Goal: Contribute content: Contribute content

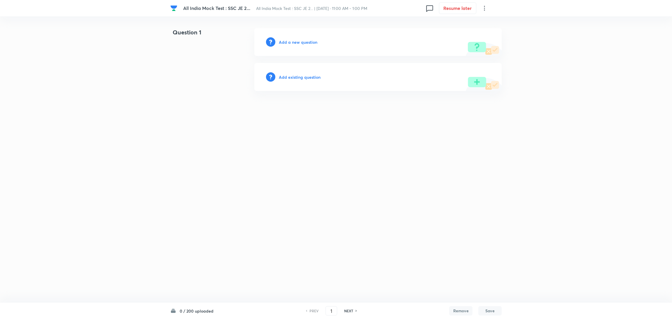
click at [288, 42] on h6 "Add a new question" at bounding box center [298, 42] width 38 height 6
click at [288, 42] on h6 "Choose a question type" at bounding box center [301, 42] width 45 height 6
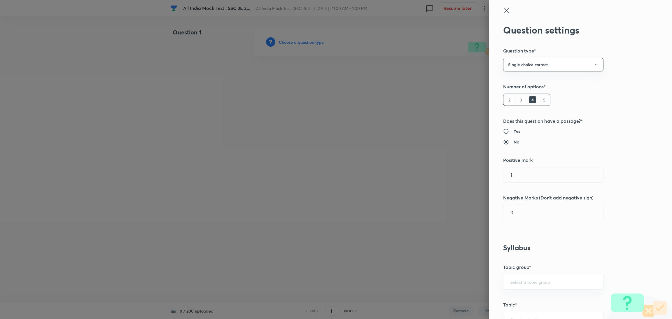
click at [503, 12] on icon at bounding box center [506, 10] width 7 height 7
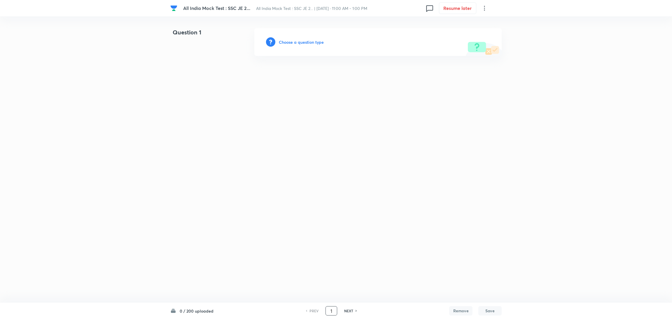
click at [332, 311] on input "1" at bounding box center [331, 311] width 11 height 10
type input "101"
click at [297, 41] on h6 "Add a new question" at bounding box center [298, 42] width 38 height 6
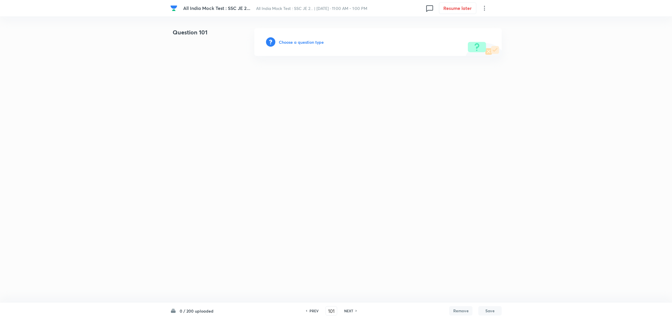
click at [306, 42] on h6 "Choose a question type" at bounding box center [301, 42] width 45 height 6
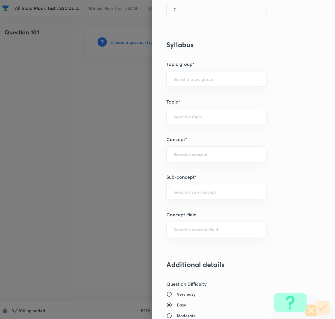
scroll to position [262, 0]
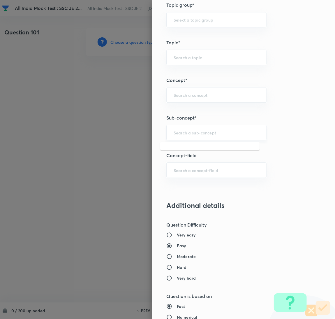
click at [204, 131] on input "text" at bounding box center [217, 133] width 86 height 6
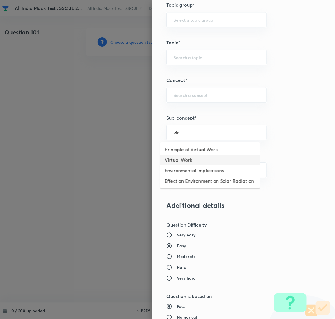
click at [195, 158] on li "Virtual Work" at bounding box center [210, 160] width 100 height 10
type input "Virtual Work"
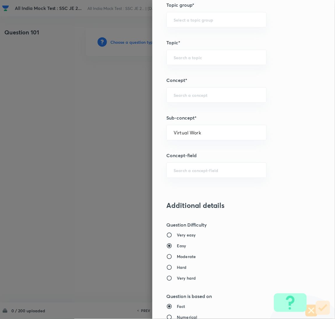
type input "Mechanical Engineering"
type input "Engineering Mechanics"
type input "Plane Trusses & Virtual Work"
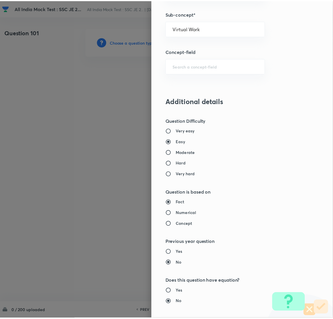
scroll to position [477, 0]
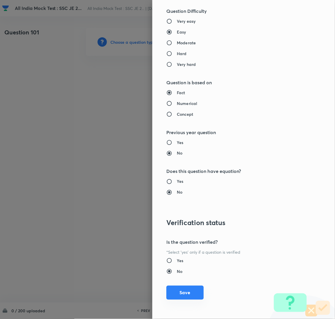
click at [186, 289] on button "Save" at bounding box center [185, 293] width 37 height 14
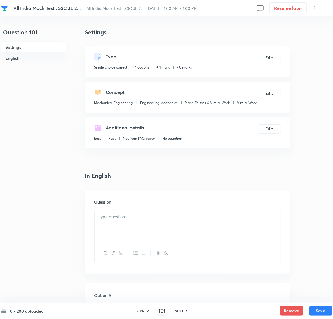
drag, startPoint x: 305, startPoint y: 90, endPoint x: 269, endPoint y: 78, distance: 38.2
drag, startPoint x: 139, startPoint y: 239, endPoint x: 25, endPoint y: 232, distance: 113.9
click at [139, 239] on div at bounding box center [187, 226] width 186 height 33
click at [100, 240] on div at bounding box center [187, 226] width 186 height 33
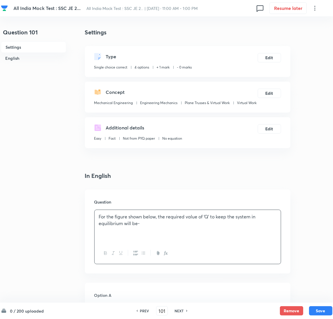
click at [172, 226] on span "For the figure shown below, the required value of ‘Q’ to keep the system in equ…" at bounding box center [177, 219] width 157 height 13
click at [114, 241] on div "For the figure shown below, the required value of ‘Q’ to keep the system in equ…" at bounding box center [187, 226] width 186 height 33
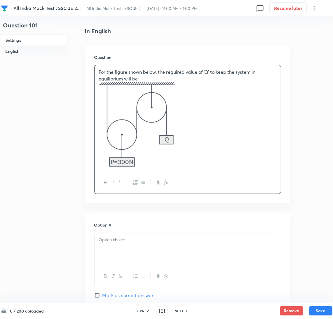
scroll to position [218, 0]
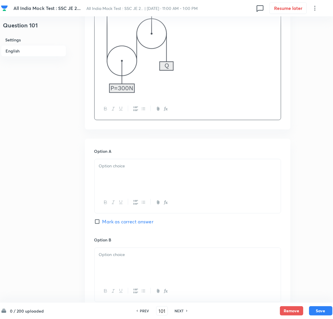
click at [106, 185] on div at bounding box center [187, 175] width 186 height 33
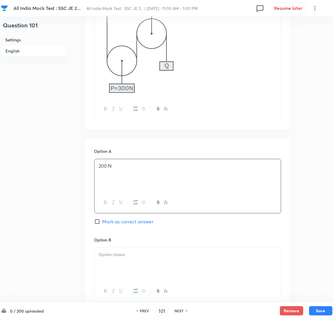
click at [112, 267] on div at bounding box center [187, 264] width 186 height 33
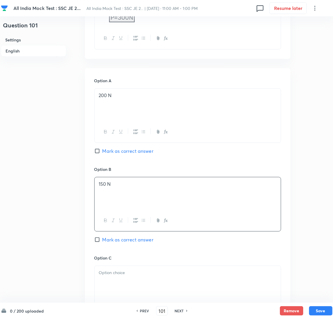
scroll to position [350, 0]
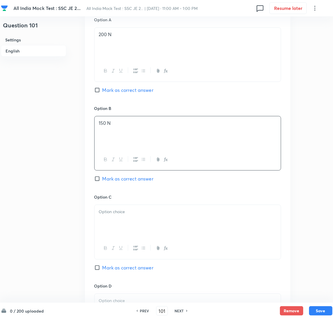
click at [113, 238] on div at bounding box center [187, 221] width 186 height 33
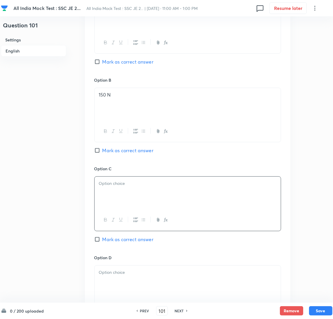
scroll to position [393, 0]
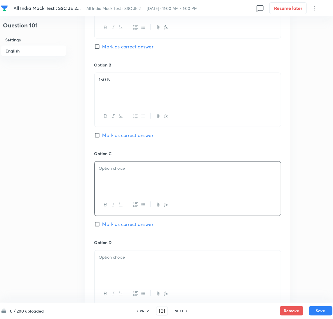
click at [142, 184] on div at bounding box center [187, 178] width 186 height 33
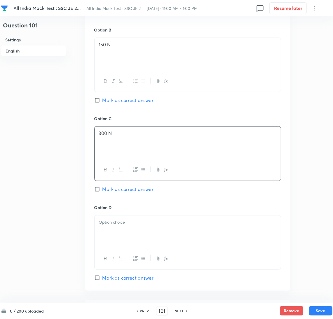
scroll to position [525, 0]
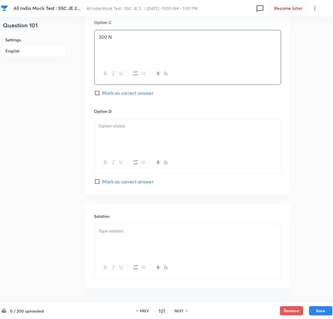
drag, startPoint x: 115, startPoint y: 150, endPoint x: 12, endPoint y: 171, distance: 104.9
click at [114, 150] on div at bounding box center [187, 135] width 186 height 33
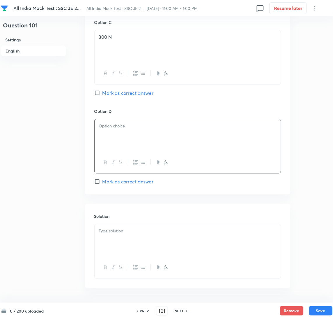
click at [133, 148] on div at bounding box center [187, 135] width 186 height 33
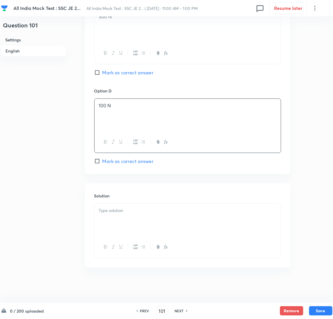
scroll to position [554, 0]
click at [123, 220] on div at bounding box center [187, 220] width 186 height 33
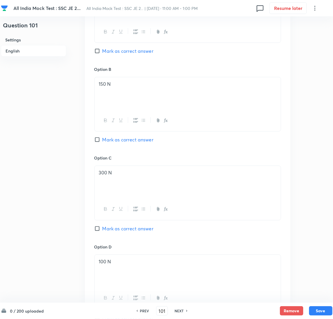
scroll to position [379, 0]
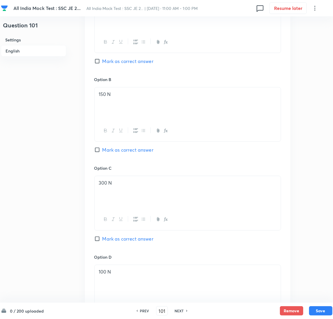
click at [98, 153] on input "Mark as correct answer" at bounding box center [98, 150] width 8 height 6
checkbox input "true"
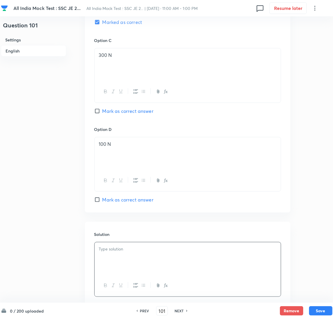
scroll to position [554, 0]
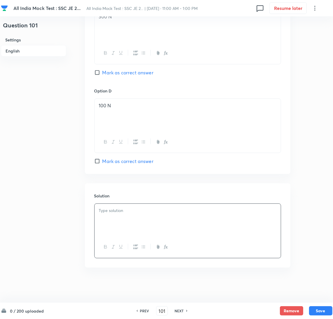
drag, startPoint x: 111, startPoint y: 217, endPoint x: 6, endPoint y: 218, distance: 104.7
click at [110, 218] on div at bounding box center [187, 220] width 186 height 33
drag, startPoint x: 139, startPoint y: 223, endPoint x: 120, endPoint y: 218, distance: 20.0
click at [139, 223] on div at bounding box center [187, 220] width 186 height 33
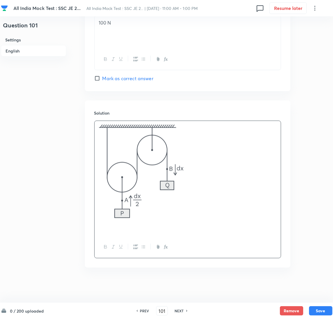
scroll to position [637, 0]
click at [107, 229] on p at bounding box center [187, 230] width 177 height 7
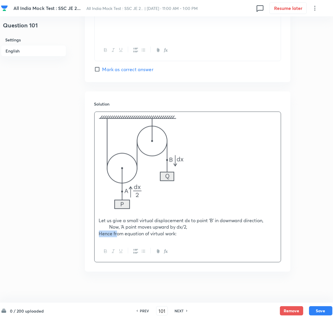
drag, startPoint x: 109, startPoint y: 243, endPoint x: 32, endPoint y: 245, distance: 77.0
click at [191, 237] on p "Hence from equation of virtual work:" at bounding box center [187, 234] width 177 height 7
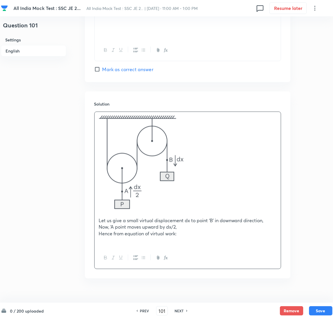
click at [117, 244] on p "﻿" at bounding box center [187, 240] width 177 height 7
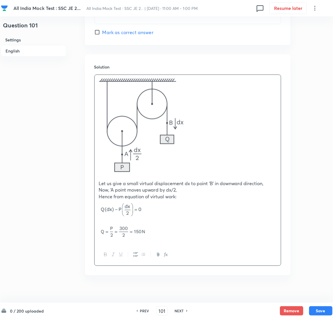
scroll to position [691, 0]
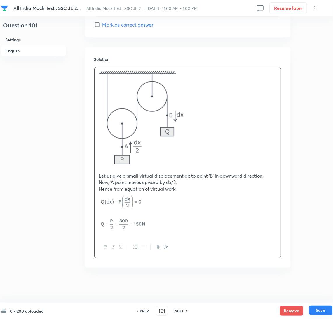
click at [321, 310] on button "Save" at bounding box center [320, 310] width 23 height 9
type input "102"
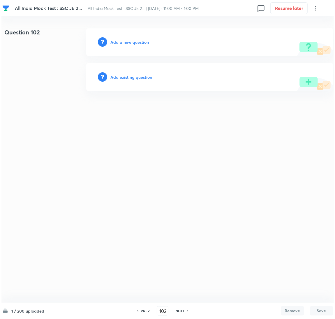
scroll to position [0, 0]
click at [138, 42] on h6 "Add a new question" at bounding box center [130, 42] width 38 height 6
click at [137, 42] on h6 "Choose a question type" at bounding box center [133, 42] width 45 height 6
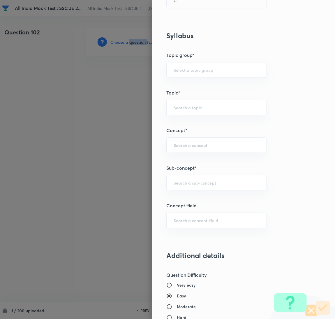
scroll to position [306, 0]
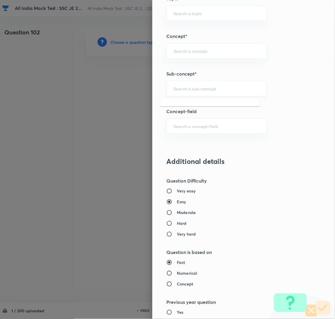
click at [188, 89] on input "text" at bounding box center [217, 89] width 86 height 6
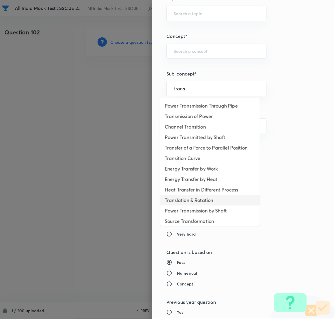
click at [197, 205] on li "Translation & Rotation" at bounding box center [210, 200] width 100 height 10
type input "Translation & Rotation"
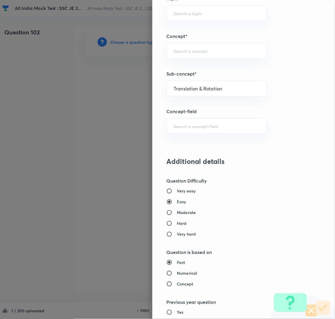
type input "Mechanical Engineering"
type input "Engineering Mechanics"
type input "Motion"
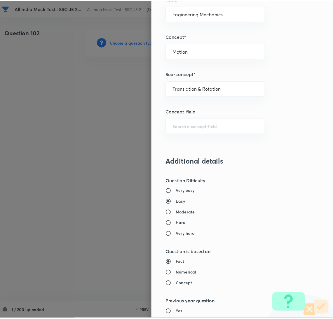
scroll to position [477, 0]
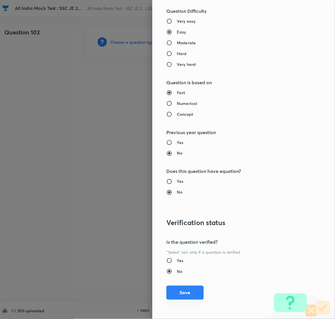
click at [180, 297] on button "Save" at bounding box center [185, 293] width 37 height 14
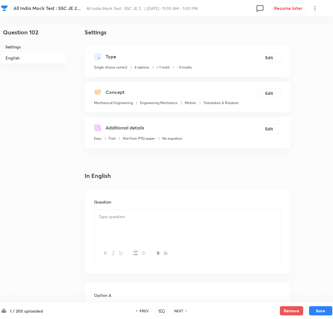
click at [120, 222] on div at bounding box center [187, 226] width 186 height 33
click at [125, 224] on div at bounding box center [187, 226] width 186 height 33
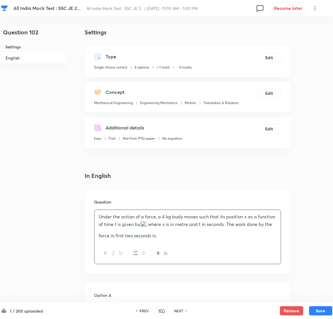
click at [204, 249] on div at bounding box center [187, 253] width 186 height 21
click at [276, 255] on div at bounding box center [187, 253] width 186 height 21
drag, startPoint x: 162, startPoint y: 222, endPoint x: 184, endPoint y: 226, distance: 22.6
click at [167, 223] on p "Under the action of a force, a 4 kg body moves such that its position x as a fu…" at bounding box center [187, 225] width 177 height 25
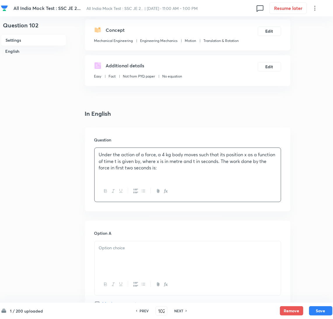
scroll to position [131, 0]
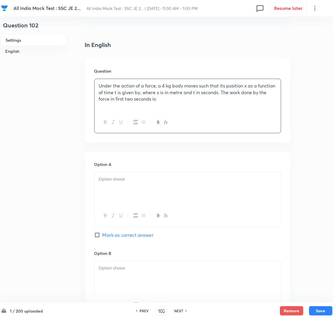
click at [132, 196] on div at bounding box center [187, 188] width 186 height 33
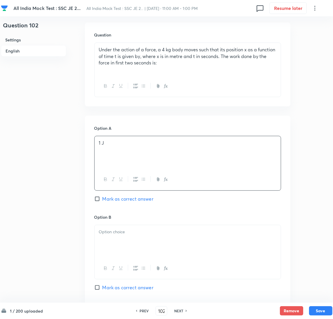
scroll to position [218, 0]
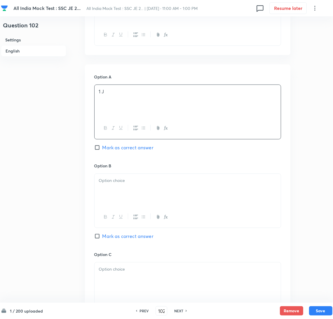
click at [118, 198] on div at bounding box center [187, 190] width 186 height 33
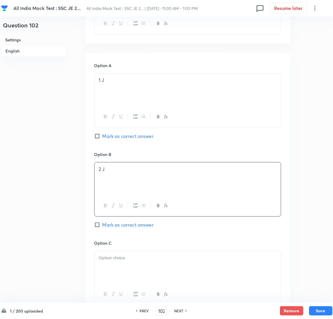
scroll to position [262, 0]
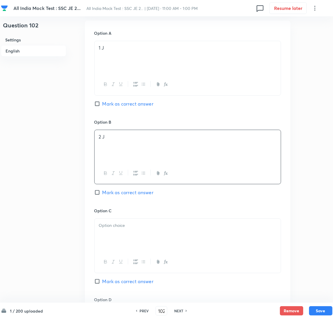
click at [110, 234] on div at bounding box center [187, 235] width 186 height 33
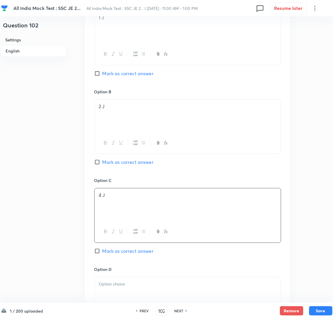
scroll to position [350, 0]
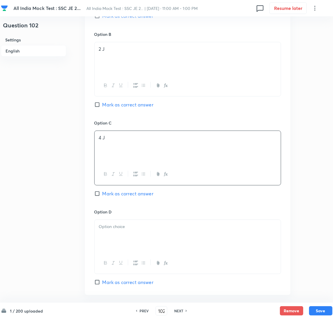
click at [119, 241] on div at bounding box center [187, 236] width 186 height 33
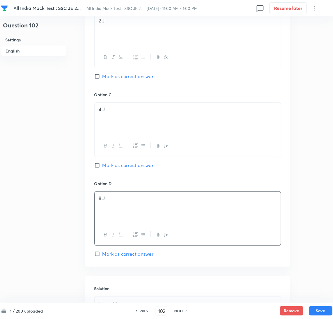
scroll to position [393, 0]
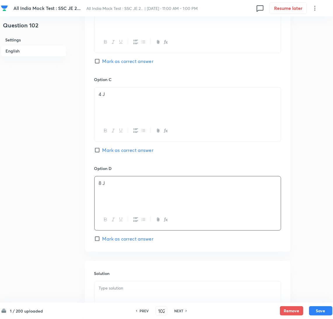
click at [100, 62] on input "Mark as correct answer" at bounding box center [98, 61] width 8 height 6
checkbox input "true"
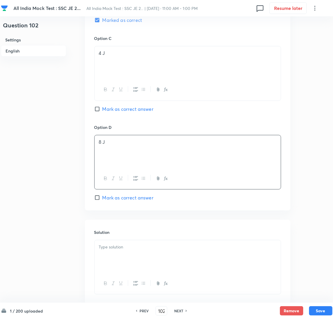
scroll to position [474, 0]
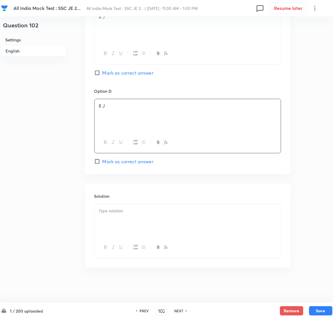
click at [117, 217] on div at bounding box center [187, 220] width 186 height 33
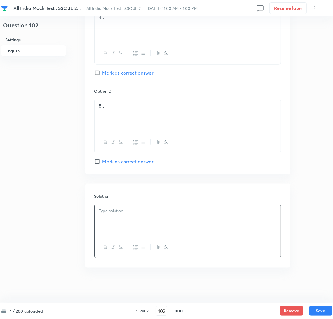
click at [130, 217] on div at bounding box center [187, 220] width 186 height 33
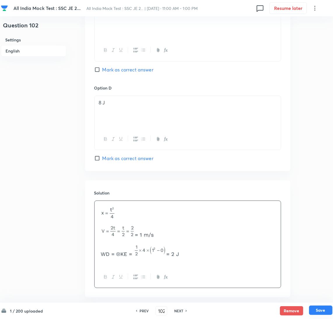
click at [321, 311] on button "Save" at bounding box center [320, 310] width 23 height 9
type input "103"
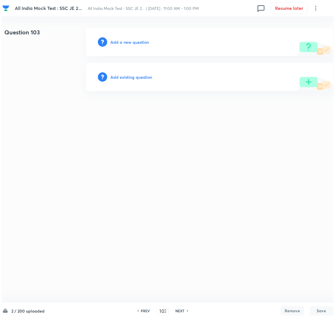
scroll to position [0, 0]
drag, startPoint x: 97, startPoint y: 159, endPoint x: 127, endPoint y: 110, distance: 57.1
click at [97, 119] on html "All India Mock Test : SSC JE 2... All India Mock Test : SSC JE 2... | [DATE] · …" at bounding box center [167, 59] width 335 height 119
click at [122, 42] on h6 "Add a new question" at bounding box center [130, 42] width 38 height 6
click at [122, 42] on h6 "Choose a question type" at bounding box center [133, 42] width 45 height 6
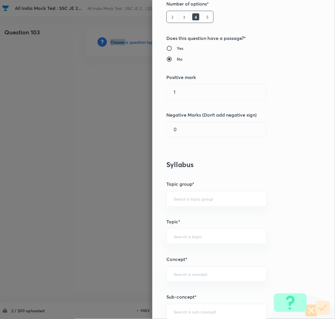
scroll to position [175, 0]
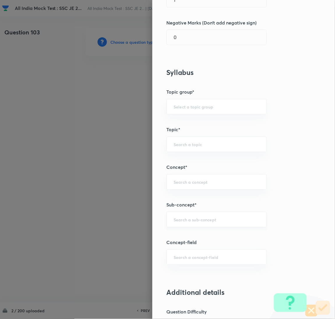
click at [187, 221] on input "text" at bounding box center [217, 220] width 86 height 6
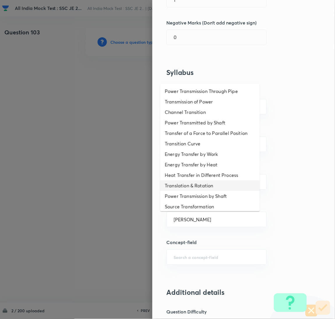
click at [188, 186] on li "Translation & Rotation" at bounding box center [210, 186] width 100 height 10
type input "Translation & Rotation"
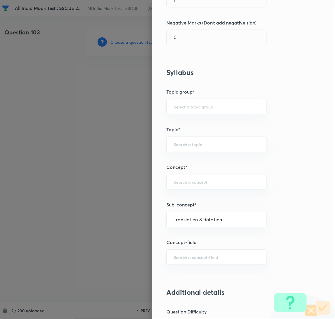
type input "Mechanical Engineering"
type input "Engineering Mechanics"
type input "Motion"
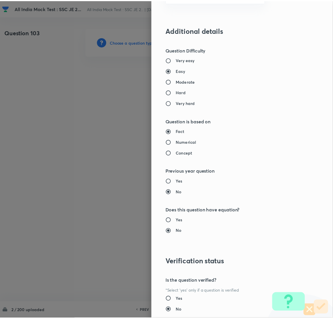
scroll to position [477, 0]
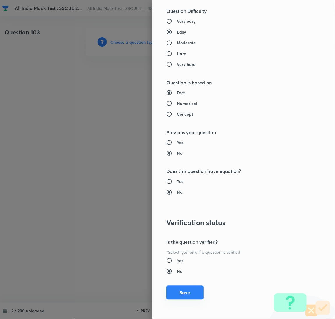
click at [182, 289] on button "Save" at bounding box center [185, 293] width 37 height 14
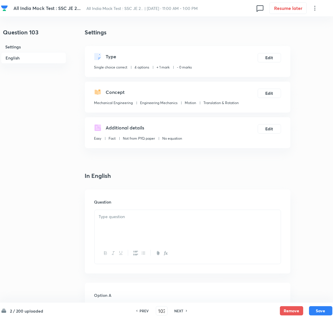
click at [137, 228] on div at bounding box center [187, 226] width 186 height 33
click at [134, 225] on div at bounding box center [187, 226] width 186 height 33
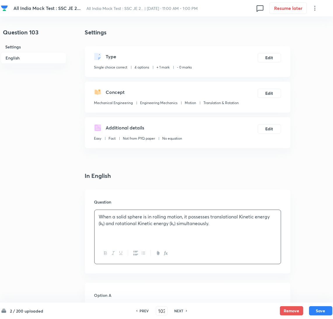
click at [108, 232] on div "When a solid sphere is in rolling motion, it possesses translational Kinetic en…" at bounding box center [187, 226] width 186 height 33
click at [127, 231] on img at bounding box center [125, 234] width 14 height 14
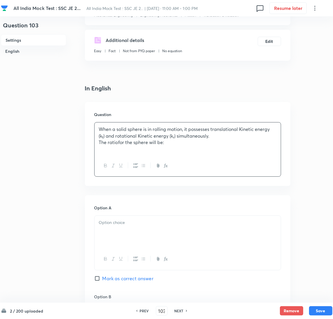
drag, startPoint x: 141, startPoint y: 247, endPoint x: 121, endPoint y: 246, distance: 19.9
click at [139, 247] on div at bounding box center [187, 232] width 186 height 33
click at [123, 241] on div at bounding box center [187, 232] width 186 height 33
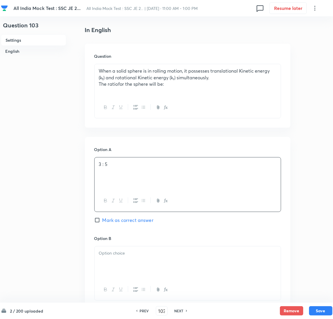
scroll to position [218, 0]
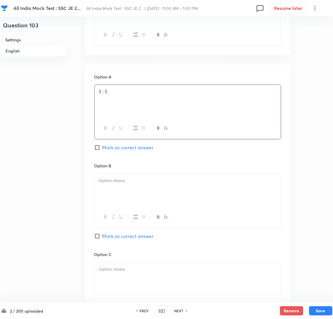
click at [126, 193] on div at bounding box center [187, 190] width 186 height 33
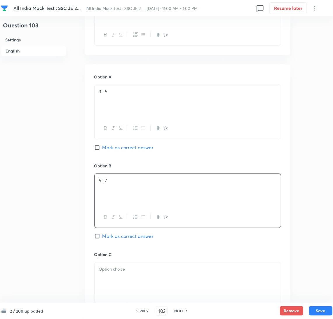
scroll to position [262, 0]
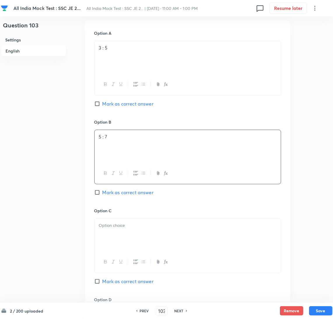
click at [120, 243] on div at bounding box center [187, 235] width 186 height 33
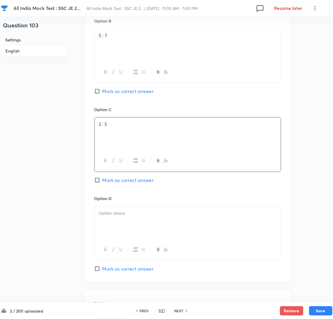
scroll to position [306, 0]
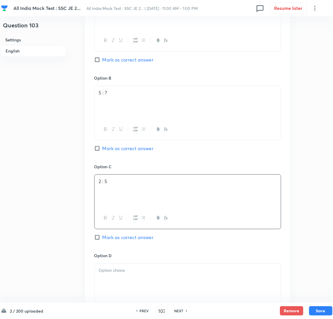
click at [97, 151] on input "Mark as correct answer" at bounding box center [98, 149] width 8 height 6
checkbox input "true"
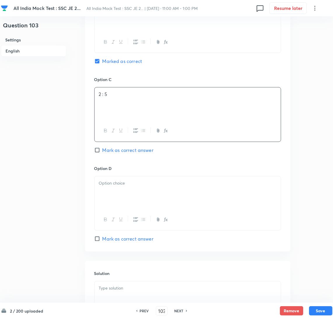
click at [111, 195] on div at bounding box center [187, 192] width 186 height 33
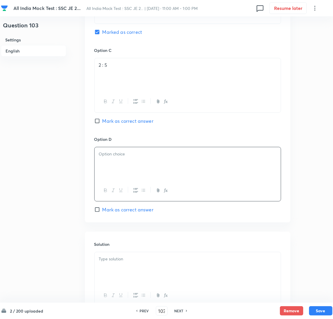
scroll to position [437, 0]
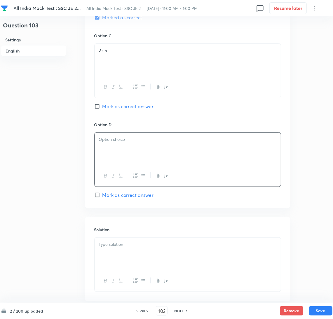
click at [116, 263] on div at bounding box center [187, 254] width 186 height 33
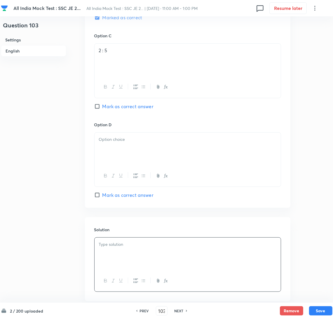
click at [113, 157] on div at bounding box center [187, 149] width 186 height 33
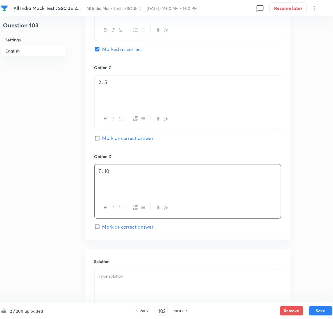
scroll to position [478, 0]
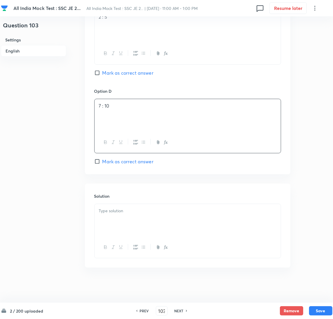
click at [111, 219] on div at bounding box center [187, 220] width 186 height 33
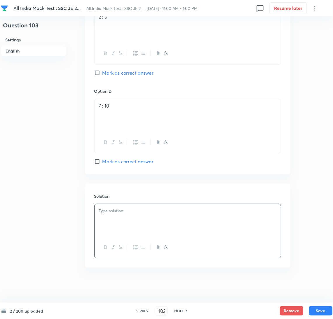
drag, startPoint x: 103, startPoint y: 219, endPoint x: 109, endPoint y: 214, distance: 8.1
click at [104, 219] on div at bounding box center [187, 220] width 186 height 33
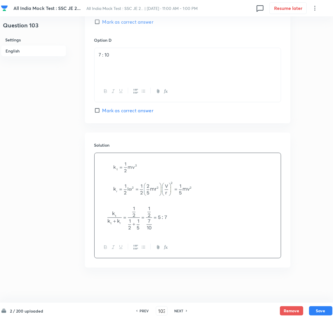
scroll to position [529, 0]
click at [314, 309] on button "Save" at bounding box center [320, 310] width 23 height 9
type input "104"
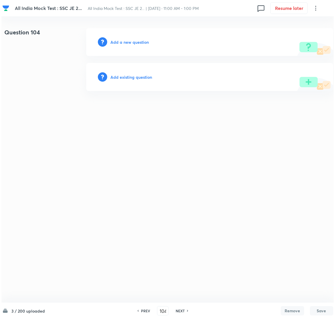
scroll to position [0, 0]
click at [127, 42] on h6 "Add a new question" at bounding box center [130, 42] width 38 height 6
click at [124, 42] on h6 "Choose a question type" at bounding box center [133, 42] width 45 height 6
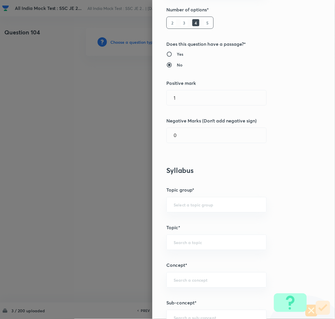
scroll to position [175, 0]
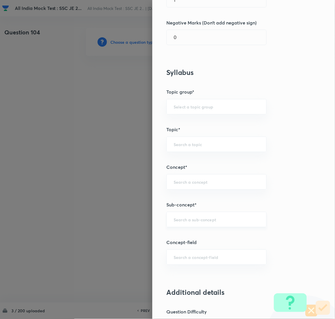
click at [175, 221] on input "text" at bounding box center [217, 220] width 86 height 6
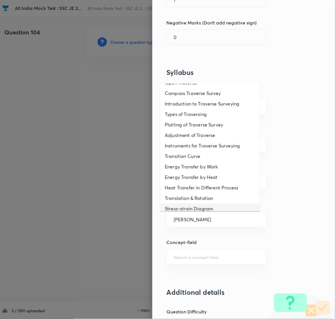
scroll to position [0, 0]
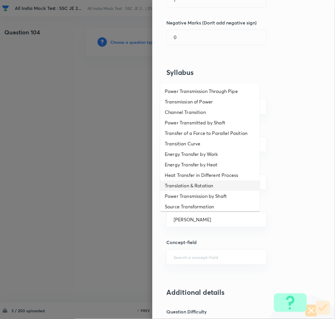
click at [183, 181] on li "Translation & Rotation" at bounding box center [210, 186] width 100 height 10
type input "Translation & Rotation"
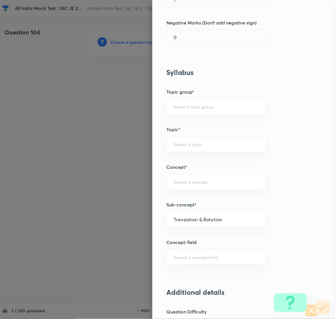
type input "Mechanical Engineering"
type input "Engineering Mechanics"
type input "Motion"
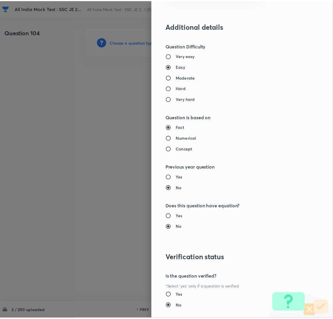
scroll to position [477, 0]
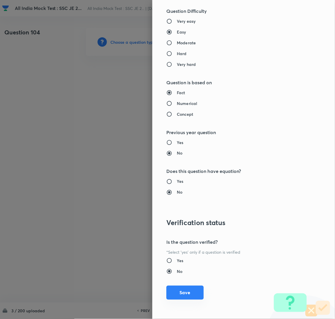
click at [182, 296] on button "Save" at bounding box center [185, 293] width 37 height 14
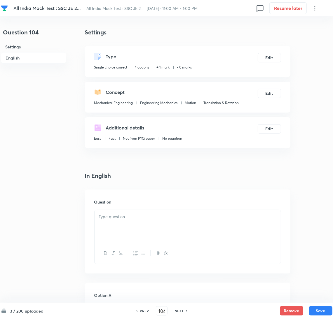
click at [110, 224] on div at bounding box center [187, 226] width 186 height 33
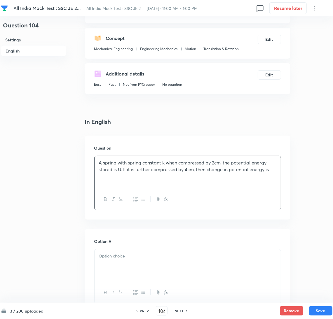
scroll to position [131, 0]
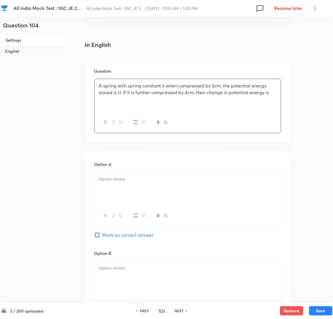
click at [104, 184] on div at bounding box center [187, 188] width 186 height 33
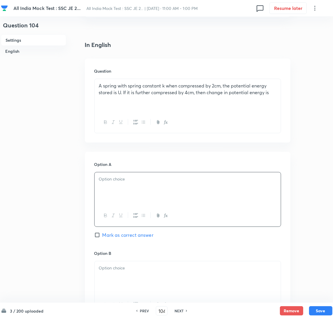
click at [131, 185] on div at bounding box center [187, 188] width 186 height 33
paste div
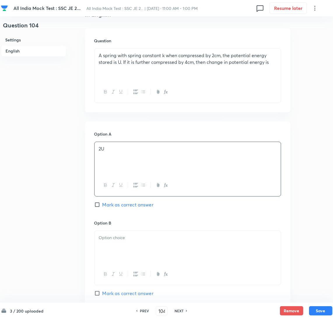
scroll to position [175, 0]
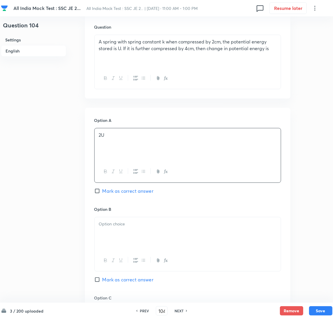
drag, startPoint x: 114, startPoint y: 234, endPoint x: 15, endPoint y: 233, distance: 99.2
click at [113, 233] on div at bounding box center [187, 233] width 186 height 33
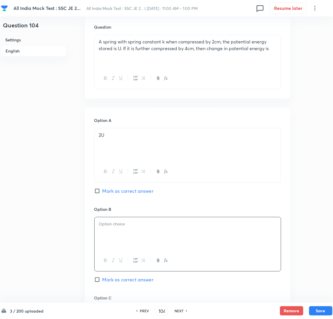
click at [125, 239] on div at bounding box center [187, 233] width 186 height 33
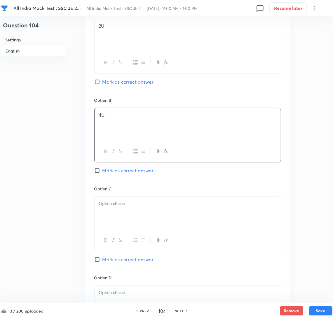
scroll to position [350, 0]
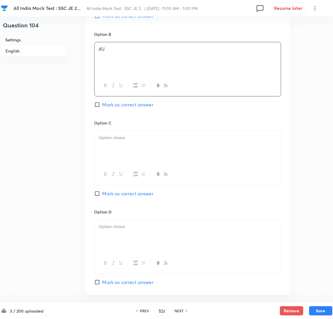
click at [116, 143] on div at bounding box center [187, 147] width 186 height 33
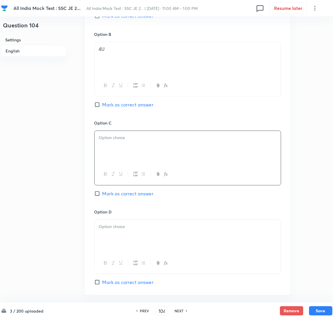
click at [123, 151] on div at bounding box center [187, 147] width 186 height 33
click at [118, 239] on div at bounding box center [187, 236] width 186 height 33
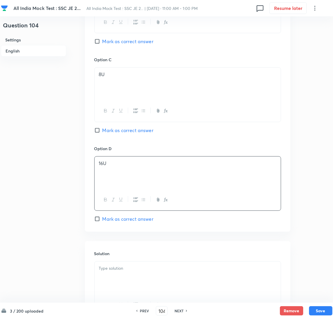
scroll to position [472, 0]
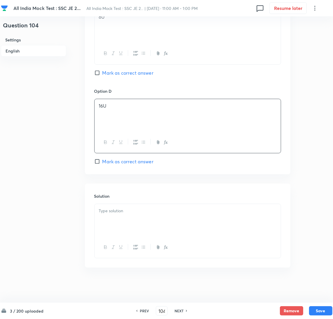
click at [113, 216] on div at bounding box center [187, 220] width 186 height 33
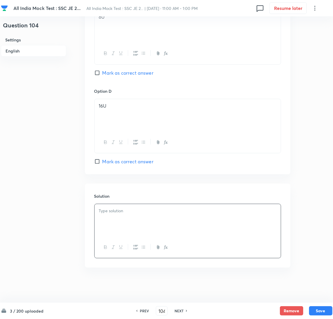
click at [105, 73] on span "Mark as correct answer" at bounding box center [127, 72] width 51 height 7
click at [102, 73] on input "Mark as correct answer" at bounding box center [98, 73] width 8 height 6
checkbox input "true"
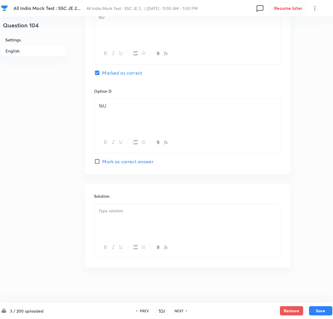
click at [119, 227] on div at bounding box center [187, 220] width 186 height 33
click at [127, 215] on div at bounding box center [187, 220] width 186 height 33
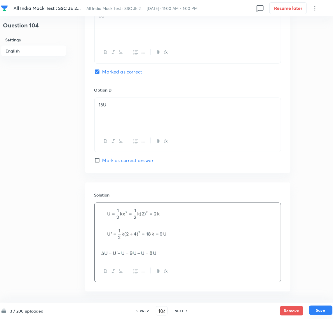
click at [325, 307] on button "Save" at bounding box center [320, 310] width 23 height 9
type input "105"
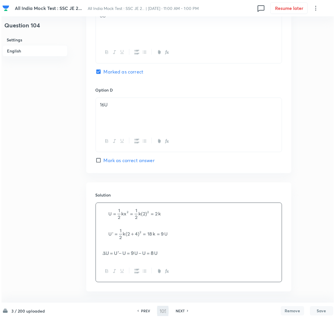
scroll to position [0, 0]
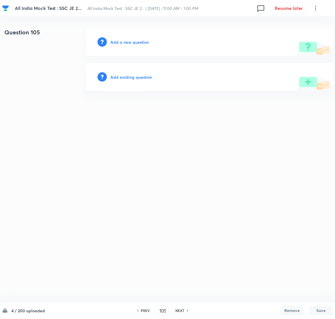
click at [130, 43] on h6 "Add a new question" at bounding box center [130, 42] width 38 height 6
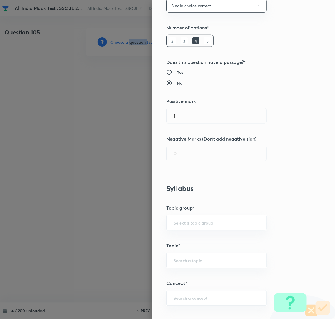
scroll to position [131, 0]
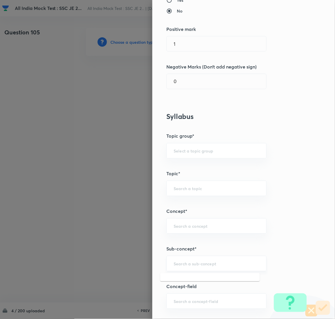
click at [177, 265] on input "text" at bounding box center [217, 264] width 86 height 6
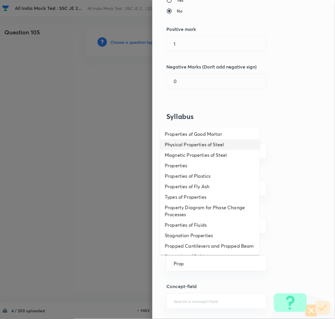
scroll to position [87, 0]
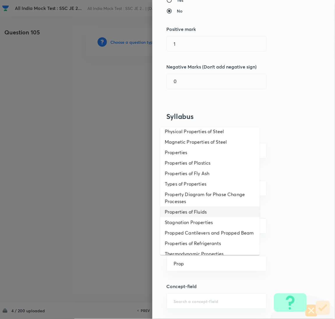
click at [196, 217] on li "Properties of Fluids" at bounding box center [210, 212] width 100 height 10
type input "Properties of Fluids"
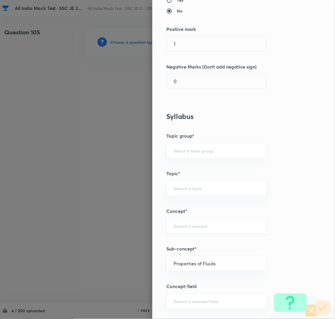
type input "Mechanical Engineering"
type input "Fluid Mechanics"
type input "Fundamental Concepts"
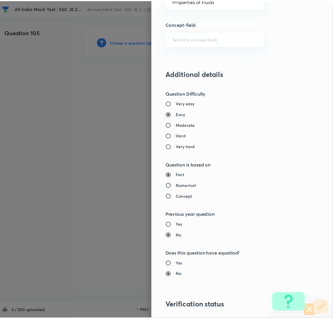
scroll to position [477, 0]
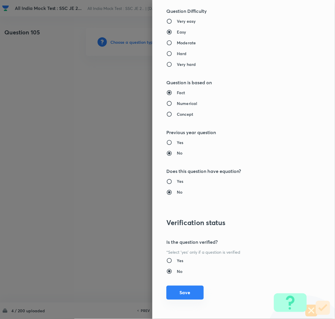
click at [175, 297] on button "Save" at bounding box center [185, 293] width 37 height 14
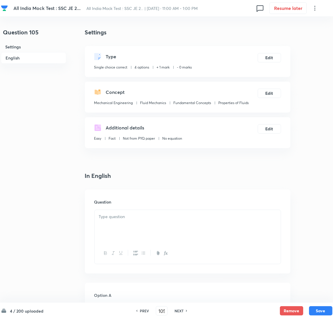
click at [123, 222] on div at bounding box center [187, 226] width 186 height 33
click at [135, 219] on p at bounding box center [187, 216] width 177 height 7
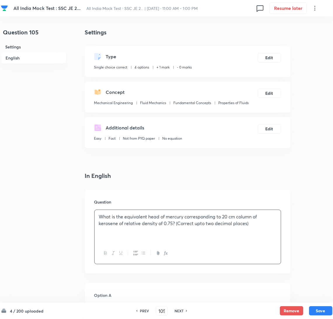
scroll to position [131, 0]
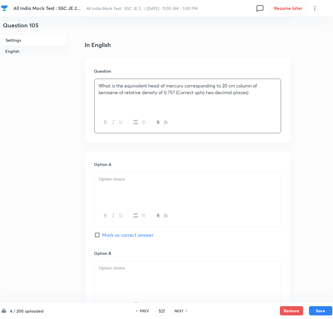
drag, startPoint x: 118, startPoint y: 189, endPoint x: 21, endPoint y: 206, distance: 97.9
click at [118, 189] on div at bounding box center [187, 188] width 186 height 33
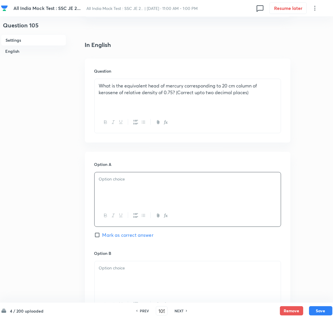
click at [124, 186] on div at bounding box center [187, 188] width 186 height 33
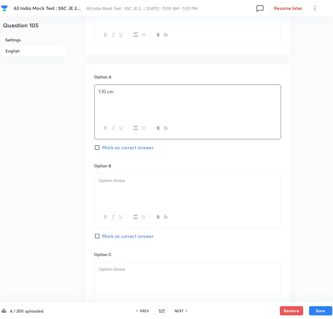
click at [118, 198] on div at bounding box center [187, 190] width 186 height 33
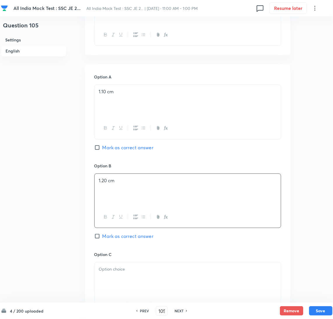
drag, startPoint x: 99, startPoint y: 147, endPoint x: 102, endPoint y: 149, distance: 3.2
click at [99, 147] on input "Mark as correct answer" at bounding box center [98, 148] width 8 height 6
checkbox input "true"
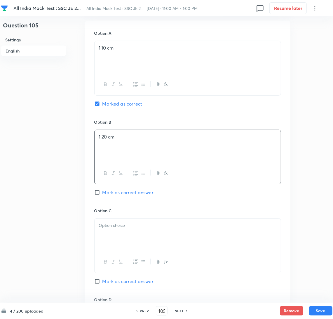
click at [112, 240] on div at bounding box center [187, 235] width 186 height 33
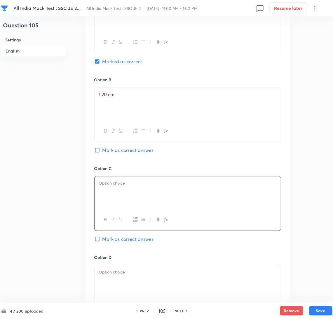
scroll to position [350, 0]
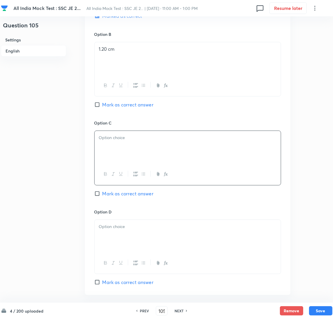
click at [119, 149] on div at bounding box center [187, 147] width 186 height 33
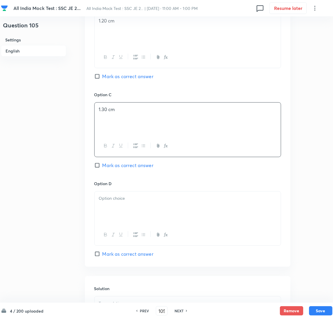
scroll to position [393, 0]
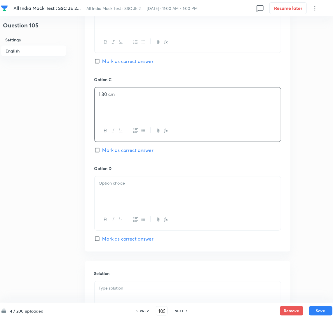
click at [119, 192] on div at bounding box center [187, 192] width 186 height 33
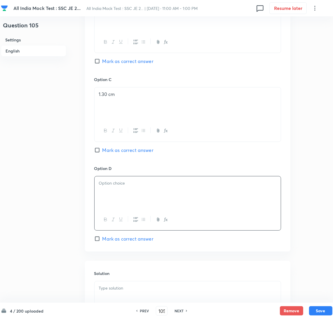
click at [134, 206] on div at bounding box center [187, 192] width 186 height 33
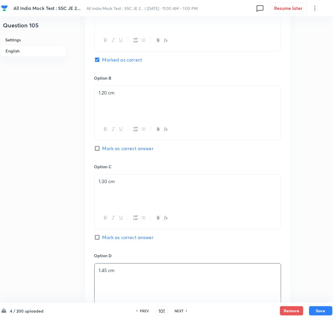
scroll to position [472, 0]
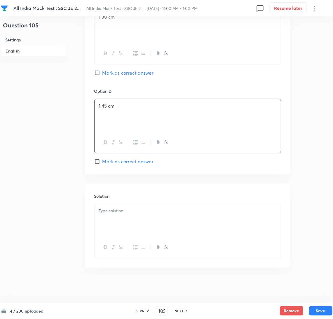
click at [124, 224] on div at bounding box center [187, 220] width 186 height 33
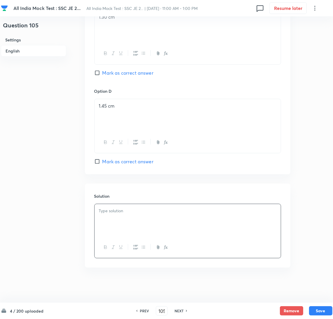
click at [115, 223] on div at bounding box center [187, 220] width 186 height 33
paste div
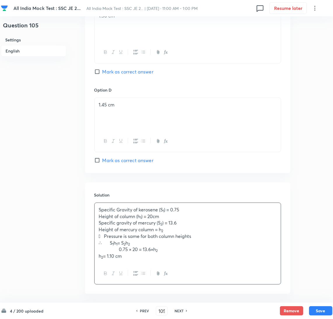
drag, startPoint x: 118, startPoint y: 256, endPoint x: 48, endPoint y: 267, distance: 71.0
drag, startPoint x: 120, startPoint y: 252, endPoint x: 2, endPoint y: 254, distance: 118.1
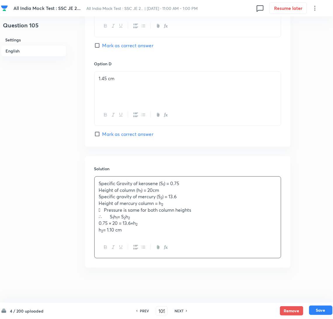
scroll to position [499, 0]
click at [319, 310] on button "Save" at bounding box center [320, 310] width 23 height 9
type input "106"
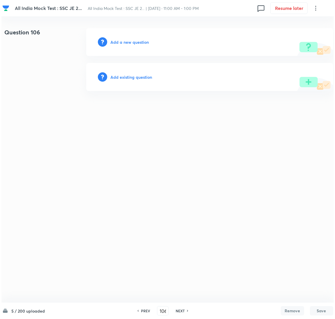
scroll to position [0, 0]
click at [127, 42] on h6 "Add a new question" at bounding box center [130, 42] width 38 height 6
click at [127, 42] on h6 "Choose a question type" at bounding box center [133, 42] width 45 height 6
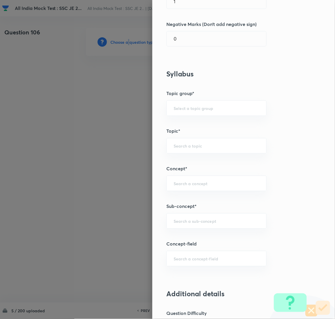
scroll to position [175, 0]
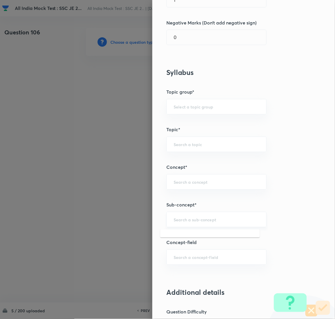
click at [185, 222] on input "text" at bounding box center [217, 220] width 86 height 6
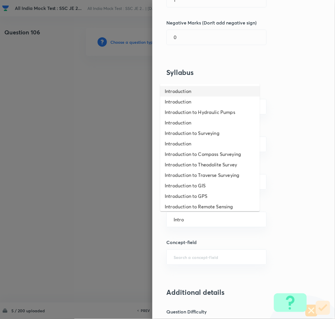
click at [190, 92] on li "Introduction" at bounding box center [210, 91] width 100 height 10
type input "Introduction"
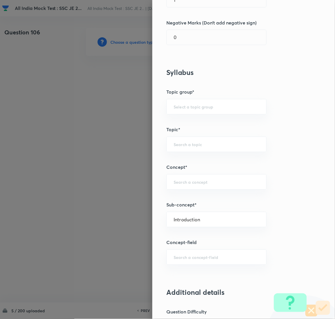
type input "Civil Engineering"
type input "Fluid Mechanics"
type input "Property of Fluid"
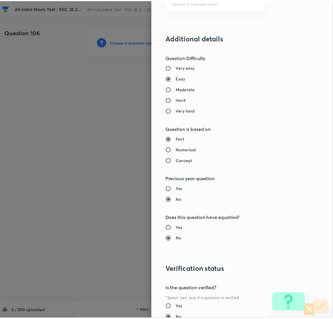
scroll to position [477, 0]
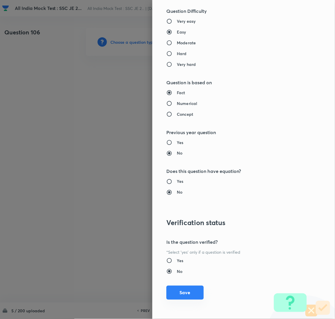
click at [174, 292] on button "Save" at bounding box center [185, 293] width 37 height 14
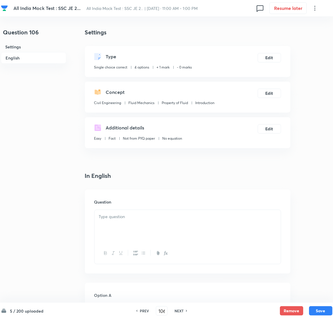
click at [131, 226] on div at bounding box center [187, 226] width 186 height 33
click at [108, 218] on p at bounding box center [187, 216] width 177 height 7
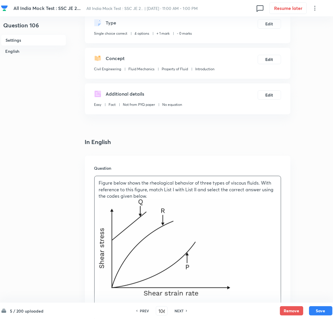
scroll to position [175, 0]
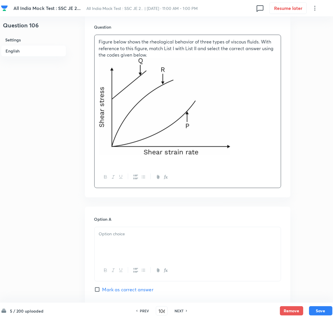
click at [116, 244] on div at bounding box center [187, 243] width 186 height 33
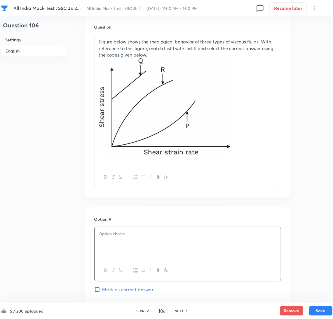
click at [114, 164] on div "Figure below shows the rheological behavior of three types of viscous fluids. W…" at bounding box center [187, 101] width 186 height 132
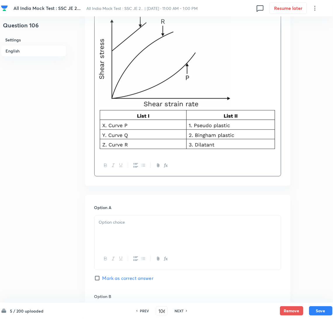
scroll to position [306, 0]
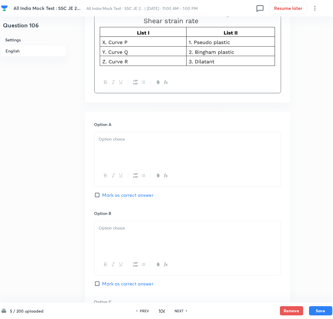
click at [128, 149] on div at bounding box center [187, 148] width 186 height 33
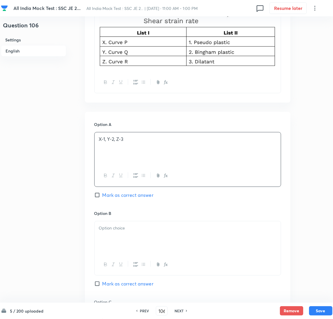
click at [125, 237] on div at bounding box center [187, 237] width 186 height 33
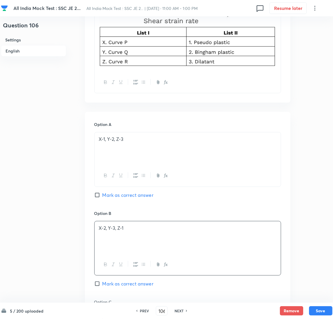
scroll to position [393, 0]
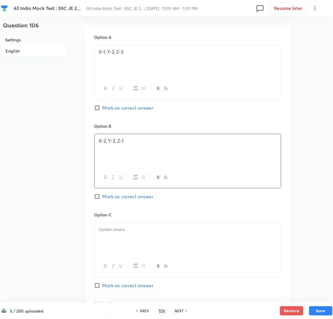
click at [112, 242] on div at bounding box center [187, 239] width 186 height 33
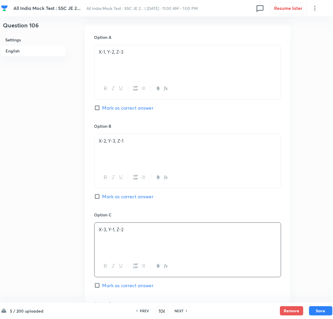
scroll to position [481, 0]
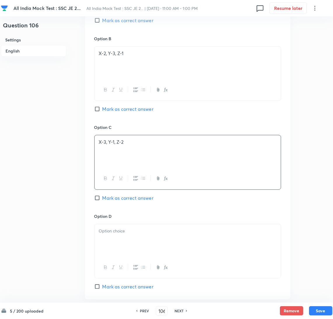
click at [116, 245] on div at bounding box center [187, 240] width 186 height 33
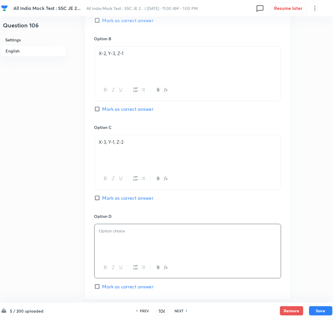
click at [108, 238] on div at bounding box center [187, 240] width 186 height 33
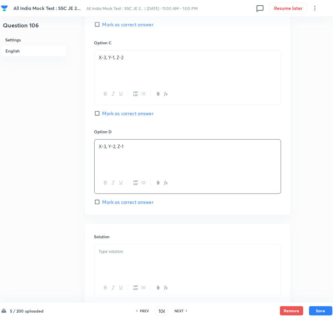
scroll to position [568, 0]
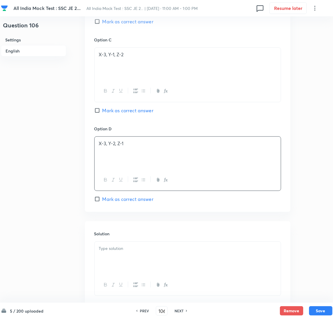
click at [112, 255] on div at bounding box center [187, 258] width 186 height 33
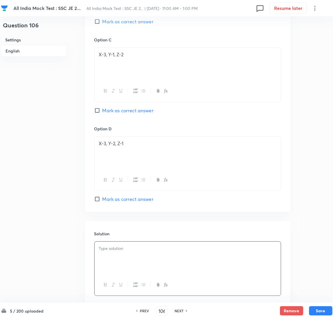
click at [124, 261] on div at bounding box center [187, 258] width 186 height 33
drag, startPoint x: 110, startPoint y: 263, endPoint x: 105, endPoint y: 260, distance: 5.6
drag, startPoint x: 108, startPoint y: 256, endPoint x: 78, endPoint y: 261, distance: 30.2
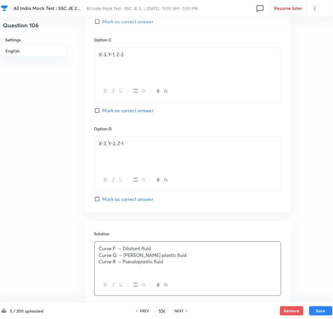
click at [99, 199] on input "Mark as correct answer" at bounding box center [98, 199] width 8 height 6
checkbox input "true"
click at [315, 309] on button "Save" at bounding box center [320, 310] width 23 height 9
type input "107"
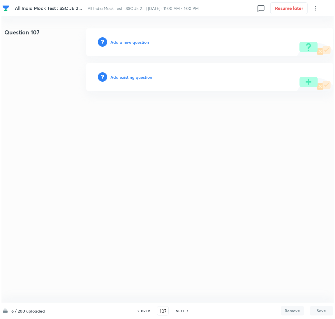
scroll to position [0, 0]
click at [131, 41] on h6 "Add a new question" at bounding box center [130, 42] width 38 height 6
click at [131, 41] on h6 "Choose a question type" at bounding box center [133, 42] width 45 height 6
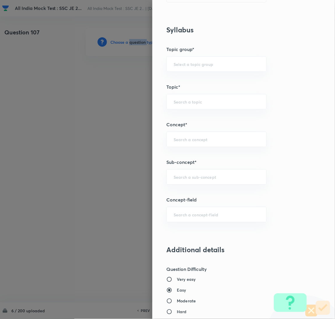
scroll to position [218, 0]
click at [183, 176] on input "text" at bounding box center [217, 177] width 86 height 6
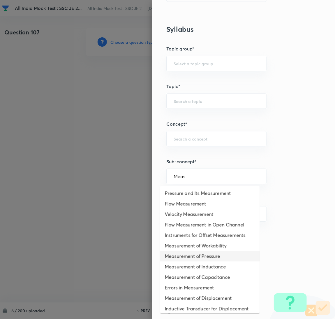
click at [188, 256] on li "Measurement of Pressure" at bounding box center [210, 256] width 100 height 10
type input "Measurement of Pressure"
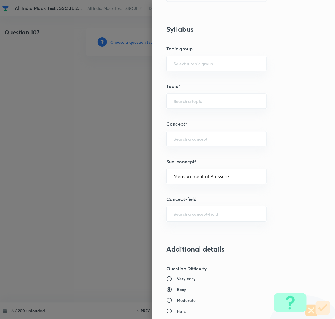
type input "Mechanical Engineering"
type input "Fluid Mechanics"
type input "Fundamental Concepts"
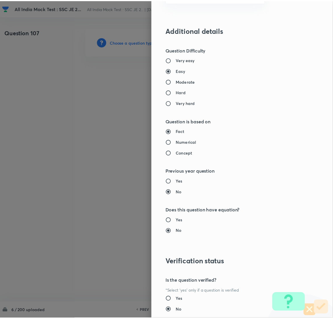
scroll to position [477, 0]
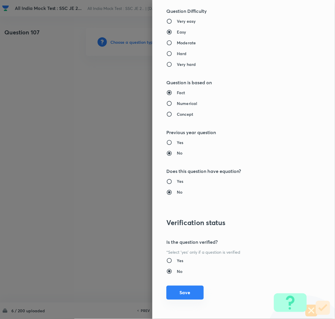
click at [177, 299] on button "Save" at bounding box center [185, 293] width 37 height 14
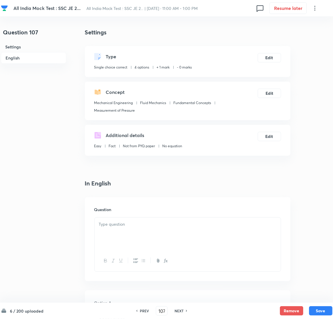
click at [125, 237] on div at bounding box center [187, 234] width 186 height 33
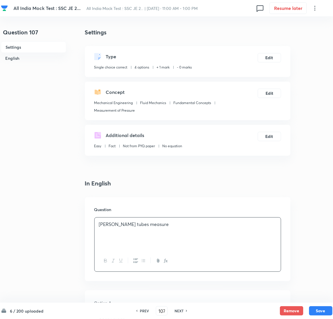
scroll to position [131, 0]
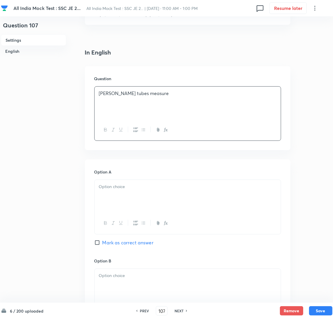
click at [111, 195] on div at bounding box center [187, 196] width 186 height 33
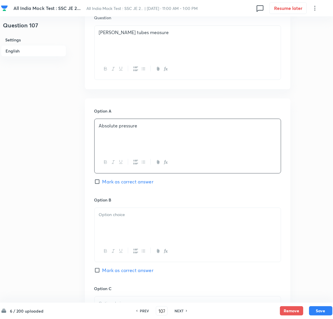
scroll to position [262, 0]
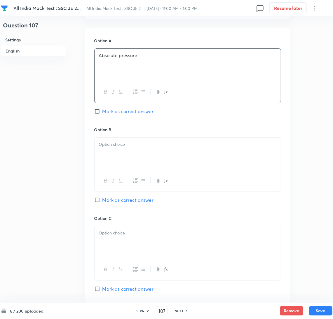
drag, startPoint x: 126, startPoint y: 155, endPoint x: 104, endPoint y: 158, distance: 21.8
click at [126, 155] on div at bounding box center [187, 154] width 186 height 33
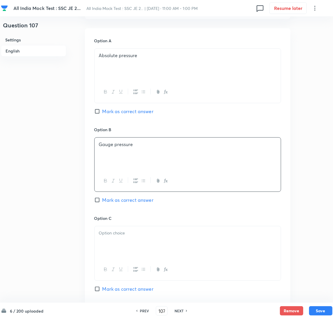
click at [116, 241] on div at bounding box center [187, 242] width 186 height 33
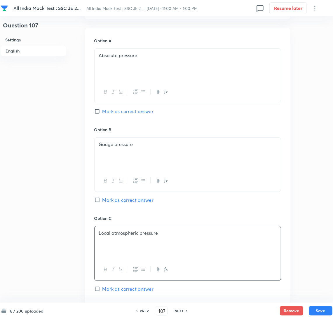
scroll to position [350, 0]
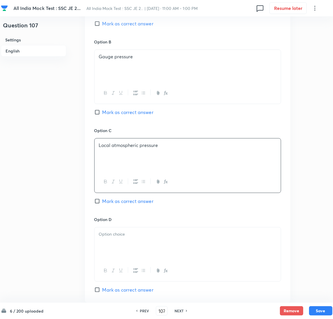
click at [118, 233] on p at bounding box center [187, 234] width 177 height 7
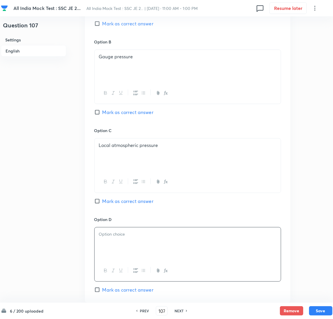
click at [120, 252] on div at bounding box center [187, 243] width 186 height 33
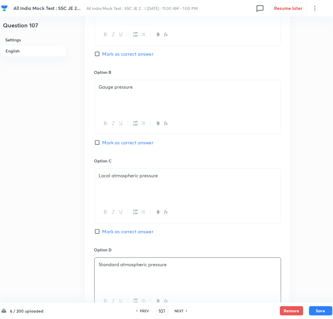
scroll to position [306, 0]
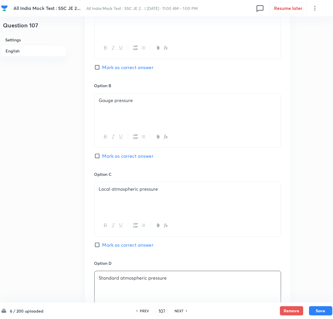
click at [98, 156] on input "Mark as correct answer" at bounding box center [98, 156] width 8 height 6
checkbox input "true"
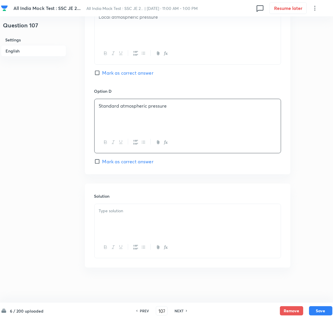
click at [130, 218] on div at bounding box center [187, 220] width 186 height 33
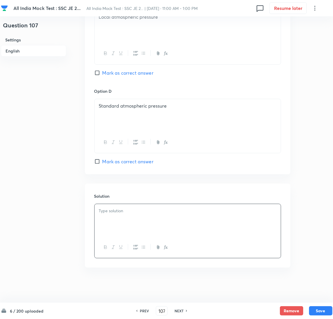
click at [113, 219] on div at bounding box center [187, 220] width 186 height 33
click at [316, 310] on button "Save" at bounding box center [320, 310] width 23 height 9
type input "108"
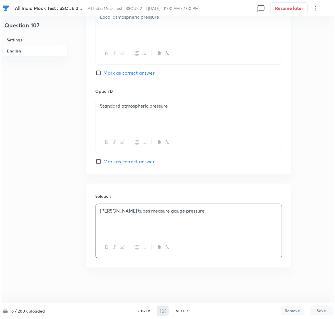
scroll to position [0, 0]
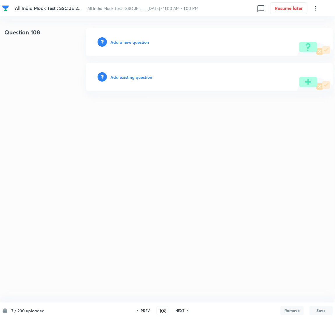
click at [129, 42] on h6 "Add a new question" at bounding box center [130, 42] width 38 height 6
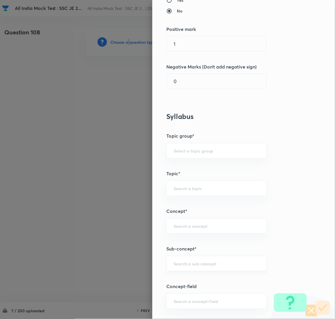
scroll to position [218, 0]
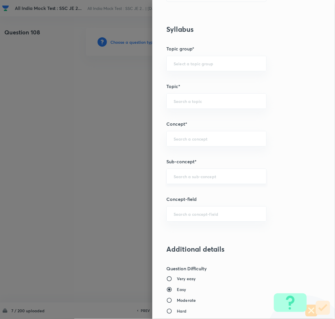
click at [188, 178] on input "text" at bounding box center [217, 177] width 86 height 6
click at [209, 201] on li "Buoyancy & Floatation" at bounding box center [210, 204] width 100 height 10
type input "Buoyancy & Floatation"
type input "Mechanical Engineering"
type input "Fluid Mechanics"
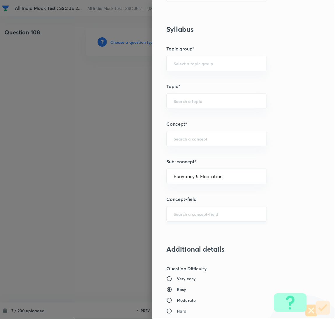
type input "Fluid Statics"
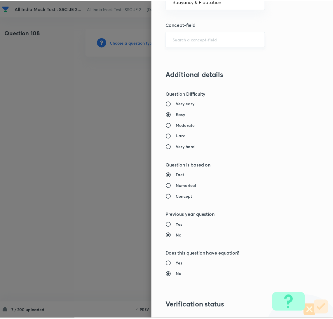
scroll to position [477, 0]
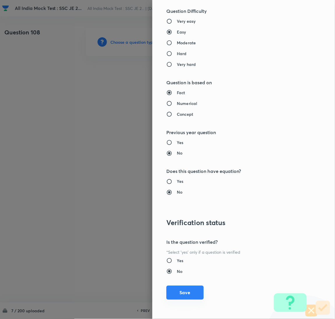
click at [179, 296] on button "Save" at bounding box center [185, 293] width 37 height 14
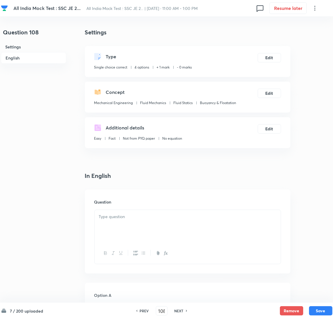
click at [128, 220] on div at bounding box center [187, 226] width 186 height 33
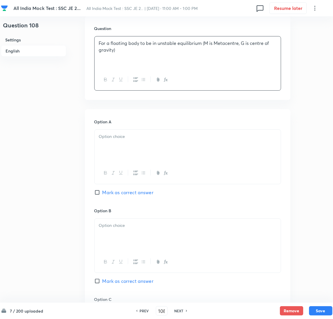
scroll to position [175, 0]
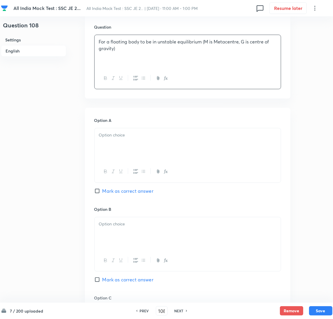
click at [114, 150] on div at bounding box center [187, 144] width 186 height 33
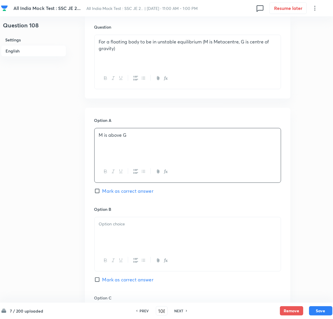
click at [109, 229] on div at bounding box center [187, 233] width 186 height 33
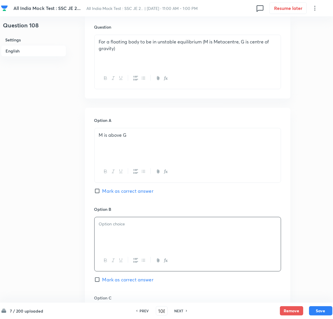
click at [108, 238] on div at bounding box center [187, 233] width 186 height 33
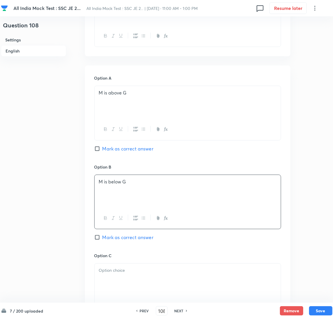
scroll to position [262, 0]
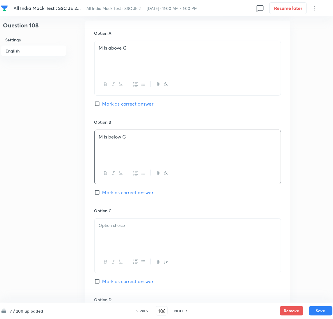
click at [139, 231] on div at bounding box center [187, 235] width 186 height 33
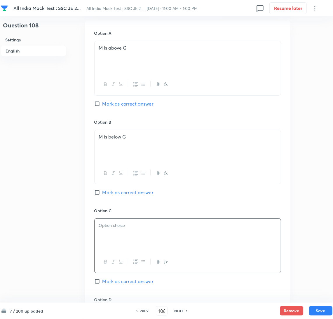
click at [134, 242] on div at bounding box center [187, 235] width 186 height 33
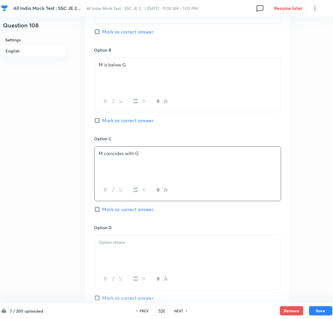
scroll to position [350, 0]
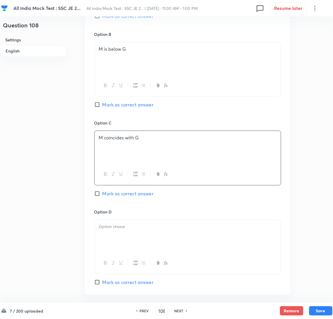
drag, startPoint x: 130, startPoint y: 243, endPoint x: 84, endPoint y: 242, distance: 45.5
click at [130, 242] on div at bounding box center [187, 236] width 186 height 33
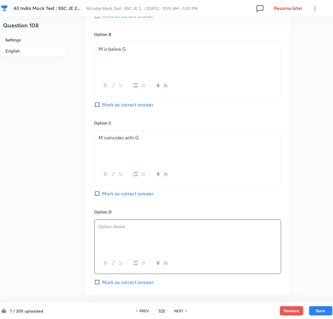
click at [113, 234] on div at bounding box center [187, 236] width 186 height 33
click at [99, 103] on input "Mark as correct answer" at bounding box center [98, 105] width 8 height 6
checkbox input "true"
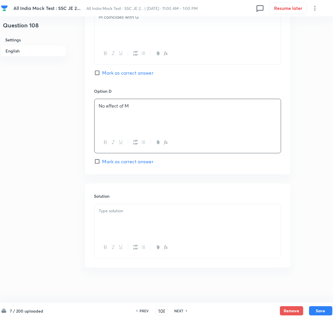
drag, startPoint x: 111, startPoint y: 220, endPoint x: 25, endPoint y: 220, distance: 86.3
click at [110, 220] on div at bounding box center [187, 220] width 186 height 33
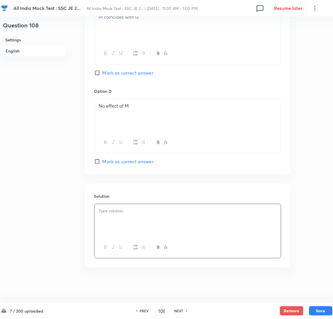
click at [115, 225] on div at bounding box center [187, 220] width 186 height 33
drag, startPoint x: 115, startPoint y: 225, endPoint x: 69, endPoint y: 233, distance: 46.4
drag, startPoint x: 109, startPoint y: 218, endPoint x: 168, endPoint y: 251, distance: 67.5
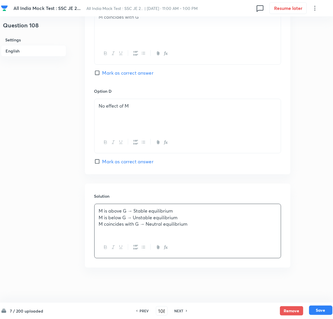
click at [318, 312] on button "Save" at bounding box center [320, 310] width 23 height 9
type input "109"
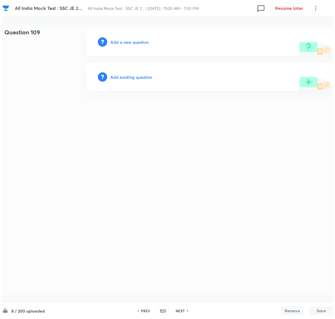
scroll to position [0, 0]
click at [127, 42] on h6 "Add a new question" at bounding box center [130, 42] width 38 height 6
click at [127, 42] on h6 "Choose a question type" at bounding box center [133, 42] width 45 height 6
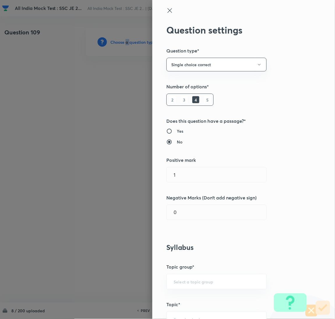
scroll to position [44, 0]
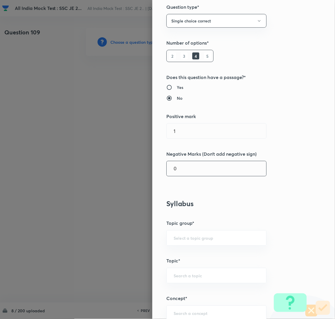
drag, startPoint x: 83, startPoint y: 169, endPoint x: 78, endPoint y: 169, distance: 4.1
click at [78, 169] on div "Question settings Question type* Single choice correct Number of options* 2 3 4…" at bounding box center [167, 159] width 335 height 319
type input "0.25"
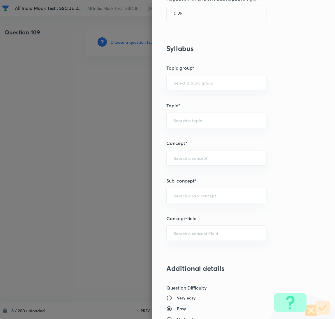
scroll to position [262, 0]
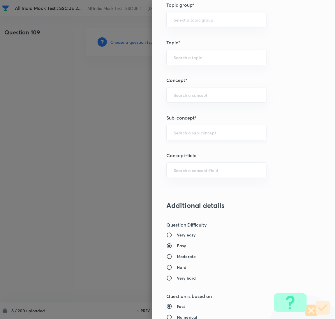
click at [183, 133] on input "text" at bounding box center [217, 133] width 86 height 6
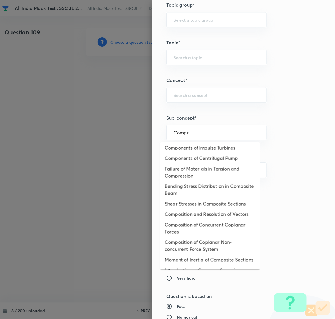
scroll to position [0, 0]
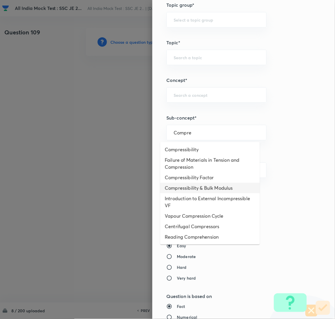
click at [183, 192] on li "Compressibility & Bulk Modulus" at bounding box center [210, 188] width 100 height 10
type input "Compressibility & Bulk Modulus"
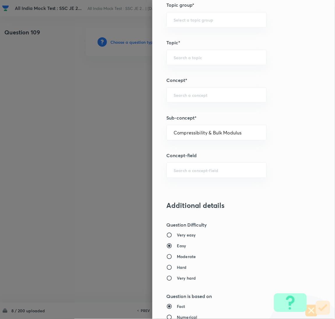
type input "Mechanical Engineering"
type input "Fluid Mechanics"
type input "Fundamental Concepts"
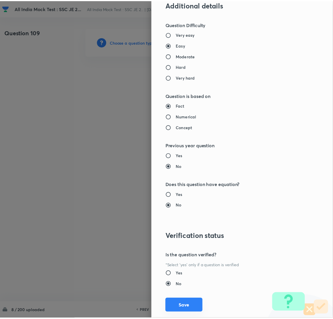
scroll to position [477, 0]
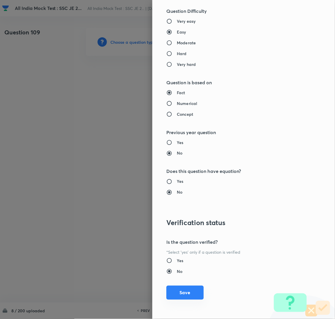
click at [179, 293] on button "Save" at bounding box center [185, 293] width 37 height 14
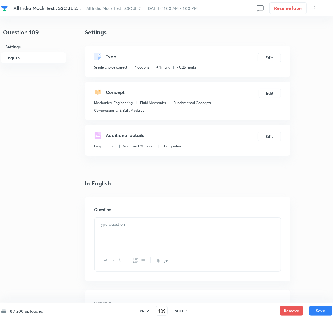
click at [118, 231] on div at bounding box center [187, 234] width 186 height 33
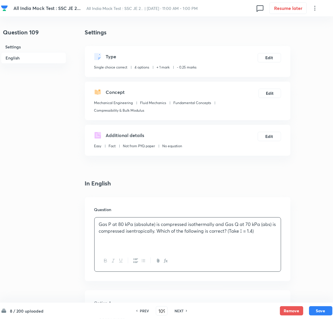
click at [151, 239] on div "Gas P at 80 kPa (absolute) is compressed isothermally and Gas Q at 70 kPa (abs)…" at bounding box center [187, 234] width 186 height 33
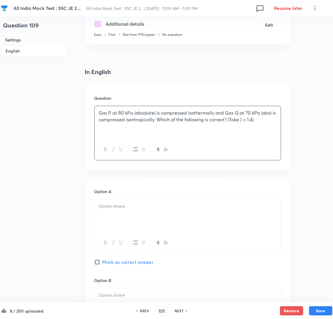
scroll to position [175, 0]
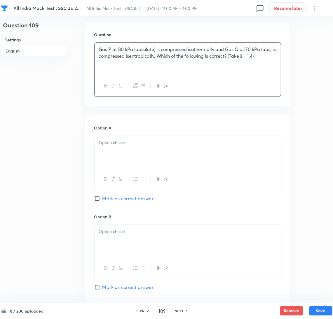
click at [143, 142] on p at bounding box center [187, 142] width 177 height 7
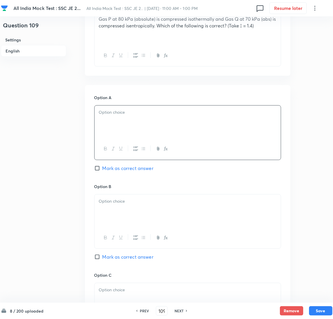
scroll to position [218, 0]
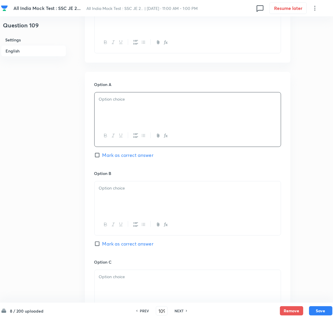
drag, startPoint x: 153, startPoint y: 121, endPoint x: 137, endPoint y: 123, distance: 15.7
click at [153, 121] on div at bounding box center [187, 108] width 186 height 33
click at [128, 196] on div at bounding box center [187, 197] width 186 height 33
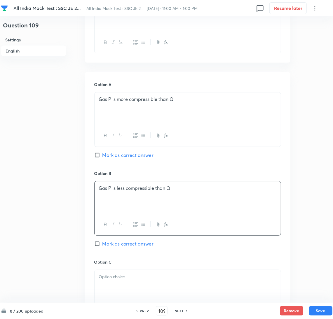
scroll to position [306, 0]
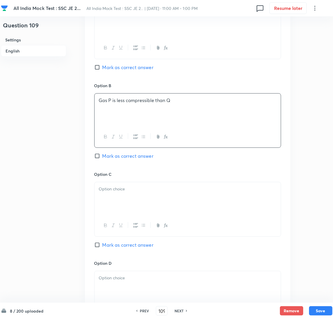
click at [123, 207] on div at bounding box center [187, 198] width 186 height 33
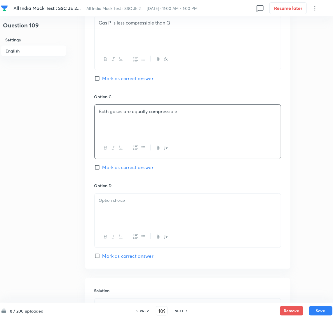
scroll to position [393, 0]
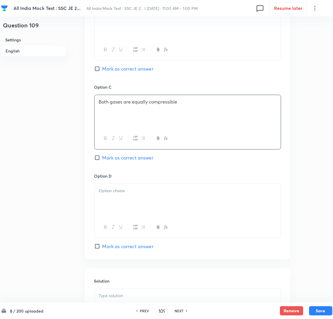
click at [114, 206] on div at bounding box center [187, 200] width 186 height 33
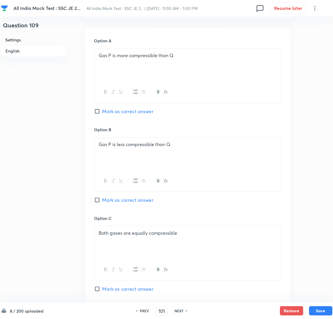
click at [100, 109] on input "Mark as correct answer" at bounding box center [98, 111] width 8 height 6
checkbox input "true"
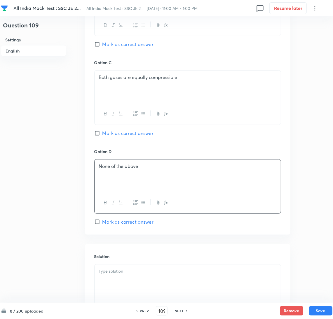
scroll to position [437, 0]
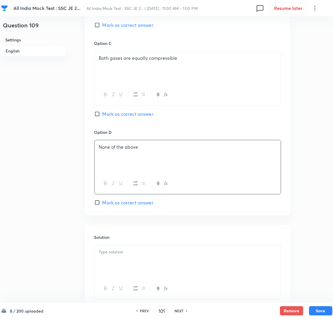
click at [113, 262] on div at bounding box center [187, 261] width 186 height 33
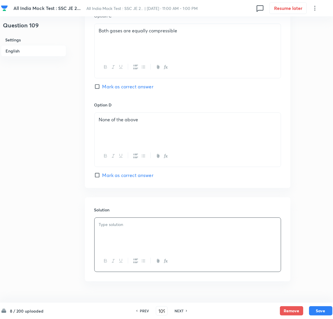
scroll to position [480, 0]
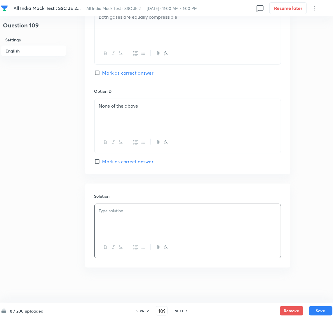
click at [118, 213] on p at bounding box center [187, 211] width 177 height 7
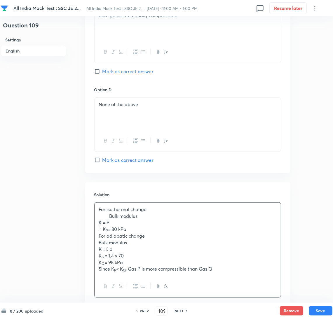
drag, startPoint x: 109, startPoint y: 271, endPoint x: 82, endPoint y: 274, distance: 27.1
drag, startPoint x: 108, startPoint y: 262, endPoint x: 73, endPoint y: 266, distance: 35.0
drag, startPoint x: 115, startPoint y: 256, endPoint x: 63, endPoint y: 258, distance: 52.2
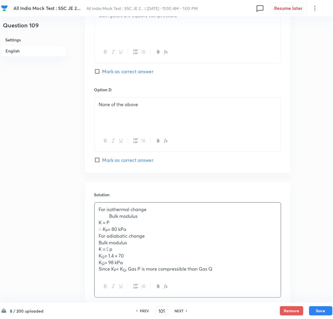
drag, startPoint x: 108, startPoint y: 250, endPoint x: 81, endPoint y: 252, distance: 26.3
click at [98, 263] on div "For isothermal change Bulk modulus K = P ∴ K P = 80 kPa For adiabatic change Bu…" at bounding box center [187, 239] width 186 height 73
drag, startPoint x: 108, startPoint y: 244, endPoint x: 61, endPoint y: 246, distance: 47.6
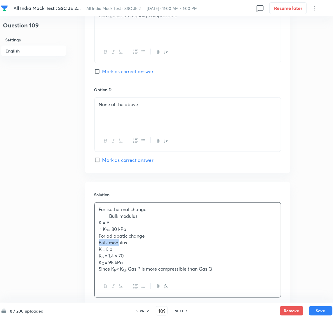
click at [109, 239] on p "For adiabatic change" at bounding box center [187, 236] width 177 height 7
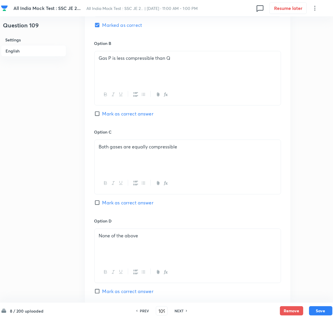
scroll to position [520, 0]
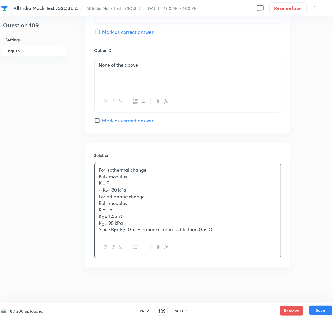
click at [316, 310] on button "Save" at bounding box center [320, 310] width 23 height 9
type input "110"
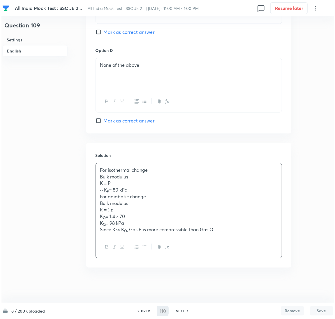
scroll to position [0, 0]
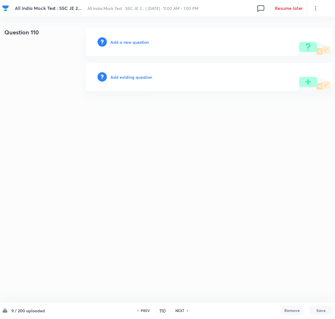
click at [137, 43] on h6 "Add a new question" at bounding box center [130, 42] width 38 height 6
click at [137, 43] on h6 "Choose a question type" at bounding box center [133, 42] width 45 height 6
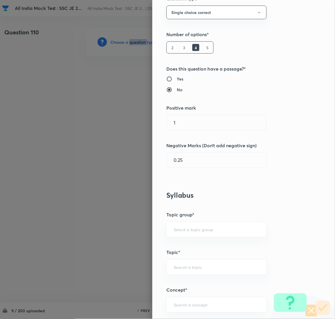
scroll to position [131, 0]
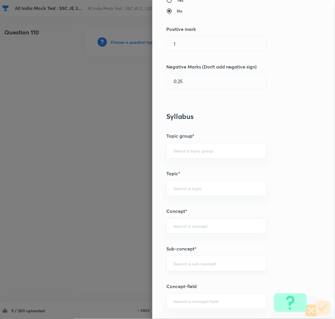
click at [182, 262] on input "text" at bounding box center [217, 264] width 86 height 6
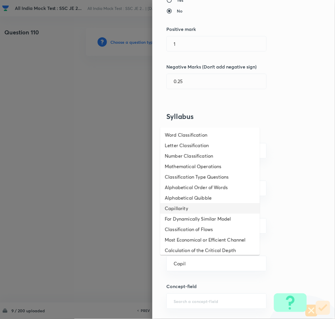
click at [189, 209] on li "Capillarity" at bounding box center [210, 208] width 100 height 10
type input "Capillarity"
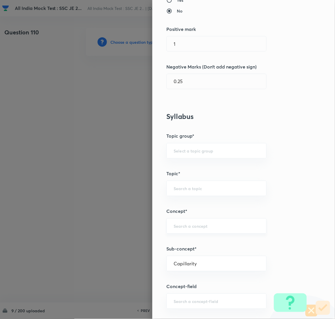
type input "Civil Engineering"
type input "Fluid Mechanics"
type input "Property of Fluid"
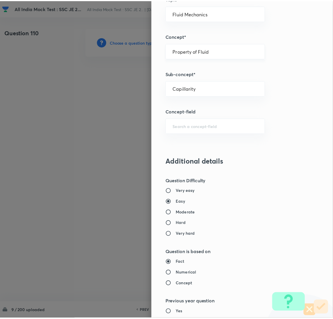
scroll to position [477, 0]
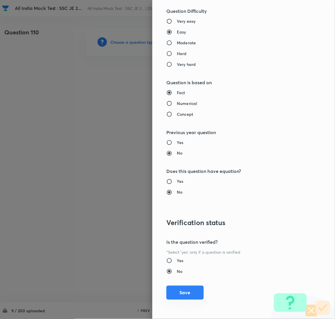
click at [181, 293] on button "Save" at bounding box center [185, 293] width 37 height 14
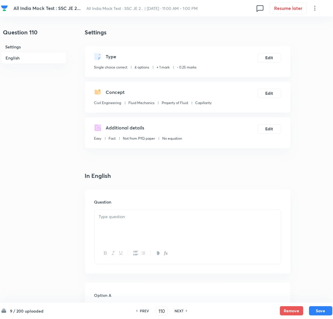
click at [148, 227] on div at bounding box center [187, 226] width 186 height 33
click at [100, 232] on div at bounding box center [187, 226] width 186 height 33
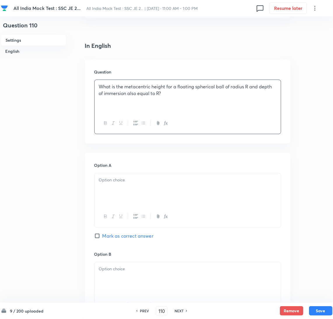
scroll to position [131, 0]
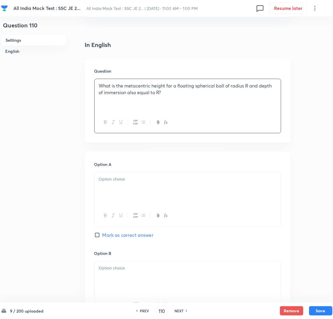
click at [124, 196] on div at bounding box center [187, 188] width 186 height 33
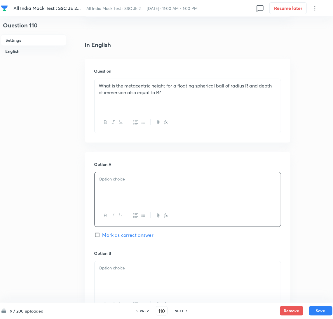
click at [113, 180] on p at bounding box center [187, 179] width 177 height 7
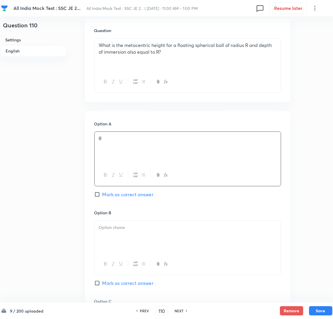
scroll to position [218, 0]
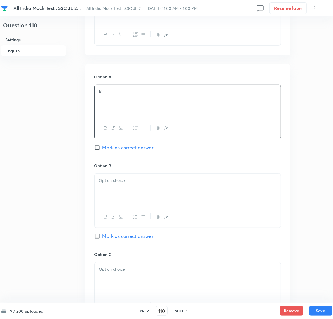
click at [114, 199] on div at bounding box center [187, 190] width 186 height 33
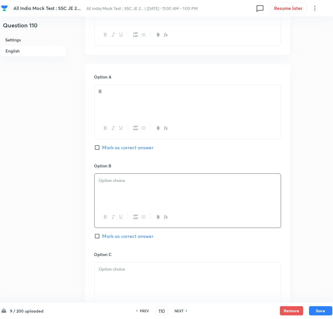
scroll to position [262, 0]
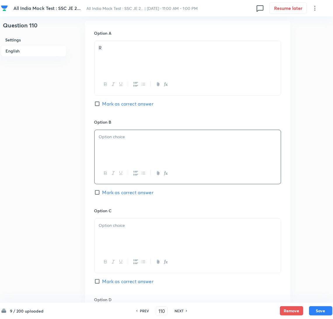
click at [260, 150] on div at bounding box center [187, 146] width 186 height 33
click at [116, 229] on p at bounding box center [187, 225] width 177 height 7
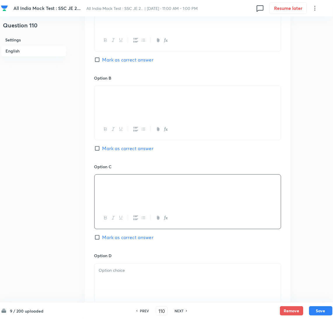
scroll to position [350, 0]
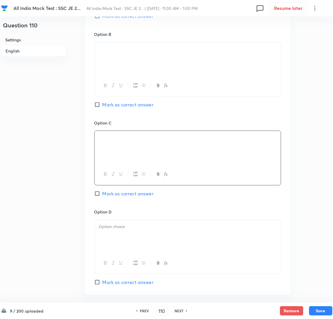
click at [120, 230] on p at bounding box center [187, 226] width 177 height 7
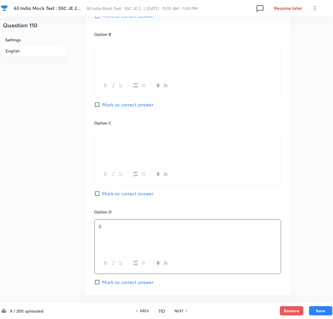
scroll to position [481, 0]
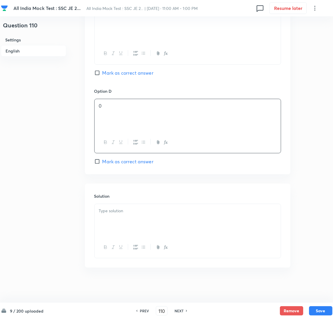
click at [117, 226] on div at bounding box center [187, 220] width 186 height 33
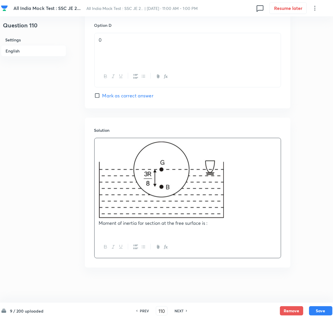
scroll to position [557, 0]
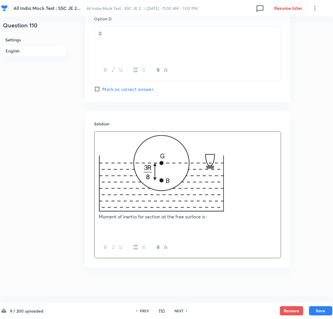
paste div
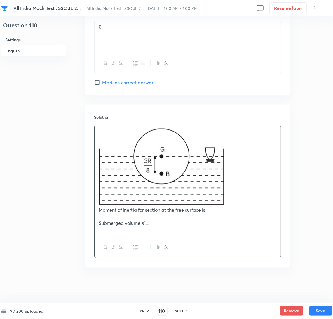
scroll to position [577, 0]
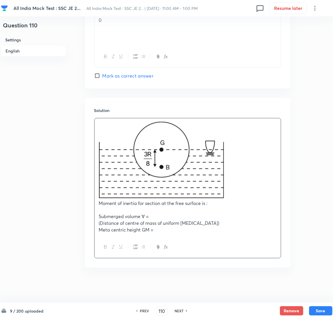
click at [97, 231] on div "Moment of inertia for section at the free surface is : Submerged volume ∀ = (Di…" at bounding box center [187, 177] width 186 height 118
click at [187, 231] on p "Meta centric height GM =" at bounding box center [187, 230] width 177 height 7
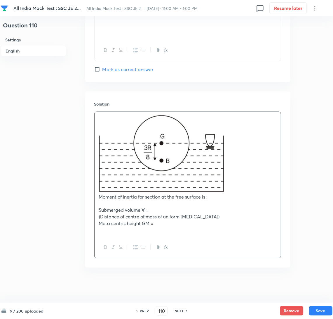
scroll to position [608, 0]
click at [136, 232] on p "GM =" at bounding box center [187, 230] width 177 height 7
copy p "GM ="
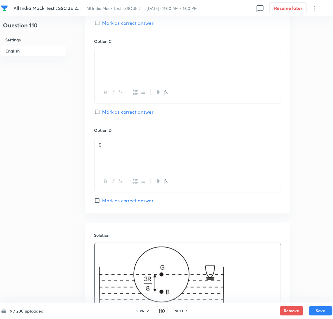
scroll to position [377, 0]
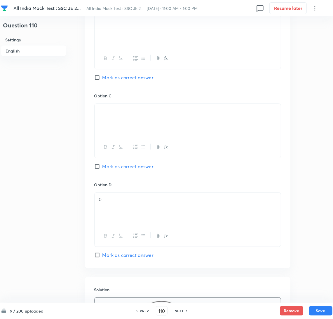
click at [102, 259] on span "Mark as correct answer" at bounding box center [127, 255] width 51 height 7
click at [102, 258] on input "Mark as correct answer" at bounding box center [98, 255] width 8 height 6
checkbox input "true"
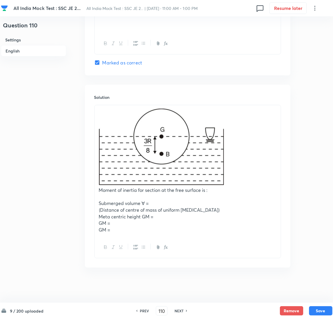
scroll to position [640, 0]
click at [322, 312] on button "Save" at bounding box center [320, 310] width 23 height 9
type input "111"
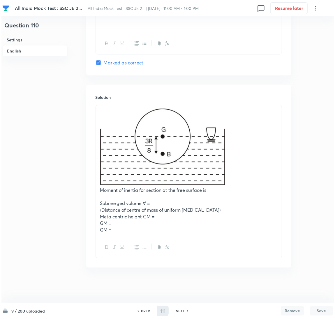
scroll to position [0, 0]
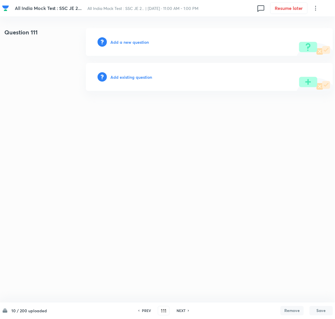
click at [126, 43] on h6 "Add a new question" at bounding box center [130, 42] width 38 height 6
click at [125, 43] on h6 "Choose a question type" at bounding box center [133, 42] width 45 height 6
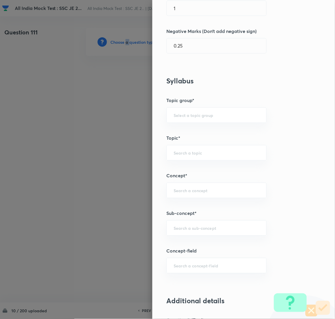
scroll to position [175, 0]
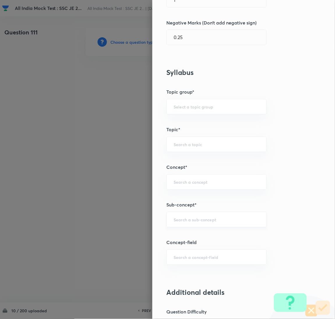
click at [185, 220] on input "text" at bounding box center [217, 220] width 86 height 6
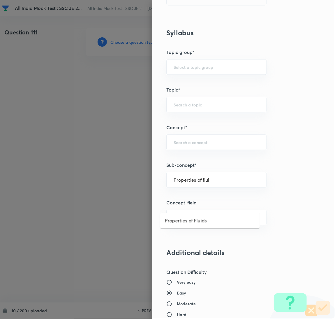
scroll to position [218, 0]
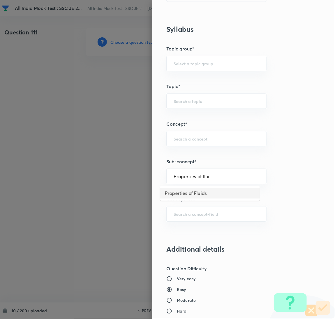
click at [195, 190] on li "Properties of Fluids" at bounding box center [210, 193] width 100 height 10
type input "Properties of Fluids"
type input "Mechanical Engineering"
type input "Fluid Mechanics"
type input "Fundamental Concepts"
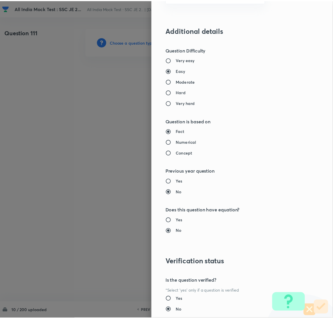
scroll to position [477, 0]
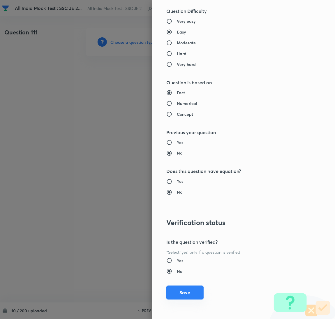
click at [179, 293] on button "Save" at bounding box center [185, 293] width 37 height 14
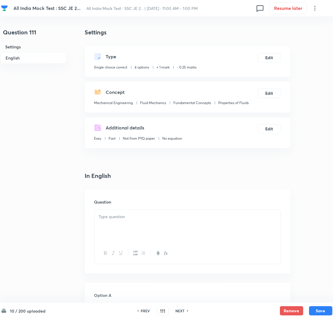
click at [124, 226] on div at bounding box center [187, 226] width 186 height 33
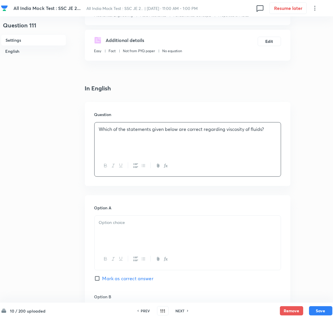
click at [113, 230] on div at bounding box center [187, 232] width 186 height 33
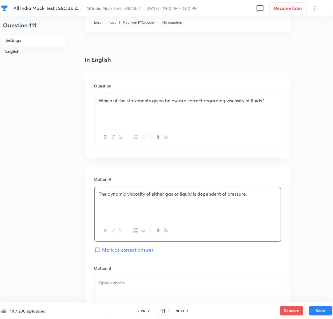
scroll to position [175, 0]
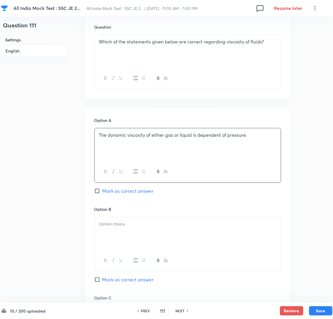
drag, startPoint x: 119, startPoint y: 241, endPoint x: 10, endPoint y: 241, distance: 109.1
click at [117, 241] on div at bounding box center [187, 233] width 186 height 33
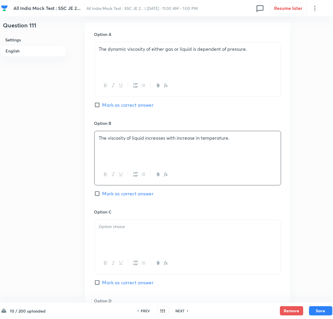
scroll to position [262, 0]
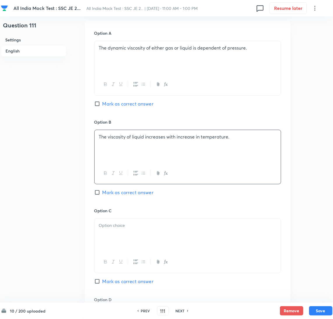
click at [125, 232] on div at bounding box center [187, 235] width 186 height 33
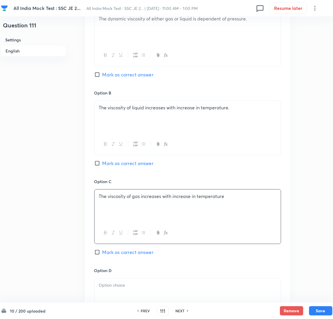
scroll to position [350, 0]
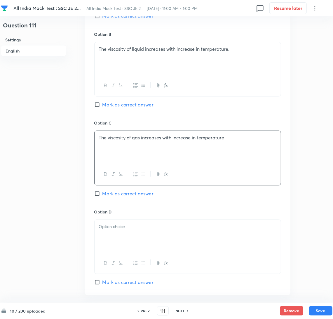
click at [118, 249] on div at bounding box center [187, 236] width 186 height 33
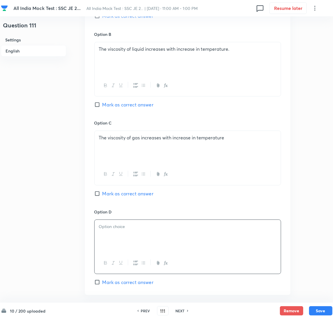
scroll to position [393, 0]
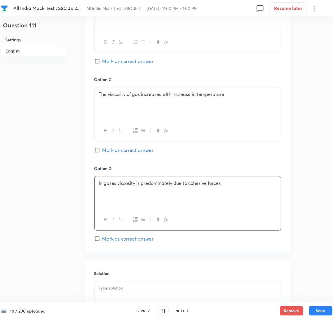
drag, startPoint x: 104, startPoint y: 148, endPoint x: 127, endPoint y: 165, distance: 28.7
click at [104, 149] on span "Mark as correct answer" at bounding box center [127, 150] width 51 height 7
click at [102, 149] on input "Mark as correct answer" at bounding box center [98, 150] width 8 height 6
checkbox input "true"
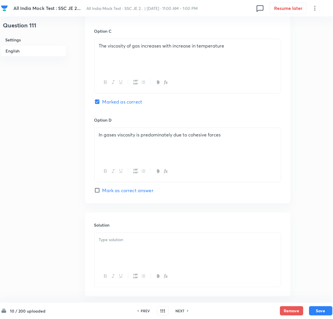
scroll to position [472, 0]
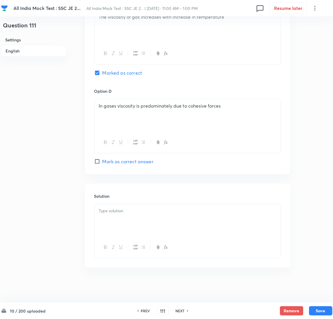
click at [125, 220] on div at bounding box center [187, 220] width 186 height 33
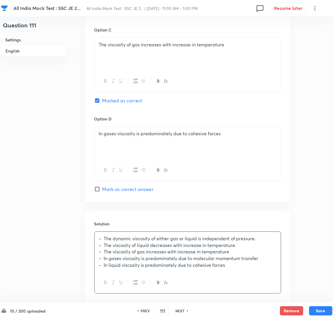
scroll to position [480, 0]
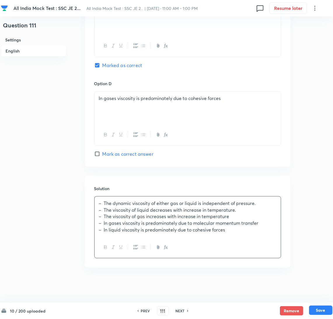
click at [318, 310] on button "Save" at bounding box center [320, 310] width 23 height 9
type input "112"
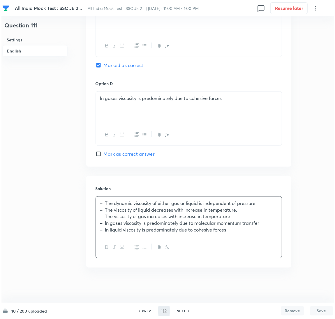
scroll to position [0, 0]
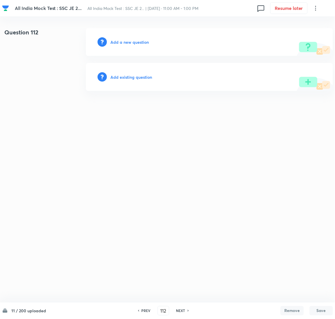
click at [131, 42] on h6 "Add a new question" at bounding box center [130, 42] width 38 height 6
click at [131, 42] on h6 "Choose a question type" at bounding box center [133, 42] width 45 height 6
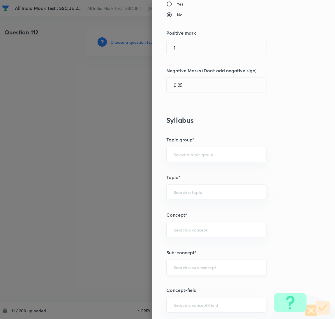
scroll to position [175, 0]
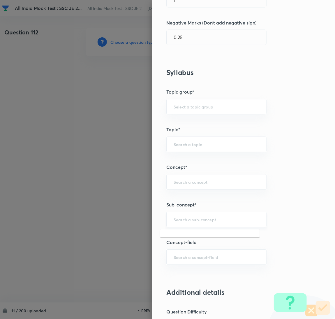
click at [188, 219] on input "text" at bounding box center [217, 220] width 86 height 6
click at [197, 244] on li "Buoyancy & Floatation" at bounding box center [210, 247] width 100 height 10
type input "Buoyancy & Floatation"
type input "Mechanical Engineering"
type input "Fluid Mechanics"
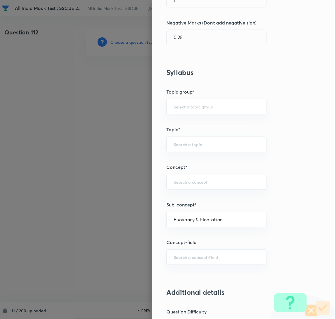
type input "Fluid Statics"
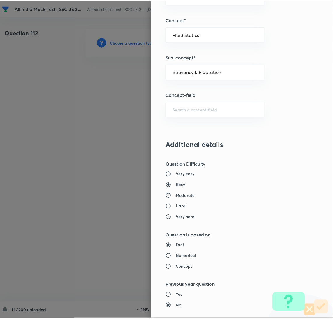
scroll to position [477, 0]
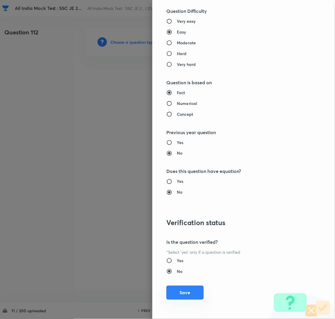
click at [184, 288] on button "Save" at bounding box center [185, 293] width 37 height 14
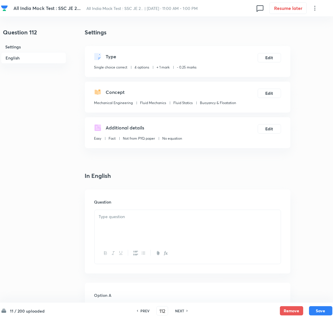
click at [143, 226] on div at bounding box center [187, 226] width 186 height 33
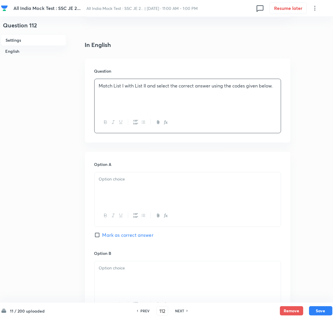
click at [109, 90] on p at bounding box center [187, 92] width 177 height 7
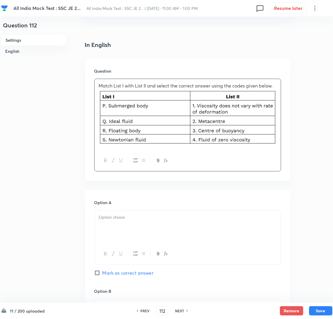
click at [120, 219] on p at bounding box center [187, 217] width 177 height 7
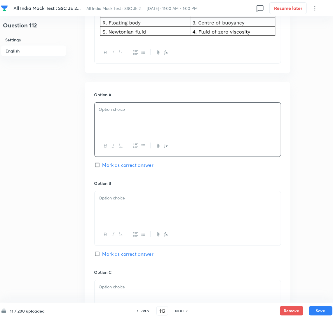
scroll to position [218, 0]
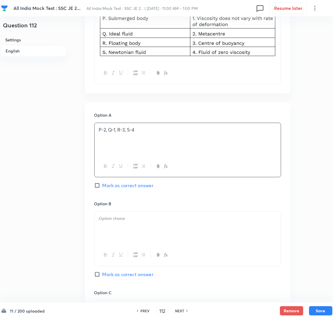
click at [113, 229] on div at bounding box center [187, 228] width 186 height 33
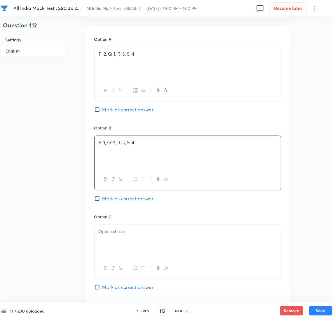
scroll to position [350, 0]
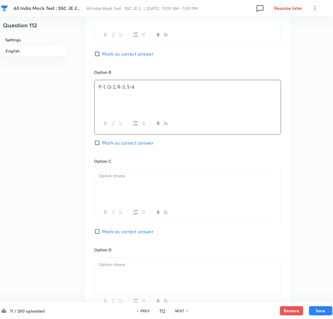
click at [118, 194] on div at bounding box center [187, 185] width 186 height 33
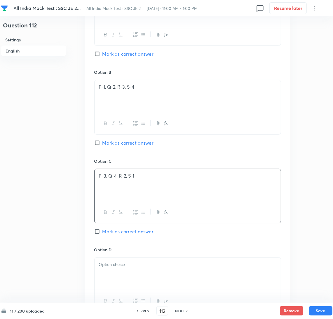
click at [132, 273] on div at bounding box center [187, 274] width 186 height 33
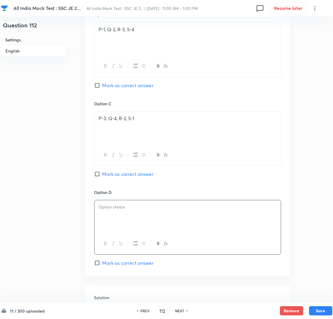
scroll to position [437, 0]
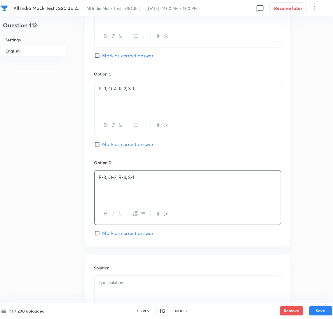
click at [99, 147] on input "Mark as correct answer" at bounding box center [98, 144] width 8 height 6
checkbox input "true"
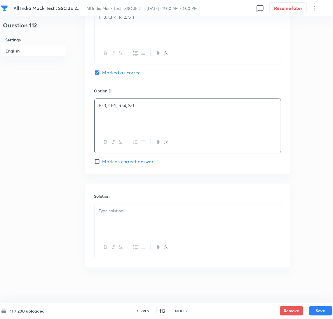
scroll to position [510, 0]
click at [116, 226] on div at bounding box center [187, 220] width 186 height 33
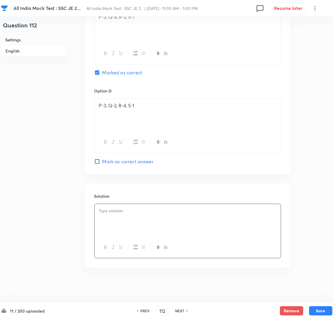
click at [110, 217] on div at bounding box center [187, 220] width 186 height 33
paste div
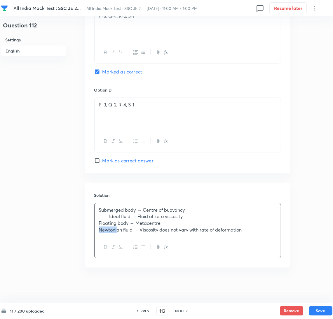
drag, startPoint x: 108, startPoint y: 232, endPoint x: 91, endPoint y: 233, distance: 17.3
click at [91, 233] on div "Solution Submerged body → Centre of buoyancy Ideal fluid → Fluid of zero viscos…" at bounding box center [187, 225] width 205 height 85
drag, startPoint x: 108, startPoint y: 223, endPoint x: 91, endPoint y: 225, distance: 17.0
click at [91, 225] on div "Solution Submerged body → Centre of buoyancy Ideal fluid → Fluid of zero viscos…" at bounding box center [187, 225] width 205 height 85
drag, startPoint x: 110, startPoint y: 216, endPoint x: 86, endPoint y: 218, distance: 23.4
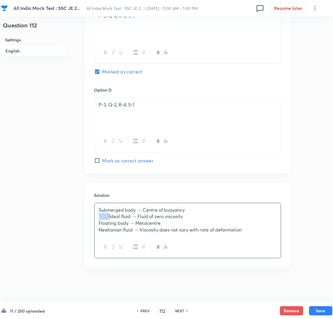
click at [86, 218] on div "Solution Submerged body → Centre of buoyancy Ideal fluid → Fluid of zero viscos…" at bounding box center [187, 225] width 205 height 85
click at [319, 309] on button "Save" at bounding box center [320, 310] width 23 height 9
type input "113"
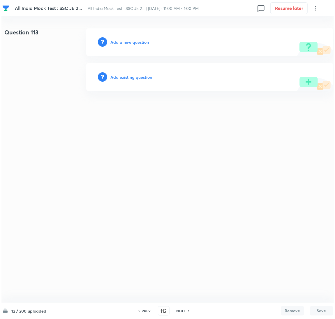
scroll to position [0, 0]
drag, startPoint x: 134, startPoint y: 46, endPoint x: 130, endPoint y: 44, distance: 3.7
click at [134, 46] on div "Add a new question" at bounding box center [209, 42] width 247 height 28
click at [129, 44] on h6 "Add a new question" at bounding box center [130, 42] width 38 height 6
click at [129, 44] on h6 "Choose a question type" at bounding box center [133, 42] width 45 height 6
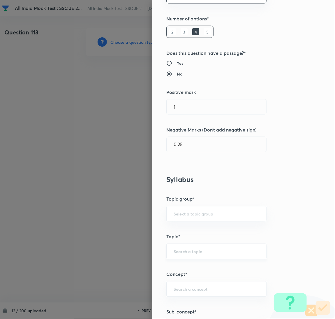
scroll to position [131, 0]
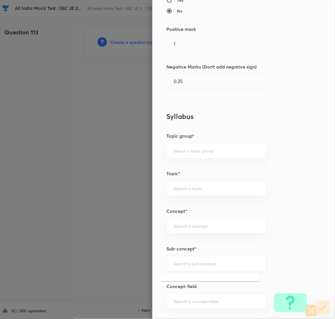
click at [180, 266] on input "text" at bounding box center [217, 264] width 86 height 6
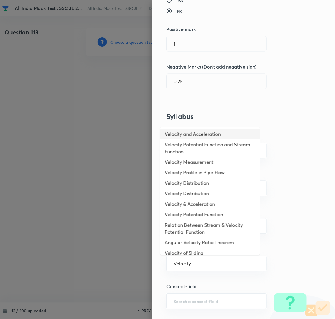
scroll to position [0, 0]
click at [195, 134] on li "Velocity and Acceleration" at bounding box center [210, 135] width 100 height 10
type input "Velocity and Acceleration"
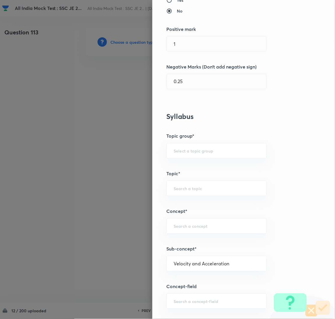
type input "Civil Engineering"
type input "Fluid Mechanics"
type input "Fluid Kinematics"
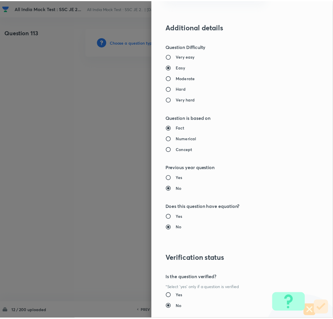
scroll to position [477, 0]
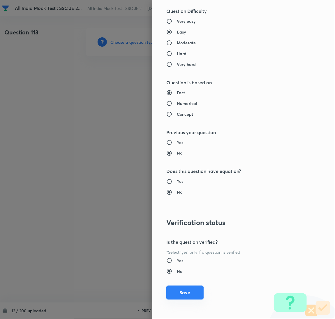
click at [181, 293] on button "Save" at bounding box center [185, 293] width 37 height 14
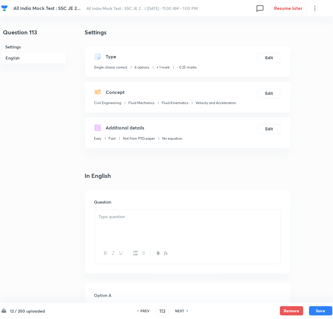
click at [115, 231] on div at bounding box center [187, 226] width 186 height 33
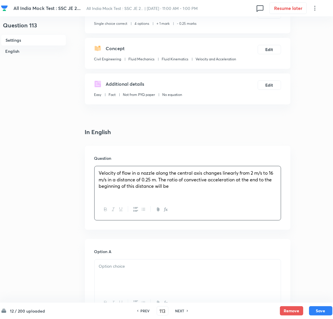
scroll to position [87, 0]
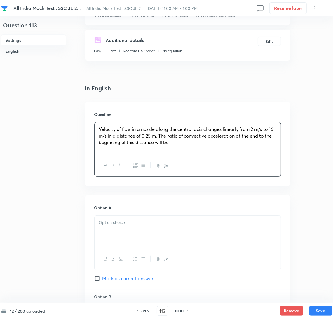
click at [114, 231] on div at bounding box center [187, 232] width 186 height 33
click at [122, 233] on div at bounding box center [187, 232] width 186 height 33
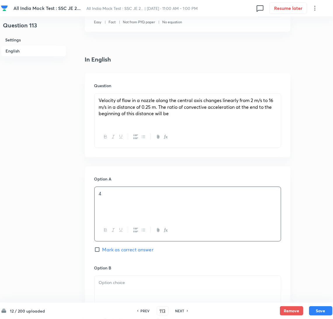
scroll to position [175, 0]
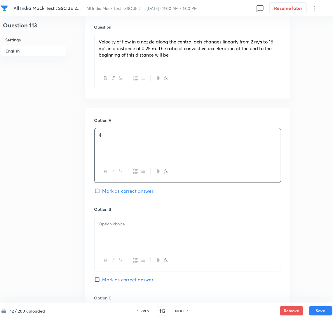
click at [125, 231] on div at bounding box center [187, 233] width 186 height 33
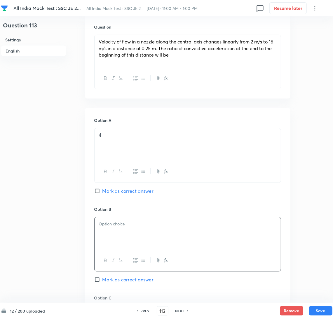
click at [131, 234] on div at bounding box center [187, 233] width 186 height 33
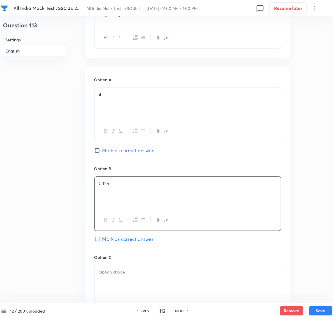
scroll to position [262, 0]
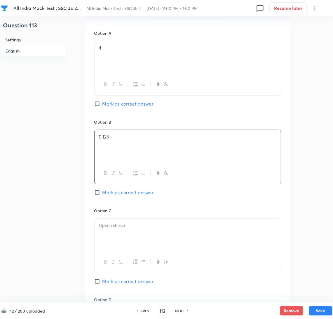
click at [124, 233] on div at bounding box center [187, 235] width 186 height 33
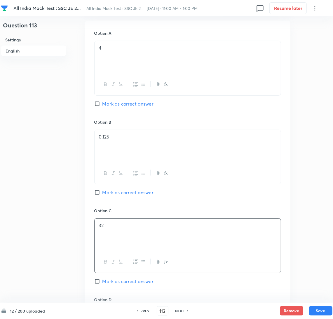
scroll to position [350, 0]
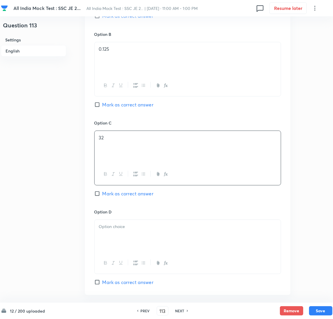
click at [115, 232] on div at bounding box center [187, 236] width 186 height 33
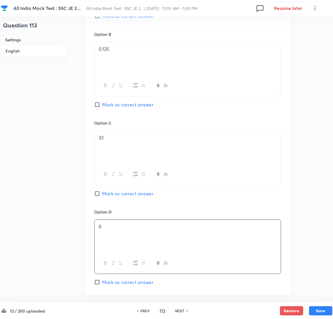
click at [109, 194] on span "Mark as correct answer" at bounding box center [127, 193] width 51 height 7
click at [102, 194] on input "Mark as correct answer" at bounding box center [98, 194] width 8 height 6
checkbox input "true"
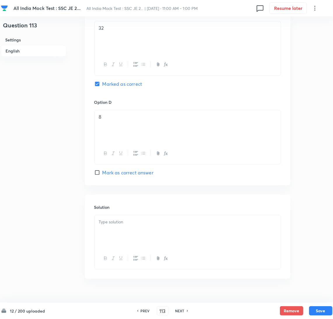
scroll to position [472, 0]
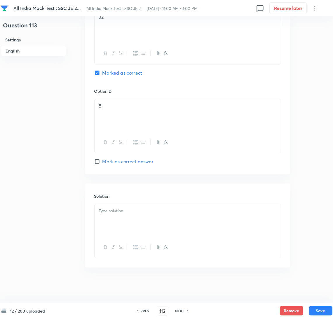
click at [116, 222] on div at bounding box center [187, 220] width 186 height 33
paste div
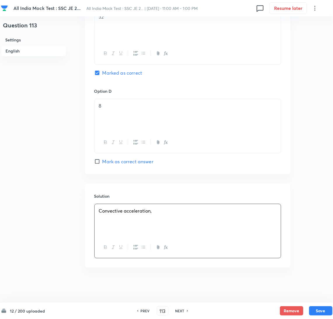
click at [221, 231] on div "Convective acceleration," at bounding box center [187, 220] width 186 height 33
click at [106, 233] on div "Convective acceleration," at bounding box center [187, 220] width 186 height 33
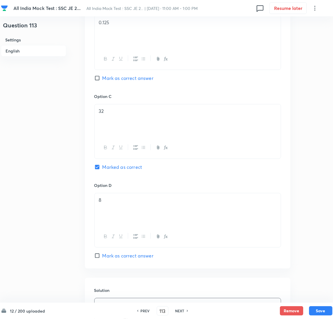
scroll to position [420, 0]
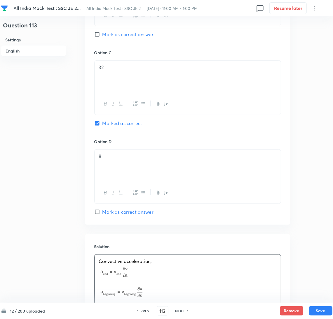
click at [97, 213] on input "Mark as correct answer" at bounding box center [98, 212] width 8 height 6
checkbox input "true"
checkbox input "false"
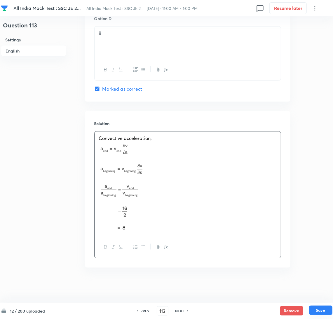
click at [321, 307] on button "Save" at bounding box center [320, 310] width 23 height 9
type input "114"
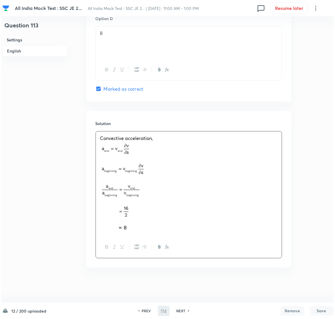
scroll to position [0, 0]
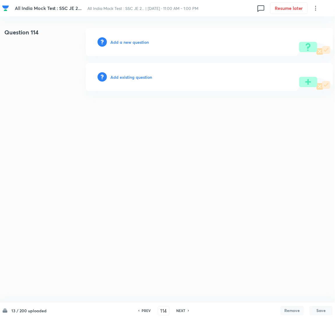
click at [127, 42] on h6 "Add a new question" at bounding box center [130, 42] width 38 height 6
click at [127, 42] on h6 "Choose a question type" at bounding box center [133, 42] width 45 height 6
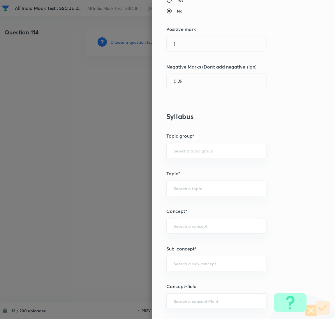
scroll to position [262, 0]
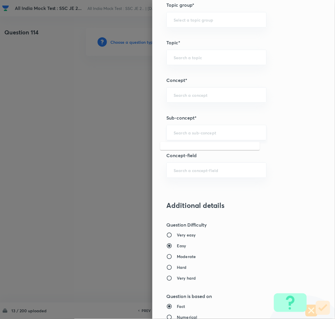
click at [182, 134] on input "text" at bounding box center [217, 133] width 86 height 6
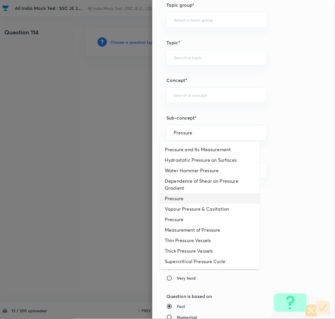
click at [181, 195] on li "Pressure" at bounding box center [210, 198] width 100 height 10
type input "Pressure"
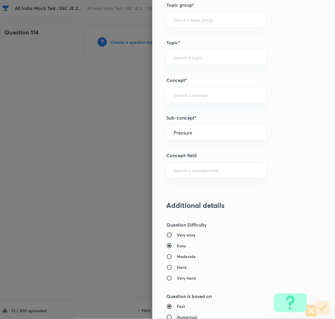
type input "Mechanical Engineering"
type input "Thermodynamics"
type input "Basic Thermodynamic Concepts"
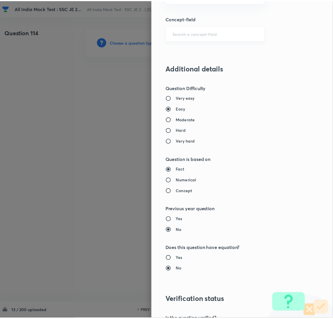
scroll to position [477, 0]
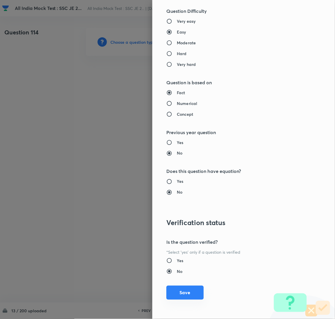
click at [179, 300] on div "Question settings Question type* Single choice correct Number of options* 2 3 4…" at bounding box center [244, 159] width 183 height 319
click at [173, 291] on button "Save" at bounding box center [185, 293] width 37 height 14
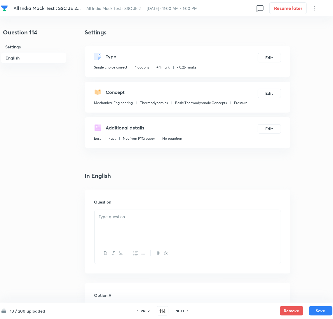
click at [120, 231] on div at bounding box center [187, 226] width 186 height 33
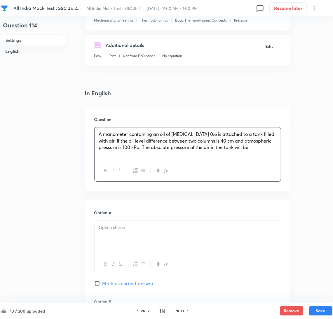
scroll to position [87, 0]
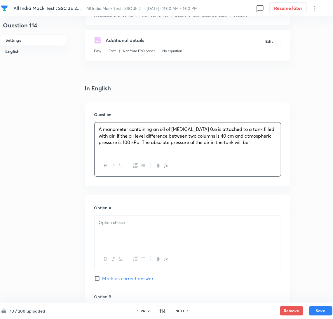
drag, startPoint x: 109, startPoint y: 229, endPoint x: 13, endPoint y: 198, distance: 100.8
click at [109, 229] on div at bounding box center [187, 232] width 186 height 33
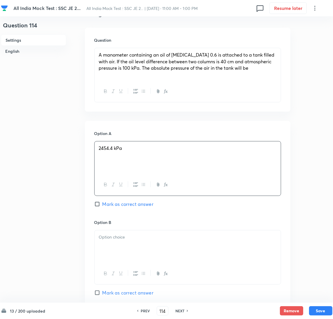
scroll to position [175, 0]
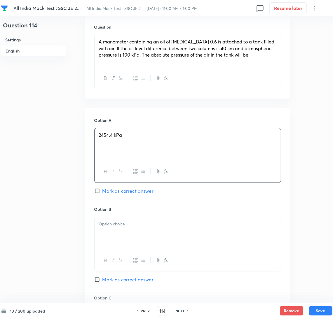
click at [126, 233] on div at bounding box center [187, 233] width 186 height 33
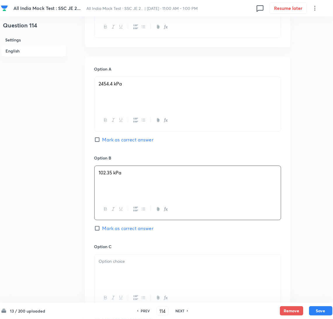
scroll to position [306, 0]
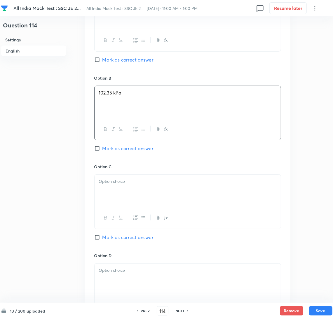
click at [127, 198] on div at bounding box center [187, 191] width 186 height 33
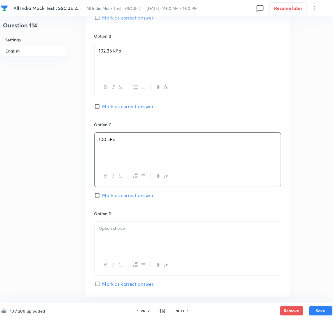
scroll to position [393, 0]
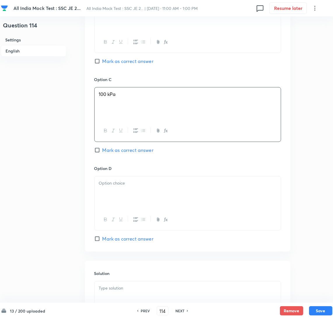
click at [117, 202] on div at bounding box center [187, 192] width 186 height 33
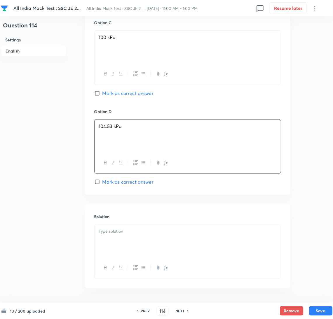
scroll to position [472, 0]
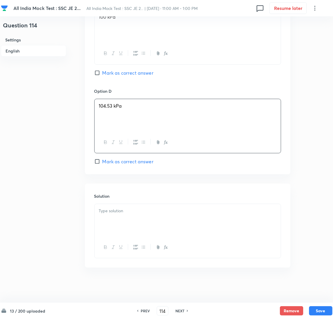
click at [125, 217] on div at bounding box center [187, 220] width 186 height 33
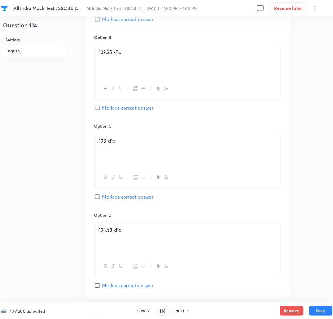
scroll to position [341, 0]
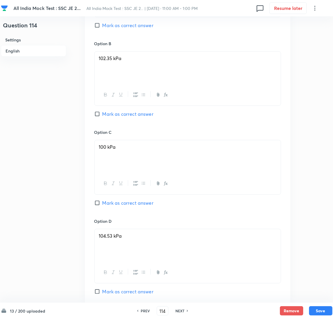
click at [106, 114] on span "Mark as correct answer" at bounding box center [127, 114] width 51 height 7
click at [102, 114] on input "Mark as correct answer" at bounding box center [98, 114] width 8 height 6
checkbox input "true"
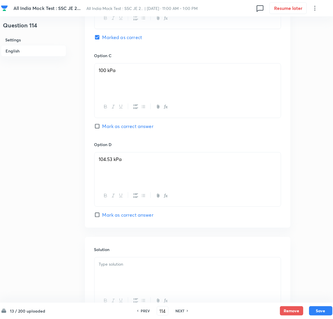
scroll to position [472, 0]
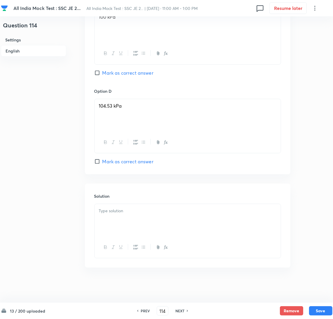
click at [105, 225] on div at bounding box center [187, 220] width 186 height 33
paste div
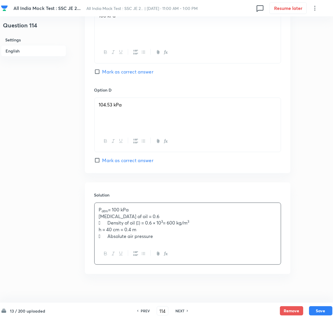
drag, startPoint x: 106, startPoint y: 209, endPoint x: 75, endPoint y: 211, distance: 31.9
drag, startPoint x: 108, startPoint y: 225, endPoint x: 93, endPoint y: 225, distance: 14.9
click at [93, 225] on div "Solution P atm = 100 kPa [MEDICAL_DATA] of oil = 0.6  Density of oil () = 0.6…" at bounding box center [187, 229] width 205 height 92
click at [100, 246] on p at bounding box center [187, 243] width 177 height 7
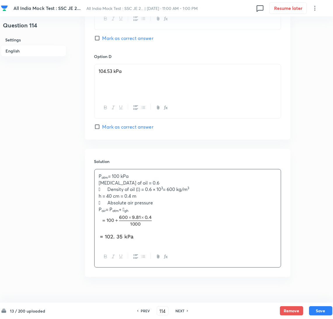
scroll to position [516, 0]
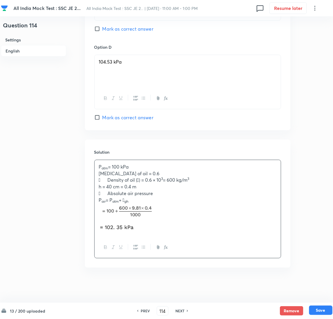
click at [318, 307] on button "Save" at bounding box center [320, 310] width 23 height 9
type input "115"
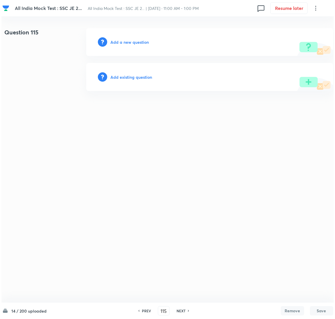
scroll to position [0, 0]
click at [141, 43] on h6 "Add a new question" at bounding box center [130, 42] width 38 height 6
click at [129, 43] on h6 "Choose a question type" at bounding box center [133, 42] width 45 height 6
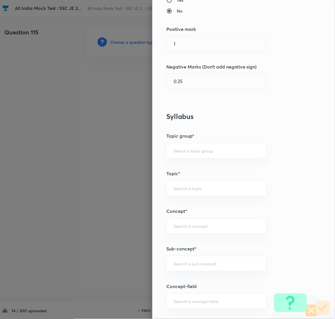
scroll to position [218, 0]
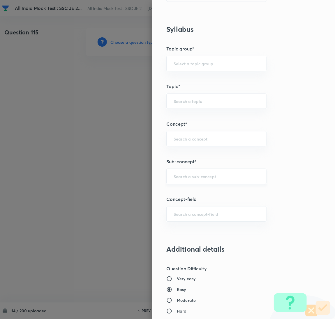
click at [189, 176] on input "text" at bounding box center [217, 177] width 86 height 6
click at [179, 195] on li "Viscous Flow" at bounding box center [210, 193] width 100 height 10
type input "Viscous Flow"
type input "Mechanical Engineering"
type input "Fluid Mechanics"
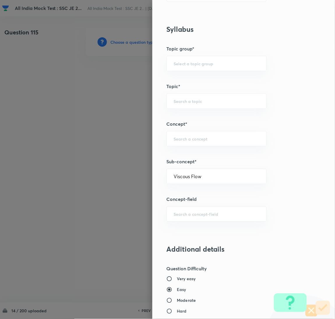
type input "Internal Incompressible VF"
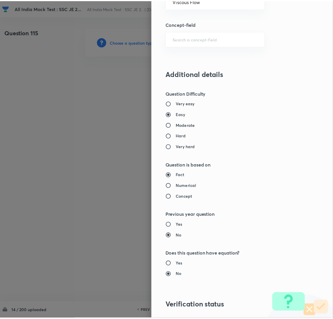
scroll to position [477, 0]
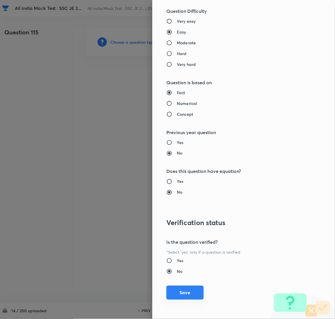
click at [183, 290] on button "Save" at bounding box center [185, 293] width 37 height 14
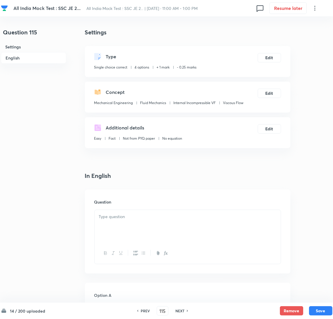
click at [135, 233] on div at bounding box center [187, 226] width 186 height 33
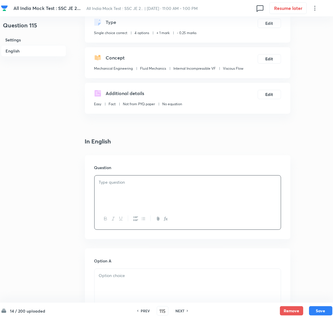
scroll to position [87, 0]
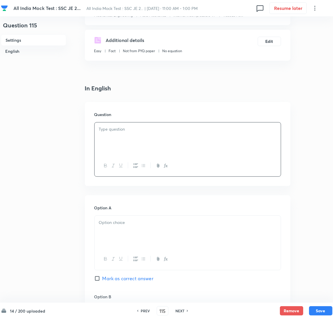
click at [118, 142] on div at bounding box center [187, 138] width 186 height 33
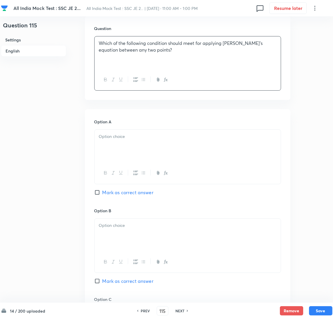
scroll to position [175, 0]
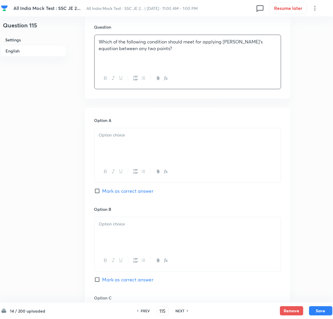
click at [115, 149] on div at bounding box center [187, 144] width 186 height 33
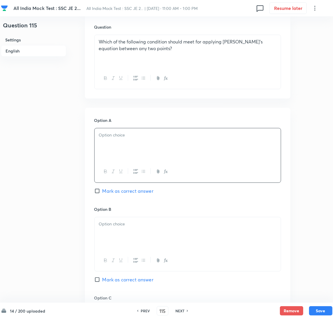
click at [106, 144] on div at bounding box center [187, 144] width 186 height 33
click at [115, 241] on div at bounding box center [187, 233] width 186 height 33
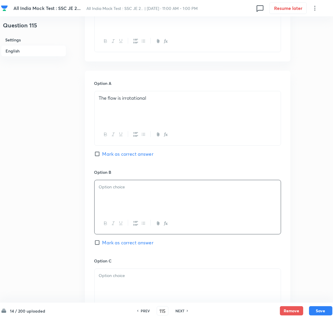
scroll to position [262, 0]
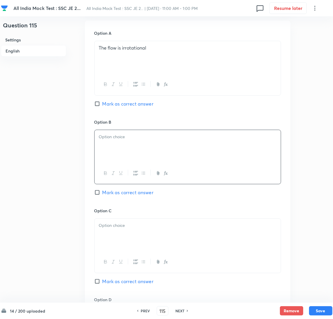
click at [114, 150] on div at bounding box center [187, 146] width 186 height 33
drag, startPoint x: 116, startPoint y: 242, endPoint x: 79, endPoint y: 230, distance: 38.6
click at [116, 242] on div at bounding box center [187, 235] width 186 height 33
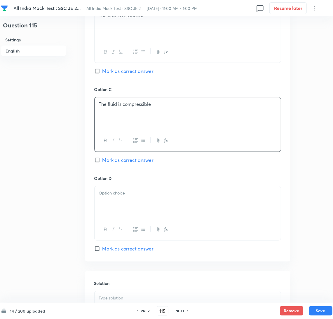
scroll to position [393, 0]
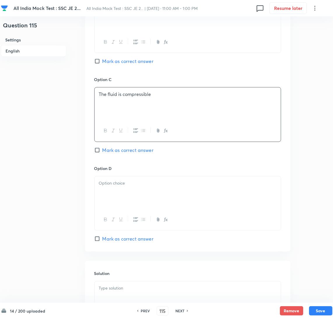
drag, startPoint x: 111, startPoint y: 195, endPoint x: 104, endPoint y: 195, distance: 7.3
click at [111, 195] on div at bounding box center [187, 192] width 186 height 33
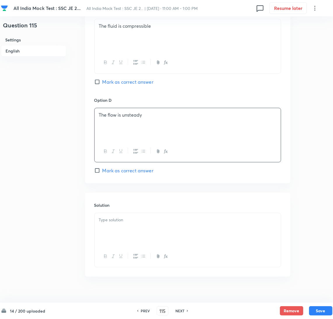
scroll to position [472, 0]
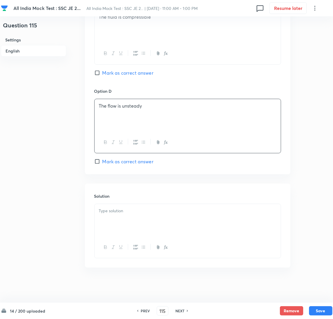
click at [119, 220] on div at bounding box center [187, 220] width 186 height 33
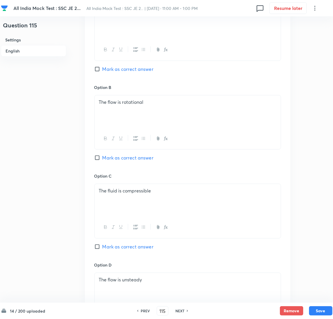
click at [98, 67] on input "Mark as correct answer" at bounding box center [98, 69] width 8 height 6
checkbox input "true"
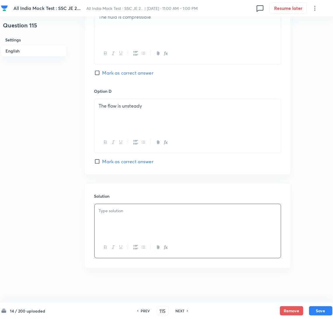
click at [125, 220] on div at bounding box center [187, 220] width 186 height 33
click at [104, 218] on div at bounding box center [187, 220] width 186 height 33
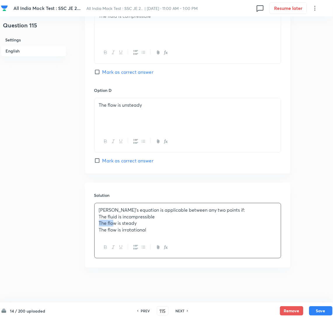
drag, startPoint x: 108, startPoint y: 224, endPoint x: 90, endPoint y: 224, distance: 17.5
click at [90, 224] on div "Solution Bernoulli’s equation is applicable between any two points if: The flui…" at bounding box center [187, 225] width 205 height 85
click at [320, 308] on button "Save" at bounding box center [320, 310] width 23 height 9
type input "116"
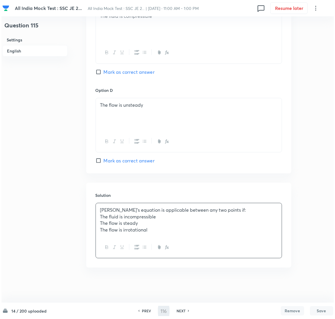
scroll to position [0, 0]
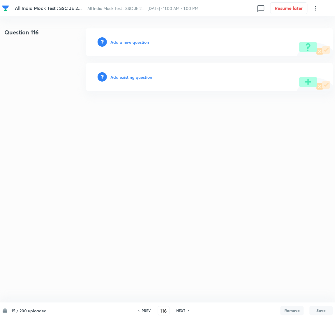
click at [128, 42] on h6 "Add a new question" at bounding box center [130, 42] width 38 height 6
click at [128, 42] on h6 "Choose a question type" at bounding box center [133, 42] width 45 height 6
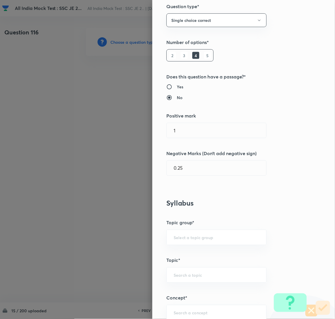
scroll to position [87, 0]
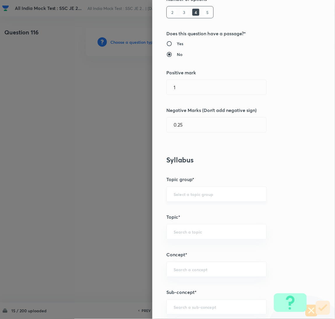
click at [175, 196] on input "text" at bounding box center [217, 195] width 86 height 6
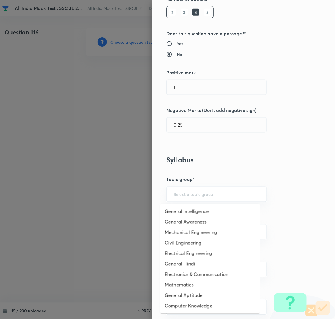
click at [243, 167] on div "Question settings Question type* Single choice correct Number of options* 2 3 4…" at bounding box center [244, 159] width 183 height 319
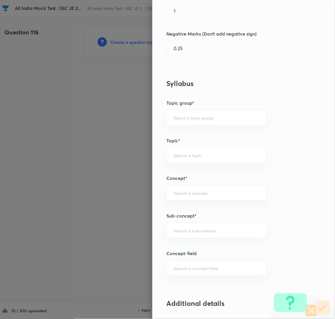
scroll to position [175, 0]
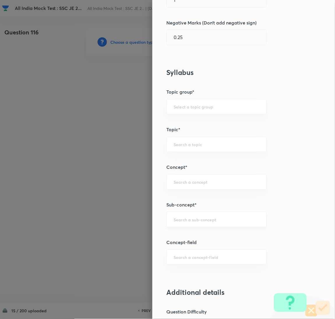
click at [184, 219] on input "text" at bounding box center [217, 220] width 86 height 6
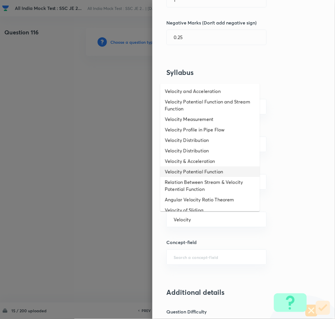
click at [189, 169] on li "Velocity Potential Function" at bounding box center [210, 172] width 100 height 10
type input "Velocity Potential Function"
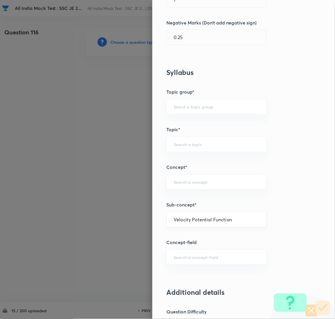
type input "Mechanical Engineering"
type input "Fluid Mechanics"
type input "Differential Analysis of FM"
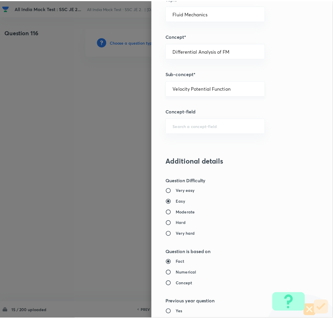
scroll to position [477, 0]
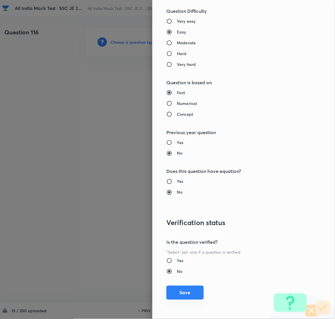
click at [179, 292] on button "Save" at bounding box center [185, 293] width 37 height 14
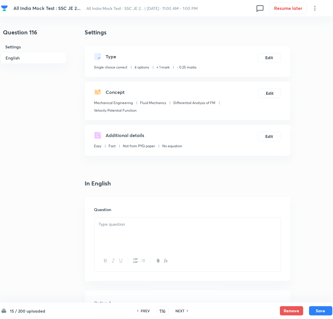
click at [134, 229] on div at bounding box center [187, 234] width 186 height 33
click at [127, 233] on div at bounding box center [187, 234] width 186 height 33
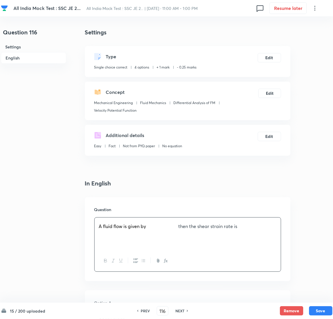
click at [150, 226] on img at bounding box center [162, 225] width 32 height 7
click at [146, 223] on span "A fluid flow is given by" at bounding box center [122, 224] width 47 height 6
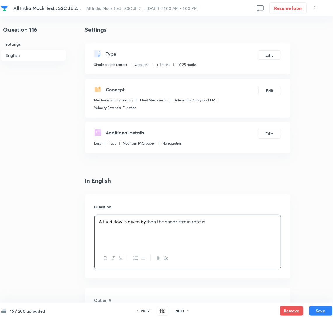
scroll to position [87, 0]
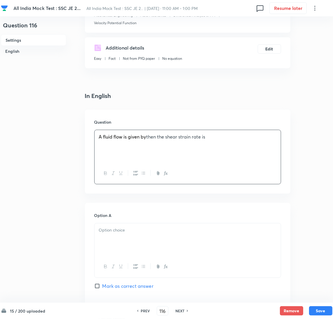
click at [140, 242] on div at bounding box center [187, 239] width 186 height 33
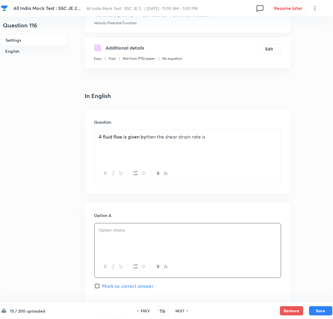
scroll to position [131, 0]
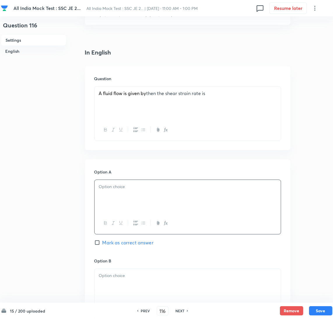
click at [112, 190] on p at bounding box center [187, 186] width 177 height 7
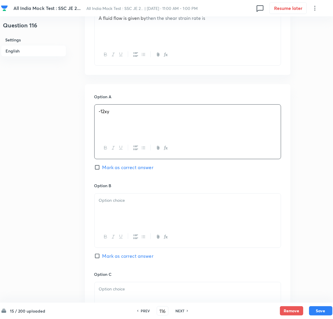
scroll to position [218, 0]
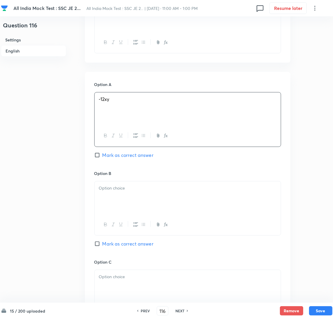
click at [115, 203] on div at bounding box center [187, 197] width 186 height 33
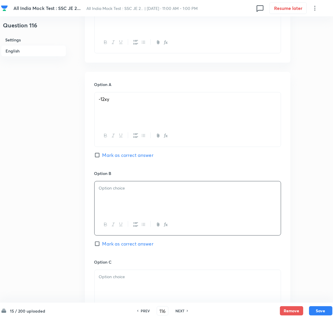
click at [126, 199] on div at bounding box center [187, 197] width 186 height 33
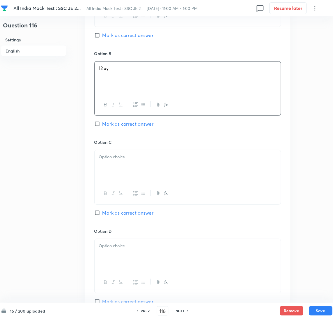
scroll to position [350, 0]
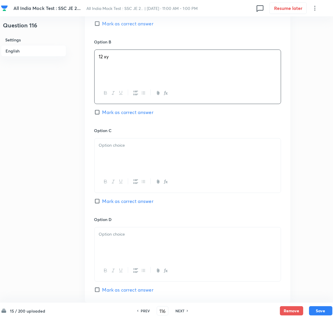
click at [112, 153] on div at bounding box center [187, 155] width 186 height 33
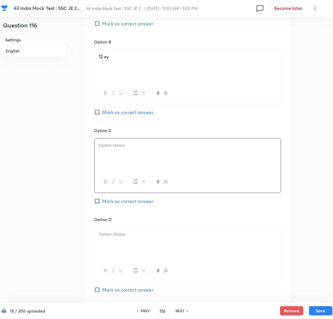
click at [110, 160] on div at bounding box center [187, 155] width 186 height 33
click at [111, 246] on div at bounding box center [187, 243] width 186 height 33
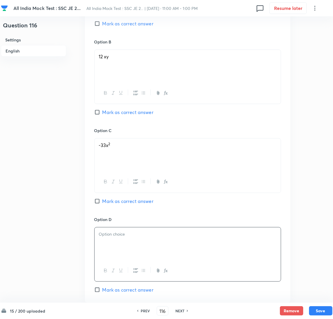
click at [117, 240] on div at bounding box center [187, 243] width 186 height 33
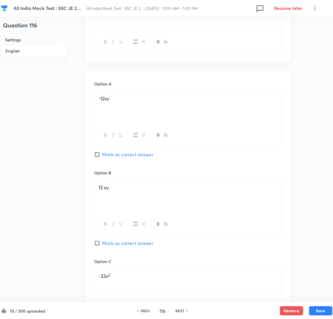
scroll to position [218, 0]
click at [95, 155] on input "Mark as correct answer" at bounding box center [98, 155] width 8 height 6
checkbox input "true"
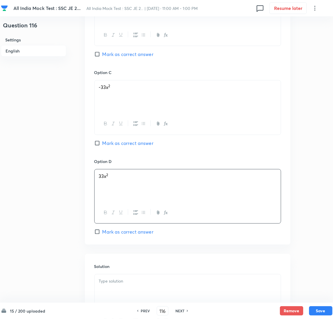
scroll to position [480, 0]
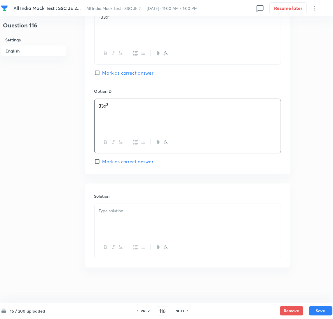
click at [117, 216] on div at bounding box center [187, 220] width 186 height 33
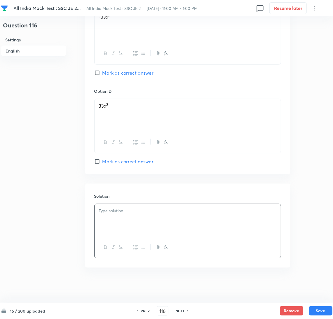
click at [108, 224] on div at bounding box center [187, 220] width 186 height 33
paste div
click at [119, 227] on p at bounding box center [187, 223] width 177 height 7
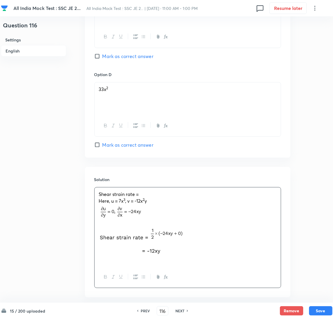
scroll to position [539, 0]
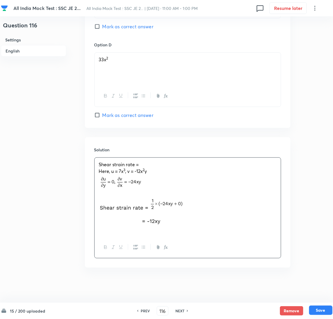
click at [316, 310] on button "Save" at bounding box center [320, 310] width 23 height 9
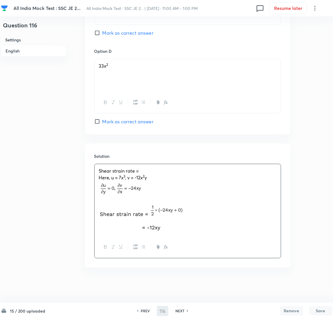
type input "117"
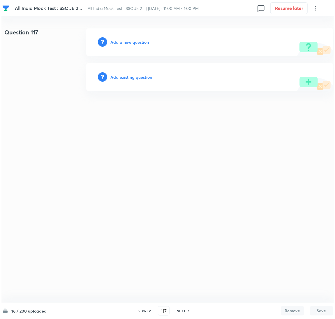
scroll to position [0, 0]
click at [129, 40] on h6 "Add a new question" at bounding box center [130, 42] width 38 height 6
click at [128, 43] on h6 "Choose a question type" at bounding box center [133, 42] width 45 height 6
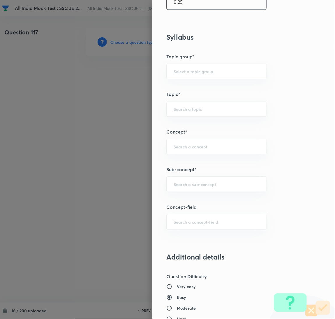
scroll to position [218, 0]
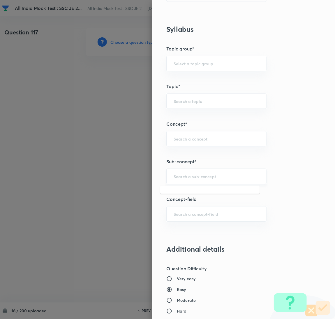
click at [187, 175] on input "text" at bounding box center [217, 177] width 86 height 6
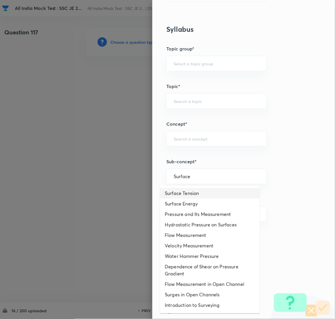
click at [181, 192] on li "Surface Tension" at bounding box center [210, 193] width 100 height 10
type input "Surface Tension"
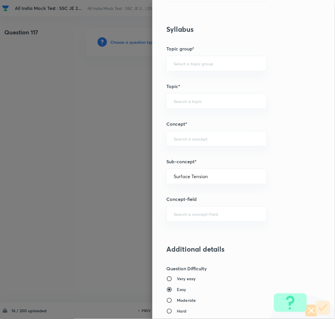
type input "Civil Engineering"
type input "Fluid Mechanics"
type input "Property of Fluid"
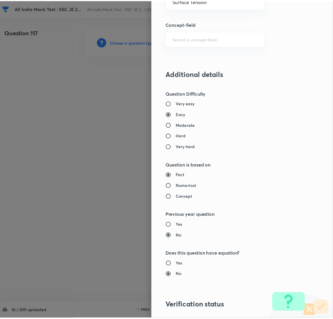
scroll to position [477, 0]
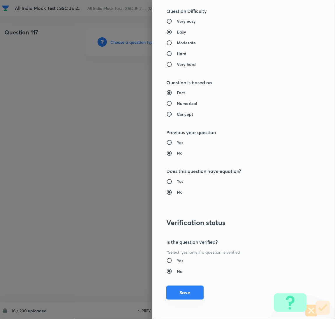
click at [178, 292] on button "Save" at bounding box center [185, 293] width 37 height 14
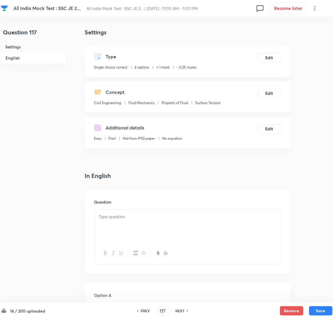
click at [120, 224] on div at bounding box center [187, 226] width 186 height 33
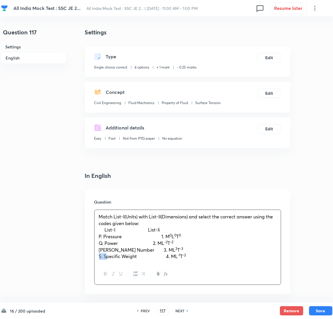
drag, startPoint x: 104, startPoint y: 259, endPoint x: 89, endPoint y: 261, distance: 15.3
click at [89, 261] on div "Question Match List-I(Units) with List-II(Dimensions) and select the correct an…" at bounding box center [187, 242] width 205 height 105
drag, startPoint x: 150, startPoint y: 237, endPoint x: 163, endPoint y: 237, distance: 13.1
click at [163, 237] on span "P. Pressure 1. M" at bounding box center [134, 236] width 71 height 6
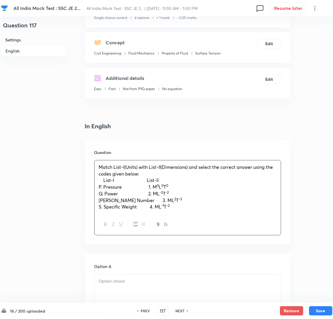
scroll to position [131, 0]
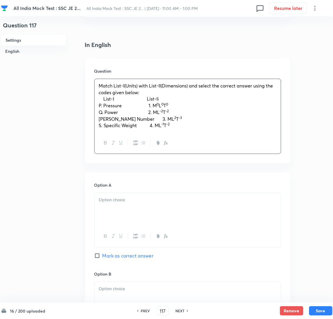
click at [106, 206] on div at bounding box center [187, 209] width 186 height 33
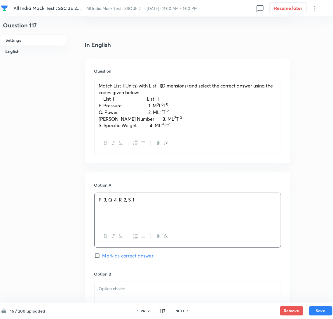
click at [111, 293] on div at bounding box center [187, 298] width 186 height 33
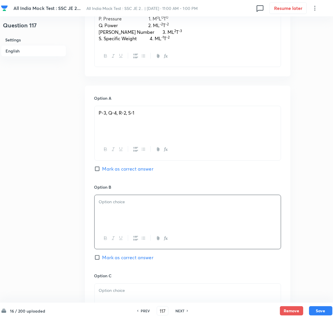
scroll to position [218, 0]
click at [120, 226] on div at bounding box center [187, 211] width 186 height 33
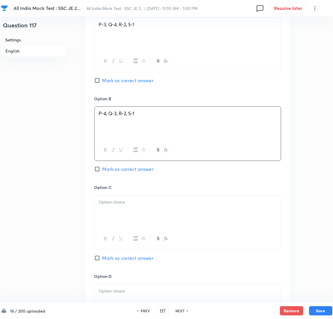
click at [115, 219] on div at bounding box center [187, 211] width 186 height 33
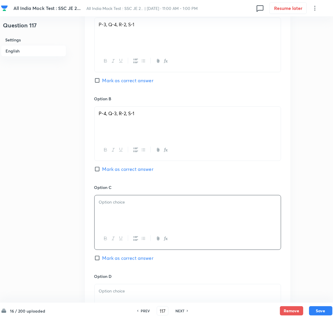
click at [124, 211] on div at bounding box center [187, 211] width 186 height 33
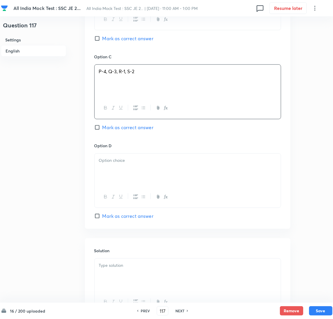
scroll to position [437, 0]
click at [119, 167] on div at bounding box center [187, 169] width 186 height 33
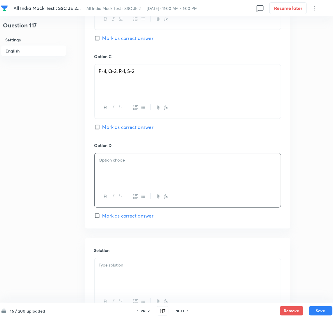
click at [111, 168] on div at bounding box center [187, 169] width 186 height 33
click at [99, 129] on input "Mark as correct answer" at bounding box center [98, 127] width 8 height 6
checkbox input "true"
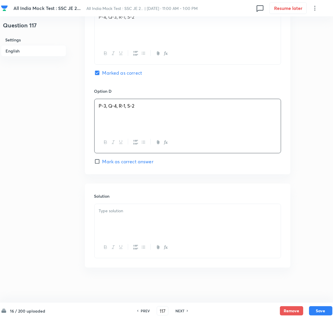
click at [112, 220] on div at bounding box center [187, 220] width 186 height 33
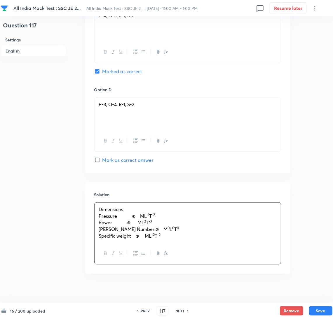
click at [136, 217] on span "Pressure ® ML" at bounding box center [123, 216] width 48 height 6
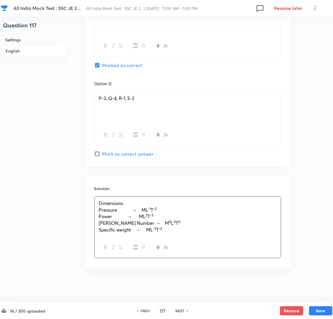
scroll to position [500, 0]
click at [320, 311] on button "Save" at bounding box center [320, 310] width 23 height 9
type input "118"
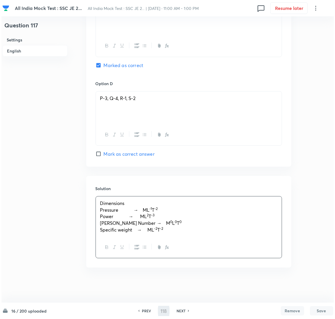
scroll to position [0, 0]
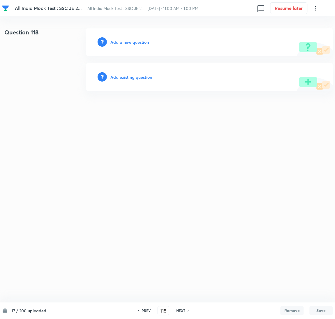
click at [127, 43] on h6 "Add a new question" at bounding box center [130, 42] width 38 height 6
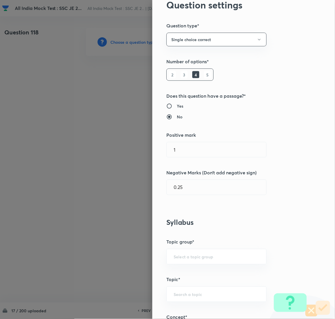
scroll to position [175, 0]
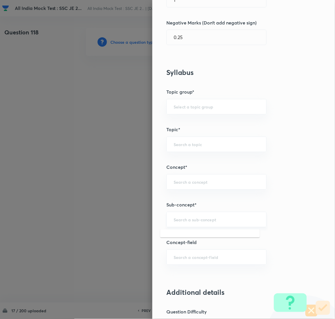
click at [189, 221] on input "text" at bounding box center [217, 220] width 86 height 6
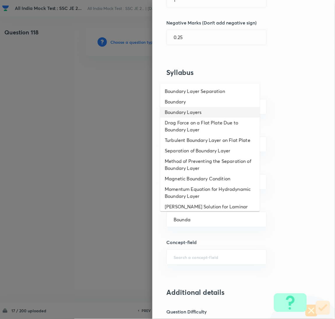
click at [189, 108] on li "Boundary Layers" at bounding box center [210, 112] width 100 height 10
type input "Boundary Layers"
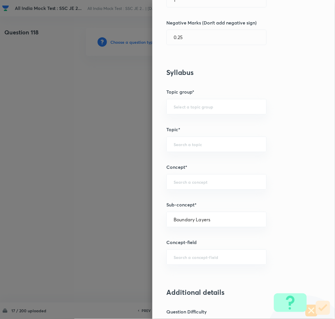
type input "Mechanical Engineering"
type input "Fluid Mechanics"
type input "External Incompressible VF"
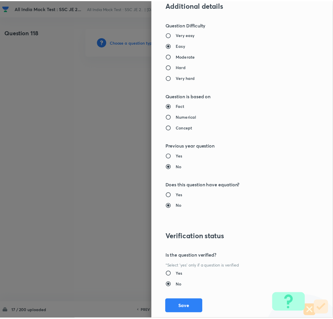
scroll to position [477, 0]
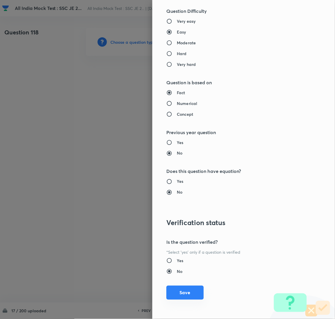
click at [174, 297] on button "Save" at bounding box center [185, 293] width 37 height 14
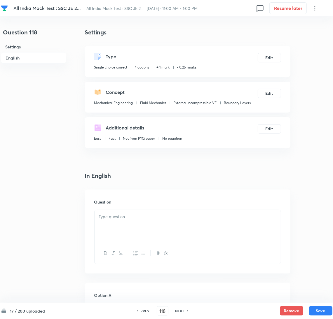
click at [136, 227] on div at bounding box center [187, 226] width 186 height 33
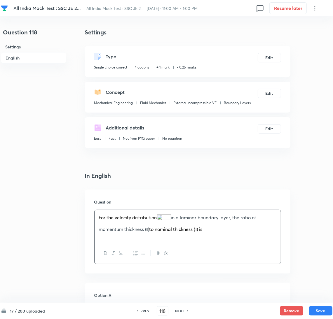
click at [160, 220] on img at bounding box center [164, 220] width 14 height 13
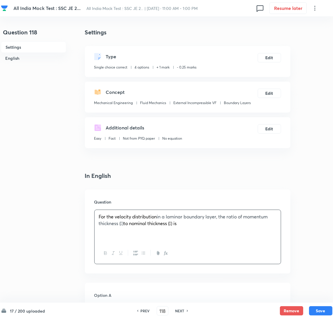
scroll to position [44, 0]
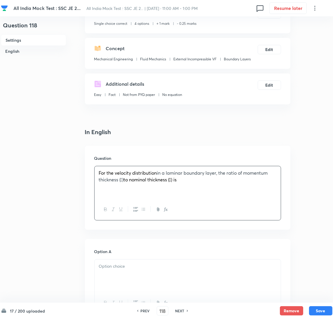
drag, startPoint x: 159, startPoint y: 172, endPoint x: 195, endPoint y: 172, distance: 35.9
click at [159, 172] on p "For the velocity distribution in a laminar boundary layer, the ratio of momentu…" at bounding box center [187, 176] width 177 height 13
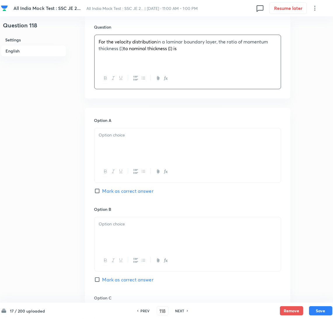
click at [118, 141] on div at bounding box center [187, 144] width 186 height 33
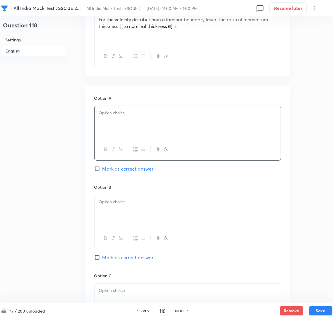
scroll to position [218, 0]
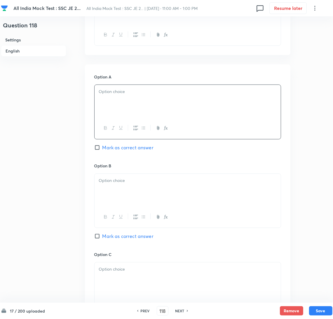
click at [116, 100] on div at bounding box center [187, 101] width 186 height 33
click at [115, 189] on div at bounding box center [187, 190] width 186 height 33
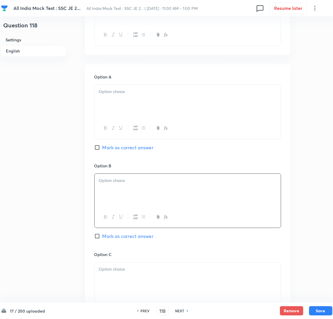
click at [111, 102] on div at bounding box center [187, 101] width 186 height 33
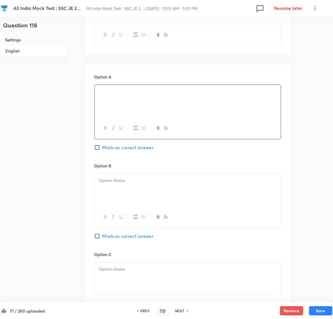
click at [121, 182] on p at bounding box center [187, 180] width 177 height 7
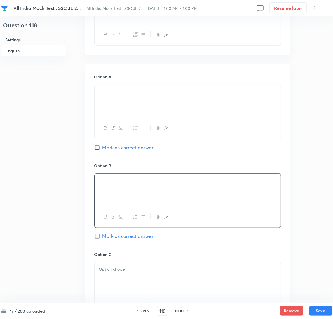
scroll to position [262, 0]
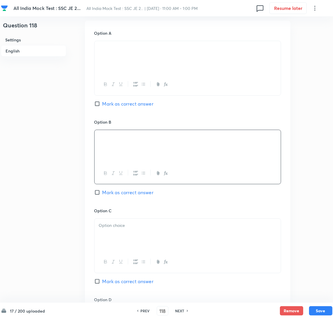
click at [119, 235] on div at bounding box center [187, 235] width 186 height 33
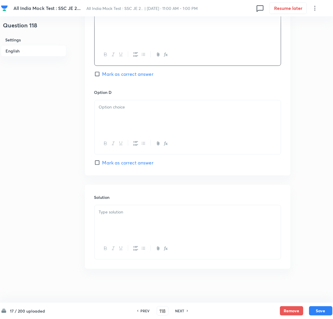
scroll to position [472, 0]
click at [118, 108] on p at bounding box center [187, 106] width 177 height 7
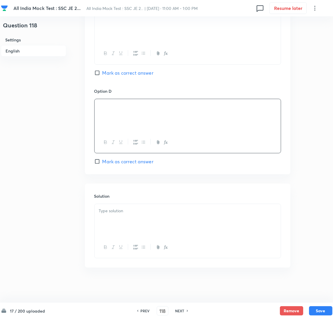
click at [128, 214] on div at bounding box center [187, 220] width 186 height 33
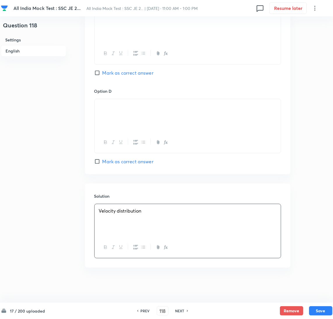
click at [138, 220] on p "﻿" at bounding box center [187, 217] width 177 height 7
click at [108, 237] on div "Velocity distribution Momentum thickness" at bounding box center [187, 220] width 186 height 34
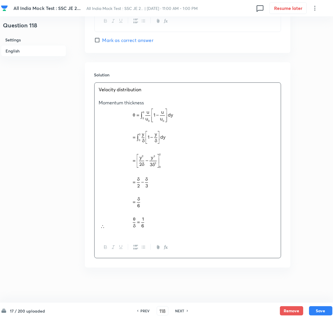
scroll to position [604, 0]
click at [321, 310] on button "Save" at bounding box center [320, 310] width 23 height 9
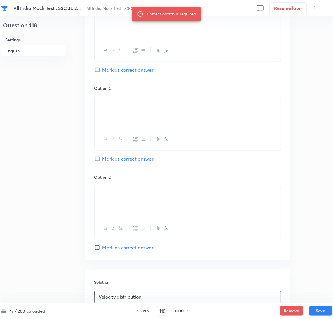
scroll to position [297, 0]
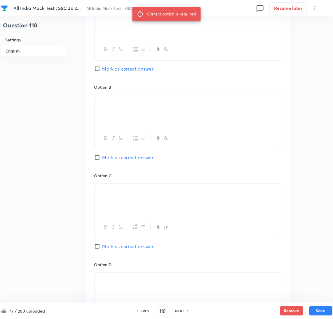
click at [100, 158] on input "Mark as correct answer" at bounding box center [98, 158] width 8 height 6
checkbox input "true"
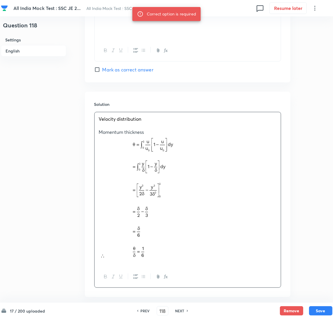
scroll to position [604, 0]
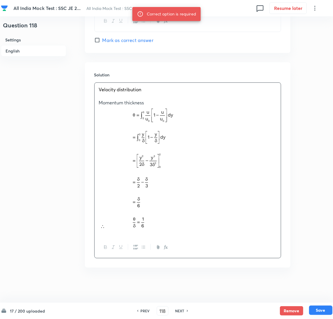
click at [311, 308] on button "Save" at bounding box center [320, 310] width 23 height 9
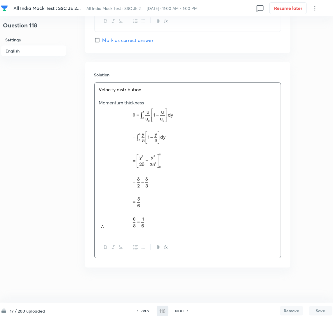
type input "119"
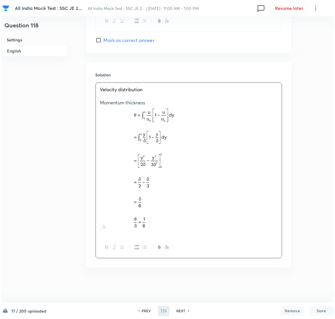
scroll to position [0, 0]
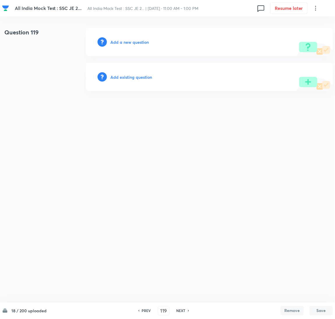
click at [120, 41] on h6 "Add a new question" at bounding box center [130, 42] width 38 height 6
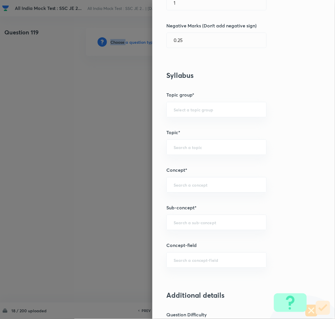
scroll to position [175, 0]
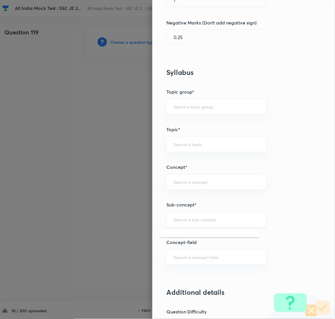
click at [196, 219] on input "text" at bounding box center [217, 220] width 86 height 6
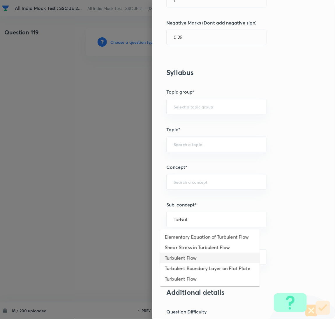
click at [188, 255] on li "Turbulent Flow" at bounding box center [210, 258] width 100 height 10
type input "Turbulent Flow"
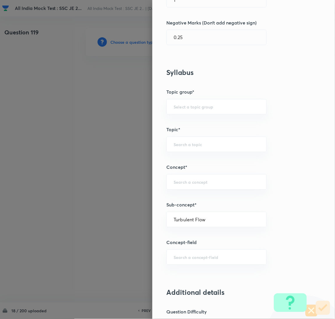
type input "Mechanical Engineering"
type input "Fluid Mechanics"
type input "Internal Incompressible VF"
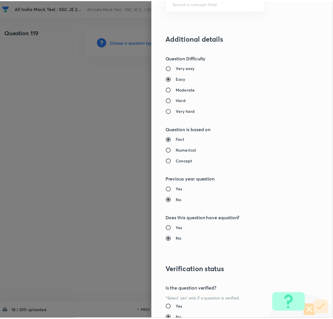
scroll to position [477, 0]
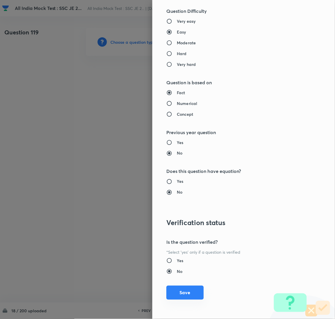
click at [174, 295] on button "Save" at bounding box center [185, 293] width 37 height 14
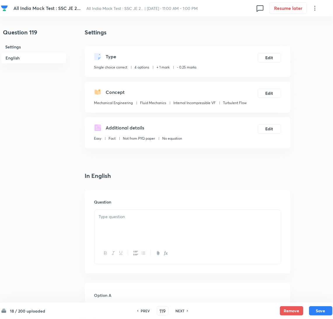
click at [125, 226] on div at bounding box center [187, 226] width 186 height 33
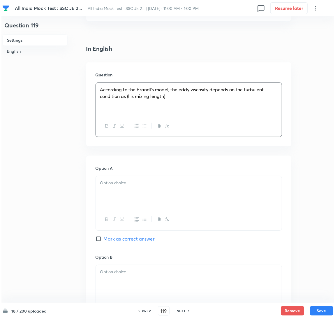
scroll to position [131, 0]
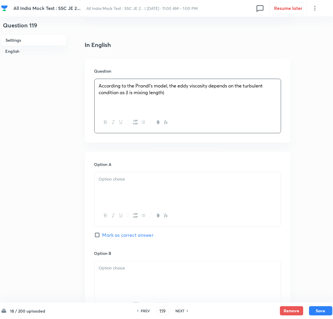
click at [111, 189] on div at bounding box center [187, 188] width 186 height 33
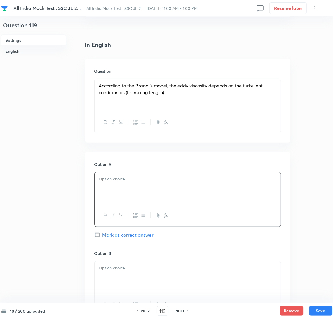
click at [164, 190] on div at bounding box center [187, 188] width 186 height 33
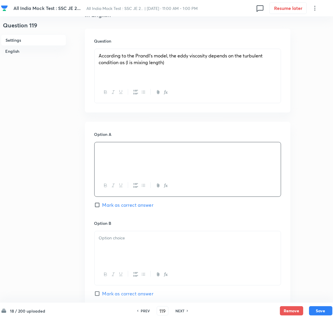
scroll to position [175, 0]
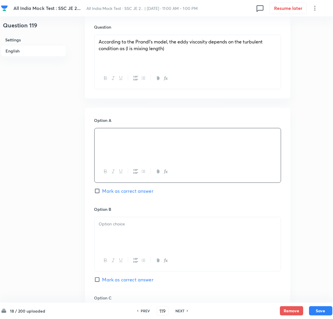
click at [120, 231] on div at bounding box center [187, 233] width 186 height 33
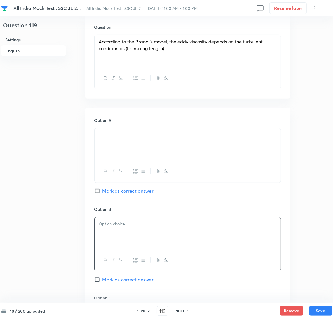
click at [128, 234] on div at bounding box center [187, 233] width 186 height 33
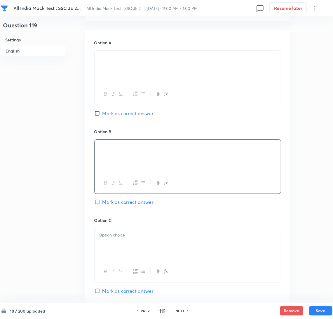
scroll to position [262, 0]
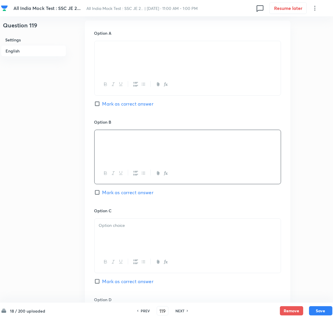
click at [116, 232] on div at bounding box center [187, 235] width 186 height 33
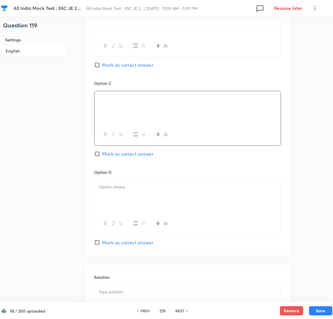
scroll to position [437, 0]
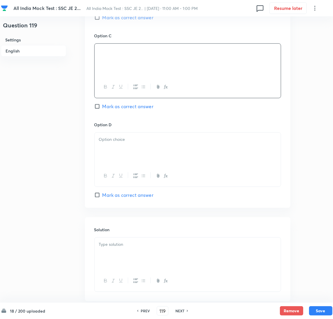
click at [132, 146] on div at bounding box center [187, 149] width 186 height 33
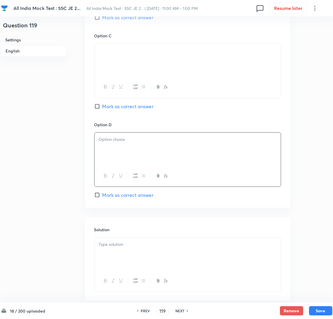
click at [106, 147] on div at bounding box center [187, 149] width 186 height 33
click at [99, 109] on input "Mark as correct answer" at bounding box center [98, 107] width 8 height 6
checkbox input "true"
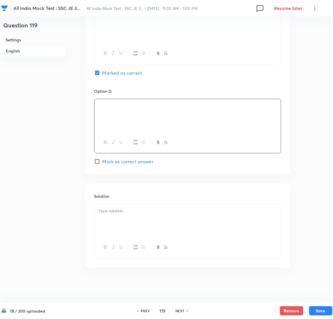
click at [122, 217] on div at bounding box center [187, 220] width 186 height 33
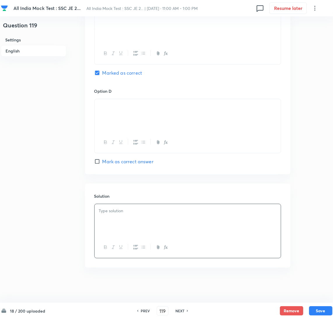
click at [106, 214] on div at bounding box center [187, 220] width 186 height 33
click at [200, 234] on div "According to [PERSON_NAME]’s model [PERSON_NAME] stress in turbulent flow, ﻿" at bounding box center [187, 220] width 186 height 33
click at [111, 225] on p at bounding box center [187, 223] width 177 height 7
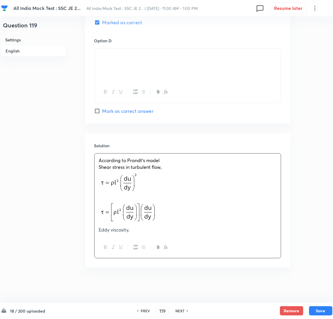
scroll to position [523, 0]
click at [149, 231] on p "Eddy viscosity," at bounding box center [187, 230] width 177 height 7
click at [142, 232] on p "Eddy viscosity," at bounding box center [187, 230] width 177 height 7
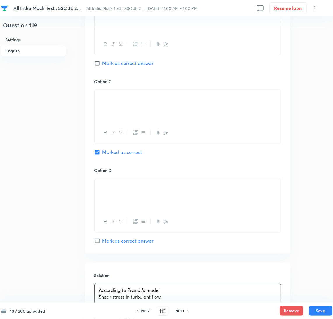
scroll to position [538, 0]
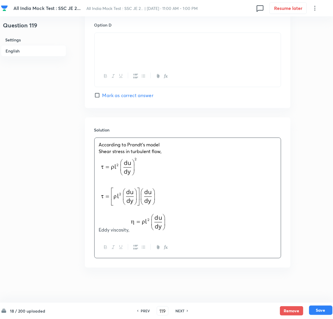
click at [320, 310] on button "Save" at bounding box center [320, 310] width 23 height 9
type input "120"
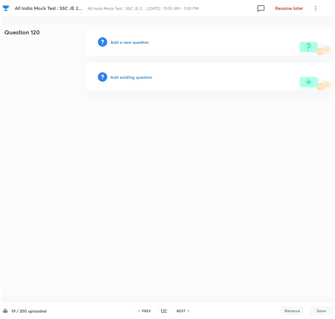
scroll to position [0, 0]
click at [128, 44] on h6 "Add a new question" at bounding box center [130, 42] width 38 height 6
click at [126, 44] on h6 "Choose a question type" at bounding box center [133, 42] width 45 height 6
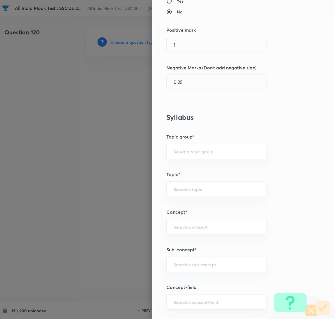
scroll to position [131, 0]
click at [187, 265] on input "text" at bounding box center [217, 264] width 86 height 6
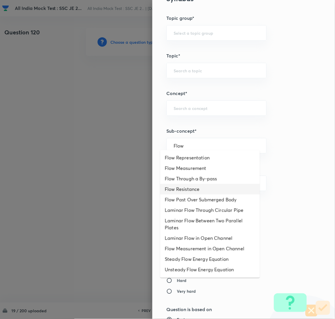
scroll to position [262, 0]
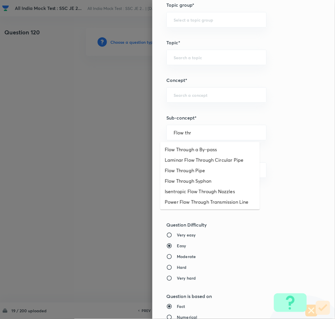
click at [202, 169] on li "Flow Through Pipe" at bounding box center [210, 170] width 100 height 10
type input "Flow Through Pipe"
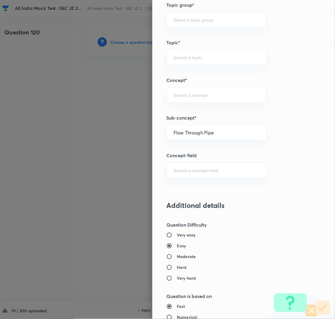
type input "Mechanical Engineering"
type input "Fluid Mechanics"
type input "Internal Incompressible VF"
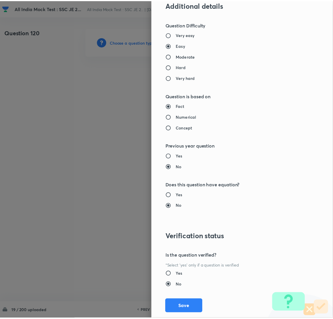
scroll to position [477, 0]
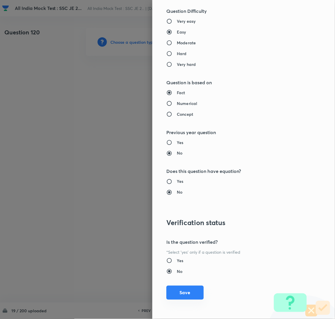
click at [178, 292] on button "Save" at bounding box center [185, 293] width 37 height 14
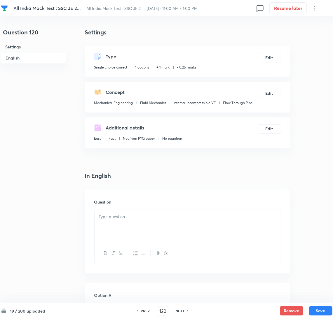
click at [126, 227] on div at bounding box center [187, 226] width 186 height 33
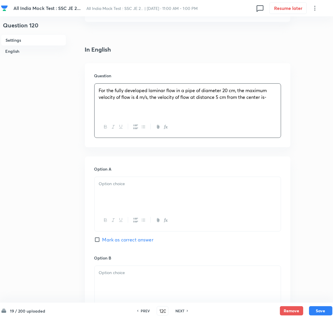
scroll to position [131, 0]
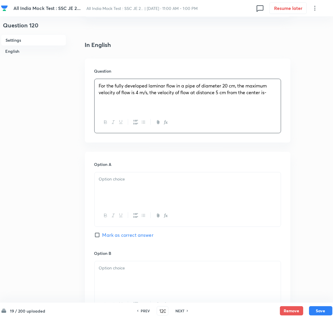
click at [127, 192] on div at bounding box center [187, 188] width 186 height 33
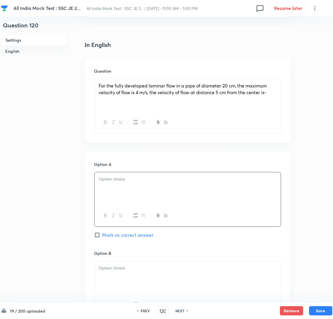
click at [114, 193] on div at bounding box center [187, 188] width 186 height 33
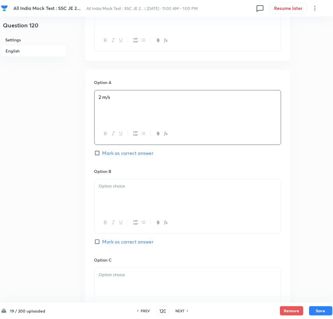
scroll to position [218, 0]
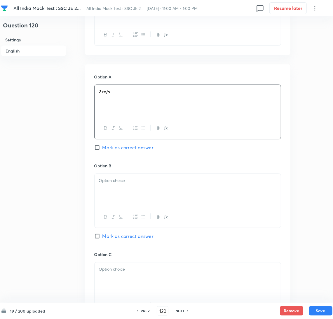
click at [118, 192] on div at bounding box center [187, 190] width 186 height 33
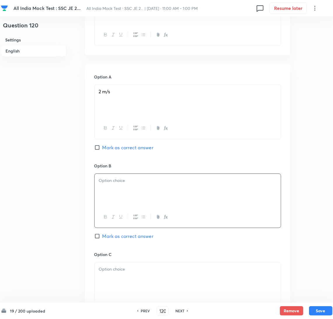
click at [132, 194] on div at bounding box center [187, 190] width 186 height 33
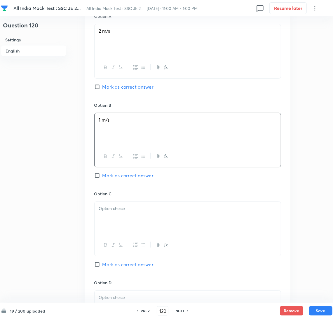
scroll to position [350, 0]
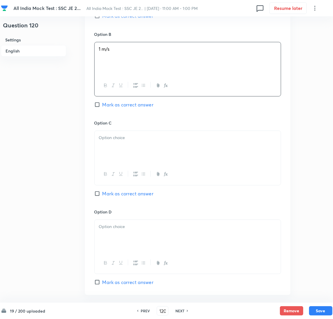
drag, startPoint x: 114, startPoint y: 144, endPoint x: 20, endPoint y: 163, distance: 95.7
click at [114, 144] on div at bounding box center [187, 147] width 186 height 33
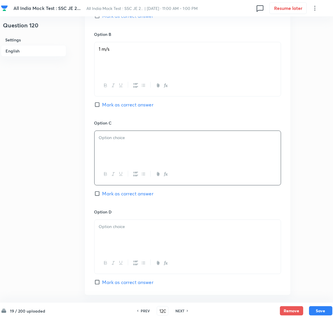
click at [113, 147] on div at bounding box center [187, 147] width 186 height 33
click at [125, 231] on div at bounding box center [187, 236] width 186 height 33
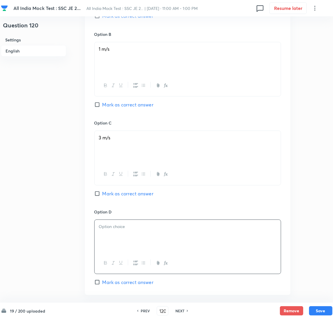
click at [108, 244] on div at bounding box center [187, 236] width 186 height 33
click at [102, 196] on input "Mark as correct answer" at bounding box center [98, 194] width 8 height 6
checkbox input "true"
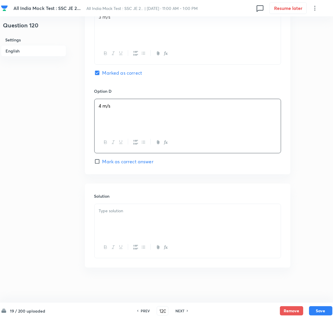
click at [118, 211] on p at bounding box center [187, 211] width 177 height 7
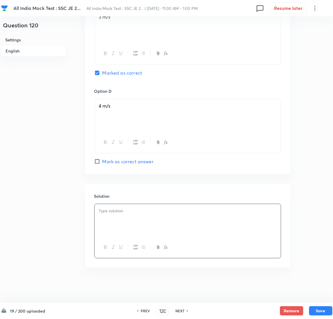
click at [115, 220] on div at bounding box center [187, 220] width 186 height 33
paste div
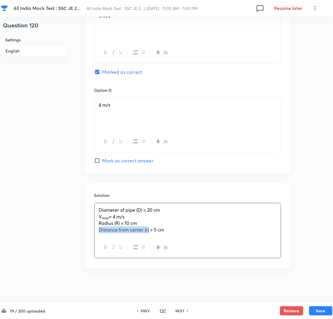
drag, startPoint x: 129, startPoint y: 232, endPoint x: 62, endPoint y: 235, distance: 67.8
click at [113, 239] on p at bounding box center [187, 236] width 177 height 7
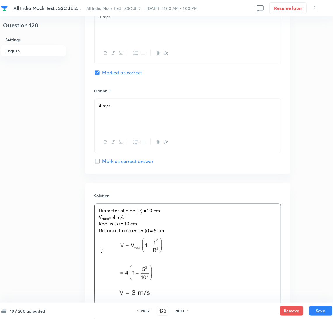
scroll to position [538, 0]
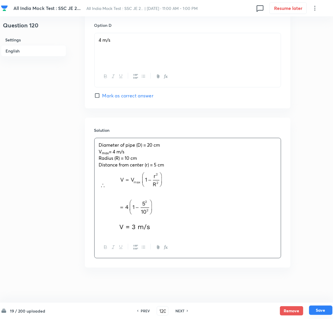
click at [318, 309] on button "Save" at bounding box center [320, 310] width 23 height 9
type input "121"
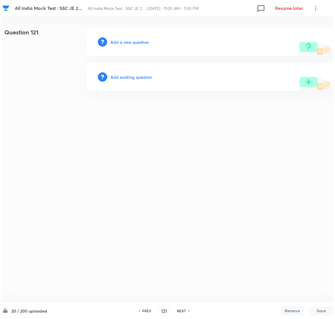
scroll to position [0, 0]
click at [120, 41] on h6 "Add a new question" at bounding box center [130, 42] width 38 height 6
click at [120, 41] on h6 "Choose a question type" at bounding box center [133, 42] width 45 height 6
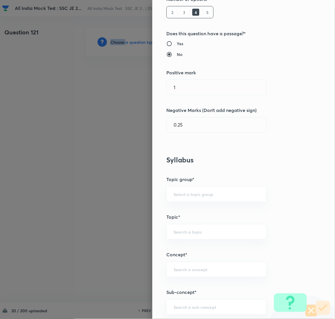
scroll to position [175, 0]
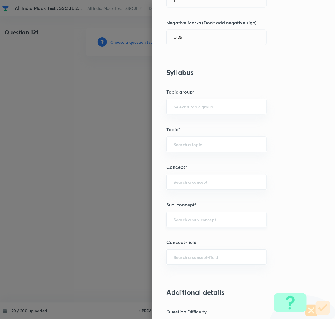
click at [189, 221] on input "text" at bounding box center [217, 220] width 86 height 6
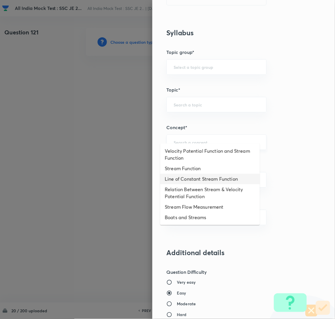
scroll to position [262, 0]
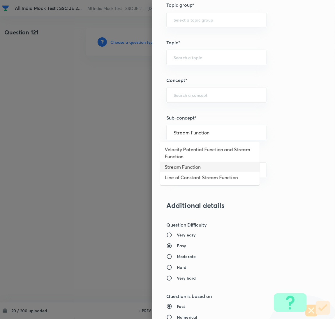
click at [195, 169] on li "Stream Function" at bounding box center [210, 167] width 100 height 10
type input "Stream Function"
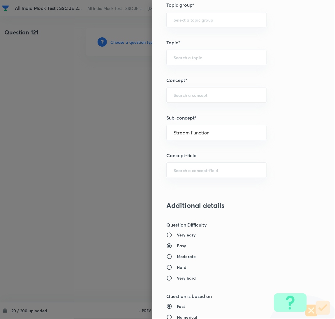
type input "Mechanical Engineering"
type input "Fluid Mechanics"
type input "Differential Analysis of FM"
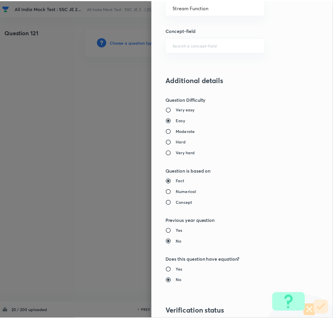
scroll to position [477, 0]
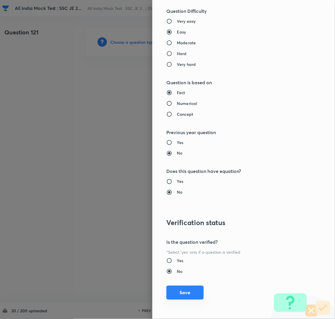
click at [190, 290] on button "Save" at bounding box center [185, 293] width 37 height 14
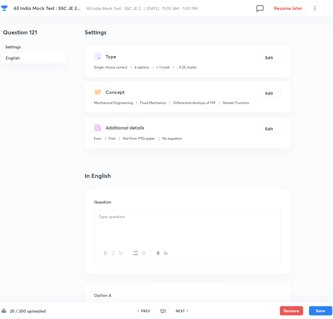
click at [115, 223] on div at bounding box center [187, 226] width 186 height 33
click at [163, 218] on p at bounding box center [187, 216] width 177 height 7
click at [112, 223] on div at bounding box center [187, 226] width 186 height 33
click at [168, 226] on div at bounding box center [187, 226] width 186 height 33
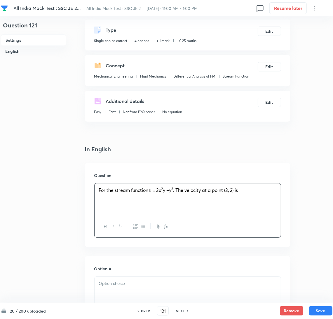
scroll to position [87, 0]
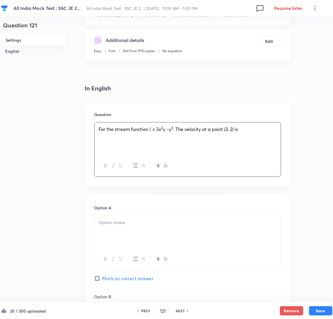
click at [122, 238] on div at bounding box center [187, 232] width 186 height 33
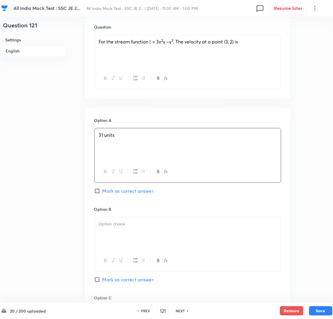
click at [110, 238] on div at bounding box center [187, 233] width 186 height 33
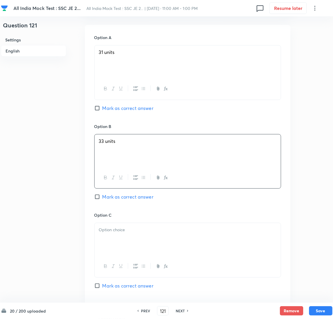
scroll to position [262, 0]
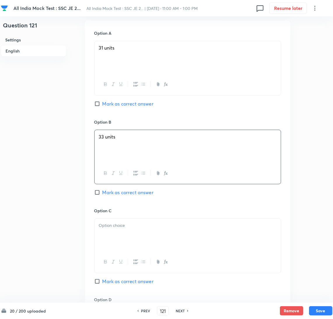
click at [115, 234] on div at bounding box center [187, 235] width 186 height 33
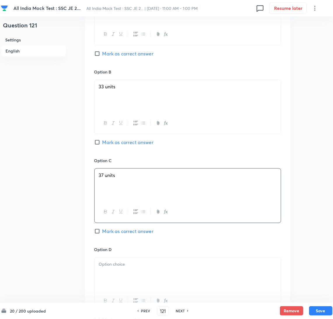
scroll to position [350, 0]
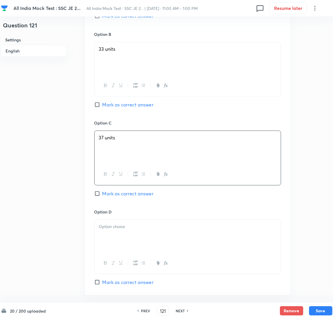
drag, startPoint x: 116, startPoint y: 241, endPoint x: 22, endPoint y: 241, distance: 94.2
click at [116, 241] on div at bounding box center [187, 236] width 186 height 33
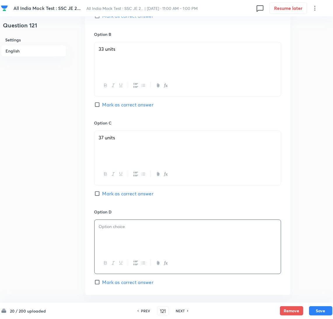
click at [117, 235] on div at bounding box center [187, 236] width 186 height 33
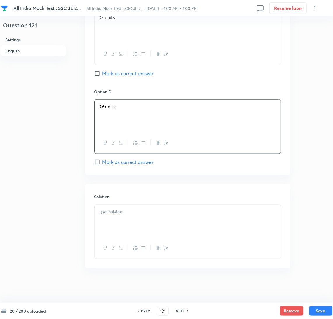
scroll to position [472, 0]
click at [113, 219] on div at bounding box center [187, 220] width 186 height 33
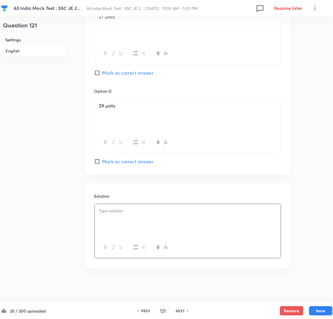
click at [97, 163] on input "Mark as correct answer" at bounding box center [98, 162] width 8 height 6
checkbox input "true"
click at [114, 215] on div at bounding box center [187, 220] width 186 height 33
click at [118, 211] on p at bounding box center [187, 211] width 177 height 7
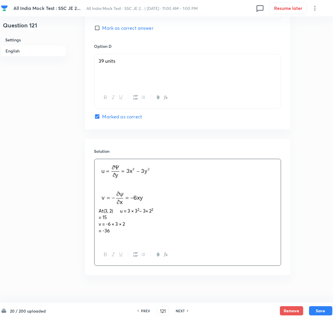
scroll to position [524, 0]
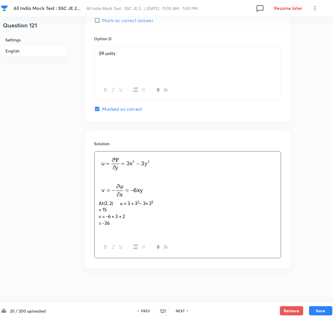
click at [120, 232] on p "﻿" at bounding box center [187, 230] width 177 height 7
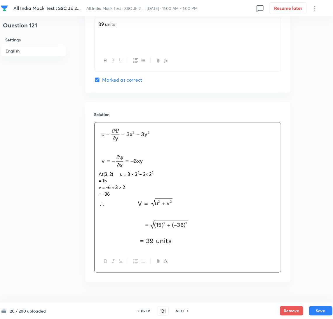
scroll to position [568, 0]
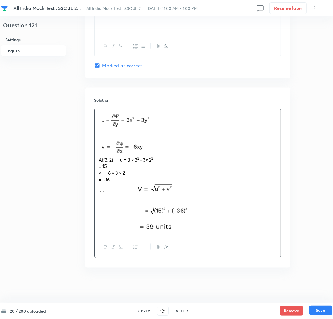
click at [316, 312] on button "Save" at bounding box center [320, 310] width 23 height 9
type input "122"
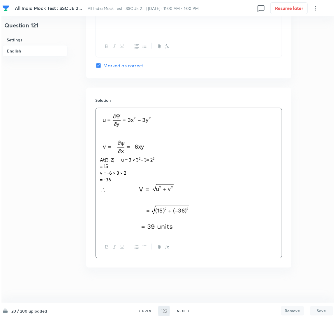
scroll to position [0, 0]
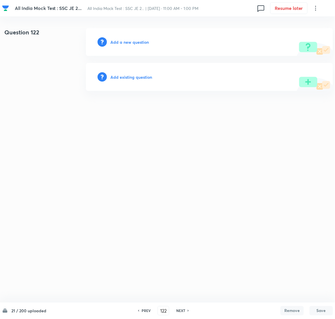
click at [128, 44] on h6 "Add a new question" at bounding box center [130, 42] width 38 height 6
click at [128, 44] on h6 "Choose a question type" at bounding box center [133, 42] width 45 height 6
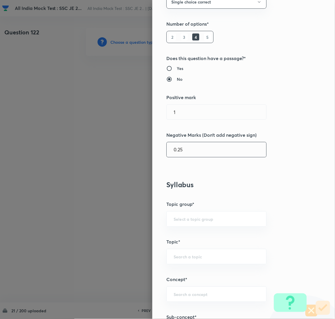
scroll to position [175, 0]
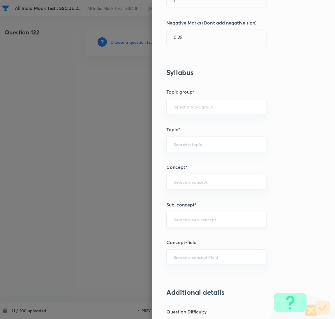
click at [183, 222] on input "text" at bounding box center [217, 220] width 86 height 6
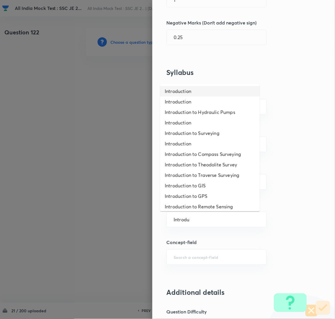
click at [188, 92] on li "Introduction" at bounding box center [210, 91] width 100 height 10
type input "Introduction"
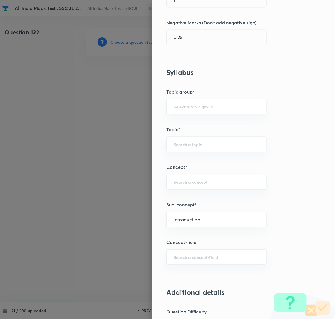
type input "Civil Engineering"
type input "Fluid Mechanics"
type input "Property of Fluid"
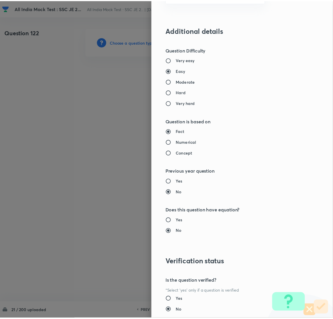
scroll to position [477, 0]
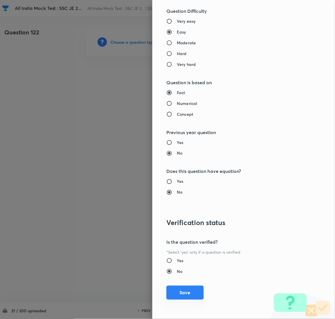
click at [179, 293] on button "Save" at bounding box center [185, 293] width 37 height 14
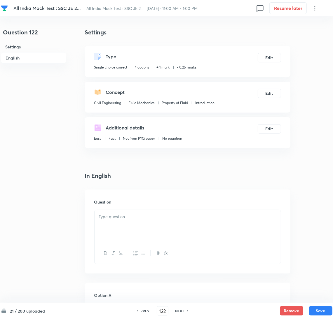
drag, startPoint x: 120, startPoint y: 232, endPoint x: 127, endPoint y: 224, distance: 10.1
click at [121, 231] on div at bounding box center [187, 226] width 186 height 33
click at [136, 227] on div at bounding box center [187, 226] width 186 height 33
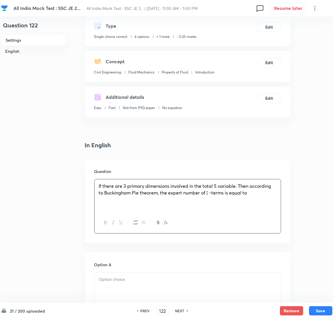
scroll to position [44, 0]
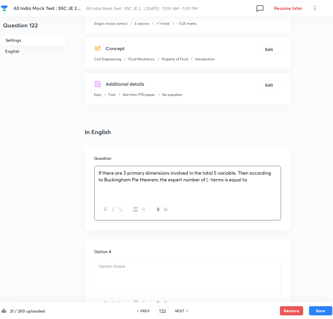
drag, startPoint x: 127, startPoint y: 270, endPoint x: 132, endPoint y: 275, distance: 7.2
click at [130, 270] on div at bounding box center [187, 276] width 186 height 33
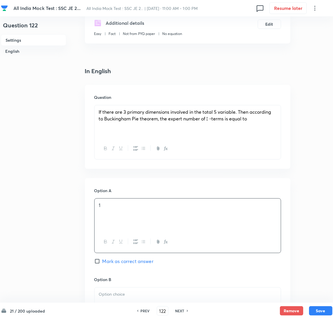
scroll to position [218, 0]
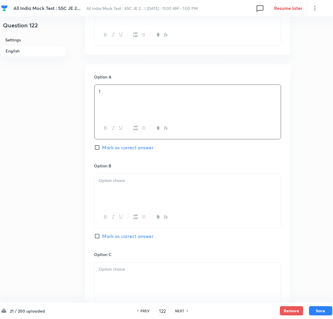
click at [122, 186] on div at bounding box center [187, 190] width 186 height 33
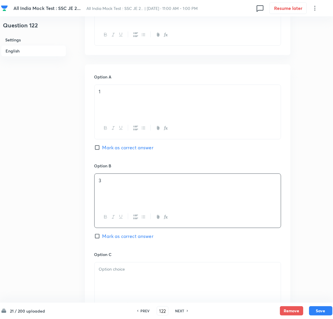
click at [126, 275] on div at bounding box center [187, 278] width 186 height 33
click at [120, 280] on div at bounding box center [187, 280] width 186 height 33
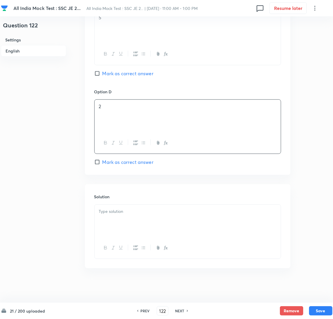
scroll to position [472, 0]
click at [139, 221] on div at bounding box center [187, 220] width 186 height 33
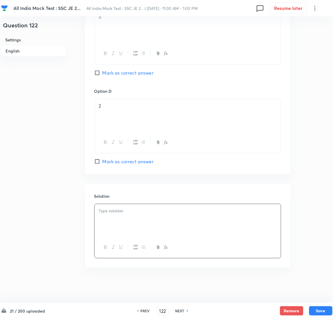
click at [112, 220] on div at bounding box center [187, 220] width 186 height 33
drag, startPoint x: 109, startPoint y: 224, endPoint x: 81, endPoint y: 235, distance: 30.6
click at [100, 162] on input "Mark as correct answer" at bounding box center [98, 162] width 8 height 6
checkbox input "true"
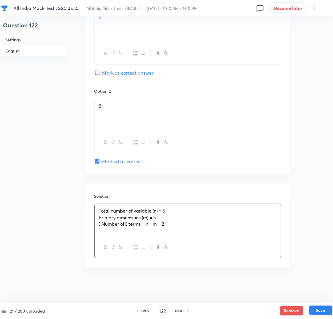
click at [318, 311] on button "Save" at bounding box center [320, 310] width 23 height 9
type input "123"
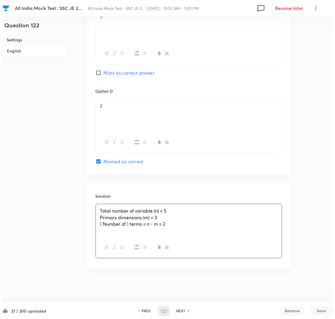
scroll to position [0, 0]
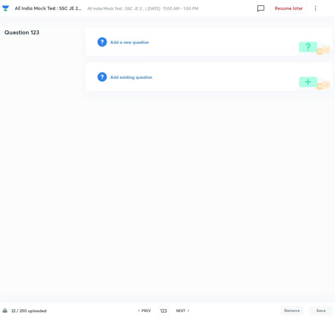
click at [127, 43] on h6 "Add a new question" at bounding box center [130, 42] width 38 height 6
click at [127, 43] on h6 "Choose a question type" at bounding box center [133, 42] width 45 height 6
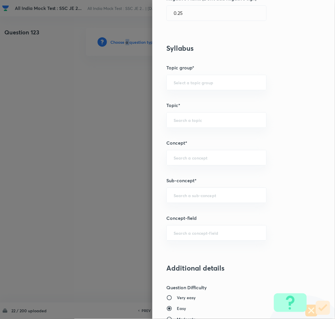
scroll to position [218, 0]
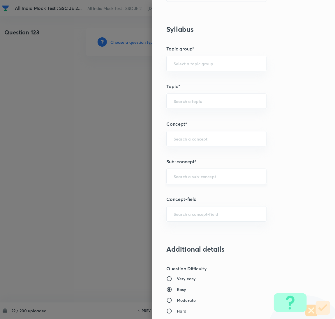
click at [183, 179] on input "text" at bounding box center [217, 177] width 86 height 6
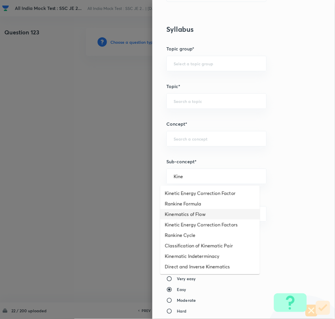
click at [172, 216] on li "Kinematics of Flow" at bounding box center [210, 214] width 100 height 10
type input "Kinematics of Flow"
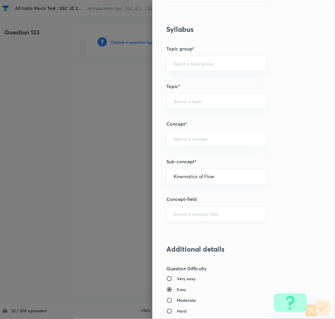
type input "Mechanical Engineering"
type input "Fluid Mechanics"
type input "Fluid Statics"
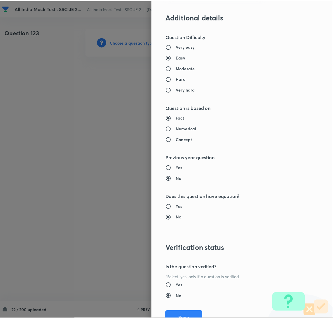
scroll to position [477, 0]
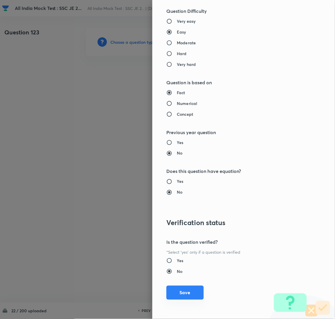
click at [185, 296] on button "Save" at bounding box center [185, 293] width 37 height 14
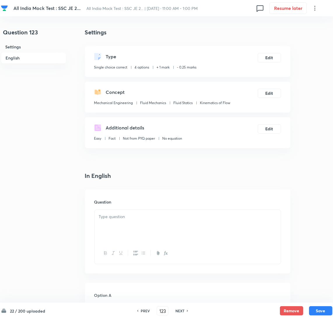
drag, startPoint x: 138, startPoint y: 227, endPoint x: 105, endPoint y: 221, distance: 33.6
click at [137, 227] on div at bounding box center [187, 226] width 186 height 33
click at [125, 227] on div at bounding box center [187, 226] width 186 height 33
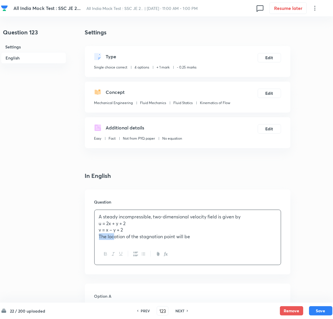
drag, startPoint x: 108, startPoint y: 238, endPoint x: 78, endPoint y: 245, distance: 30.3
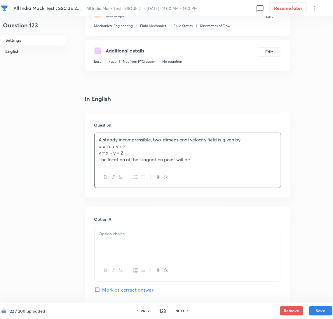
scroll to position [87, 0]
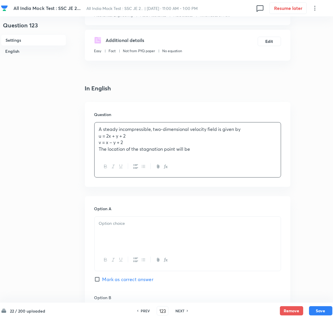
click at [115, 235] on div at bounding box center [187, 233] width 186 height 33
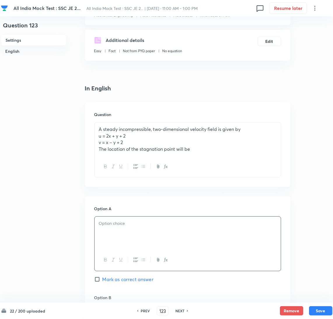
click at [124, 239] on div at bounding box center [187, 233] width 186 height 33
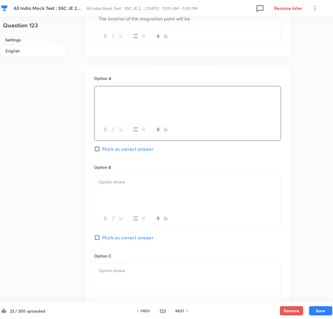
scroll to position [218, 0]
click at [122, 190] on div at bounding box center [187, 191] width 186 height 33
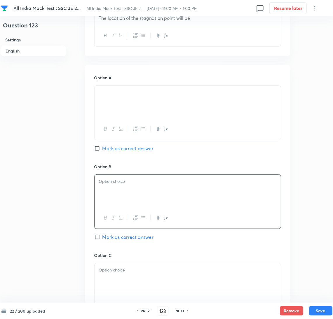
click at [121, 193] on div at bounding box center [187, 191] width 186 height 33
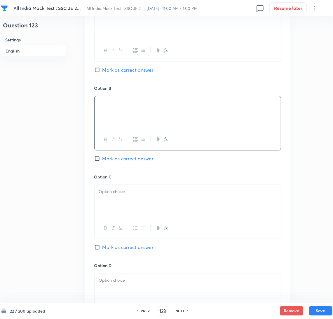
scroll to position [393, 0]
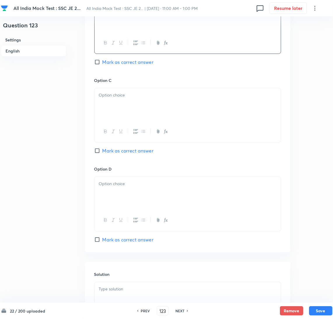
click at [118, 95] on p at bounding box center [187, 95] width 177 height 7
click at [121, 112] on div at bounding box center [187, 104] width 186 height 33
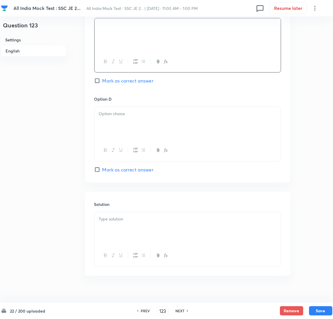
scroll to position [473, 0]
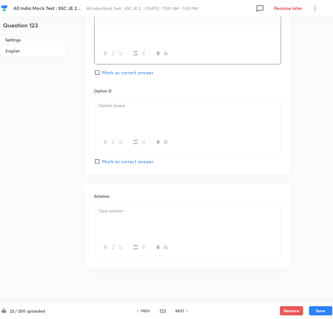
click at [120, 112] on div at bounding box center [187, 115] width 186 height 33
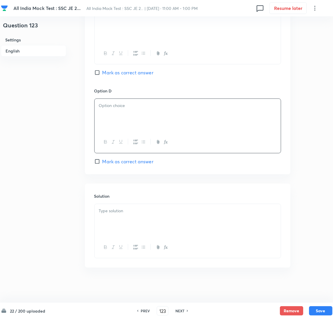
click at [117, 118] on div at bounding box center [187, 115] width 186 height 33
click at [111, 109] on div at bounding box center [187, 115] width 186 height 33
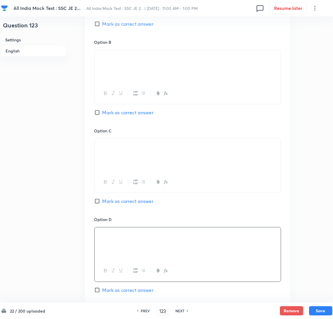
scroll to position [342, 0]
click at [97, 112] on input "Mark as correct answer" at bounding box center [98, 114] width 8 height 6
checkbox input "true"
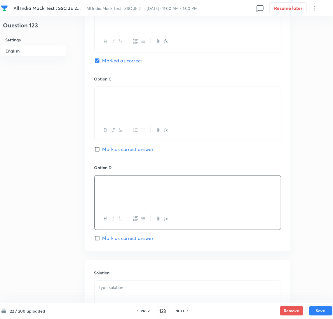
scroll to position [473, 0]
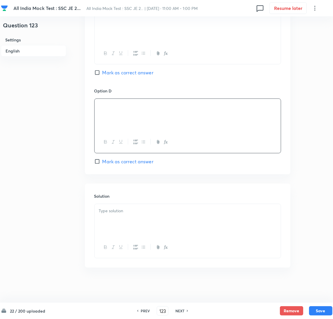
click at [111, 222] on div at bounding box center [187, 220] width 186 height 33
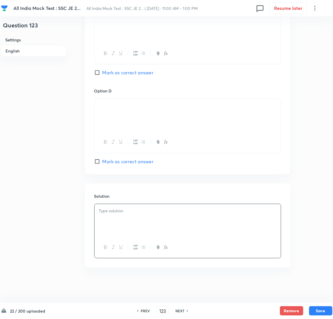
click at [123, 221] on div at bounding box center [187, 220] width 186 height 33
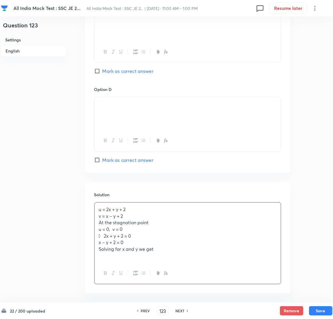
click at [113, 242] on p "x – y + 2 = 0" at bounding box center [187, 242] width 177 height 7
click at [176, 251] on p "Solving for x and y we get" at bounding box center [187, 249] width 177 height 7
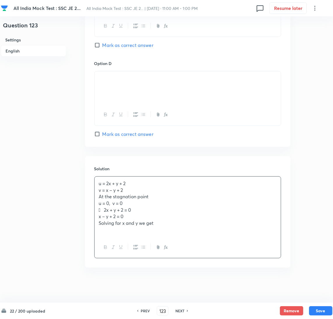
click at [103, 231] on p at bounding box center [187, 230] width 177 height 7
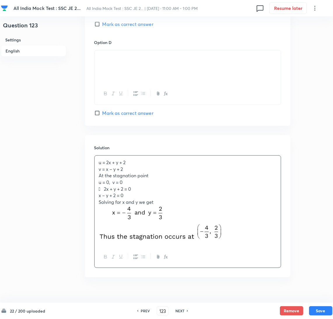
scroll to position [531, 0]
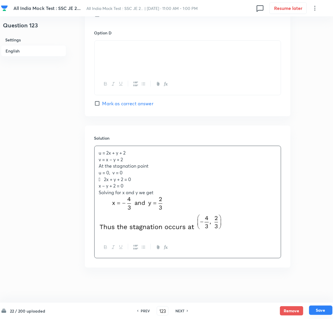
click at [320, 310] on button "Save" at bounding box center [320, 310] width 23 height 9
type input "124"
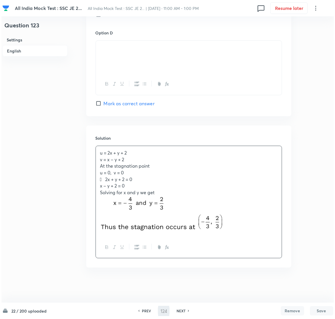
scroll to position [0, 0]
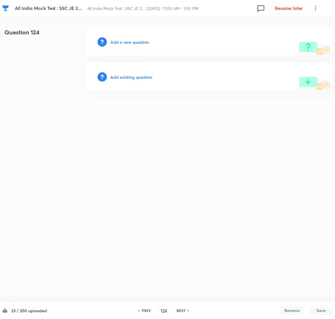
click at [127, 41] on h6 "Add a new question" at bounding box center [130, 42] width 38 height 6
click at [127, 41] on h6 "Choose a question type" at bounding box center [133, 42] width 45 height 6
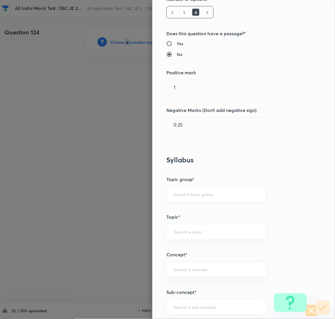
scroll to position [175, 0]
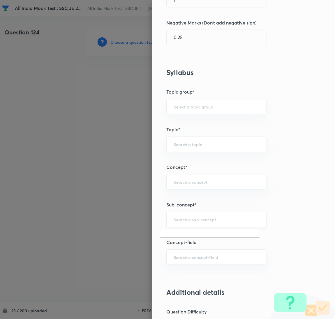
click at [178, 220] on input "text" at bounding box center [217, 220] width 86 height 6
click at [181, 234] on li "Vortex Flow" at bounding box center [210, 237] width 100 height 10
type input "Vortex Flow"
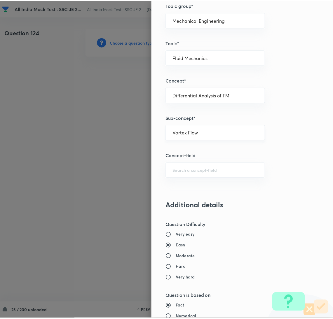
scroll to position [477, 0]
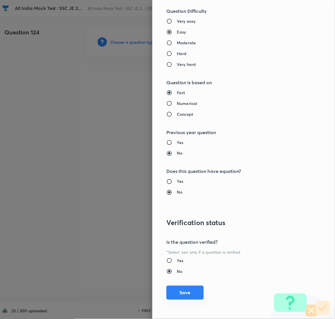
click at [183, 292] on button "Save" at bounding box center [185, 293] width 37 height 14
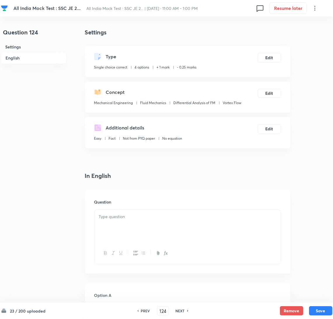
click at [139, 227] on div at bounding box center [187, 226] width 186 height 33
click at [106, 220] on div at bounding box center [187, 226] width 186 height 33
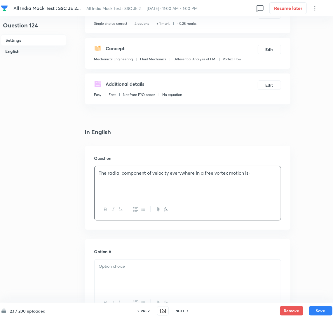
scroll to position [87, 0]
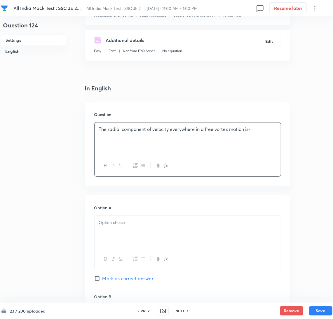
click at [113, 234] on div at bounding box center [187, 232] width 186 height 33
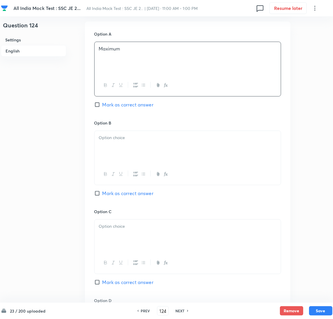
scroll to position [262, 0]
click at [111, 154] on div at bounding box center [187, 146] width 186 height 33
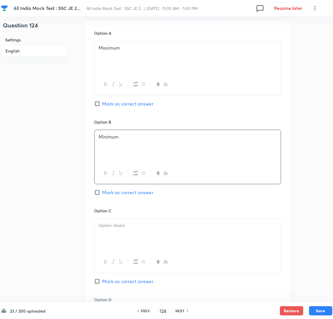
click at [125, 229] on p at bounding box center [187, 225] width 177 height 7
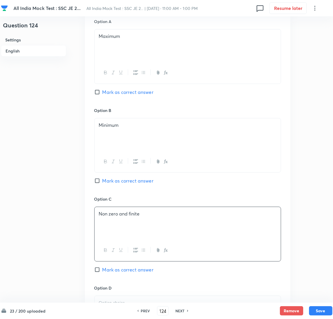
scroll to position [350, 0]
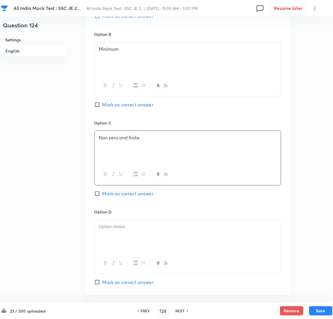
click at [98, 236] on div at bounding box center [187, 236] width 186 height 33
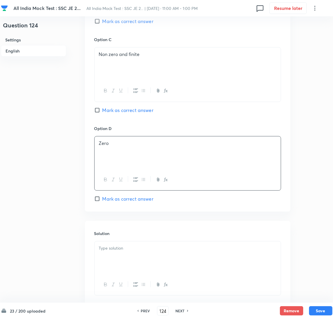
scroll to position [472, 0]
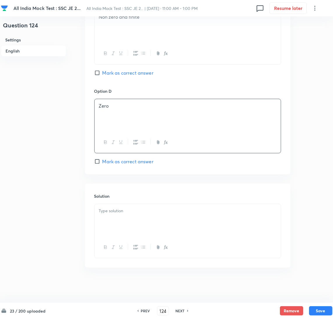
click at [98, 164] on input "Mark as correct answer" at bounding box center [98, 162] width 8 height 6
click at [115, 210] on p at bounding box center [187, 211] width 177 height 7
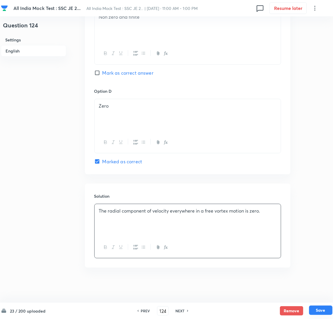
click at [316, 309] on button "Save" at bounding box center [320, 310] width 23 height 9
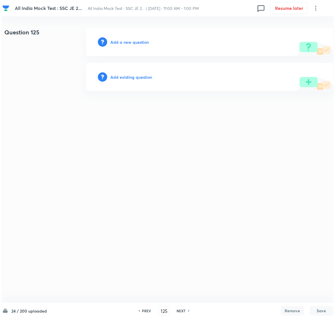
scroll to position [0, 0]
click at [126, 43] on h6 "Add a new question" at bounding box center [130, 42] width 38 height 6
click at [132, 44] on h6 "Choose a question type" at bounding box center [133, 42] width 45 height 6
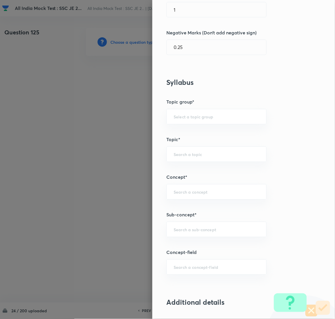
scroll to position [218, 0]
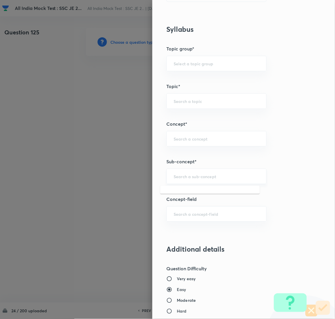
click at [176, 179] on input "text" at bounding box center [217, 177] width 86 height 6
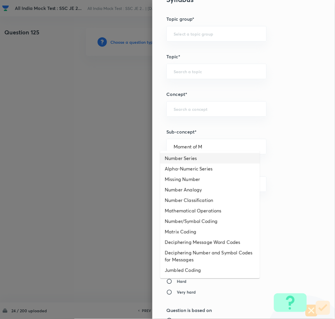
scroll to position [262, 0]
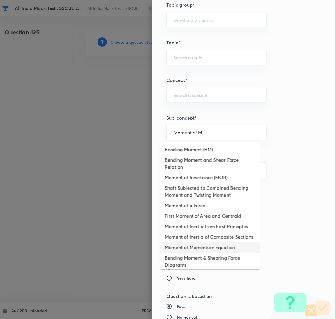
click at [195, 252] on li "Moment of Momentum Equation" at bounding box center [210, 247] width 100 height 10
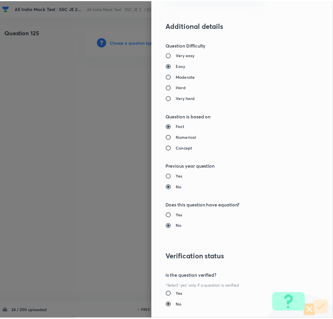
scroll to position [477, 0]
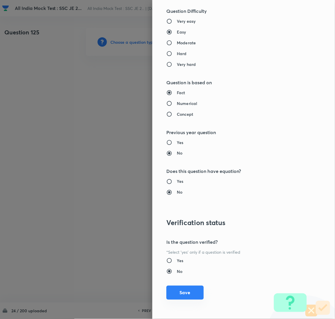
click at [183, 291] on button "Save" at bounding box center [185, 293] width 37 height 14
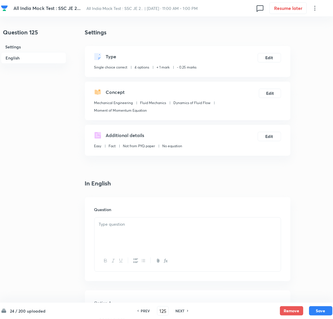
click at [115, 230] on div at bounding box center [187, 234] width 186 height 33
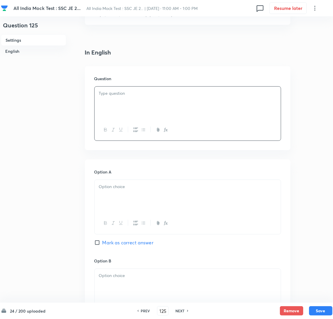
paste div
click at [113, 192] on div at bounding box center [187, 196] width 186 height 33
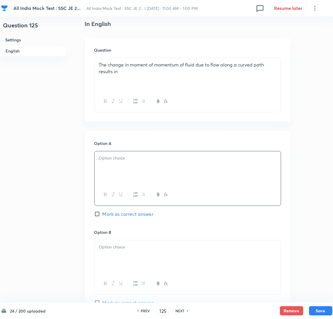
scroll to position [175, 0]
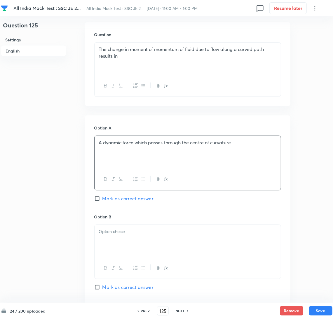
click at [129, 240] on div at bounding box center [187, 241] width 186 height 33
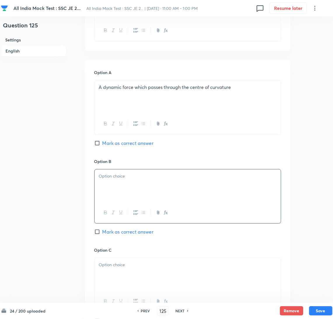
scroll to position [306, 0]
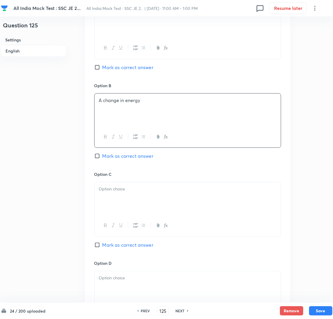
drag, startPoint x: 119, startPoint y: 196, endPoint x: 23, endPoint y: 194, distance: 96.0
click at [119, 196] on div at bounding box center [187, 198] width 186 height 33
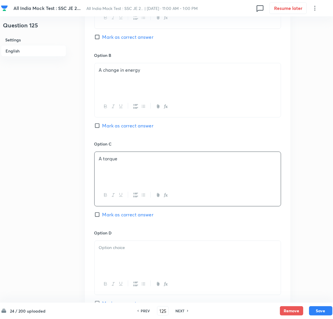
scroll to position [393, 0]
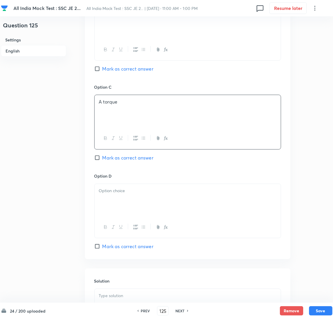
click at [106, 198] on div at bounding box center [187, 200] width 186 height 33
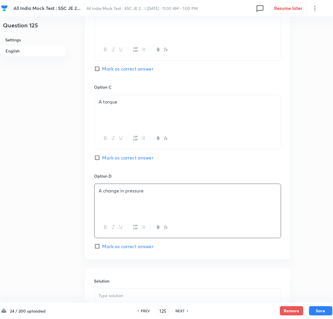
click at [107, 158] on span "Mark as correct answer" at bounding box center [127, 157] width 51 height 7
click at [102, 158] on input "Mark as correct answer" at bounding box center [98, 158] width 8 height 6
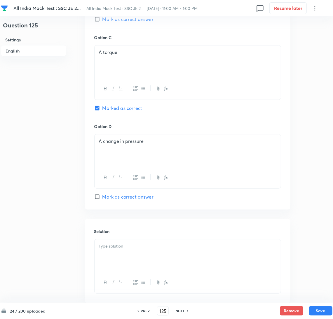
scroll to position [480, 0]
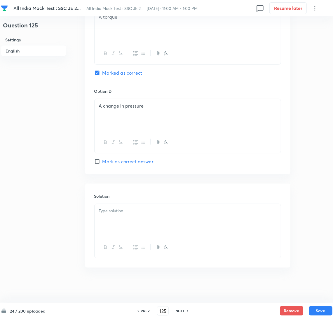
click at [124, 224] on div at bounding box center [187, 220] width 186 height 33
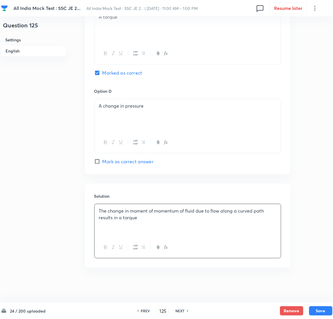
click at [110, 225] on p at bounding box center [187, 224] width 177 height 7
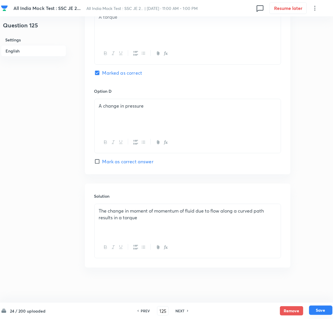
click at [319, 307] on button "Save" at bounding box center [320, 310] width 23 height 9
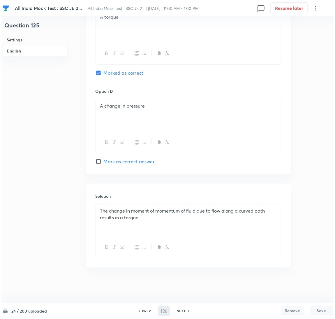
scroll to position [0, 0]
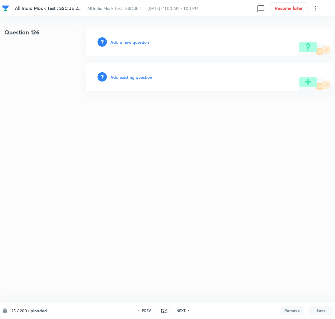
click at [130, 45] on div "Add a new question" at bounding box center [209, 42] width 247 height 28
click at [127, 41] on h6 "Add a new question" at bounding box center [130, 42] width 38 height 6
click at [126, 41] on h6 "Choose a question type" at bounding box center [133, 42] width 45 height 6
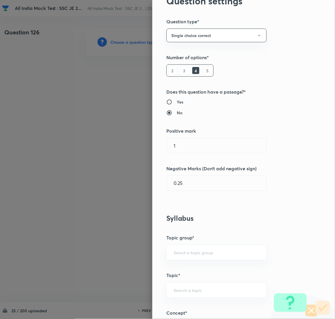
scroll to position [87, 0]
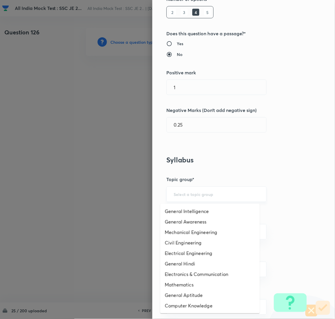
click at [181, 194] on input "text" at bounding box center [217, 195] width 86 height 6
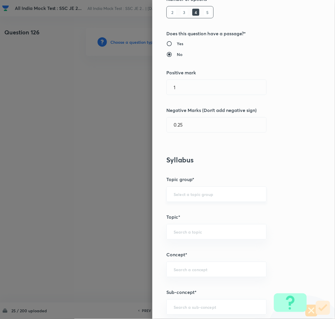
click at [181, 194] on input "text" at bounding box center [217, 195] width 86 height 6
click at [232, 170] on div "Question settings Question type* Single choice correct Number of options* 2 3 4…" at bounding box center [244, 159] width 183 height 319
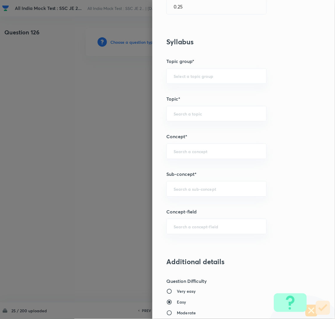
scroll to position [218, 0]
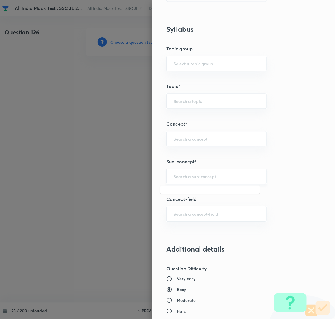
click at [193, 178] on input "text" at bounding box center [217, 177] width 86 height 6
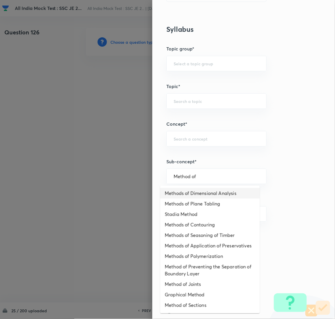
click at [200, 195] on li "Methods of Dimensional Analysis" at bounding box center [210, 193] width 100 height 10
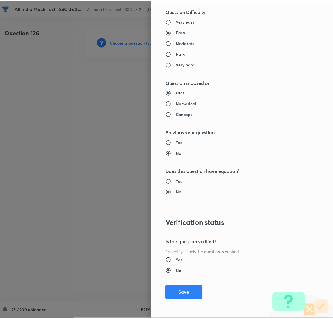
scroll to position [477, 0]
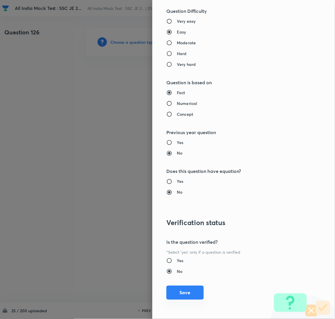
click at [182, 297] on button "Save" at bounding box center [185, 293] width 37 height 14
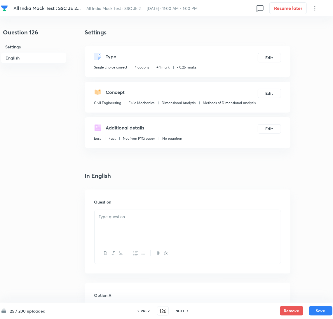
click at [129, 233] on div at bounding box center [187, 226] width 186 height 33
click at [104, 227] on div at bounding box center [187, 226] width 186 height 33
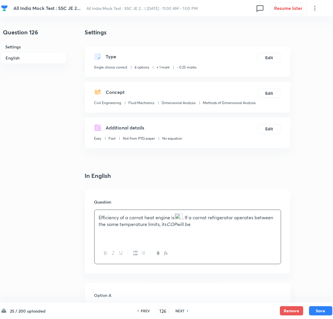
click at [178, 217] on img at bounding box center [179, 217] width 8 height 8
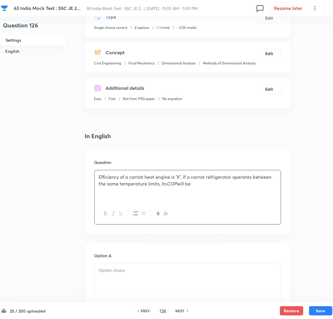
scroll to position [87, 0]
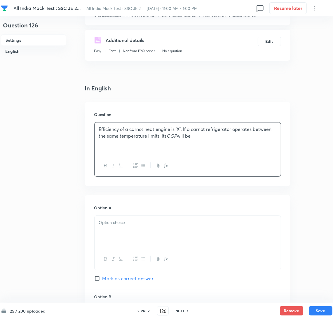
click at [111, 233] on div at bounding box center [187, 232] width 186 height 33
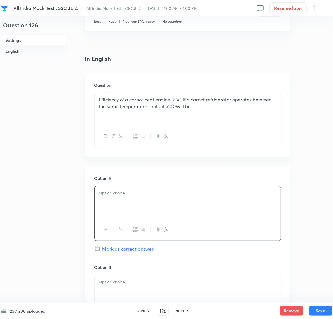
scroll to position [131, 0]
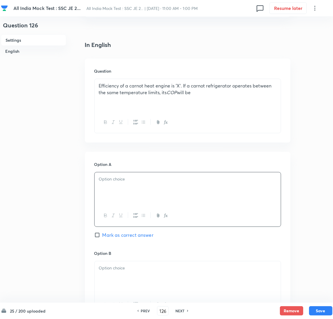
click at [124, 183] on div at bounding box center [187, 188] width 186 height 33
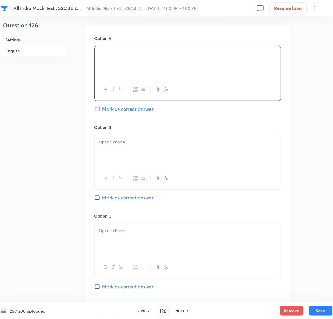
scroll to position [262, 0]
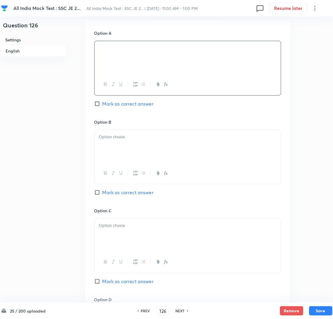
click at [116, 142] on div at bounding box center [187, 146] width 186 height 33
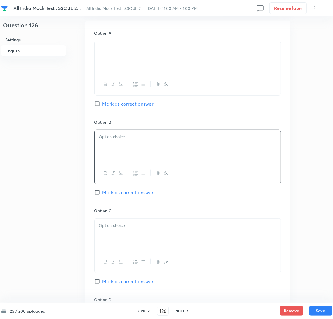
click at [115, 149] on div at bounding box center [187, 146] width 186 height 33
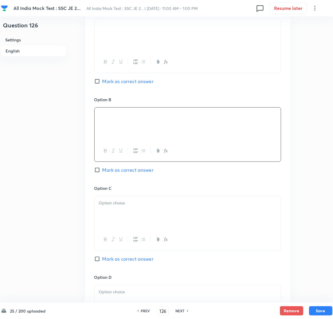
scroll to position [306, 0]
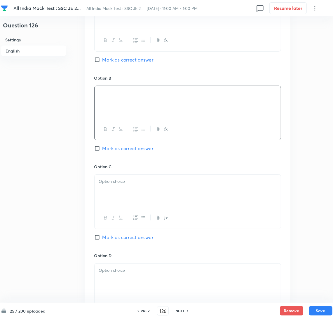
click at [111, 187] on div at bounding box center [187, 191] width 186 height 33
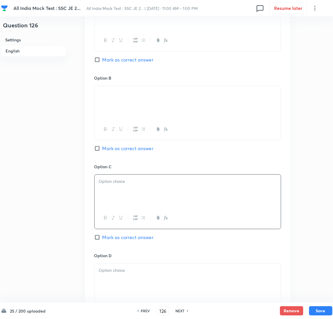
click at [111, 193] on div at bounding box center [187, 191] width 186 height 33
click at [122, 272] on p at bounding box center [187, 270] width 177 height 7
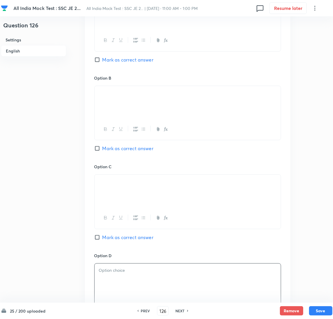
scroll to position [393, 0]
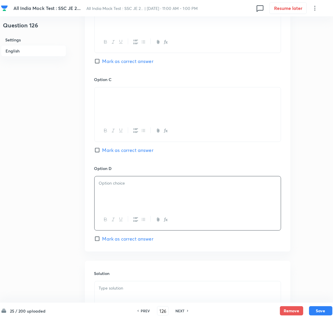
click at [102, 147] on label "Mark as correct answer" at bounding box center [123, 150] width 59 height 7
click at [102, 147] on input "Mark as correct answer" at bounding box center [98, 150] width 8 height 6
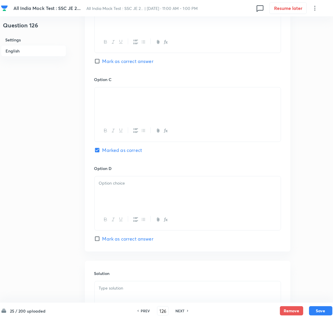
click at [117, 193] on div at bounding box center [187, 192] width 186 height 33
click at [153, 186] on p at bounding box center [187, 183] width 177 height 7
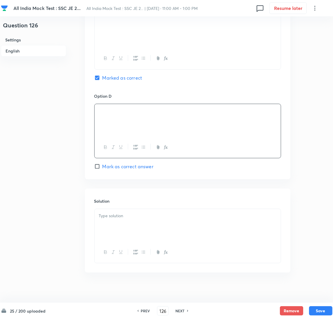
scroll to position [472, 0]
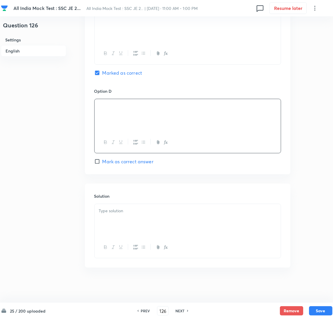
click at [120, 230] on div at bounding box center [187, 220] width 186 height 33
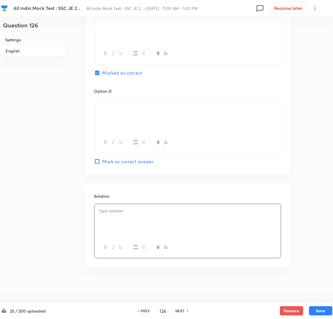
click at [109, 210] on p at bounding box center [187, 211] width 177 height 7
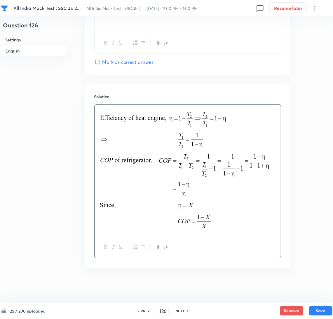
scroll to position [571, 0]
click at [147, 212] on img at bounding box center [157, 206] width 116 height 51
click at [316, 308] on button "Save" at bounding box center [320, 310] width 23 height 9
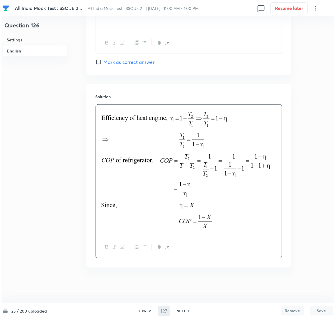
scroll to position [0, 0]
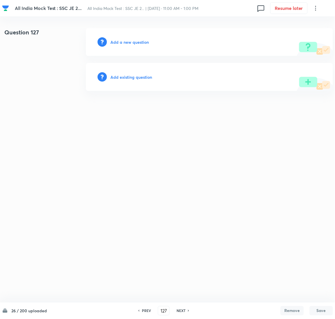
click at [122, 42] on h6 "Add a new question" at bounding box center [130, 42] width 38 height 6
click at [122, 42] on h6 "Choose a question type" at bounding box center [133, 42] width 45 height 6
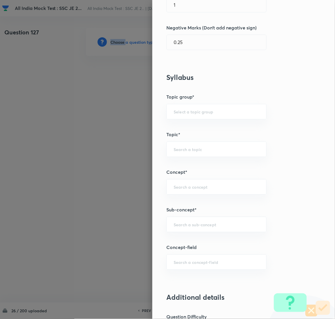
scroll to position [218, 0]
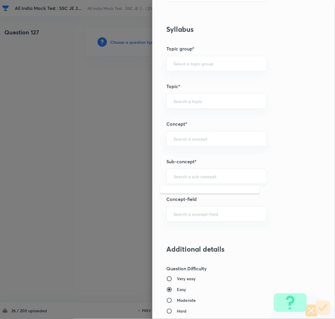
click at [183, 176] on input "text" at bounding box center [217, 177] width 86 height 6
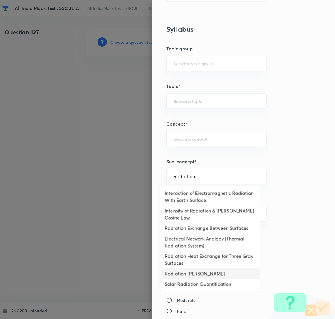
click at [189, 272] on li "Radiation [PERSON_NAME]" at bounding box center [210, 274] width 100 height 10
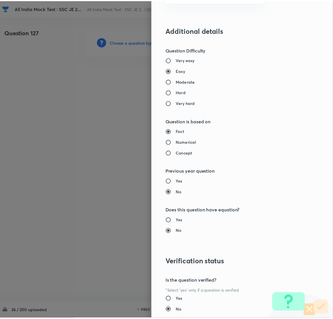
scroll to position [477, 0]
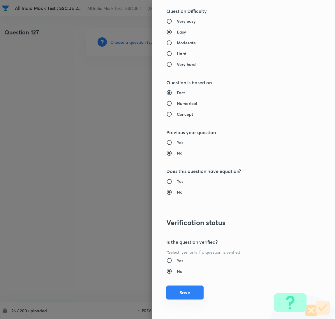
click at [179, 292] on button "Save" at bounding box center [185, 293] width 37 height 14
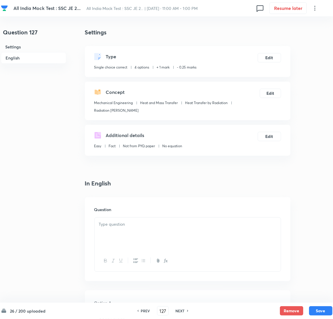
click at [132, 234] on div at bounding box center [187, 234] width 186 height 33
click at [132, 230] on div at bounding box center [187, 234] width 186 height 33
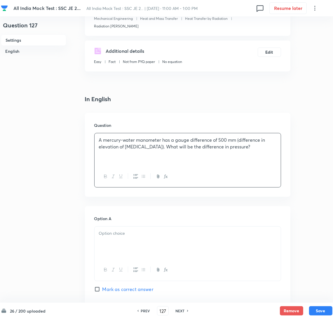
scroll to position [87, 0]
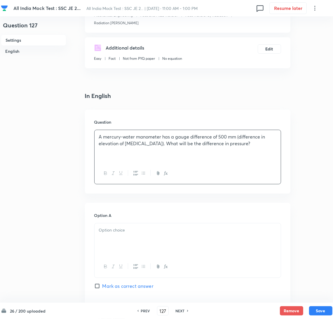
click at [120, 236] on div at bounding box center [187, 239] width 186 height 33
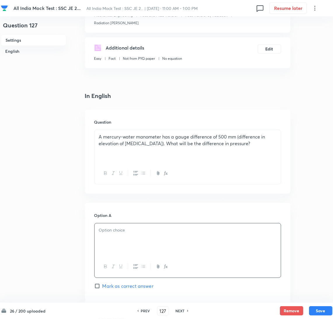
click at [104, 240] on div at bounding box center [187, 239] width 186 height 33
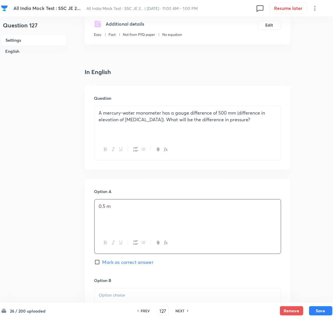
scroll to position [131, 0]
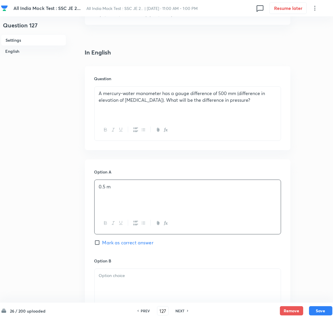
click at [111, 290] on div at bounding box center [187, 285] width 186 height 33
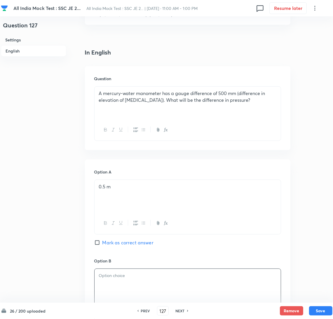
scroll to position [262, 0]
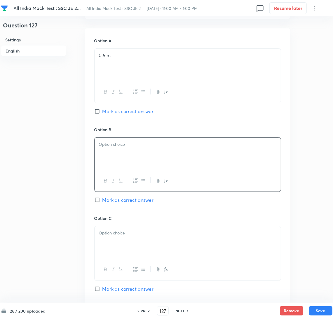
click at [111, 154] on div at bounding box center [187, 154] width 186 height 33
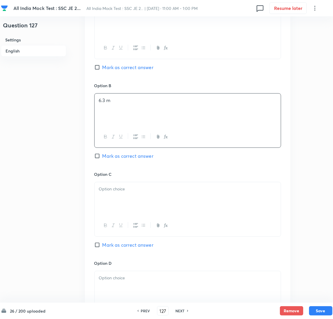
click at [113, 205] on div at bounding box center [187, 198] width 186 height 33
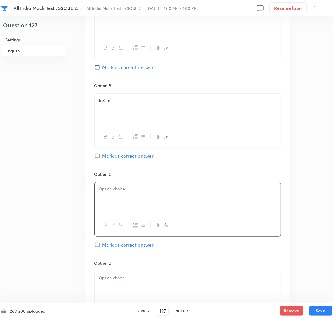
click at [111, 197] on div at bounding box center [187, 198] width 186 height 33
click at [106, 203] on div at bounding box center [187, 198] width 186 height 33
click at [124, 282] on div at bounding box center [187, 287] width 186 height 33
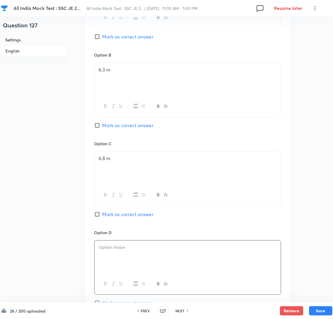
scroll to position [393, 0]
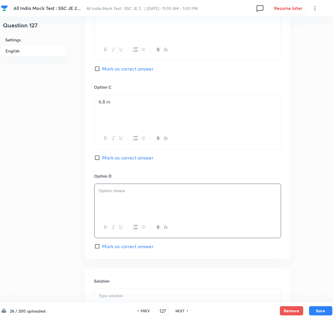
click at [106, 199] on div at bounding box center [187, 200] width 186 height 33
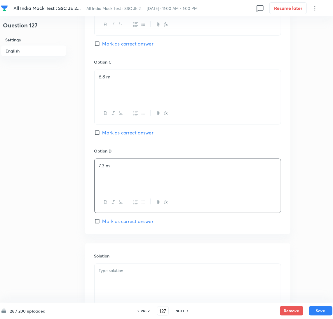
scroll to position [349, 0]
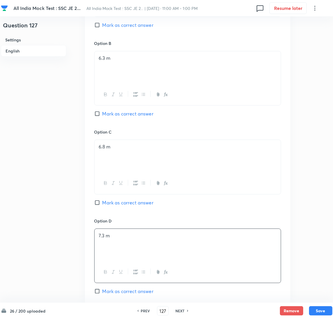
click at [103, 114] on span "Mark as correct answer" at bounding box center [127, 113] width 51 height 7
click at [102, 114] on input "Mark as correct answer" at bounding box center [98, 114] width 8 height 6
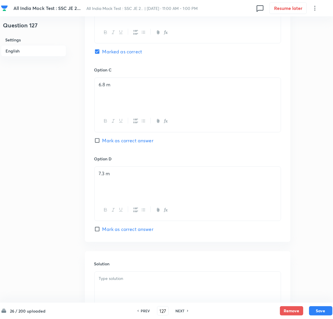
scroll to position [480, 0]
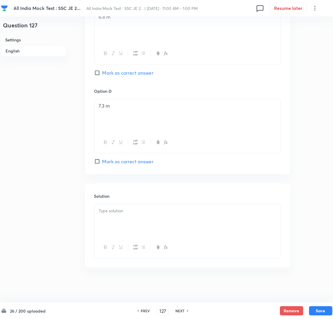
click at [128, 225] on div at bounding box center [187, 220] width 186 height 33
click at [118, 216] on div at bounding box center [187, 220] width 186 height 33
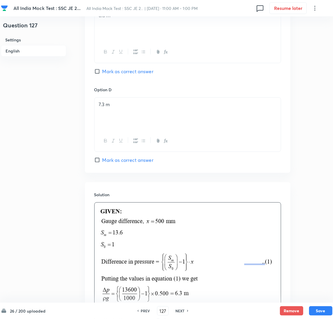
scroll to position [554, 0]
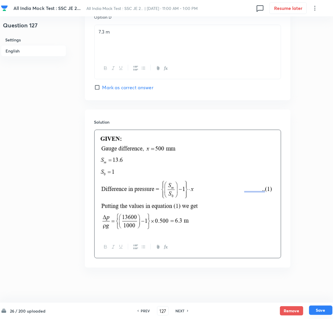
click at [325, 309] on button "Save" at bounding box center [320, 310] width 23 height 9
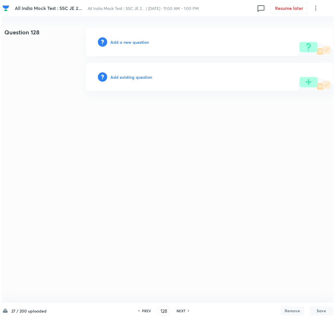
scroll to position [0, 0]
click at [118, 41] on h6 "Add a new question" at bounding box center [130, 42] width 38 height 6
click at [118, 42] on h6 "Choose a question type" at bounding box center [133, 42] width 45 height 6
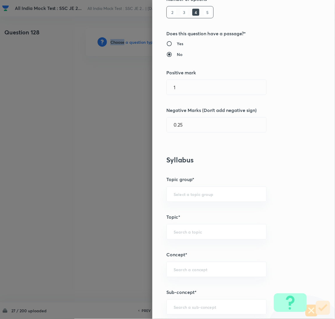
scroll to position [131, 0]
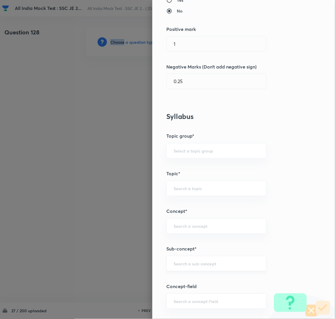
click at [182, 267] on div "​" at bounding box center [217, 263] width 100 height 15
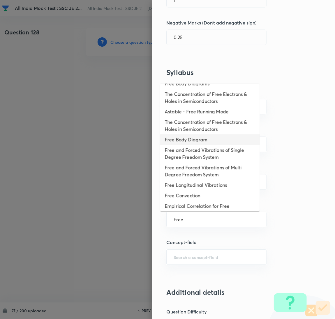
scroll to position [44, 0]
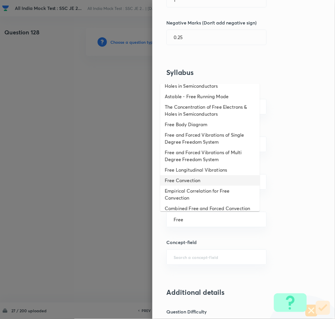
click at [181, 181] on li "Free Convection" at bounding box center [210, 180] width 100 height 10
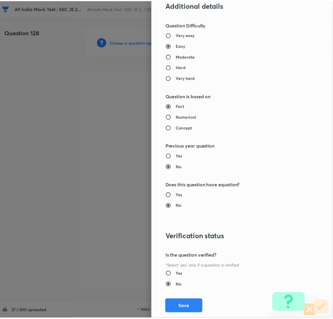
scroll to position [477, 0]
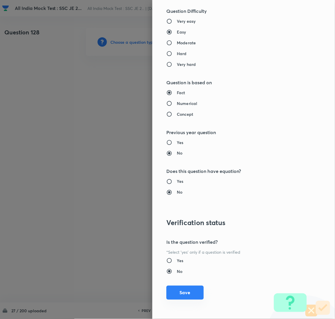
click at [181, 293] on button "Save" at bounding box center [185, 293] width 37 height 14
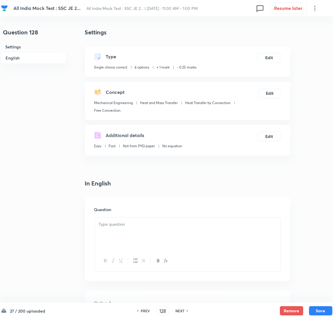
click at [132, 232] on div at bounding box center [187, 234] width 186 height 33
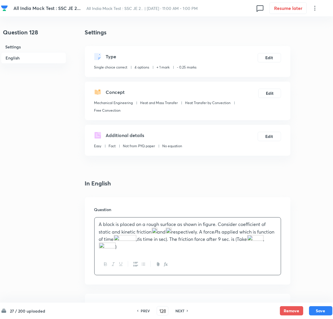
click at [136, 235] on img at bounding box center [125, 239] width 22 height 8
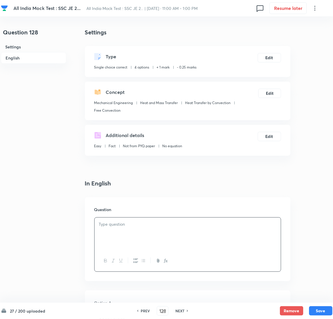
click at [123, 227] on p at bounding box center [187, 224] width 177 height 7
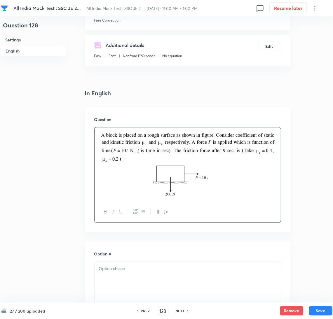
scroll to position [175, 0]
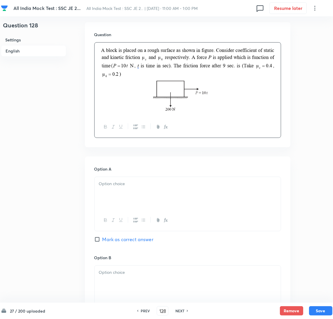
click at [116, 195] on div at bounding box center [187, 193] width 186 height 33
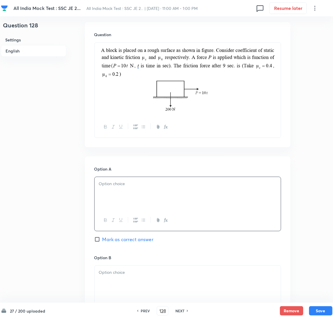
click at [107, 195] on div at bounding box center [187, 193] width 186 height 33
drag, startPoint x: 113, startPoint y: 185, endPoint x: 97, endPoint y: 188, distance: 16.3
click at [97, 188] on div "80 N" at bounding box center [187, 193] width 186 height 33
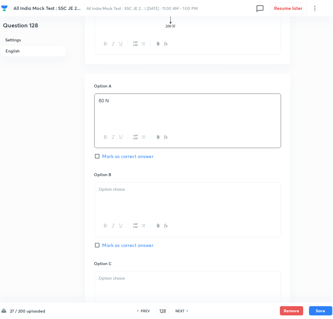
scroll to position [262, 0]
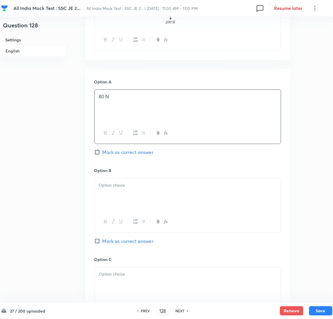
click at [111, 202] on div at bounding box center [187, 194] width 186 height 33
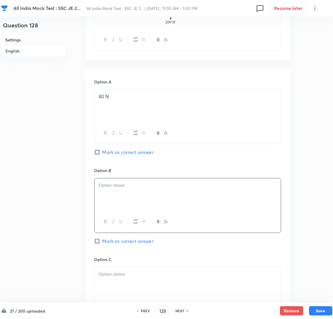
click at [110, 200] on div at bounding box center [187, 194] width 186 height 33
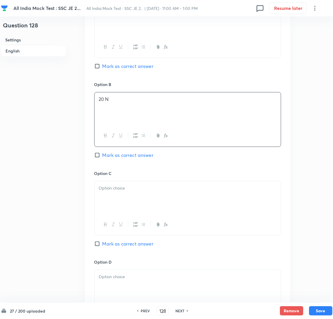
scroll to position [350, 0]
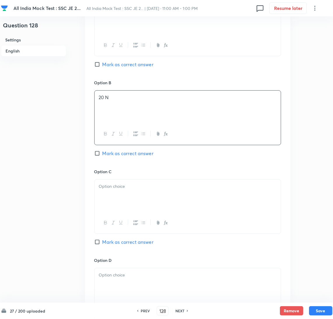
click at [116, 196] on div at bounding box center [187, 196] width 186 height 33
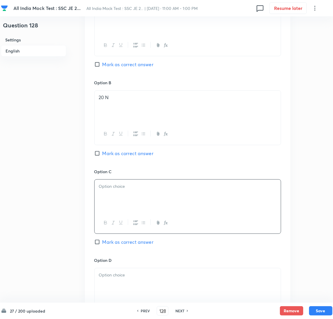
click at [112, 202] on div at bounding box center [187, 196] width 186 height 33
click at [109, 280] on div at bounding box center [187, 284] width 186 height 33
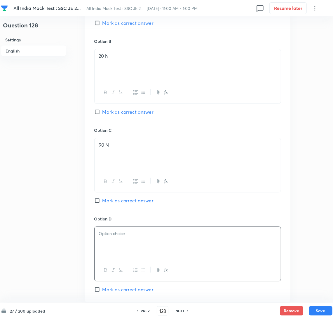
scroll to position [437, 0]
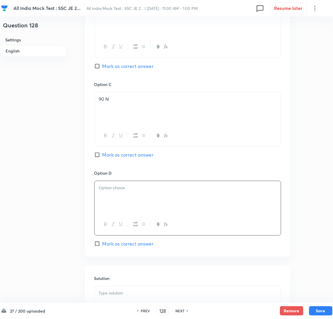
click at [138, 189] on p at bounding box center [187, 188] width 177 height 7
click at [111, 244] on span "Mark as correct answer" at bounding box center [127, 243] width 51 height 7
click at [102, 244] on input "Mark as correct answer" at bounding box center [98, 244] width 8 height 6
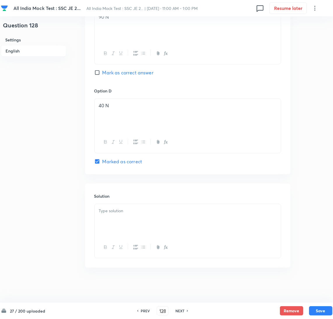
scroll to position [521, 0]
click at [121, 228] on div at bounding box center [187, 220] width 186 height 33
click at [110, 214] on div at bounding box center [187, 220] width 186 height 33
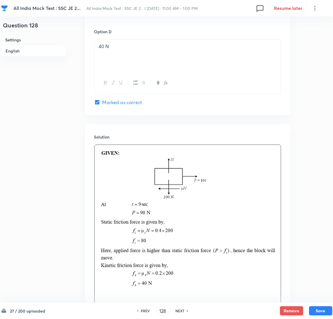
scroll to position [638, 0]
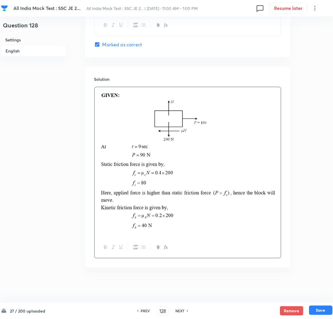
click at [315, 311] on button "Save" at bounding box center [320, 310] width 23 height 9
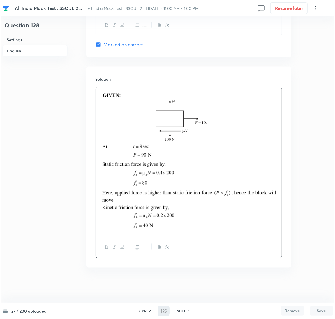
scroll to position [0, 0]
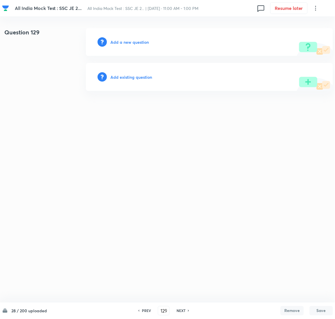
click at [123, 44] on h6 "Add a new question" at bounding box center [130, 42] width 38 height 6
click at [123, 44] on h6 "Choose a question type" at bounding box center [133, 42] width 45 height 6
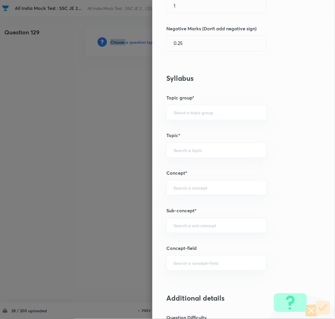
scroll to position [175, 0]
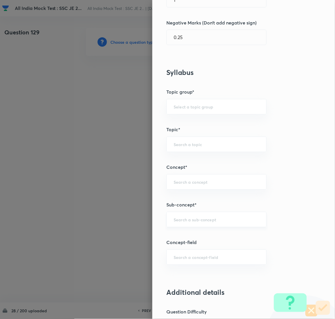
click at [182, 219] on input "text" at bounding box center [217, 220] width 86 height 6
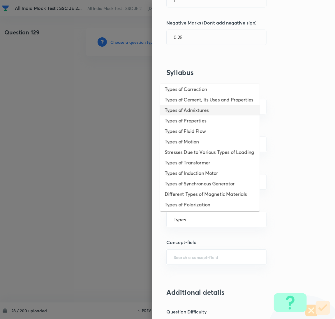
scroll to position [131, 0]
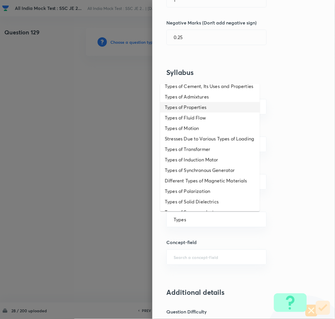
click at [192, 113] on li "Types of Properties" at bounding box center [210, 107] width 100 height 10
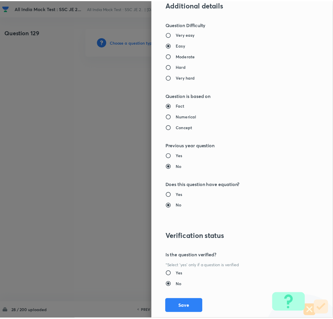
scroll to position [477, 0]
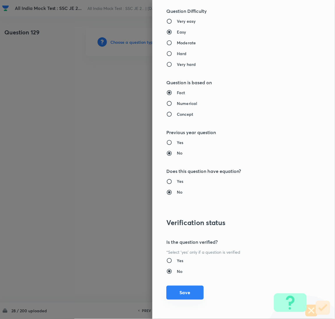
click at [181, 294] on button "Save" at bounding box center [185, 293] width 37 height 14
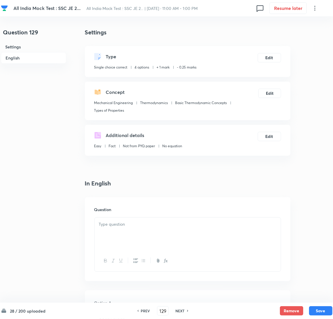
click at [133, 236] on div at bounding box center [187, 234] width 186 height 33
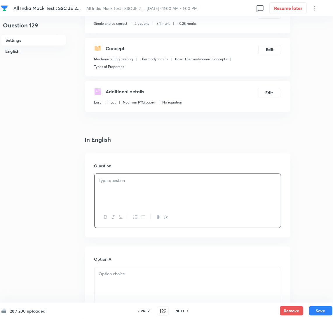
click at [125, 188] on div at bounding box center [187, 190] width 186 height 33
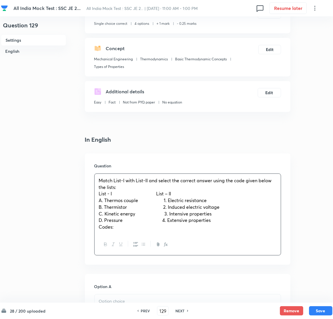
click at [164, 220] on span "D. Pressure 4. Extensive properties" at bounding box center [155, 220] width 112 height 6
click at [118, 231] on div "Match List-I with List-II and select the correct answer using the code given be…" at bounding box center [187, 204] width 186 height 60
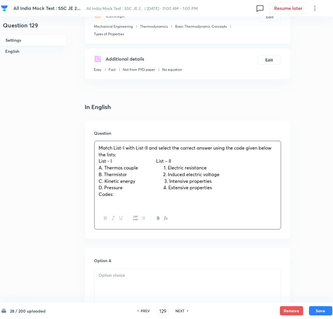
scroll to position [131, 0]
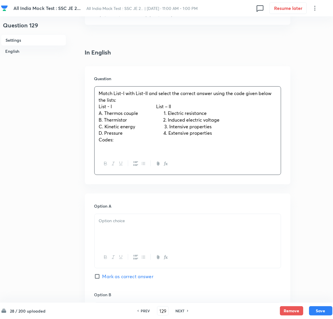
click at [118, 232] on div at bounding box center [187, 230] width 186 height 33
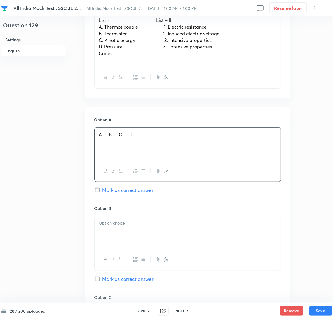
scroll to position [218, 0]
click at [109, 235] on div at bounding box center [187, 231] width 186 height 33
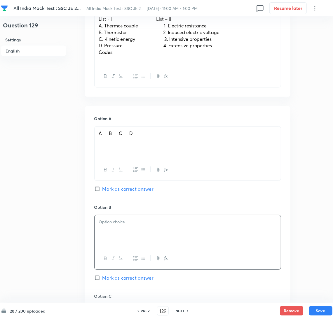
click at [113, 233] on div at bounding box center [187, 231] width 186 height 33
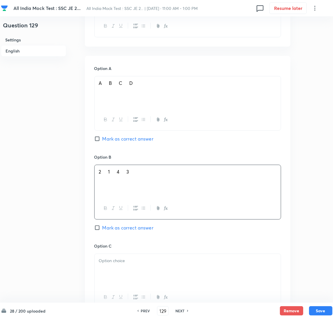
scroll to position [306, 0]
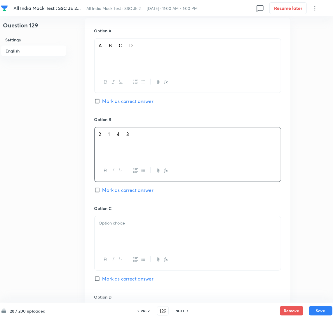
click at [106, 232] on div at bounding box center [187, 232] width 186 height 33
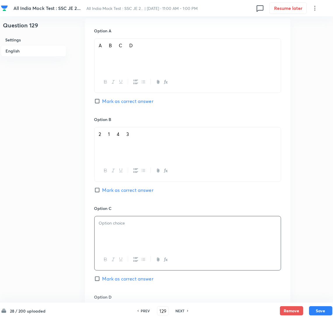
click at [109, 241] on div at bounding box center [187, 232] width 186 height 33
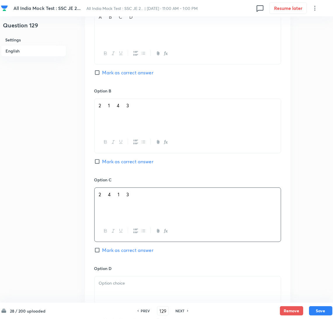
scroll to position [350, 0]
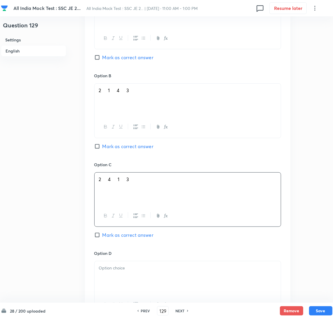
click at [113, 275] on div at bounding box center [187, 277] width 186 height 33
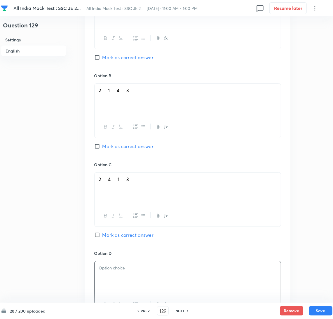
scroll to position [437, 0]
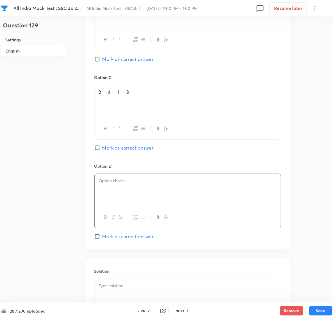
click at [102, 189] on div at bounding box center [187, 190] width 186 height 33
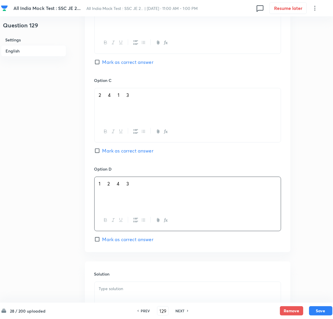
scroll to position [481, 0]
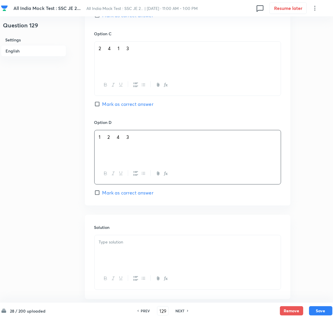
click at [99, 194] on input "Mark as correct answer" at bounding box center [98, 193] width 8 height 6
click at [124, 244] on p at bounding box center [187, 242] width 177 height 7
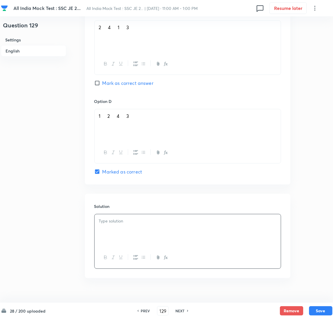
scroll to position [514, 0]
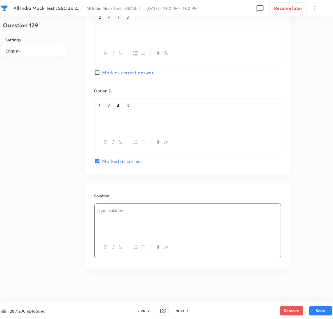
click at [106, 217] on div at bounding box center [187, 220] width 186 height 33
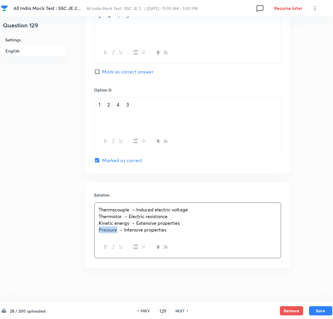
drag, startPoint x: 109, startPoint y: 232, endPoint x: 81, endPoint y: 231, distance: 28.0
drag, startPoint x: 108, startPoint y: 224, endPoint x: 84, endPoint y: 224, distance: 23.9
drag, startPoint x: 108, startPoint y: 218, endPoint x: 85, endPoint y: 218, distance: 23.0
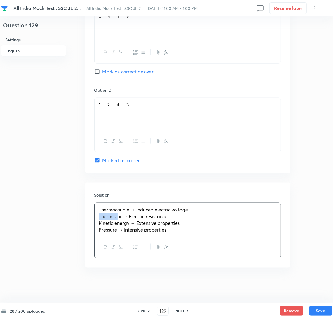
click at [85, 218] on div "Solution Thermocouple → Induced electric voltage Thermistor → Electric resistan…" at bounding box center [187, 225] width 205 height 85
click at [324, 311] on button "Save" at bounding box center [320, 310] width 23 height 9
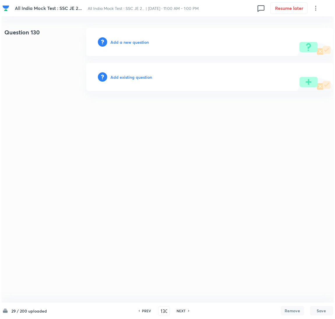
scroll to position [0, 0]
click at [122, 41] on h6 "Add a new question" at bounding box center [130, 42] width 38 height 6
click at [116, 42] on h6 "Choose a question type" at bounding box center [133, 42] width 45 height 6
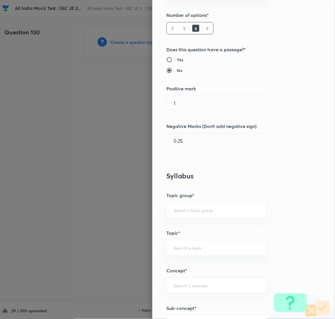
scroll to position [131, 0]
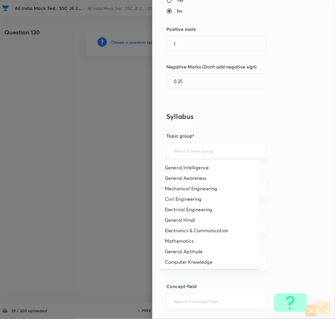
click at [188, 153] on input "text" at bounding box center [217, 151] width 86 height 6
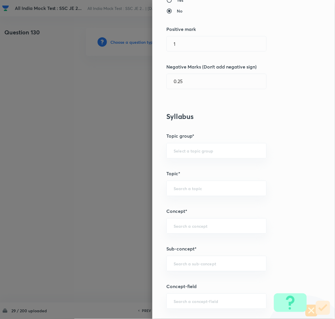
click at [243, 114] on h3 "Syllabus" at bounding box center [234, 117] width 135 height 8
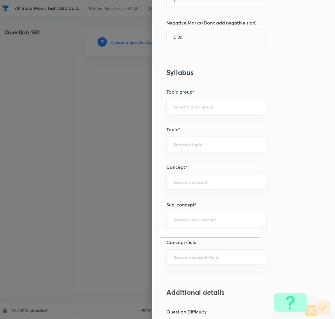
click at [180, 219] on input "text" at bounding box center [217, 220] width 86 height 6
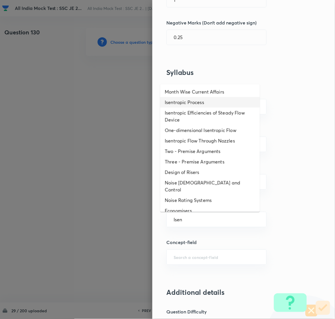
click at [186, 102] on li "Isentropic Process" at bounding box center [210, 102] width 100 height 10
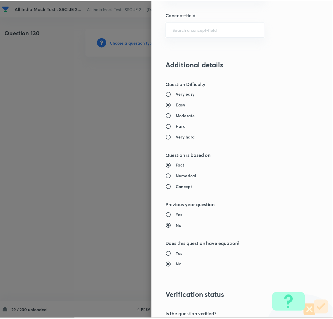
scroll to position [477, 0]
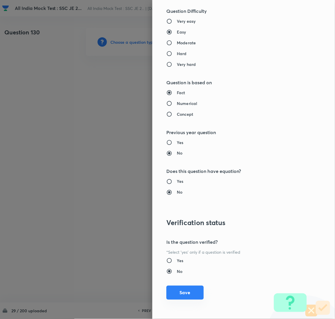
drag, startPoint x: 181, startPoint y: 293, endPoint x: 158, endPoint y: 272, distance: 31.4
click at [181, 292] on button "Save" at bounding box center [185, 293] width 37 height 14
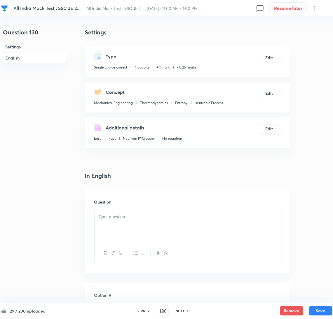
click at [118, 227] on div at bounding box center [187, 226] width 186 height 33
click at [120, 227] on div at bounding box center [187, 226] width 186 height 33
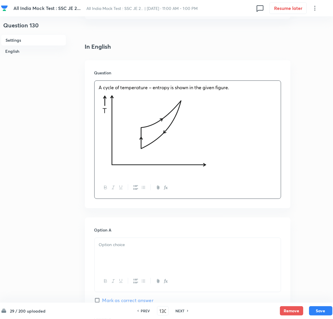
scroll to position [131, 0]
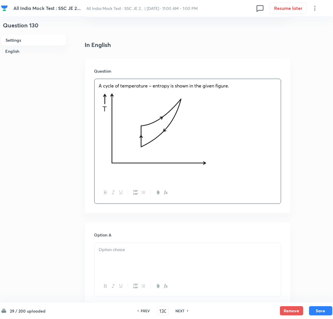
click at [111, 176] on p at bounding box center [187, 175] width 177 height 7
drag, startPoint x: 123, startPoint y: 247, endPoint x: 124, endPoint y: 252, distance: 5.0
click at [123, 250] on p at bounding box center [187, 249] width 177 height 7
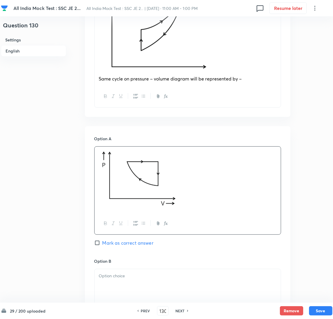
scroll to position [306, 0]
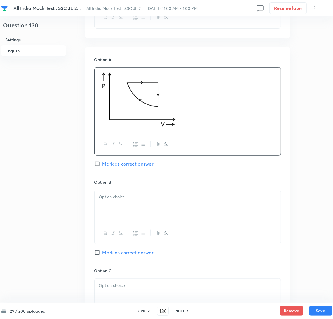
drag, startPoint x: 131, startPoint y: 213, endPoint x: 0, endPoint y: 185, distance: 133.7
click at [131, 213] on div at bounding box center [187, 206] width 186 height 33
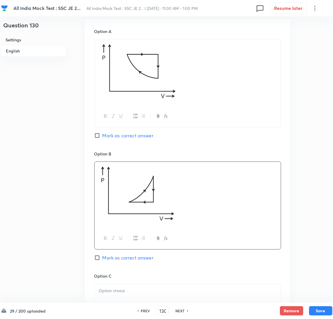
scroll to position [350, 0]
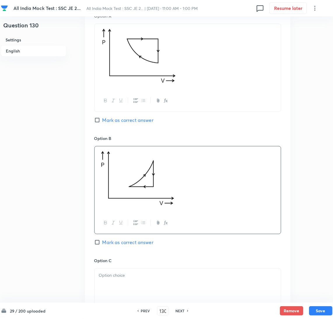
click at [131, 280] on div at bounding box center [187, 285] width 186 height 33
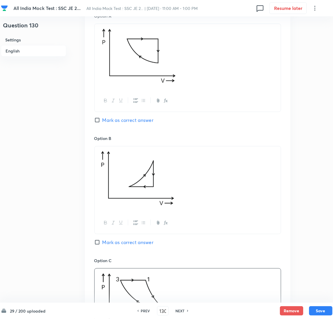
click at [97, 121] on input "Mark as correct answer" at bounding box center [98, 120] width 8 height 6
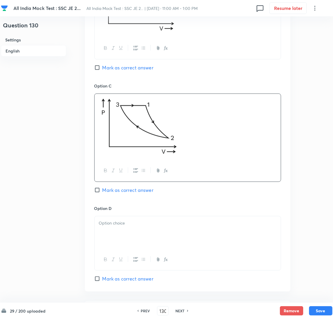
click at [118, 233] on div at bounding box center [187, 232] width 186 height 33
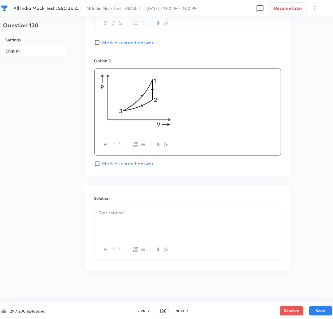
scroll to position [676, 0]
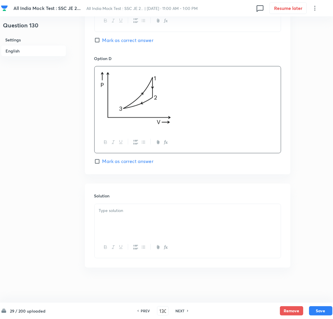
click at [137, 216] on div at bounding box center [187, 220] width 186 height 33
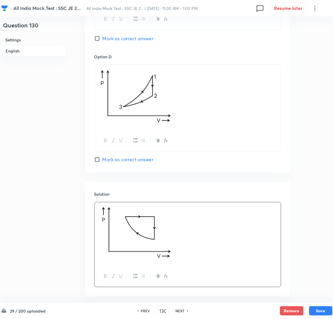
scroll to position [707, 0]
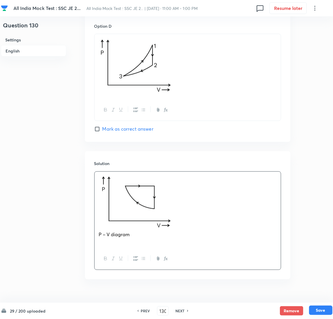
click at [319, 307] on button "Save" at bounding box center [320, 310] width 23 height 9
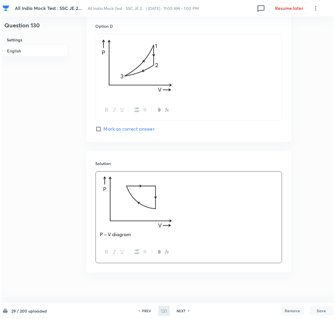
scroll to position [0, 0]
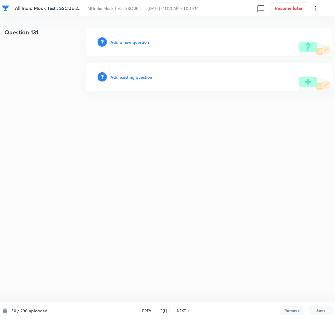
click at [134, 42] on h6 "Add a new question" at bounding box center [130, 42] width 38 height 6
click at [127, 42] on h6 "Choose a question type" at bounding box center [133, 42] width 45 height 6
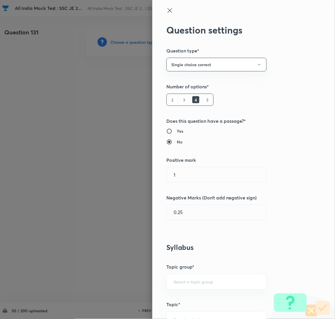
click at [127, 42] on div at bounding box center [167, 159] width 335 height 319
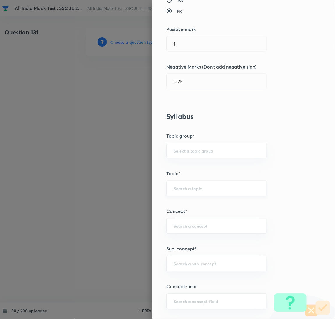
scroll to position [218, 0]
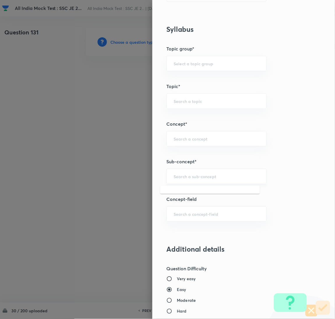
click at [186, 175] on input "text" at bounding box center [217, 177] width 86 height 6
click at [215, 177] on input "text" at bounding box center [217, 177] width 86 height 6
click at [226, 174] on input "text" at bounding box center [217, 177] width 86 height 6
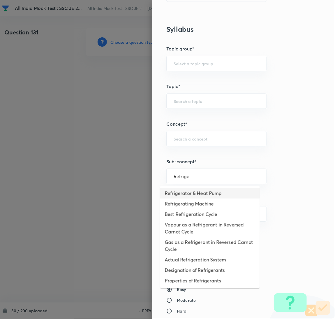
click at [204, 192] on li "Refrigerator & Heat Pump" at bounding box center [210, 193] width 100 height 10
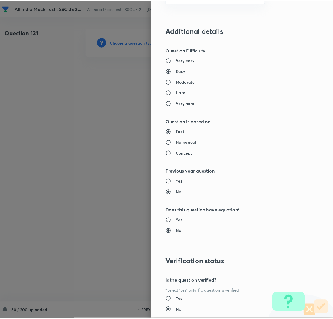
scroll to position [477, 0]
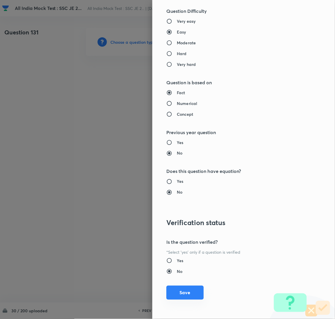
click at [186, 293] on button "Save" at bounding box center [185, 293] width 37 height 14
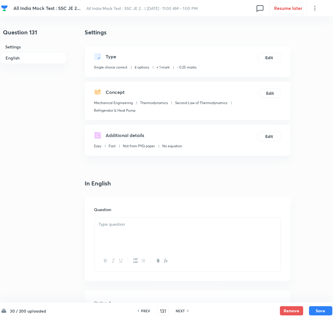
click at [119, 221] on p at bounding box center [187, 224] width 177 height 7
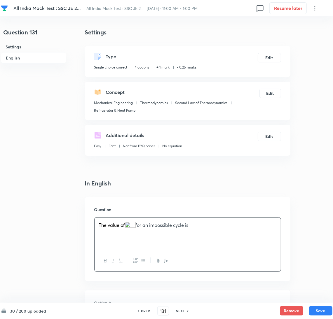
click at [130, 229] on img at bounding box center [130, 228] width 11 height 12
click at [132, 225] on img at bounding box center [130, 228] width 11 height 12
click at [127, 223] on p "The value of for an impossible cycle is" at bounding box center [187, 224] width 177 height 7
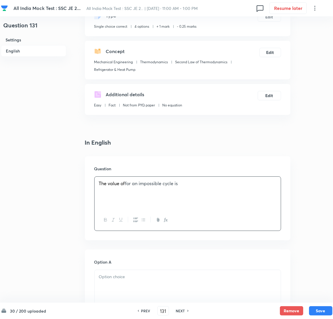
scroll to position [87, 0]
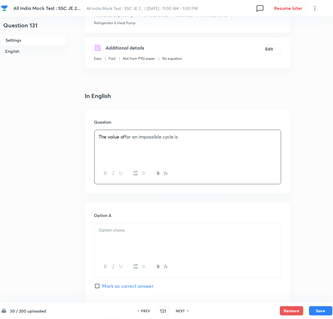
click at [118, 242] on div at bounding box center [187, 239] width 186 height 33
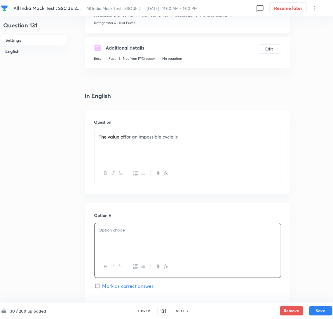
scroll to position [175, 0]
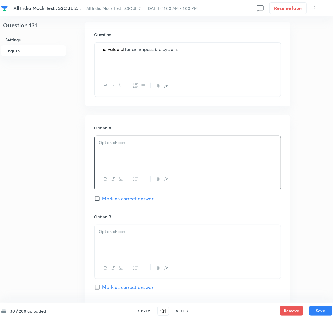
click at [116, 149] on div at bounding box center [187, 152] width 186 height 33
click at [113, 234] on p at bounding box center [187, 231] width 177 height 7
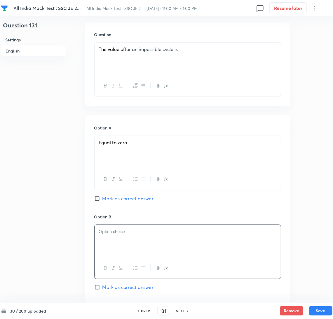
scroll to position [262, 0]
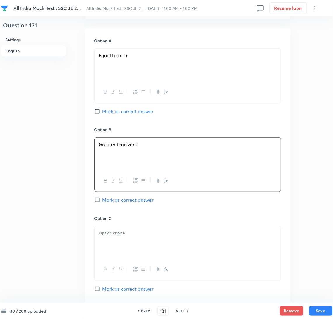
click at [125, 239] on div at bounding box center [187, 242] width 186 height 33
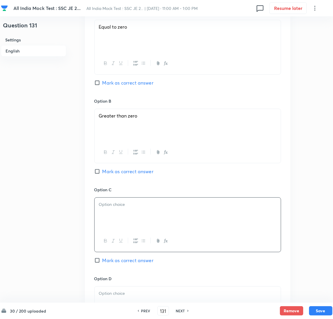
scroll to position [306, 0]
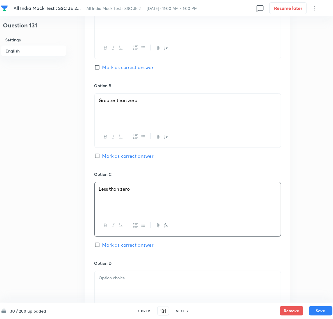
drag, startPoint x: 116, startPoint y: 284, endPoint x: 118, endPoint y: 281, distance: 3.1
click at [117, 284] on div at bounding box center [187, 287] width 186 height 33
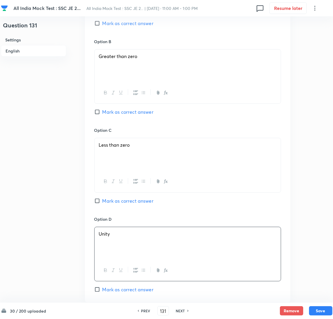
scroll to position [350, 0]
click at [97, 114] on input "Mark as correct answer" at bounding box center [98, 112] width 8 height 6
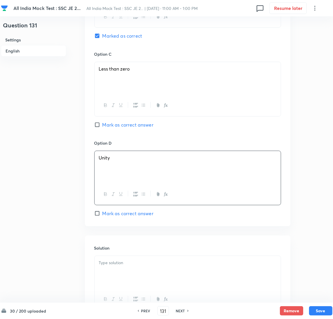
scroll to position [480, 0]
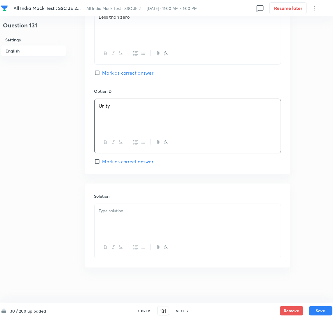
click at [122, 213] on p at bounding box center [187, 211] width 177 height 7
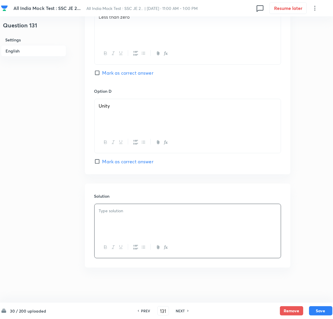
click at [113, 220] on div at bounding box center [187, 220] width 186 height 33
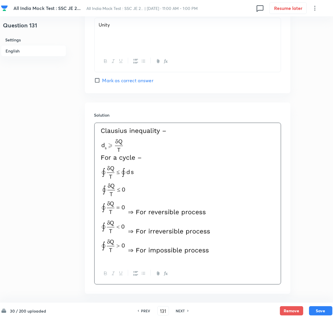
scroll to position [587, 0]
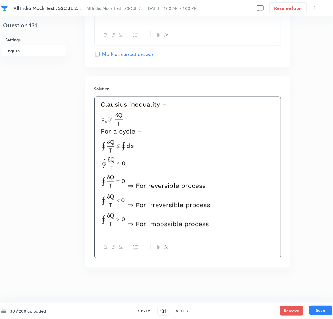
click at [317, 308] on button "Save" at bounding box center [320, 310] width 23 height 9
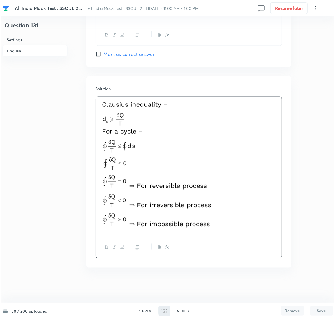
scroll to position [0, 0]
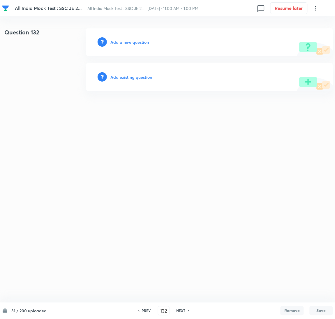
click at [127, 44] on h6 "Add a new question" at bounding box center [130, 42] width 38 height 6
click at [125, 43] on h6 "Choose a question type" at bounding box center [133, 42] width 45 height 6
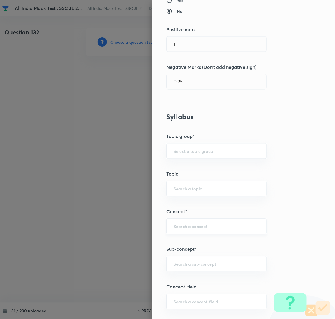
scroll to position [131, 0]
click at [176, 264] on input "text" at bounding box center [217, 264] width 86 height 6
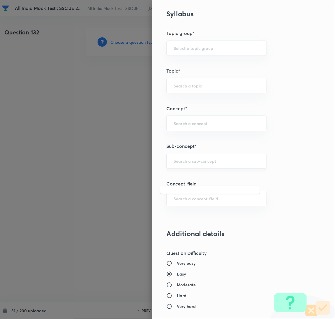
scroll to position [218, 0]
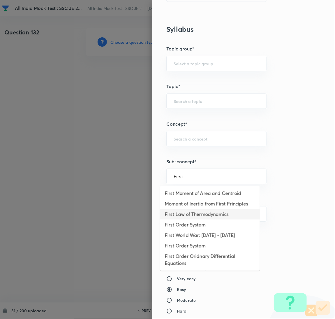
click at [188, 214] on li "First Law of Thermodynamics" at bounding box center [210, 214] width 100 height 10
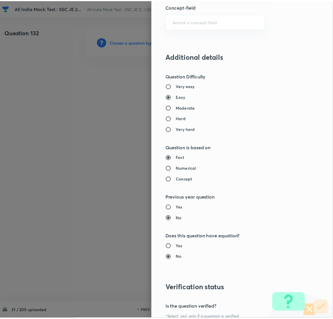
scroll to position [477, 0]
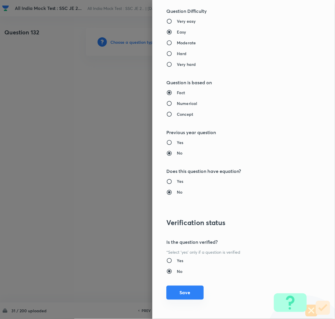
click at [177, 292] on button "Save" at bounding box center [185, 293] width 37 height 14
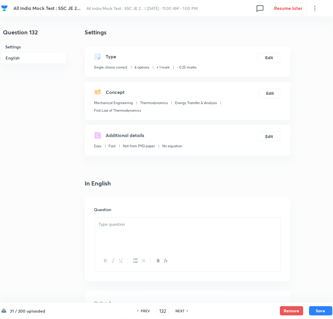
click at [123, 242] on div at bounding box center [187, 234] width 186 height 33
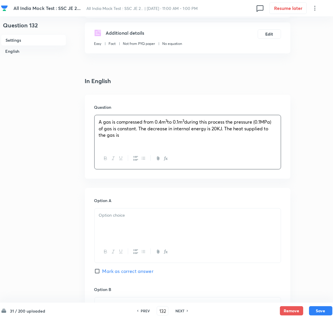
scroll to position [131, 0]
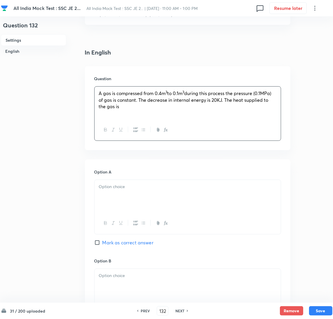
click at [124, 203] on div at bounding box center [187, 196] width 186 height 33
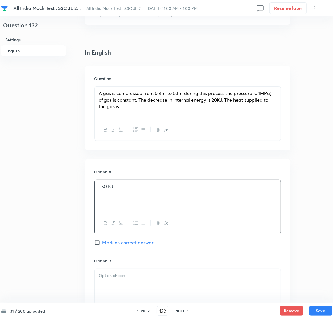
scroll to position [175, 0]
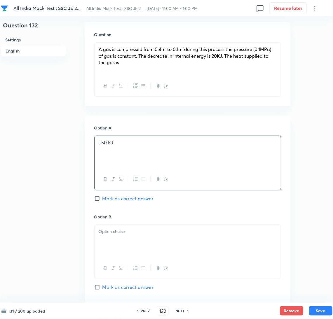
click at [119, 238] on div at bounding box center [187, 241] width 186 height 33
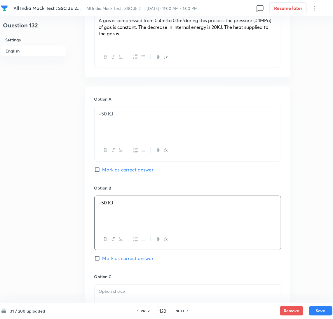
scroll to position [218, 0]
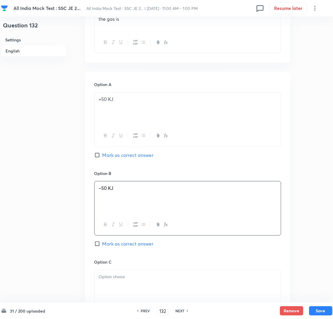
click at [124, 289] on div at bounding box center [187, 286] width 186 height 33
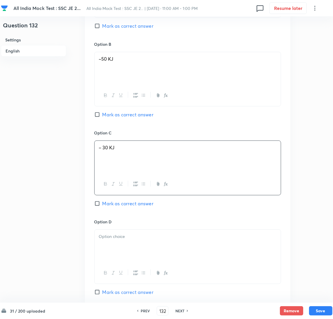
scroll to position [350, 0]
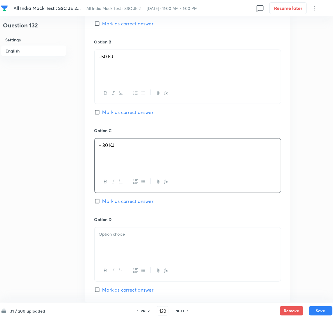
click at [122, 253] on div at bounding box center [187, 243] width 186 height 33
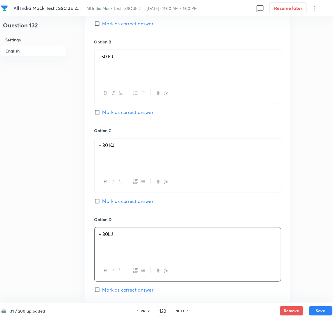
click at [100, 114] on input "Mark as correct answer" at bounding box center [98, 112] width 8 height 6
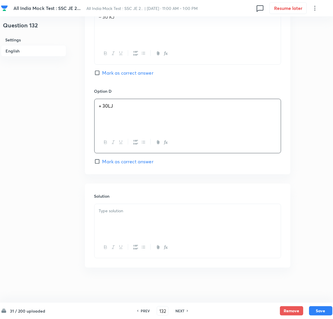
click at [117, 220] on div at bounding box center [187, 220] width 186 height 33
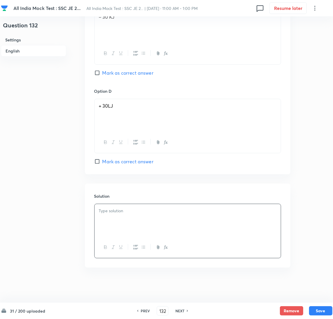
click at [113, 217] on div at bounding box center [187, 220] width 186 height 33
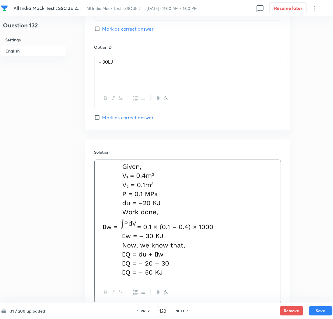
scroll to position [569, 0]
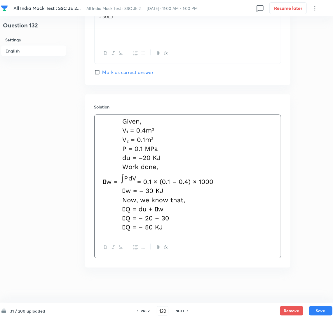
drag, startPoint x: 321, startPoint y: 308, endPoint x: 309, endPoint y: 229, distance: 79.4
click at [314, 308] on button "Save" at bounding box center [320, 310] width 23 height 9
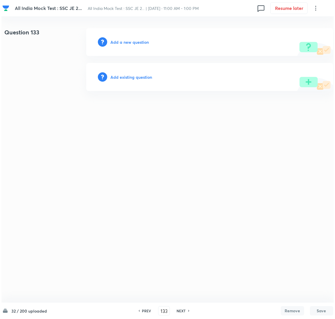
scroll to position [0, 0]
click at [310, 306] on button "Save" at bounding box center [321, 310] width 23 height 9
click at [130, 44] on h6 "Add a new question" at bounding box center [130, 42] width 38 height 6
click at [129, 44] on h6 "Choose a question type" at bounding box center [133, 42] width 45 height 6
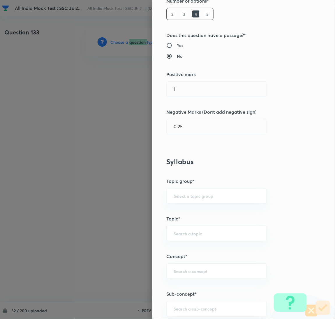
scroll to position [131, 0]
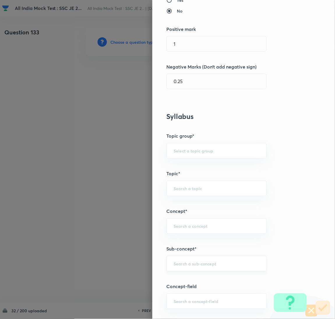
click at [206, 265] on input "text" at bounding box center [217, 264] width 86 height 6
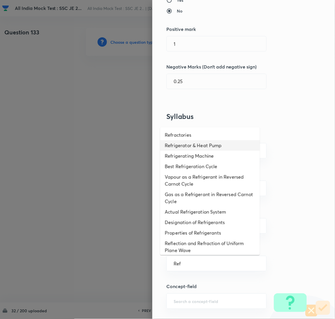
click at [204, 141] on li "Refrigerator & Heat Pump" at bounding box center [210, 145] width 100 height 10
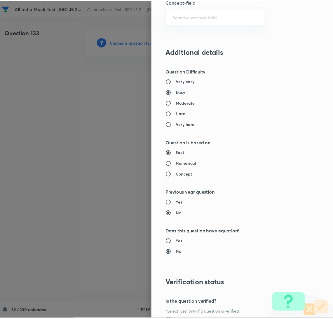
scroll to position [477, 0]
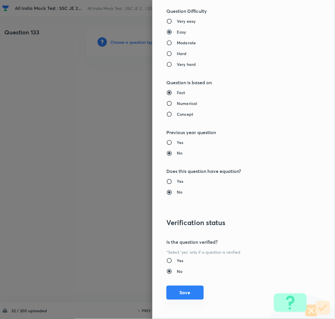
click at [186, 292] on button "Save" at bounding box center [185, 293] width 37 height 14
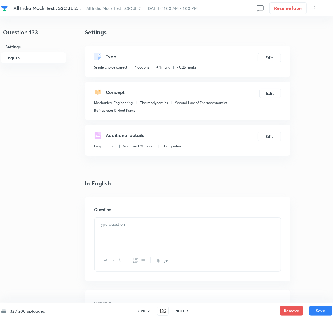
click at [153, 239] on div at bounding box center [187, 234] width 186 height 33
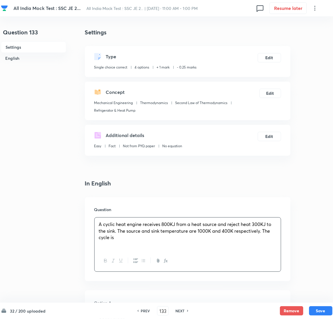
scroll to position [44, 0]
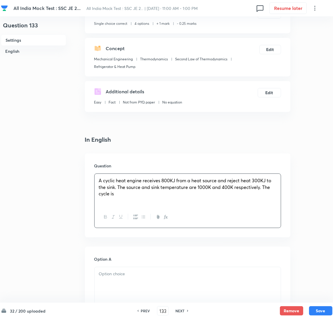
click at [113, 273] on p at bounding box center [187, 274] width 177 height 7
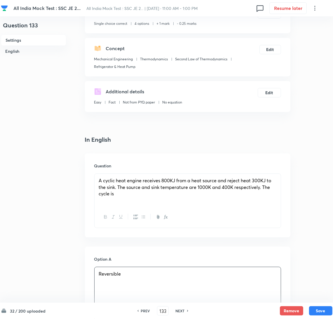
scroll to position [175, 0]
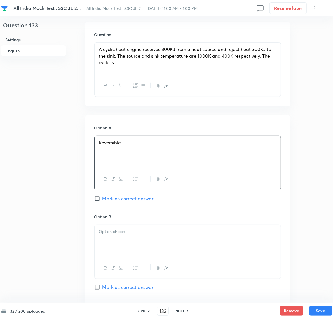
click at [111, 234] on p at bounding box center [187, 231] width 177 height 7
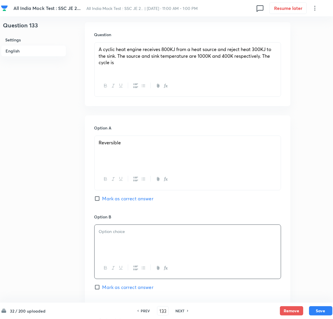
click at [115, 244] on div at bounding box center [187, 241] width 186 height 33
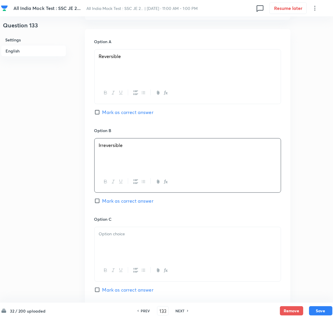
scroll to position [262, 0]
drag, startPoint x: 113, startPoint y: 251, endPoint x: 23, endPoint y: 234, distance: 90.8
click at [108, 251] on div at bounding box center [187, 242] width 186 height 33
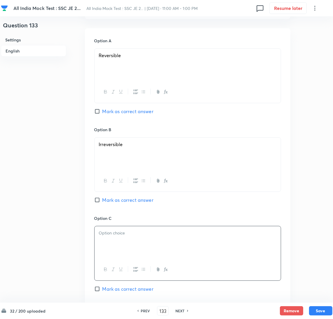
click at [106, 240] on div at bounding box center [187, 242] width 186 height 33
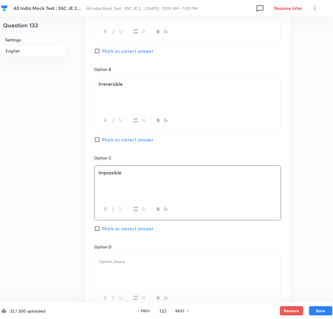
scroll to position [393, 0]
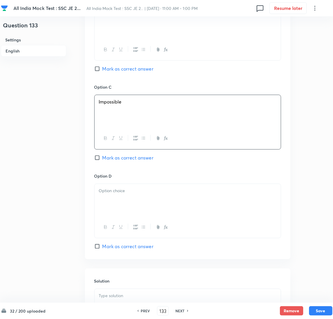
click at [116, 205] on div at bounding box center [187, 200] width 186 height 33
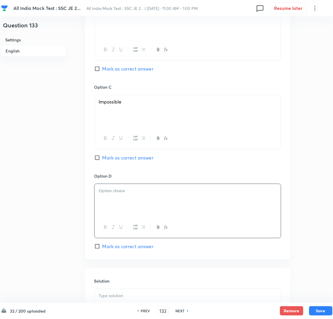
click at [113, 201] on div at bounding box center [187, 200] width 186 height 33
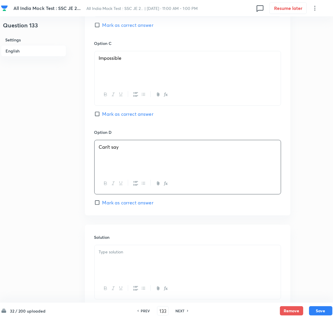
click at [101, 116] on input "Mark as correct answer" at bounding box center [98, 114] width 8 height 6
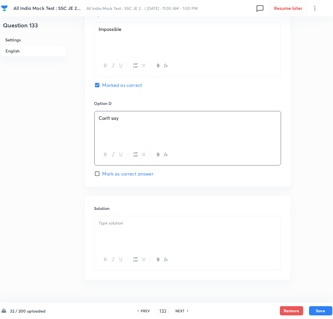
scroll to position [480, 0]
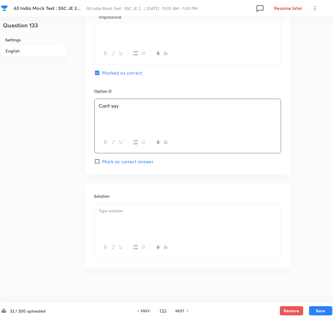
drag, startPoint x: 113, startPoint y: 213, endPoint x: 23, endPoint y: 210, distance: 89.9
click at [103, 213] on p at bounding box center [187, 211] width 177 height 7
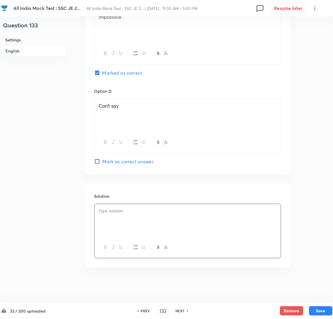
click at [100, 220] on div at bounding box center [187, 220] width 186 height 33
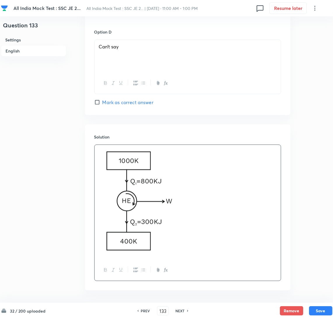
scroll to position [561, 0]
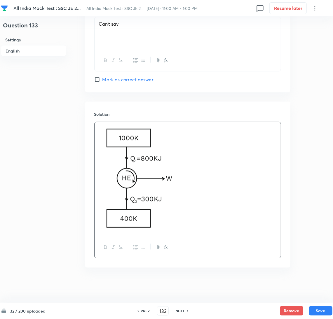
click at [215, 227] on p at bounding box center [187, 180] width 177 height 108
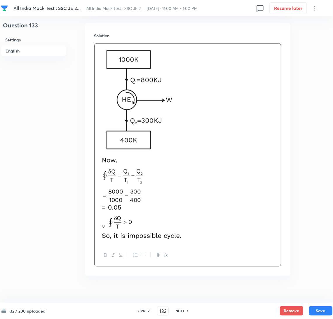
scroll to position [648, 0]
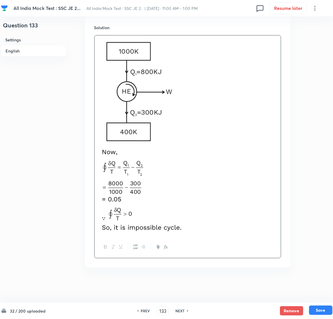
click at [323, 309] on button "Save" at bounding box center [320, 310] width 23 height 9
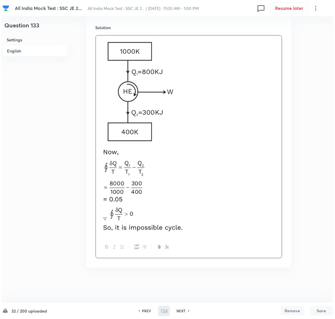
scroll to position [0, 0]
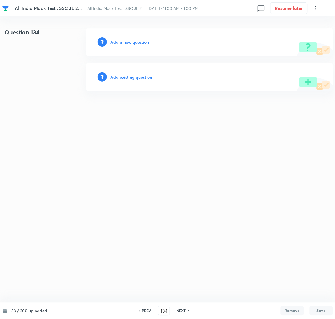
click at [135, 41] on h6 "Add a new question" at bounding box center [130, 42] width 38 height 6
click at [135, 42] on h6 "Choose a question type" at bounding box center [133, 42] width 45 height 6
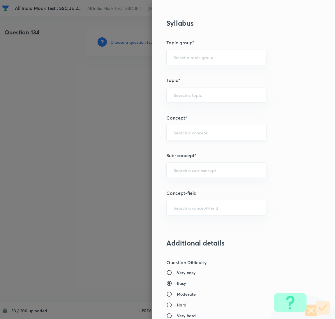
scroll to position [262, 0]
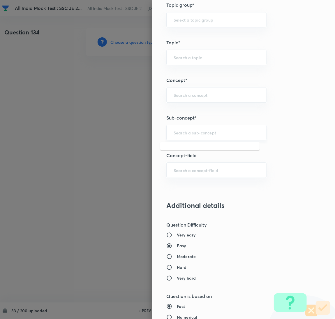
click at [181, 134] on input "text" at bounding box center [217, 133] width 86 height 6
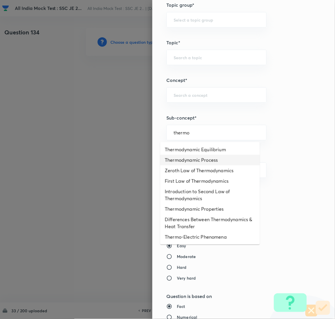
click at [194, 158] on li "Thermodynamic Process" at bounding box center [210, 160] width 100 height 10
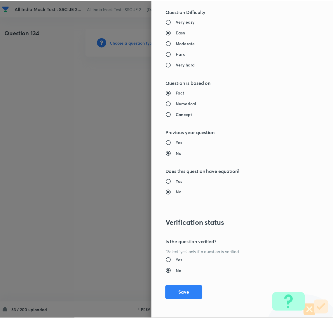
scroll to position [477, 0]
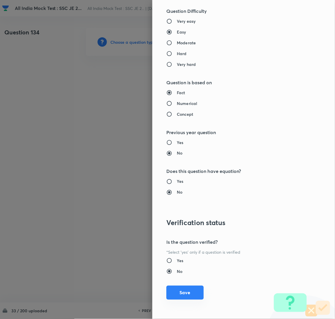
drag, startPoint x: 179, startPoint y: 292, endPoint x: 21, endPoint y: 248, distance: 164.2
click at [178, 292] on button "Save" at bounding box center [185, 293] width 37 height 14
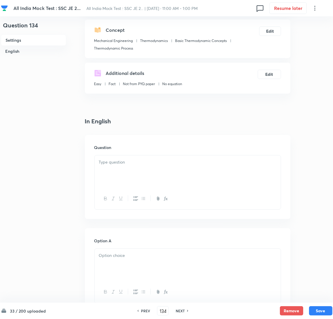
scroll to position [131, 0]
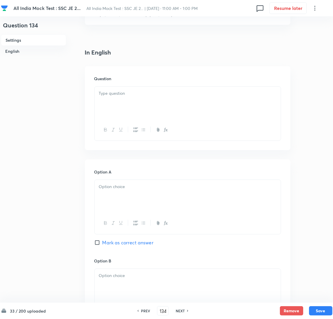
click at [129, 116] on div at bounding box center [187, 103] width 186 height 33
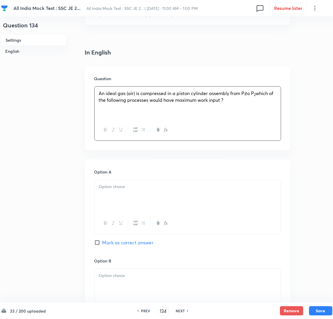
click at [246, 102] on p "An ideal gas (air) is compressed in a piston cylinder assembly from P 1 to P 2 …" at bounding box center [187, 96] width 177 height 13
click at [106, 190] on div at bounding box center [187, 196] width 186 height 33
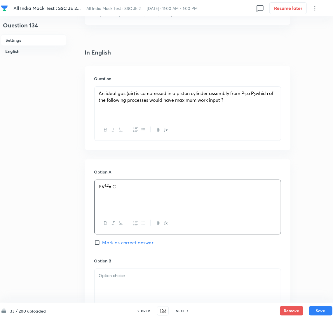
scroll to position [175, 0]
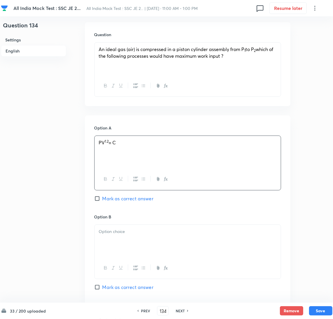
click at [114, 238] on div at bounding box center [187, 241] width 186 height 33
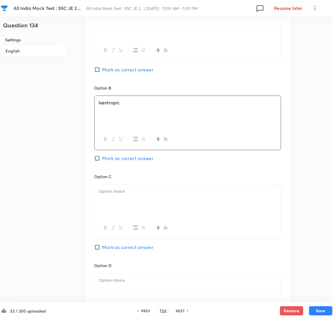
scroll to position [306, 0]
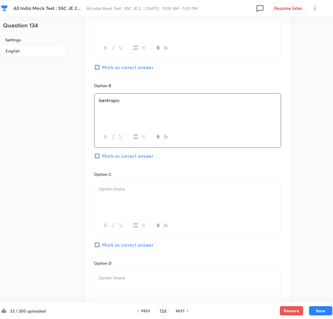
drag, startPoint x: 115, startPoint y: 197, endPoint x: 69, endPoint y: 198, distance: 46.1
click at [115, 197] on div at bounding box center [187, 198] width 186 height 33
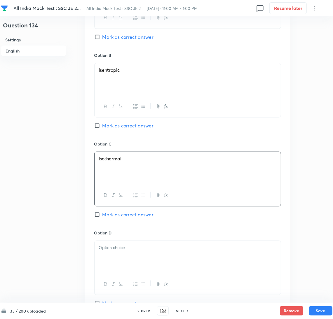
scroll to position [350, 0]
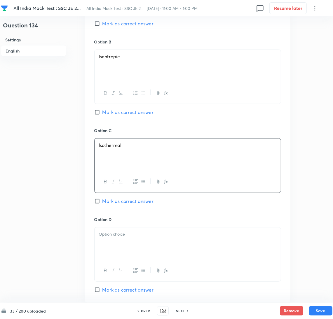
click at [108, 241] on div at bounding box center [187, 243] width 186 height 33
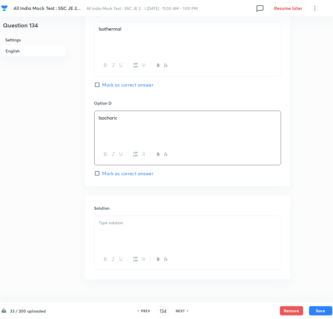
scroll to position [480, 0]
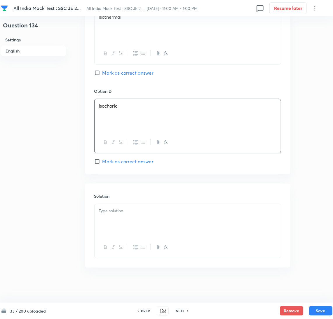
click at [97, 163] on input "Mark as correct answer" at bounding box center [98, 162] width 8 height 6
click at [113, 214] on div at bounding box center [187, 220] width 186 height 33
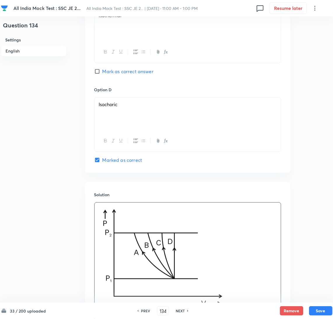
scroll to position [560, 0]
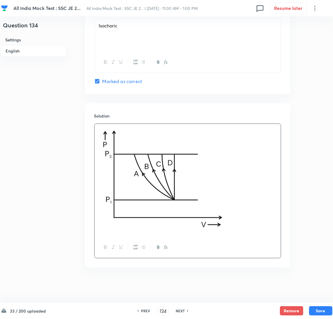
click at [258, 204] on p at bounding box center [187, 180] width 177 height 106
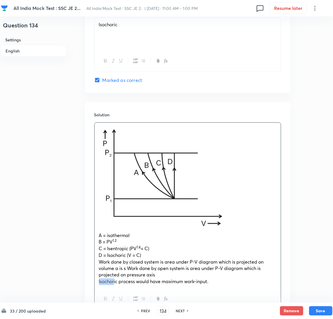
drag, startPoint x: 108, startPoint y: 284, endPoint x: 94, endPoint y: 285, distance: 14.0
click at [94, 285] on div "A = isothermal B = PV 1.2 C = Isentropic (PV 1.4 = C) D = Isochoric (V = C) Wor…" at bounding box center [187, 216] width 187 height 188
drag, startPoint x: 108, startPoint y: 262, endPoint x: 91, endPoint y: 266, distance: 17.3
click at [91, 266] on div "Solution A = isothermal B = PV 1.2 C = Isentropic (PV 1.4 = C) D = Isochoric (V…" at bounding box center [187, 210] width 205 height 217
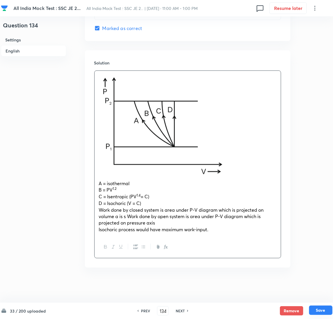
click at [316, 307] on button "Save" at bounding box center [320, 310] width 23 height 9
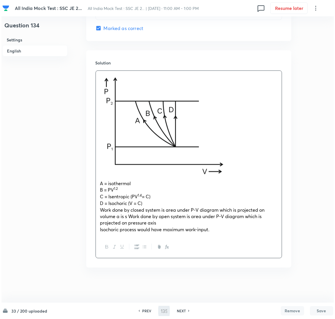
scroll to position [0, 0]
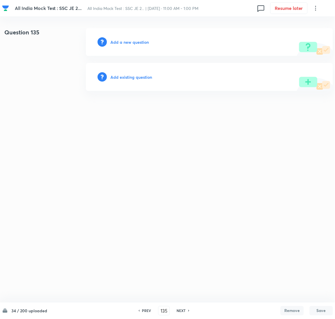
click at [128, 43] on h6 "Add a new question" at bounding box center [130, 42] width 38 height 6
click at [128, 43] on h6 "Choose a question type" at bounding box center [133, 42] width 45 height 6
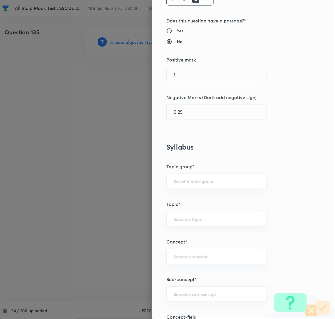
scroll to position [175, 0]
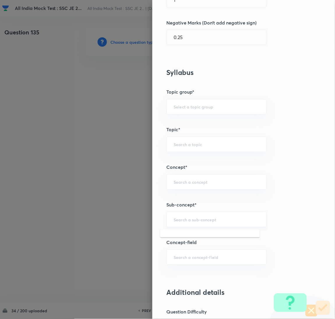
click at [186, 223] on input "text" at bounding box center [217, 220] width 86 height 6
click at [195, 239] on li "[PERSON_NAME] Phase Rule" at bounding box center [210, 237] width 100 height 10
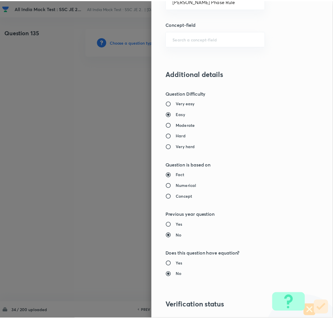
scroll to position [477, 0]
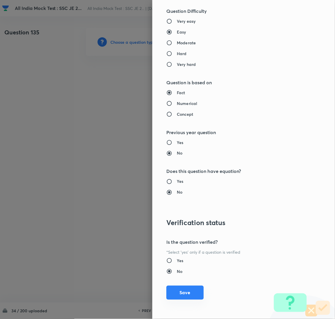
click at [176, 291] on button "Save" at bounding box center [185, 293] width 37 height 14
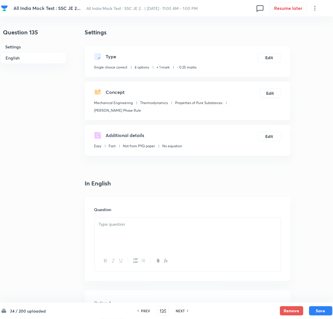
click at [134, 225] on p at bounding box center [187, 224] width 177 height 7
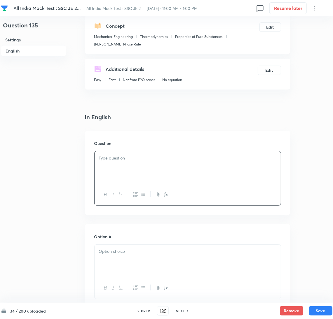
scroll to position [131, 0]
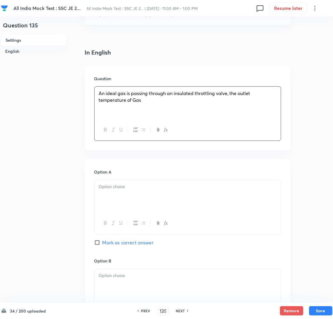
drag, startPoint x: 113, startPoint y: 188, endPoint x: 13, endPoint y: 182, distance: 100.8
click at [113, 188] on p at bounding box center [187, 186] width 177 height 7
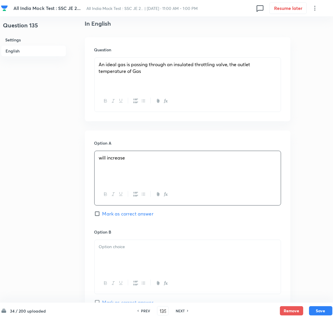
scroll to position [175, 0]
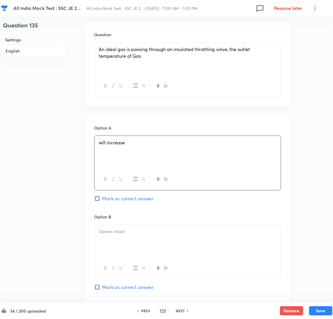
drag, startPoint x: 119, startPoint y: 235, endPoint x: 8, endPoint y: 219, distance: 112.6
click at [119, 235] on div at bounding box center [187, 241] width 186 height 33
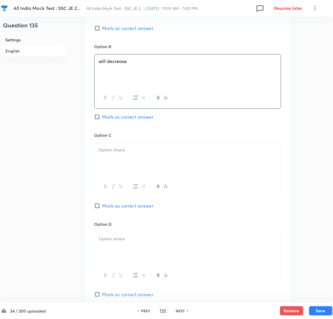
scroll to position [350, 0]
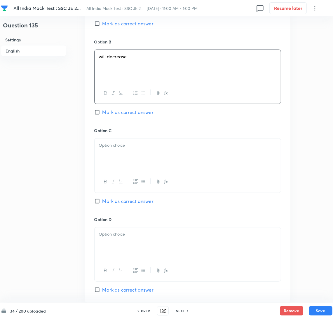
click at [108, 158] on div at bounding box center [187, 155] width 186 height 33
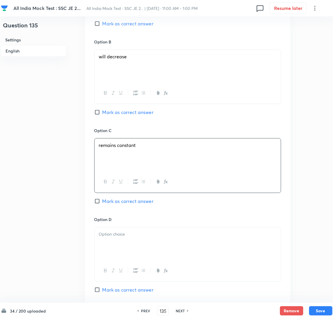
click at [108, 242] on div at bounding box center [187, 243] width 186 height 33
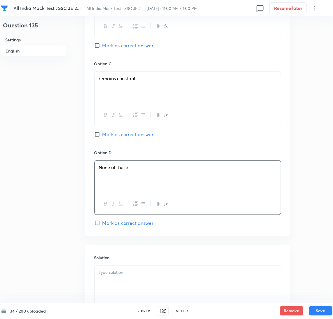
scroll to position [480, 0]
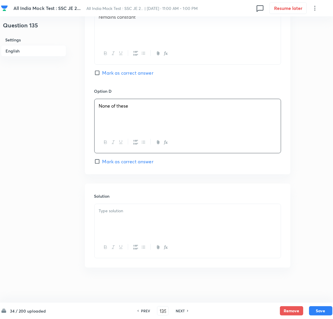
click at [125, 230] on div at bounding box center [187, 220] width 186 height 33
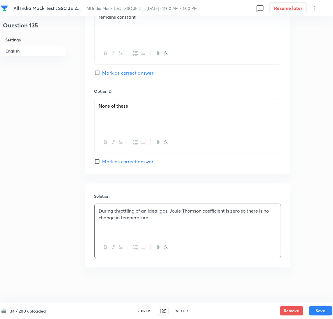
scroll to position [436, 0]
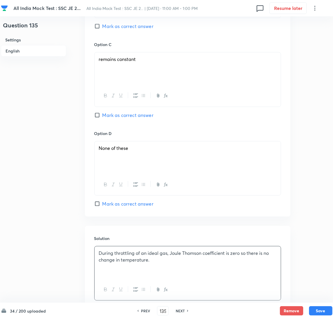
click at [99, 115] on input "Mark as correct answer" at bounding box center [98, 115] width 8 height 6
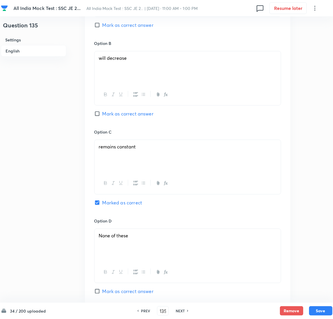
scroll to position [480, 0]
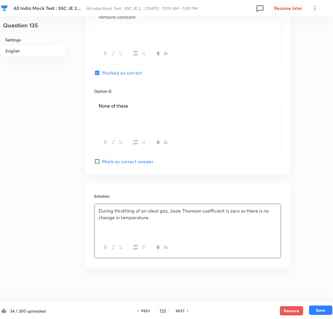
click at [319, 312] on button "Save" at bounding box center [320, 310] width 23 height 9
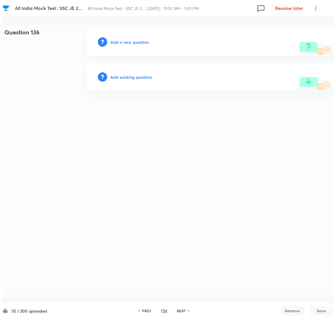
scroll to position [0, 0]
click at [128, 39] on h6 "Add a new question" at bounding box center [130, 42] width 38 height 6
click at [126, 41] on h6 "Choose a question type" at bounding box center [133, 42] width 45 height 6
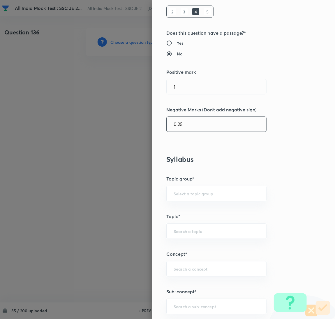
scroll to position [175, 0]
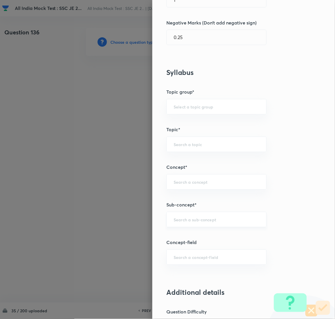
click at [182, 220] on input "text" at bounding box center [217, 220] width 86 height 6
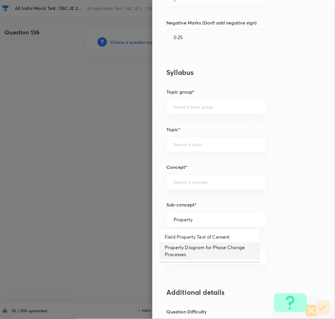
click at [191, 251] on li "Property Diagram for Phase Change Processes" at bounding box center [210, 250] width 100 height 17
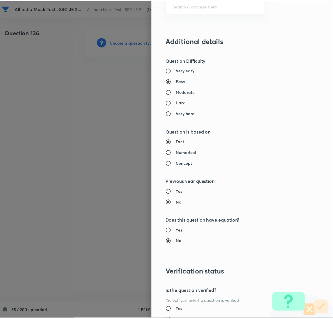
scroll to position [477, 0]
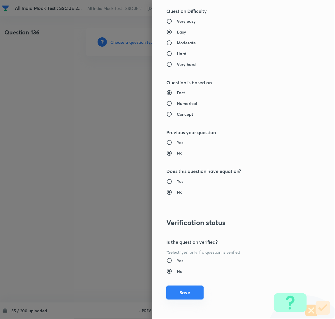
click at [182, 293] on button "Save" at bounding box center [185, 293] width 37 height 14
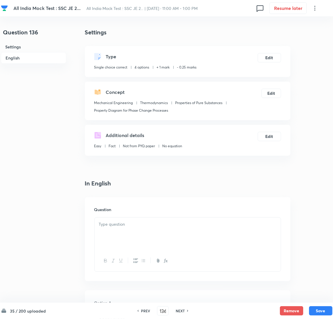
click at [113, 235] on div at bounding box center [187, 234] width 186 height 33
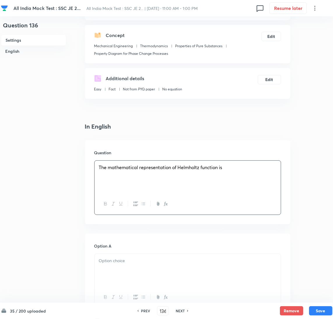
scroll to position [175, 0]
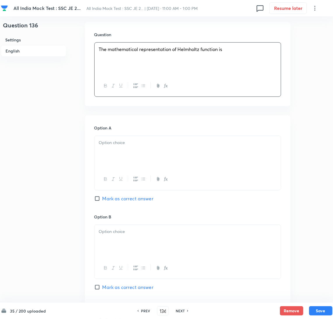
drag, startPoint x: 108, startPoint y: 153, endPoint x: 85, endPoint y: 155, distance: 22.8
click at [98, 154] on div at bounding box center [187, 152] width 186 height 33
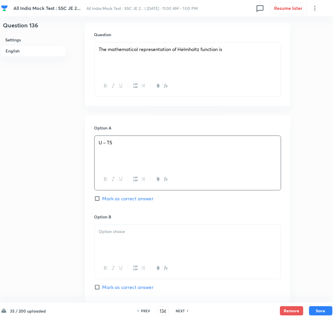
drag, startPoint x: 134, startPoint y: 245, endPoint x: 119, endPoint y: 245, distance: 14.3
click at [133, 245] on div at bounding box center [187, 241] width 186 height 33
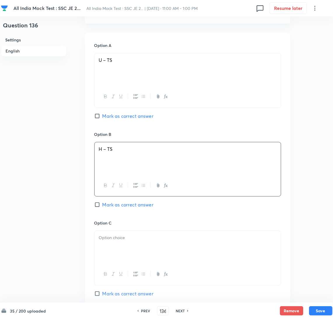
scroll to position [262, 0]
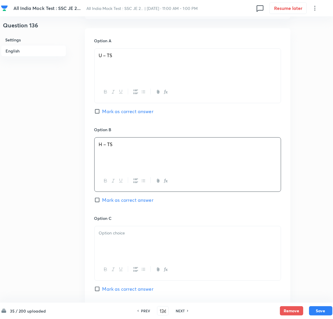
click at [113, 249] on div at bounding box center [187, 242] width 186 height 33
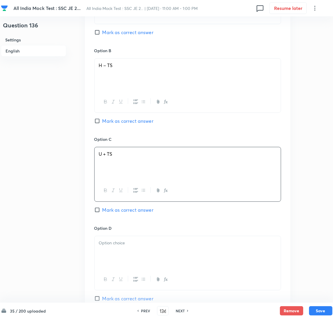
scroll to position [350, 0]
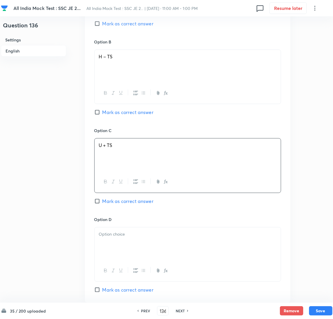
click at [120, 243] on div at bounding box center [187, 243] width 186 height 33
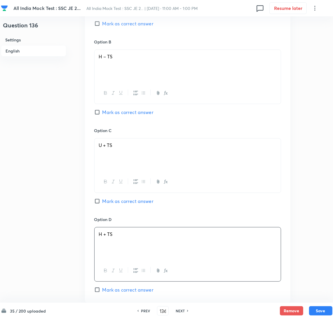
scroll to position [306, 0]
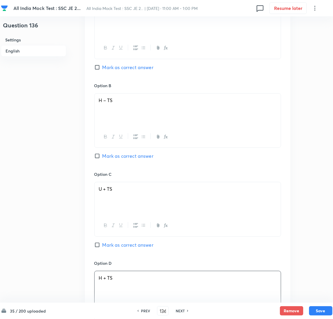
click at [99, 69] on input "Mark as correct answer" at bounding box center [98, 67] width 8 height 6
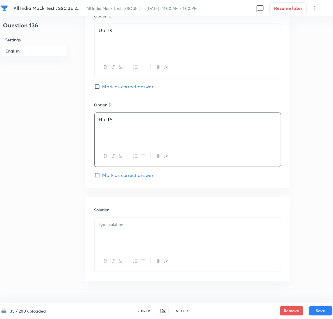
scroll to position [480, 0]
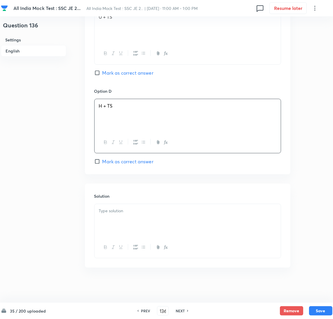
drag, startPoint x: 113, startPoint y: 216, endPoint x: 14, endPoint y: 232, distance: 100.7
click at [113, 216] on div at bounding box center [187, 220] width 186 height 33
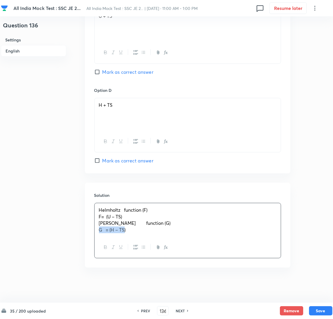
drag, startPoint x: 115, startPoint y: 230, endPoint x: 85, endPoint y: 232, distance: 30.7
click at [85, 232] on div "Solution Helmholtz function (F) F= (U – TS) [PERSON_NAME] function (G) G = (H –…" at bounding box center [187, 225] width 205 height 85
click at [321, 314] on button "Save" at bounding box center [320, 310] width 23 height 9
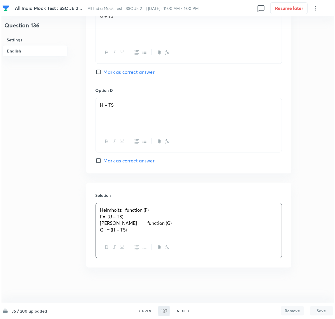
scroll to position [0, 0]
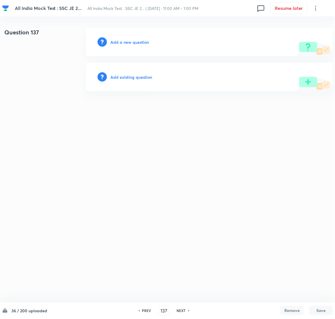
click at [115, 37] on div "Add a new question" at bounding box center [209, 42] width 247 height 28
click at [118, 43] on h6 "Add a new question" at bounding box center [130, 42] width 38 height 6
click at [118, 43] on h6 "Choose a question type" at bounding box center [133, 42] width 45 height 6
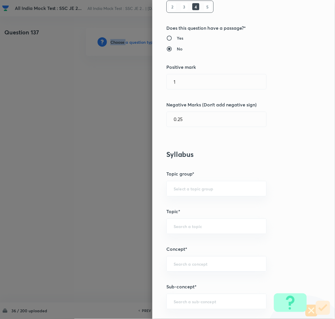
scroll to position [131, 0]
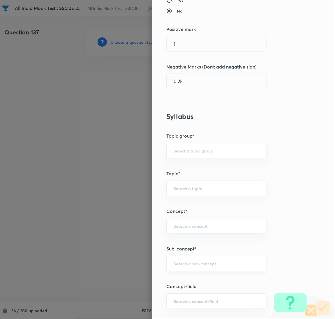
click at [189, 266] on input "text" at bounding box center [217, 264] width 86 height 6
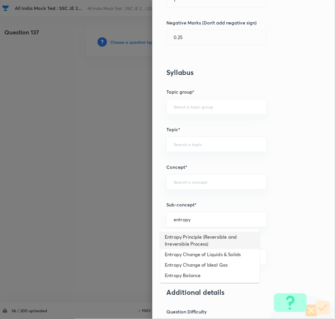
click at [186, 237] on li "Entropy Principle (Reversible and Irreversible Process)" at bounding box center [210, 240] width 100 height 17
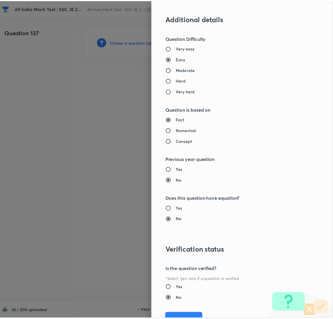
scroll to position [477, 0]
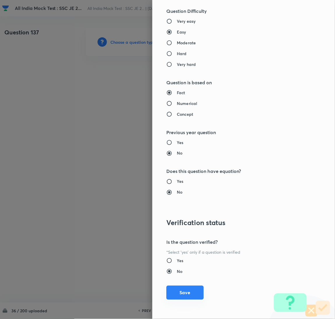
click at [182, 292] on button "Save" at bounding box center [185, 293] width 37 height 14
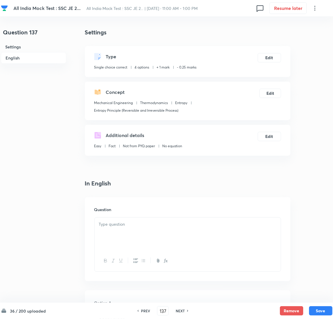
click at [128, 226] on p at bounding box center [187, 224] width 177 height 7
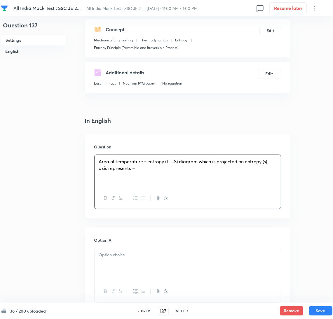
scroll to position [175, 0]
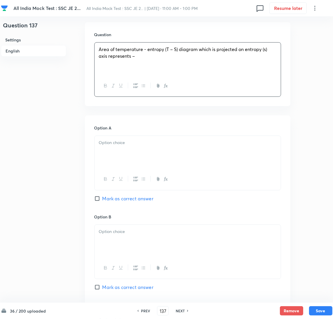
click at [125, 158] on div at bounding box center [187, 152] width 186 height 33
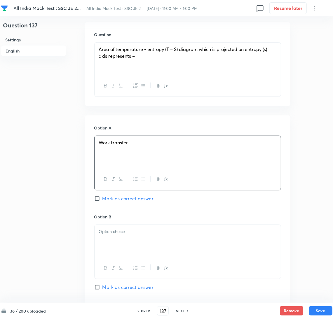
click at [120, 242] on div at bounding box center [187, 241] width 186 height 33
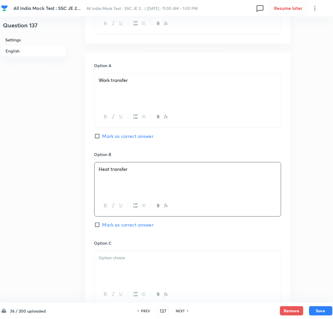
scroll to position [306, 0]
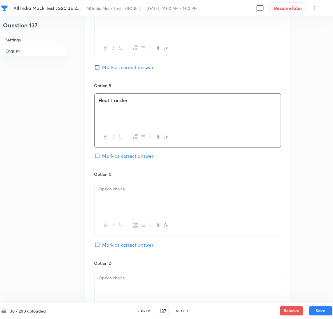
click at [114, 195] on div at bounding box center [187, 198] width 186 height 33
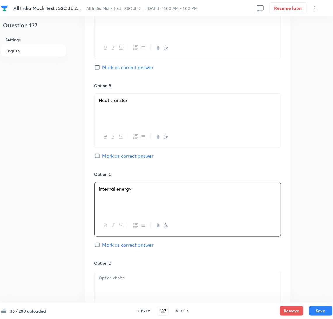
scroll to position [350, 0]
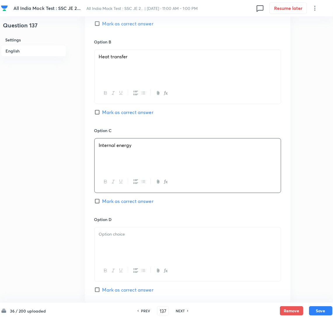
click at [116, 238] on p at bounding box center [187, 234] width 177 height 7
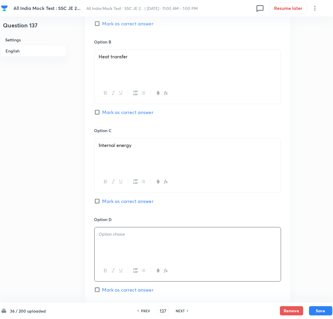
click at [104, 113] on span "Mark as correct answer" at bounding box center [127, 112] width 51 height 7
click at [102, 113] on input "Mark as correct answer" at bounding box center [98, 112] width 8 height 6
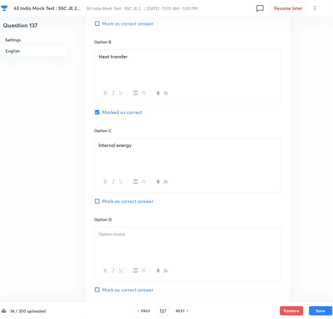
click at [120, 243] on div at bounding box center [187, 243] width 186 height 33
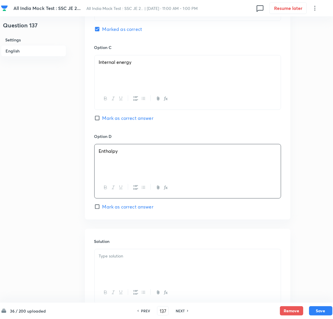
scroll to position [480, 0]
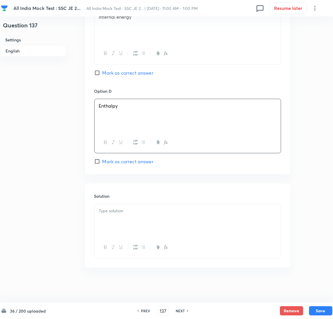
click at [115, 222] on div at bounding box center [187, 220] width 186 height 33
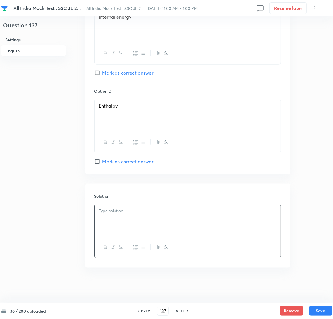
click at [106, 224] on div at bounding box center [187, 220] width 186 height 33
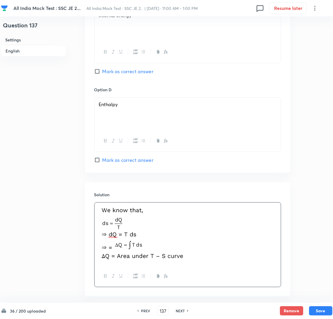
scroll to position [510, 0]
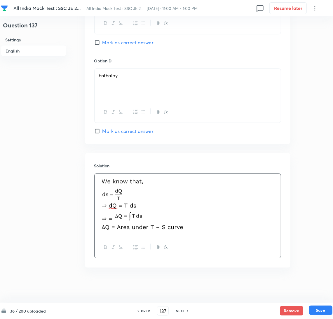
click at [322, 312] on button "Save" at bounding box center [320, 310] width 23 height 9
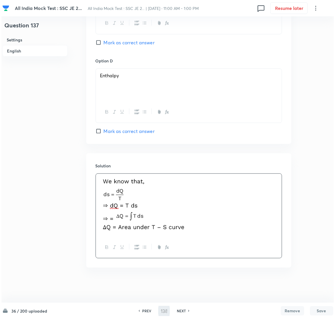
scroll to position [0, 0]
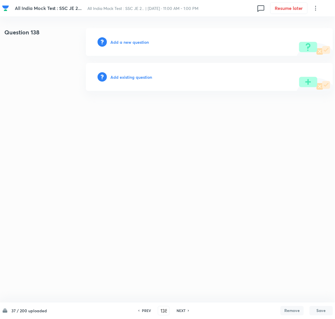
click at [130, 43] on h6 "Add a new question" at bounding box center [130, 42] width 38 height 6
click at [128, 43] on h6 "Choose a question type" at bounding box center [133, 42] width 45 height 6
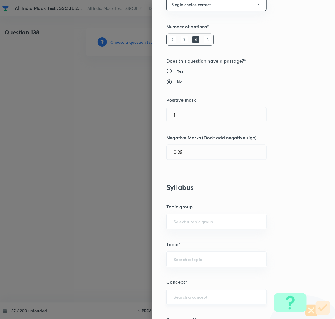
scroll to position [131, 0]
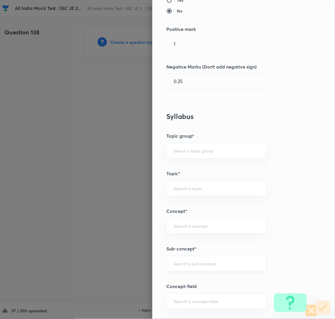
click at [182, 264] on input "text" at bounding box center [217, 264] width 86 height 6
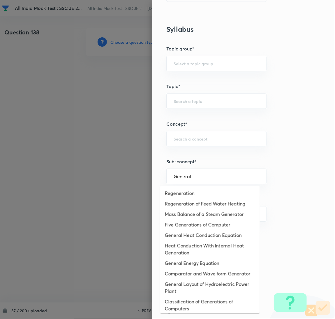
scroll to position [0, 0]
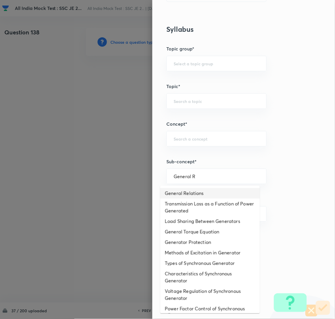
click at [195, 188] on li "General Relations" at bounding box center [210, 193] width 100 height 10
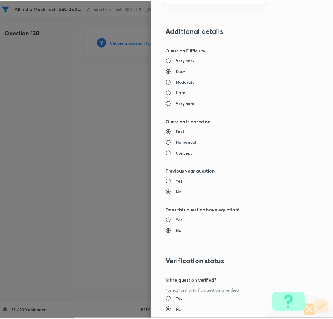
scroll to position [477, 0]
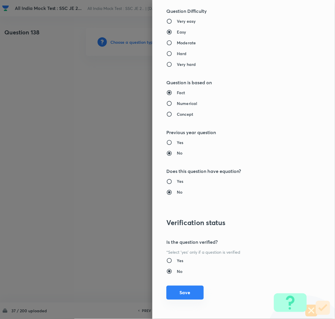
drag, startPoint x: 181, startPoint y: 296, endPoint x: 146, endPoint y: 234, distance: 71.0
click at [181, 296] on button "Save" at bounding box center [185, 293] width 37 height 14
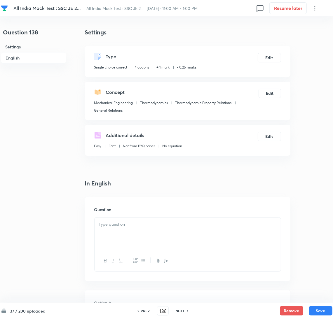
click at [132, 224] on p at bounding box center [187, 224] width 177 height 7
click at [131, 231] on div at bounding box center [187, 234] width 186 height 33
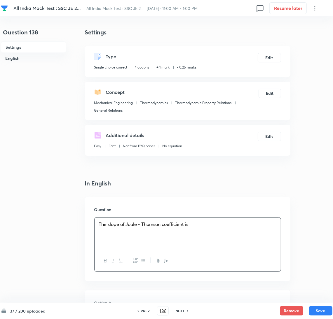
scroll to position [87, 0]
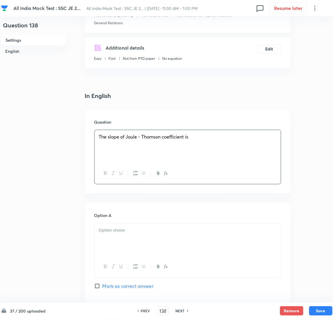
click at [122, 237] on div at bounding box center [187, 239] width 186 height 33
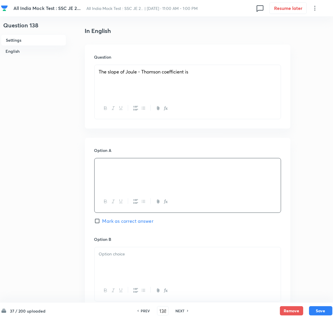
scroll to position [175, 0]
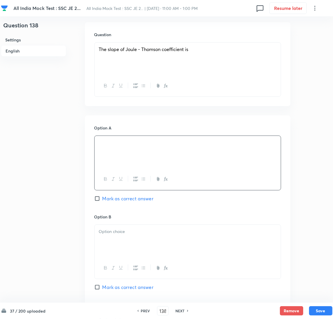
click at [118, 249] on div at bounding box center [187, 241] width 186 height 33
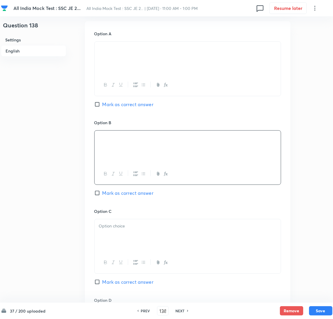
scroll to position [350, 0]
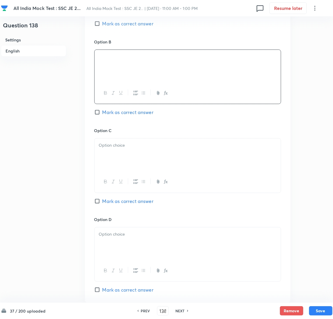
click at [115, 151] on div at bounding box center [187, 155] width 186 height 33
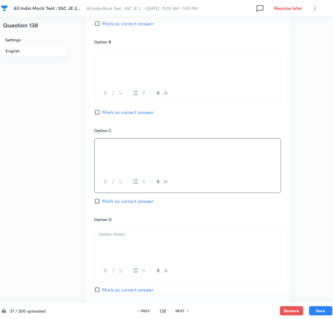
click at [116, 247] on div at bounding box center [187, 243] width 186 height 33
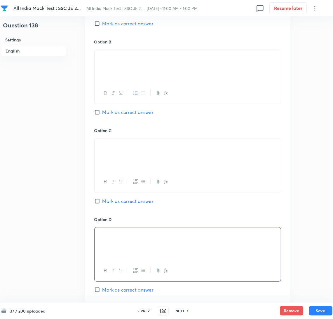
click at [101, 114] on input "Mark as correct answer" at bounding box center [98, 112] width 8 height 6
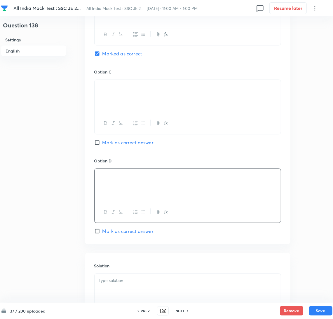
scroll to position [480, 0]
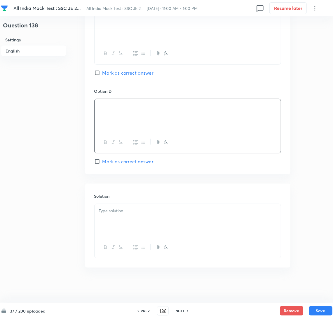
drag, startPoint x: 128, startPoint y: 212, endPoint x: 92, endPoint y: 218, distance: 37.2
click at [128, 212] on p at bounding box center [187, 211] width 177 height 7
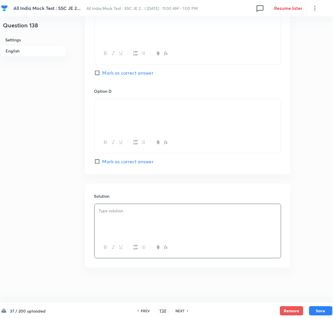
click at [121, 216] on div at bounding box center [187, 220] width 186 height 33
click at [319, 310] on button "Save" at bounding box center [320, 310] width 23 height 9
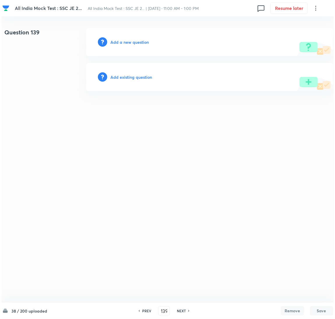
scroll to position [0, 0]
click at [122, 42] on h6 "Add a new question" at bounding box center [130, 42] width 38 height 6
click at [121, 42] on h6 "Choose a question type" at bounding box center [133, 42] width 45 height 6
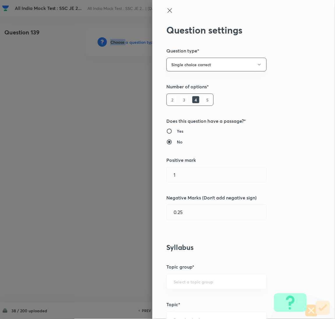
scroll to position [131, 0]
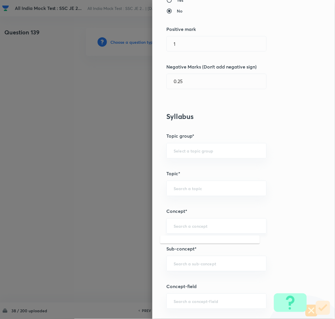
click at [183, 226] on input "text" at bounding box center [217, 226] width 86 height 6
click at [178, 266] on input "text" at bounding box center [217, 264] width 86 height 6
click at [190, 231] on div "​" at bounding box center [217, 225] width 100 height 15
click at [188, 262] on input "text" at bounding box center [217, 264] width 86 height 6
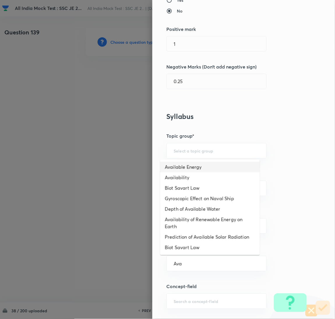
click at [188, 166] on li "Available Energy" at bounding box center [210, 167] width 100 height 10
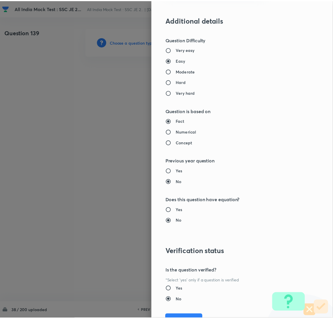
scroll to position [477, 0]
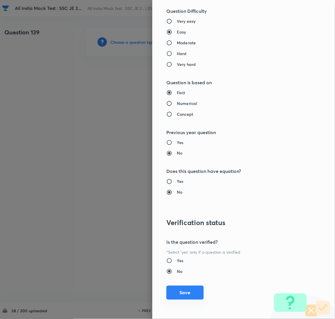
click at [179, 287] on button "Save" at bounding box center [185, 293] width 37 height 14
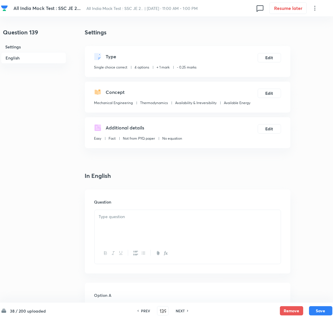
click at [133, 219] on p at bounding box center [187, 216] width 177 height 7
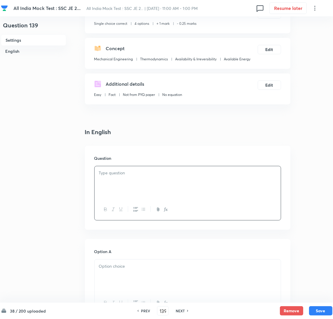
click at [137, 176] on div at bounding box center [187, 182] width 186 height 33
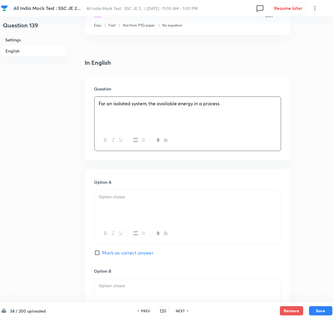
scroll to position [175, 0]
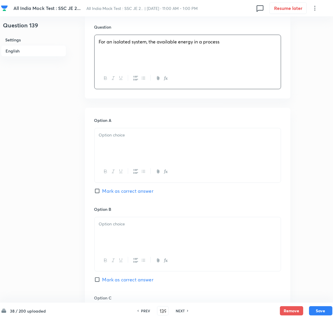
drag, startPoint x: 117, startPoint y: 141, endPoint x: 111, endPoint y: 141, distance: 6.1
click at [114, 141] on div at bounding box center [187, 144] width 186 height 33
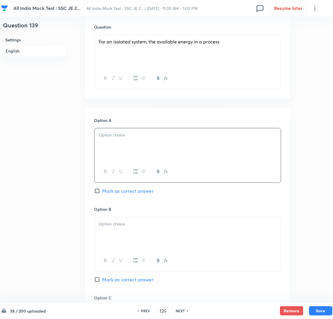
click at [137, 154] on div at bounding box center [187, 144] width 186 height 33
click at [139, 235] on div at bounding box center [187, 233] width 186 height 33
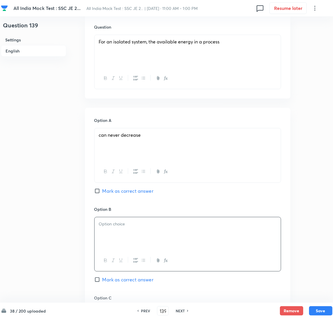
click at [125, 243] on div at bounding box center [187, 233] width 186 height 33
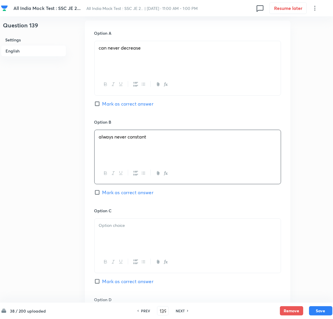
click at [113, 242] on div at bounding box center [187, 235] width 186 height 33
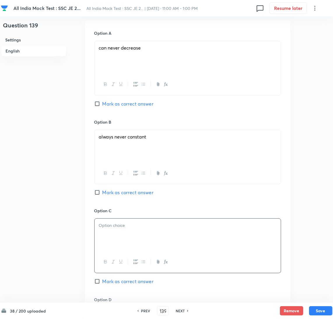
click at [139, 235] on div at bounding box center [187, 235] width 186 height 33
click at [102, 280] on span "Mark as correct answer" at bounding box center [127, 281] width 51 height 7
click at [102, 280] on input "Mark as correct answer" at bounding box center [98, 282] width 8 height 6
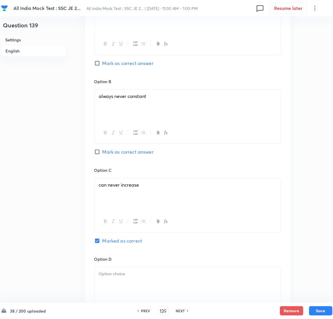
scroll to position [350, 0]
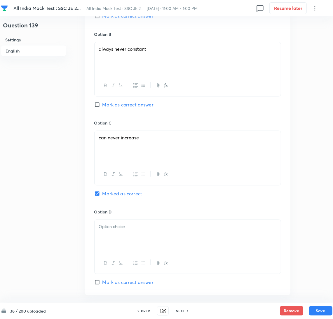
click at [109, 242] on div at bounding box center [187, 236] width 186 height 33
click at [133, 240] on div at bounding box center [187, 236] width 186 height 33
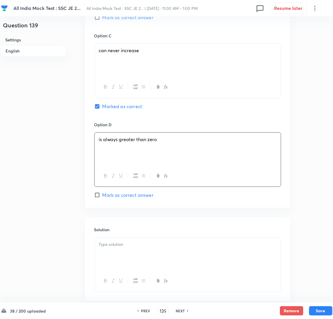
click at [120, 245] on p at bounding box center [187, 244] width 177 height 7
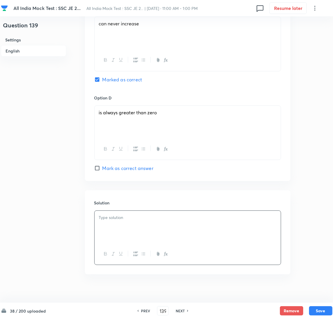
scroll to position [472, 0]
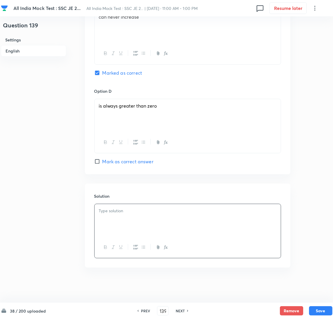
click at [146, 212] on p at bounding box center [187, 211] width 177 height 7
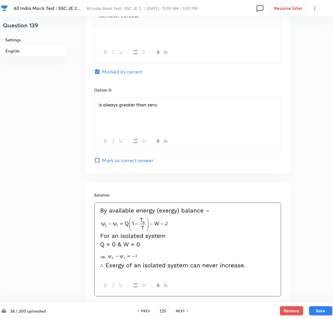
scroll to position [512, 0]
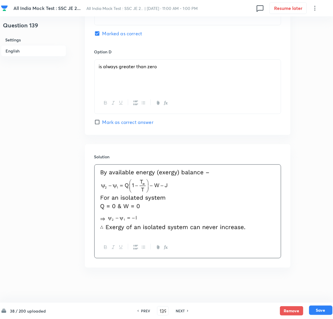
click at [319, 309] on button "Save" at bounding box center [320, 310] width 23 height 9
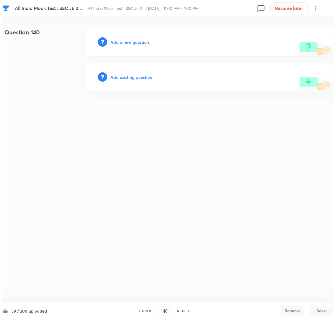
scroll to position [0, 0]
click at [122, 42] on h6 "Add a new question" at bounding box center [130, 42] width 38 height 6
click at [122, 42] on h6 "Choose a question type" at bounding box center [133, 42] width 45 height 6
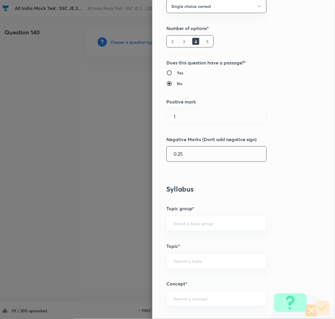
scroll to position [175, 0]
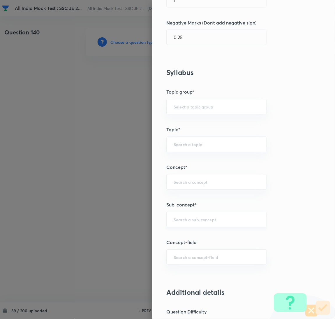
click at [183, 221] on input "text" at bounding box center [217, 220] width 86 height 6
click at [185, 56] on body "All India Mock Test : SSC JE 2... All India Mock Test : SSC JE 2... | [DATE] · …" at bounding box center [167, 42] width 335 height 28
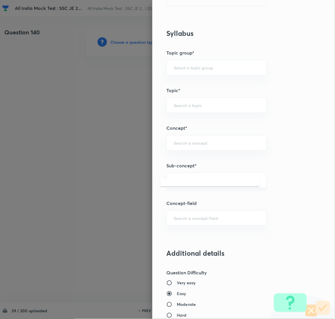
scroll to position [214, 0]
click at [194, 181] on input "Types of Property" at bounding box center [217, 181] width 86 height 6
click at [195, 196] on li "Types of Properties" at bounding box center [210, 198] width 100 height 10
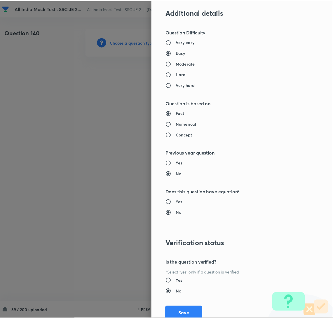
scroll to position [477, 0]
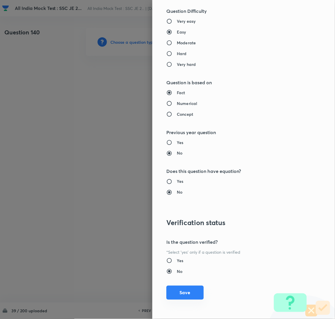
click at [185, 297] on button "Save" at bounding box center [185, 293] width 37 height 14
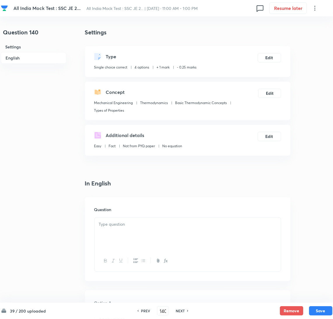
click at [137, 231] on div at bounding box center [187, 234] width 186 height 33
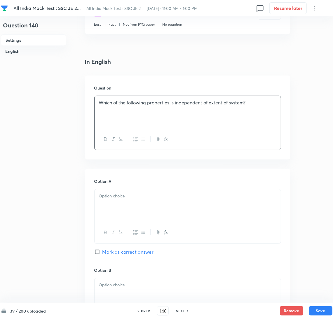
scroll to position [131, 0]
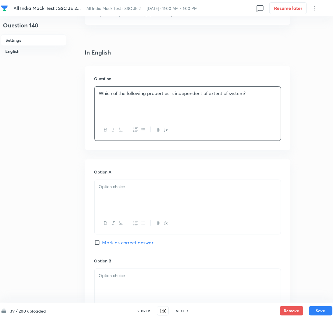
drag, startPoint x: 118, startPoint y: 194, endPoint x: 8, endPoint y: 194, distance: 109.7
click at [117, 194] on div at bounding box center [187, 196] width 186 height 33
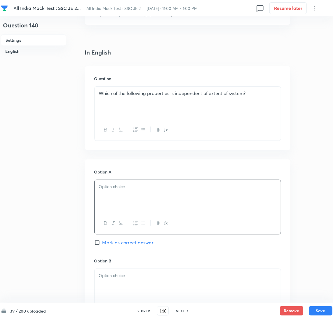
click at [114, 195] on div at bounding box center [187, 196] width 186 height 33
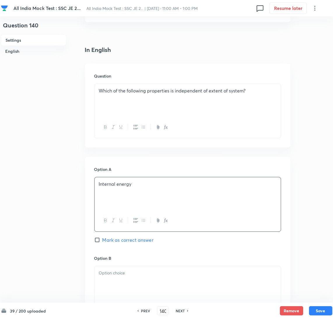
scroll to position [218, 0]
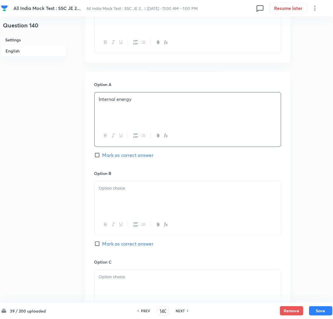
click at [125, 196] on div at bounding box center [187, 197] width 186 height 33
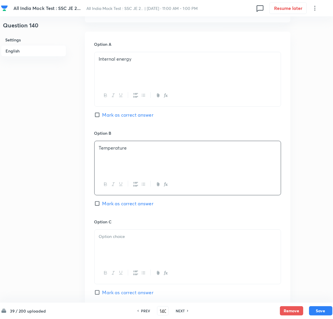
scroll to position [306, 0]
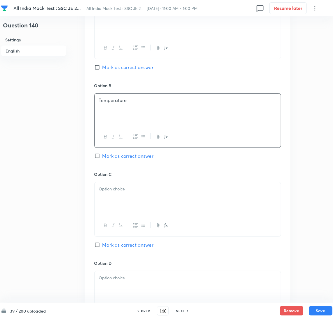
click at [113, 200] on div at bounding box center [187, 198] width 186 height 33
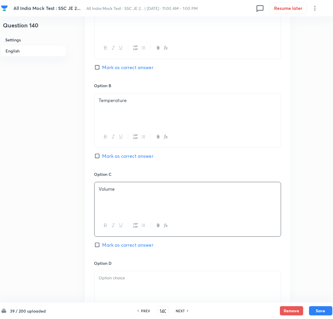
scroll to position [393, 0]
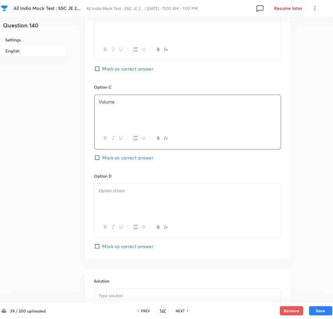
drag, startPoint x: 120, startPoint y: 202, endPoint x: 6, endPoint y: 202, distance: 114.6
click at [120, 202] on div at bounding box center [187, 200] width 186 height 33
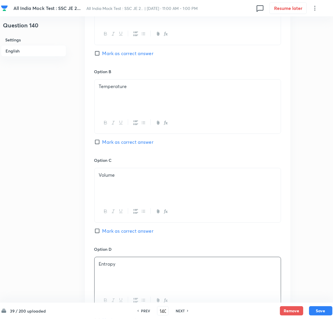
scroll to position [305, 0]
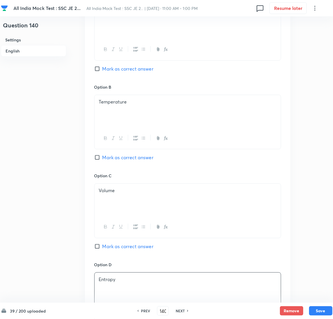
click at [100, 159] on input "Mark as correct answer" at bounding box center [98, 158] width 8 height 6
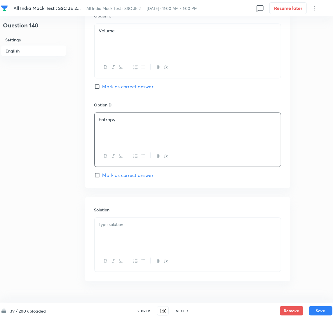
scroll to position [480, 0]
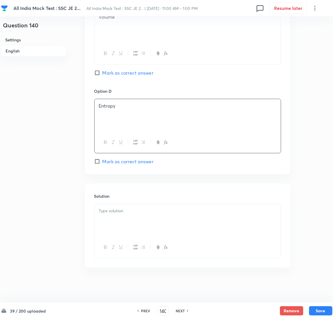
click at [118, 216] on div at bounding box center [187, 220] width 186 height 33
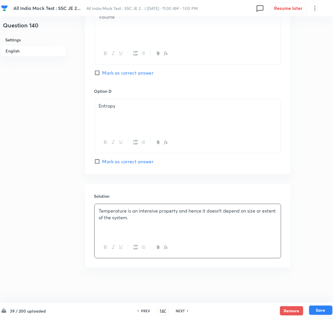
click at [317, 307] on button "Save" at bounding box center [320, 310] width 23 height 9
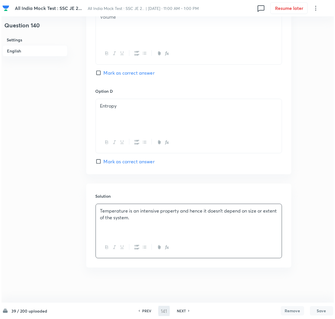
scroll to position [0, 0]
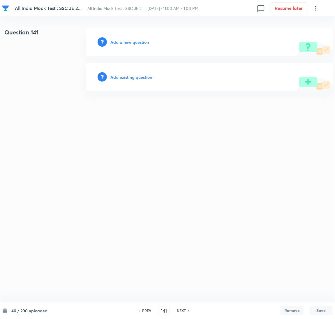
click at [128, 43] on h6 "Add a new question" at bounding box center [130, 42] width 38 height 6
click at [124, 42] on h6 "Choose a question type" at bounding box center [133, 42] width 45 height 6
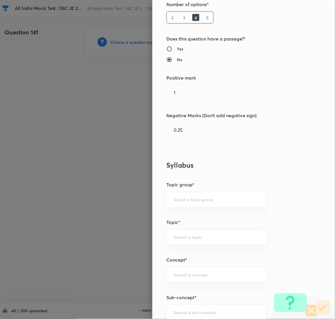
scroll to position [175, 0]
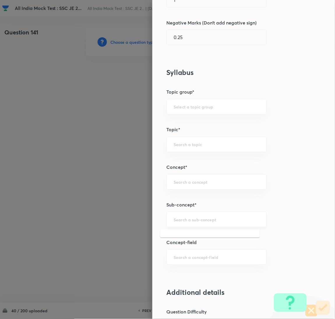
click at [186, 222] on input "text" at bounding box center [217, 220] width 86 height 6
click at [188, 237] on li "Property Diagram for Phase Change Processes" at bounding box center [210, 240] width 100 height 17
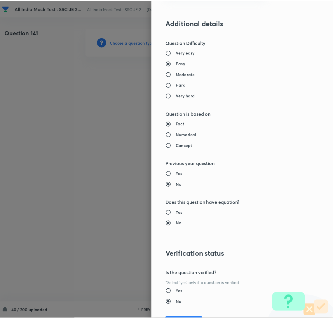
scroll to position [477, 0]
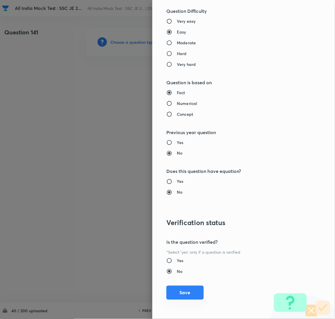
click at [186, 291] on button "Save" at bounding box center [185, 293] width 37 height 14
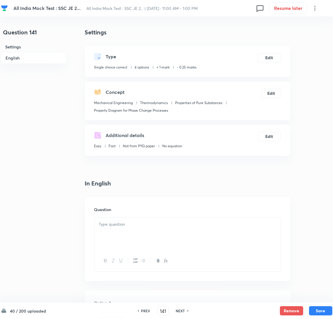
click at [148, 227] on p at bounding box center [187, 224] width 177 height 7
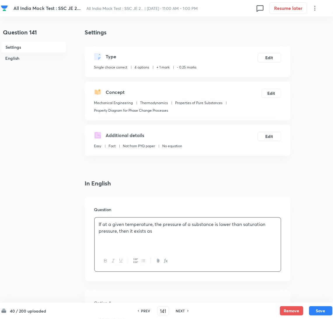
scroll to position [131, 0]
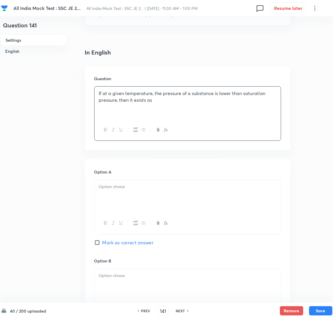
click at [124, 192] on div at bounding box center [187, 196] width 186 height 33
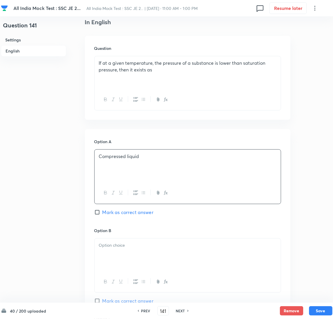
scroll to position [218, 0]
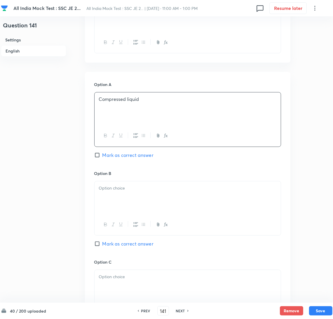
click at [122, 204] on div at bounding box center [187, 197] width 186 height 33
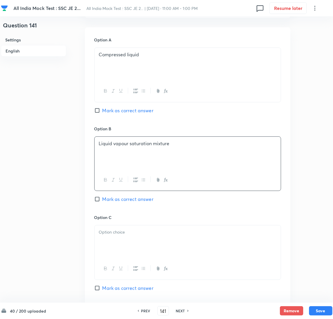
scroll to position [350, 0]
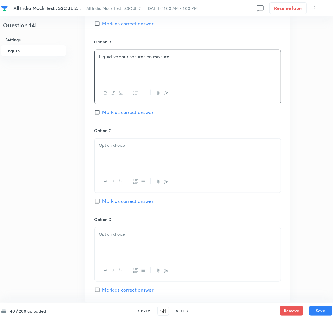
drag, startPoint x: 118, startPoint y: 161, endPoint x: 27, endPoint y: 161, distance: 91.0
click at [118, 161] on div at bounding box center [187, 155] width 186 height 33
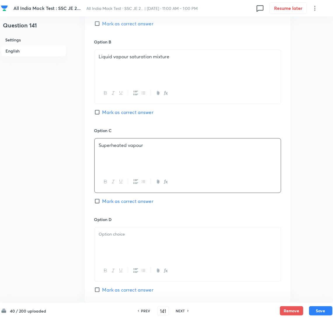
drag, startPoint x: 110, startPoint y: 228, endPoint x: 111, endPoint y: 238, distance: 9.4
click at [109, 228] on div at bounding box center [187, 243] width 186 height 33
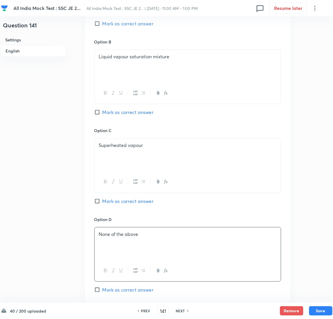
click at [101, 204] on input "Mark as correct answer" at bounding box center [98, 201] width 8 height 6
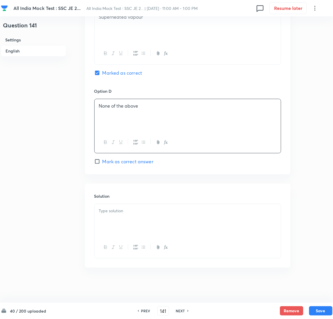
click at [119, 216] on div at bounding box center [187, 220] width 186 height 33
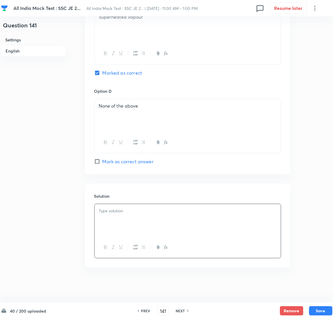
click at [119, 221] on div at bounding box center [187, 220] width 186 height 33
click at [220, 211] on img at bounding box center [227, 212] width 15 height 7
click at [216, 209] on p "Superheated vapour is characterized by lower pressure ( at a given temperature)" at bounding box center [187, 215] width 177 height 14
click at [218, 210] on p "Superheated vapour is characterized by lower pressure ( at a given temperature)" at bounding box center [187, 211] width 177 height 7
click at [314, 311] on button "Save" at bounding box center [320, 310] width 23 height 9
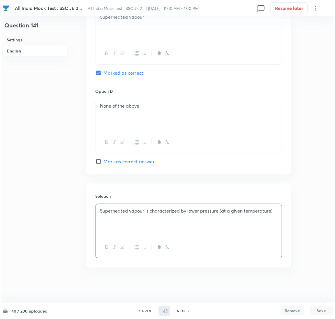
scroll to position [0, 0]
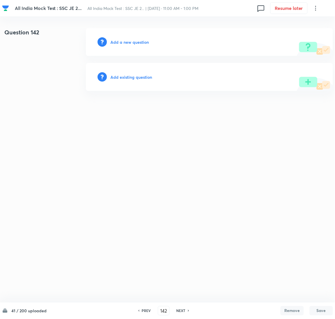
click at [133, 40] on h6 "Add a new question" at bounding box center [130, 42] width 38 height 6
click at [131, 41] on h6 "Choose a question type" at bounding box center [133, 42] width 45 height 6
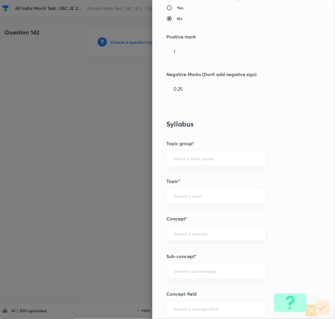
scroll to position [131, 0]
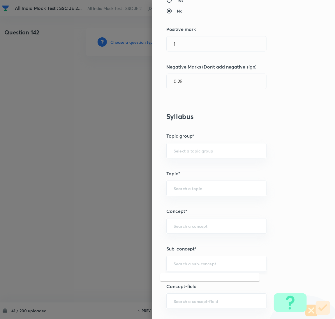
click at [181, 265] on input "text" at bounding box center [217, 264] width 86 height 6
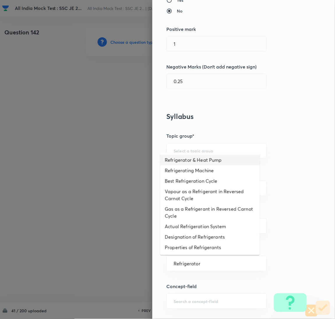
click at [192, 160] on li "Refrigerator & Heat Pump" at bounding box center [210, 160] width 100 height 10
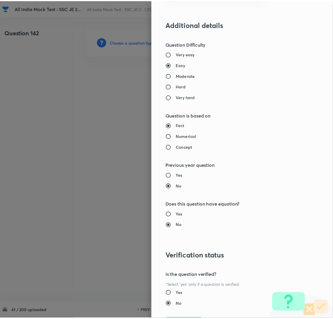
scroll to position [477, 0]
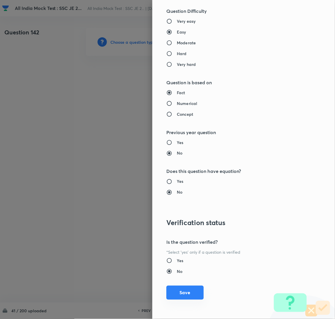
click at [184, 297] on button "Save" at bounding box center [185, 293] width 37 height 14
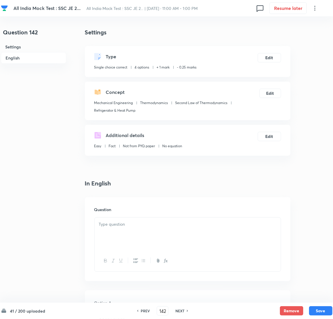
click at [132, 234] on div at bounding box center [187, 234] width 186 height 33
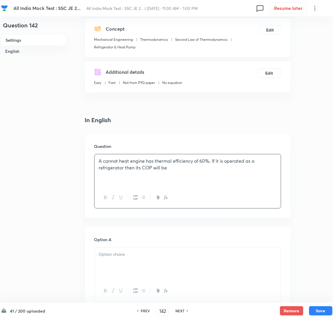
scroll to position [175, 0]
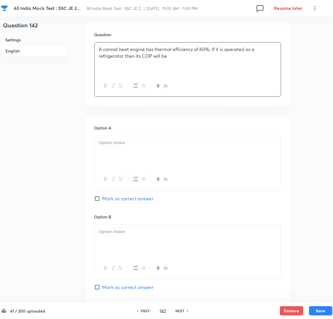
click at [130, 156] on div at bounding box center [187, 152] width 186 height 33
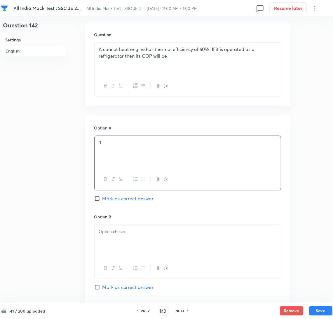
click at [118, 246] on div at bounding box center [187, 241] width 186 height 33
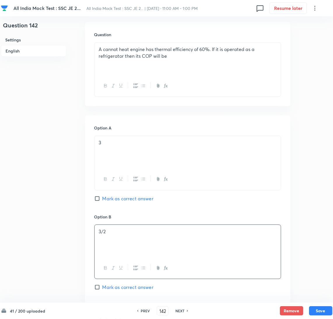
scroll to position [306, 0]
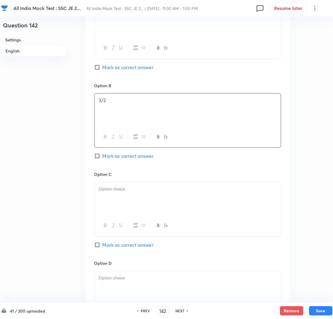
click at [117, 199] on div at bounding box center [187, 198] width 186 height 33
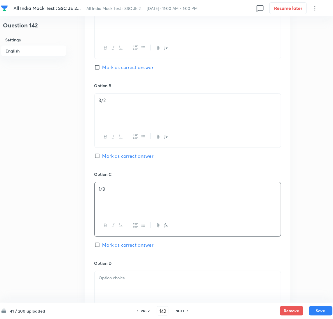
click at [116, 285] on div at bounding box center [187, 287] width 186 height 33
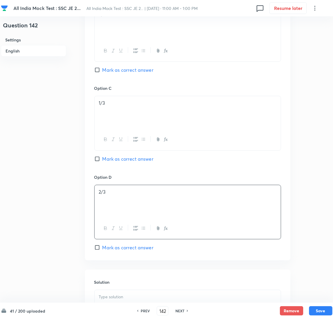
scroll to position [480, 0]
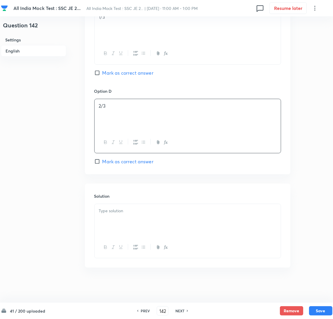
click at [101, 160] on input "Mark as correct answer" at bounding box center [98, 162] width 8 height 6
click at [117, 220] on div at bounding box center [187, 220] width 186 height 33
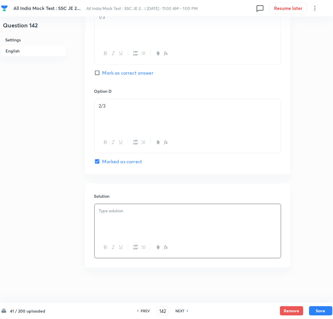
click at [100, 212] on p at bounding box center [187, 211] width 177 height 7
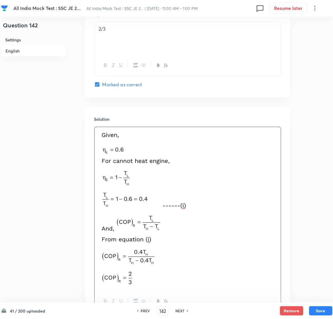
scroll to position [611, 0]
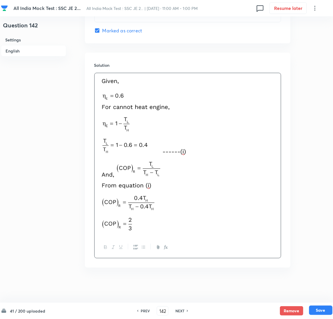
click at [318, 311] on button "Save" at bounding box center [320, 310] width 23 height 9
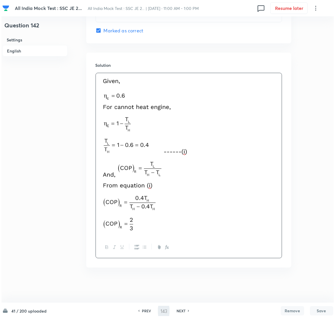
scroll to position [0, 0]
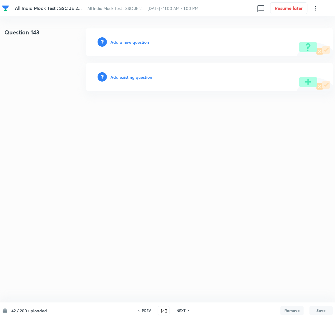
drag, startPoint x: 115, startPoint y: 38, endPoint x: 118, endPoint y: 41, distance: 3.9
click at [116, 38] on div "Add a new question" at bounding box center [209, 42] width 247 height 28
click at [118, 41] on h6 "Add a new question" at bounding box center [130, 42] width 38 height 6
click at [118, 42] on h6 "Choose a question type" at bounding box center [133, 42] width 45 height 6
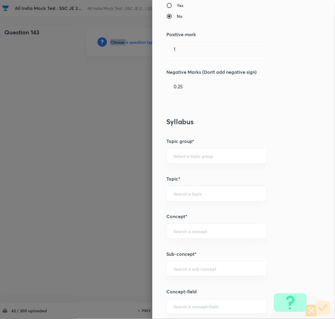
scroll to position [218, 0]
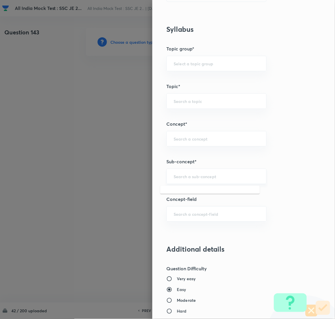
click at [178, 178] on input "text" at bounding box center [217, 177] width 86 height 6
click at [194, 190] on li "[PERSON_NAME] Correction Factor" at bounding box center [210, 193] width 100 height 10
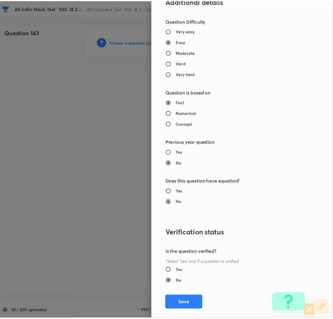
scroll to position [477, 0]
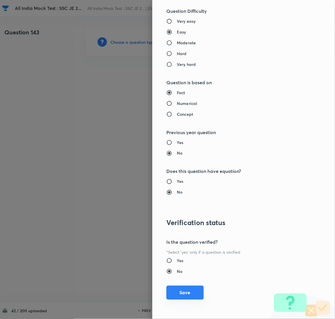
click at [177, 289] on button "Save" at bounding box center [185, 293] width 37 height 14
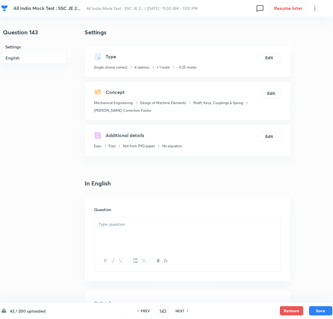
click at [135, 229] on div at bounding box center [187, 234] width 186 height 33
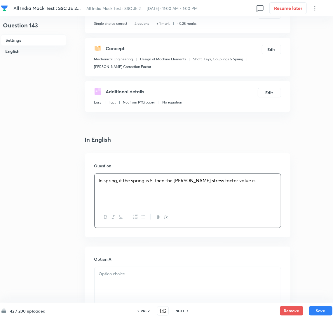
scroll to position [87, 0]
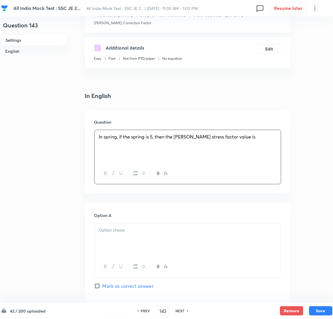
click at [120, 236] on div at bounding box center [187, 239] width 186 height 33
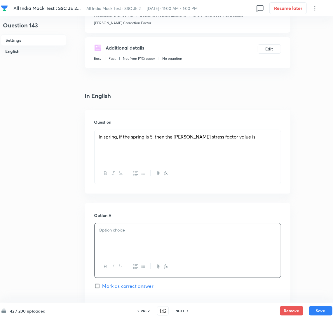
click at [155, 240] on div at bounding box center [187, 239] width 186 height 33
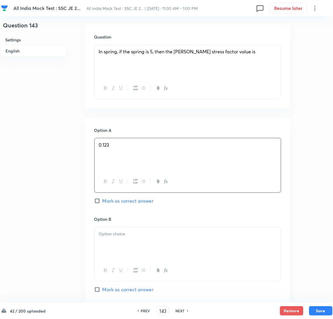
scroll to position [175, 0]
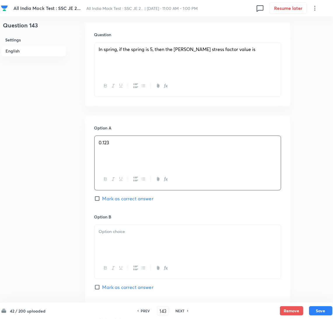
click at [118, 242] on div at bounding box center [187, 241] width 186 height 33
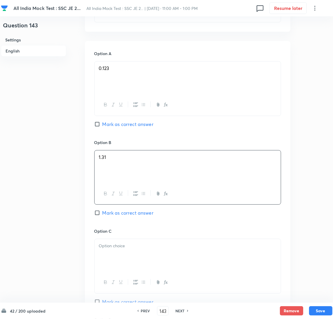
scroll to position [262, 0]
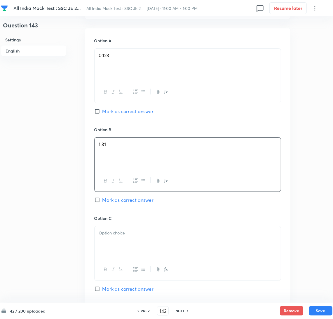
drag, startPoint x: 123, startPoint y: 248, endPoint x: 1, endPoint y: 222, distance: 125.5
click at [122, 248] on div at bounding box center [187, 242] width 186 height 33
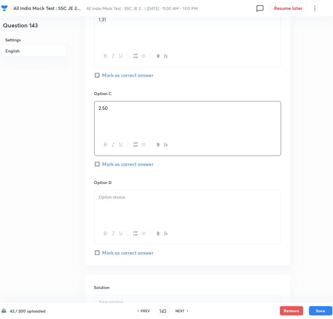
scroll to position [393, 0]
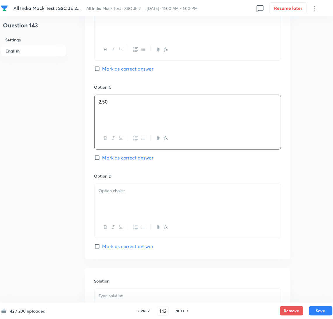
click at [115, 198] on div at bounding box center [187, 200] width 186 height 33
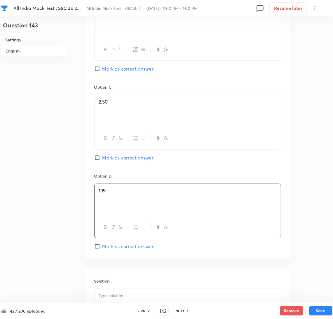
scroll to position [306, 0]
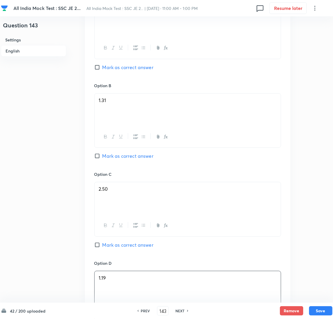
click at [103, 155] on span "Mark as correct answer" at bounding box center [127, 156] width 51 height 7
click at [102, 155] on input "Mark as correct answer" at bounding box center [98, 156] width 8 height 6
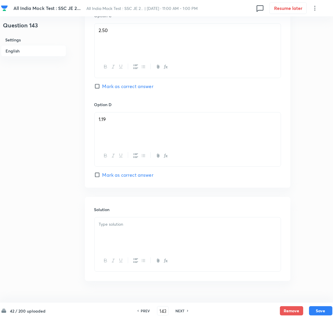
scroll to position [480, 0]
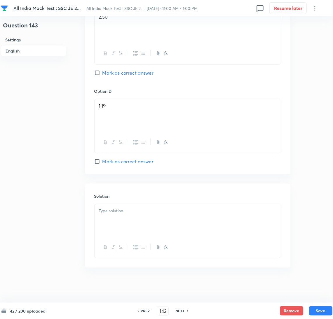
click at [113, 224] on div at bounding box center [187, 220] width 186 height 33
click at [118, 217] on div at bounding box center [187, 220] width 186 height 33
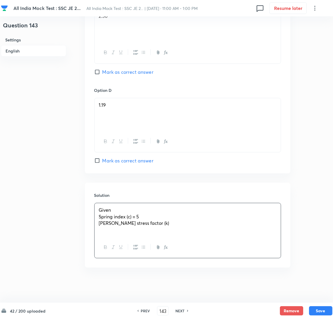
click at [120, 236] on div "Given Spring index (c) = 5 [PERSON_NAME] stress factor (k) ﻿" at bounding box center [187, 220] width 186 height 34
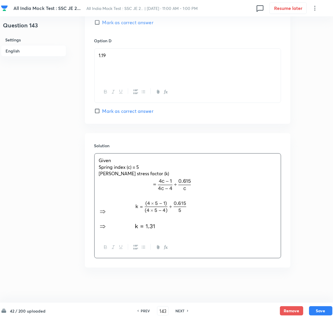
scroll to position [530, 0]
click at [321, 313] on button "Save" at bounding box center [320, 310] width 23 height 9
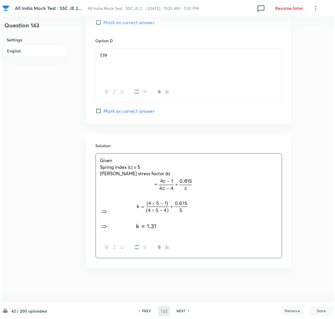
scroll to position [0, 0]
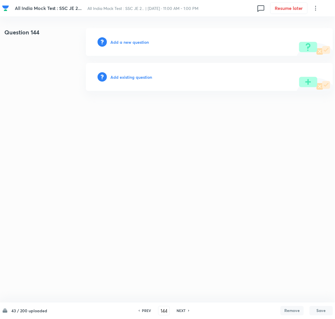
click at [123, 39] on h6 "Add a new question" at bounding box center [130, 42] width 38 height 6
click at [122, 39] on h6 "Choose a question type" at bounding box center [133, 42] width 45 height 6
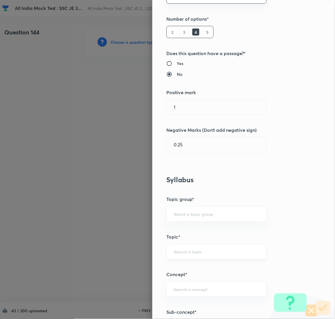
scroll to position [131, 0]
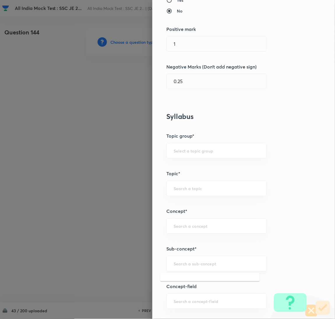
click at [189, 266] on input "text" at bounding box center [217, 264] width 86 height 6
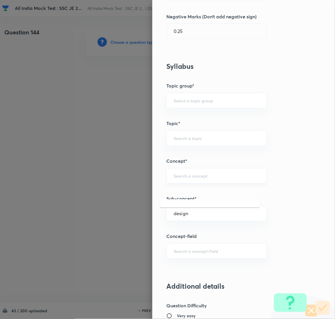
scroll to position [218, 0]
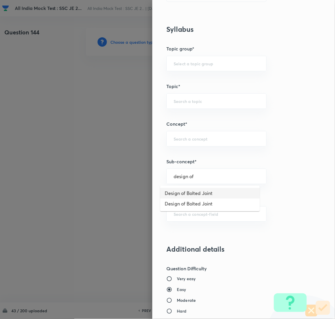
click at [197, 191] on li "Design of Bolted Joint" at bounding box center [210, 193] width 100 height 10
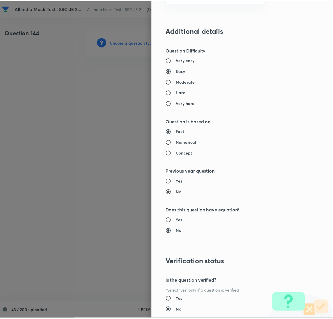
scroll to position [477, 0]
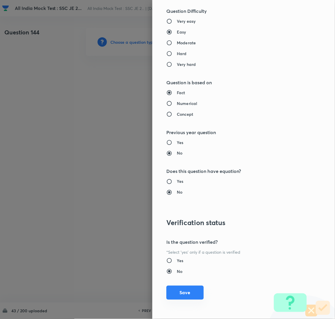
click at [185, 292] on button "Save" at bounding box center [185, 293] width 37 height 14
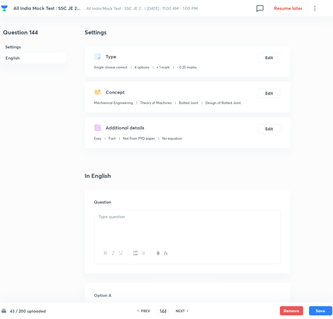
click at [126, 219] on p at bounding box center [187, 216] width 177 height 7
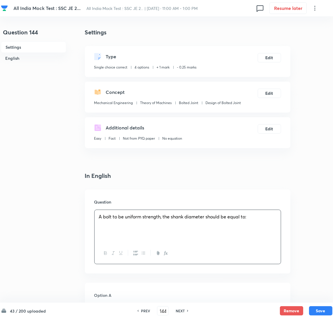
scroll to position [131, 0]
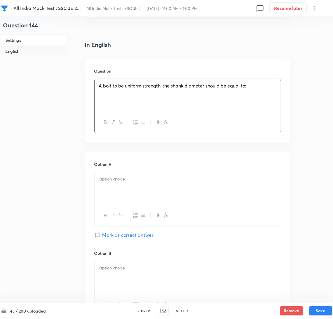
click at [118, 194] on div at bounding box center [187, 188] width 186 height 33
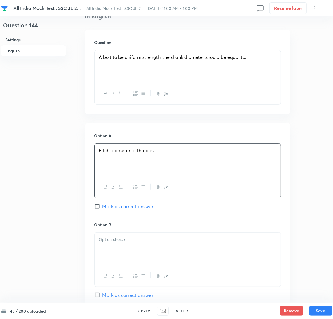
scroll to position [175, 0]
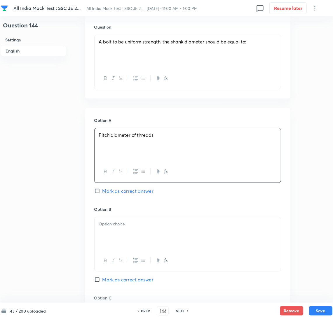
click at [116, 234] on div at bounding box center [187, 233] width 186 height 33
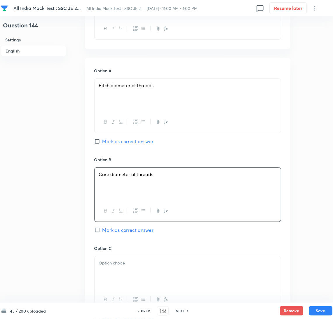
scroll to position [262, 0]
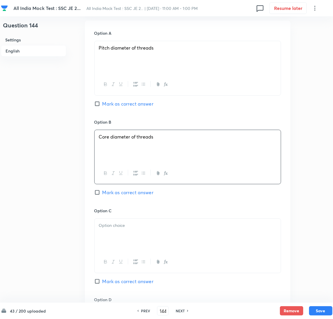
drag, startPoint x: 119, startPoint y: 228, endPoint x: 0, endPoint y: 219, distance: 119.0
click at [117, 229] on p at bounding box center [187, 225] width 177 height 7
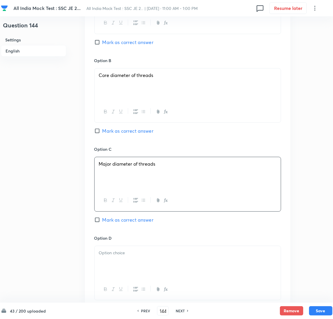
scroll to position [437, 0]
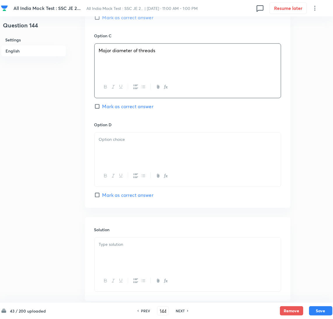
drag, startPoint x: 118, startPoint y: 153, endPoint x: 11, endPoint y: 153, distance: 106.4
click at [112, 153] on div at bounding box center [187, 149] width 186 height 33
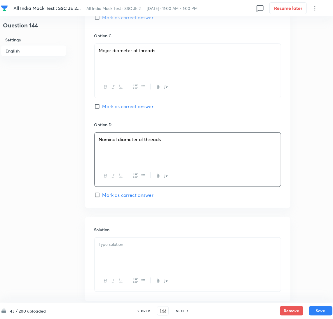
scroll to position [306, 0]
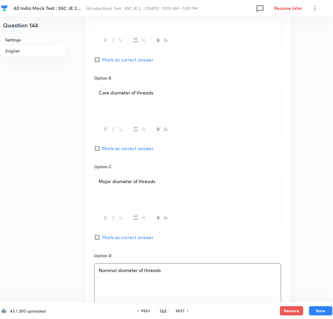
click at [97, 150] on input "Mark as correct answer" at bounding box center [98, 149] width 8 height 6
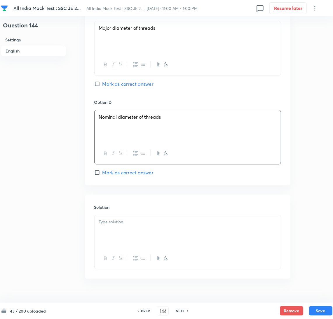
scroll to position [472, 0]
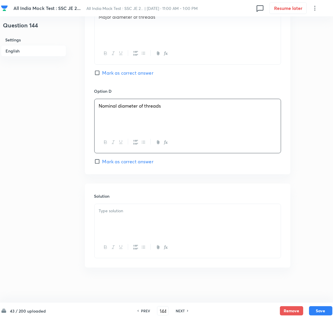
drag, startPoint x: 123, startPoint y: 225, endPoint x: 17, endPoint y: 225, distance: 106.2
click at [123, 225] on div at bounding box center [187, 220] width 186 height 33
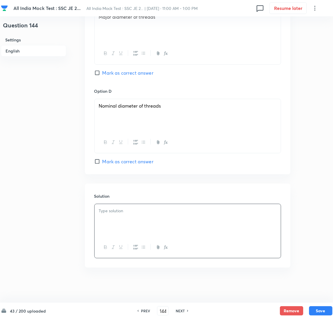
click at [133, 224] on div at bounding box center [187, 220] width 186 height 33
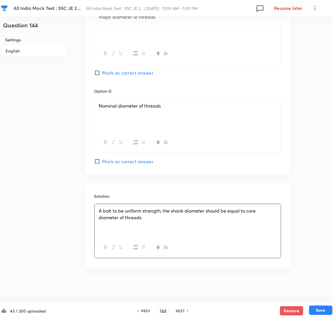
click at [322, 309] on button "Save" at bounding box center [320, 310] width 23 height 9
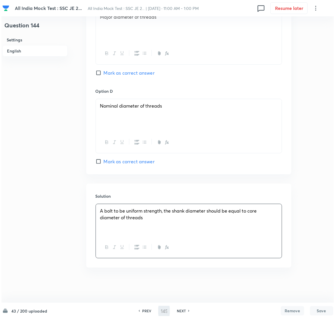
scroll to position [0, 0]
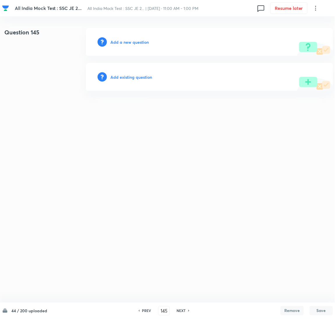
click at [127, 43] on h6 "Add a new question" at bounding box center [130, 42] width 38 height 6
click at [124, 43] on h6 "Choose a question type" at bounding box center [133, 42] width 45 height 6
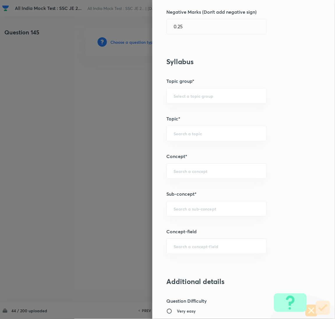
scroll to position [262, 0]
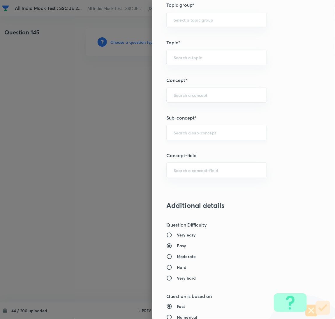
click at [181, 132] on input "text" at bounding box center [217, 133] width 86 height 6
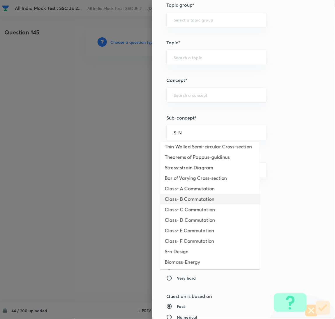
scroll to position [0, 0]
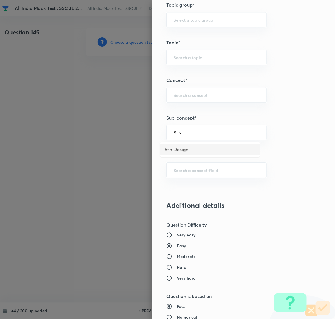
click at [181, 151] on li "S-n Design" at bounding box center [210, 149] width 100 height 10
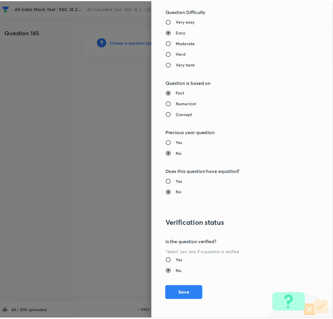
scroll to position [477, 0]
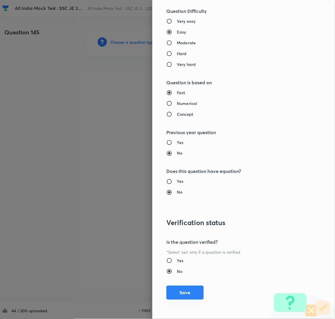
click at [177, 300] on div "Question settings Question type* Single choice correct Number of options* 2 3 4…" at bounding box center [244, 159] width 183 height 319
click at [177, 289] on button "Save" at bounding box center [185, 293] width 37 height 14
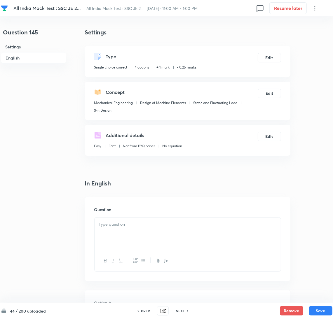
click at [129, 239] on div at bounding box center [187, 234] width 186 height 33
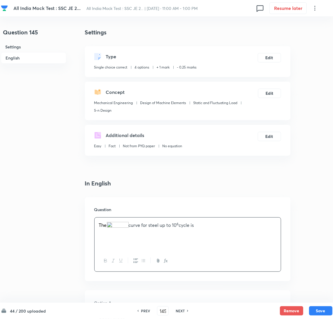
click at [116, 224] on img at bounding box center [118, 225] width 22 height 7
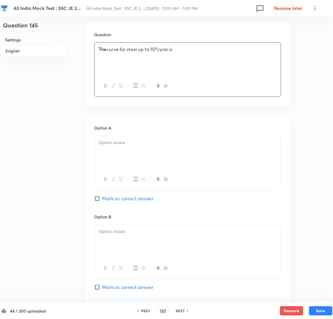
click at [125, 154] on div at bounding box center [187, 152] width 186 height 33
